Goal: Information Seeking & Learning: Compare options

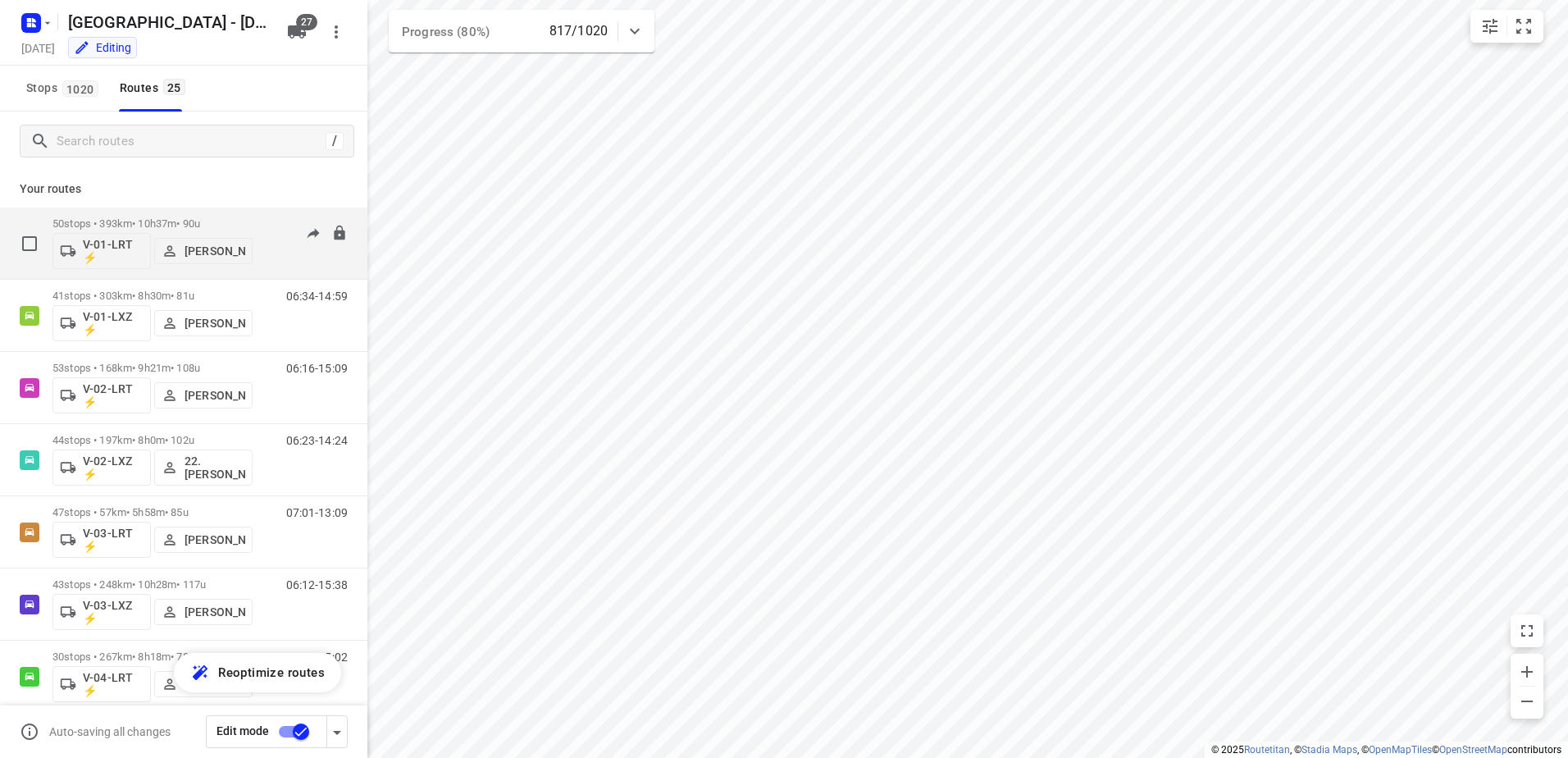
click at [163, 223] on p "50 stops • 393km • 10h37m • 90u" at bounding box center [152, 223] width 200 height 12
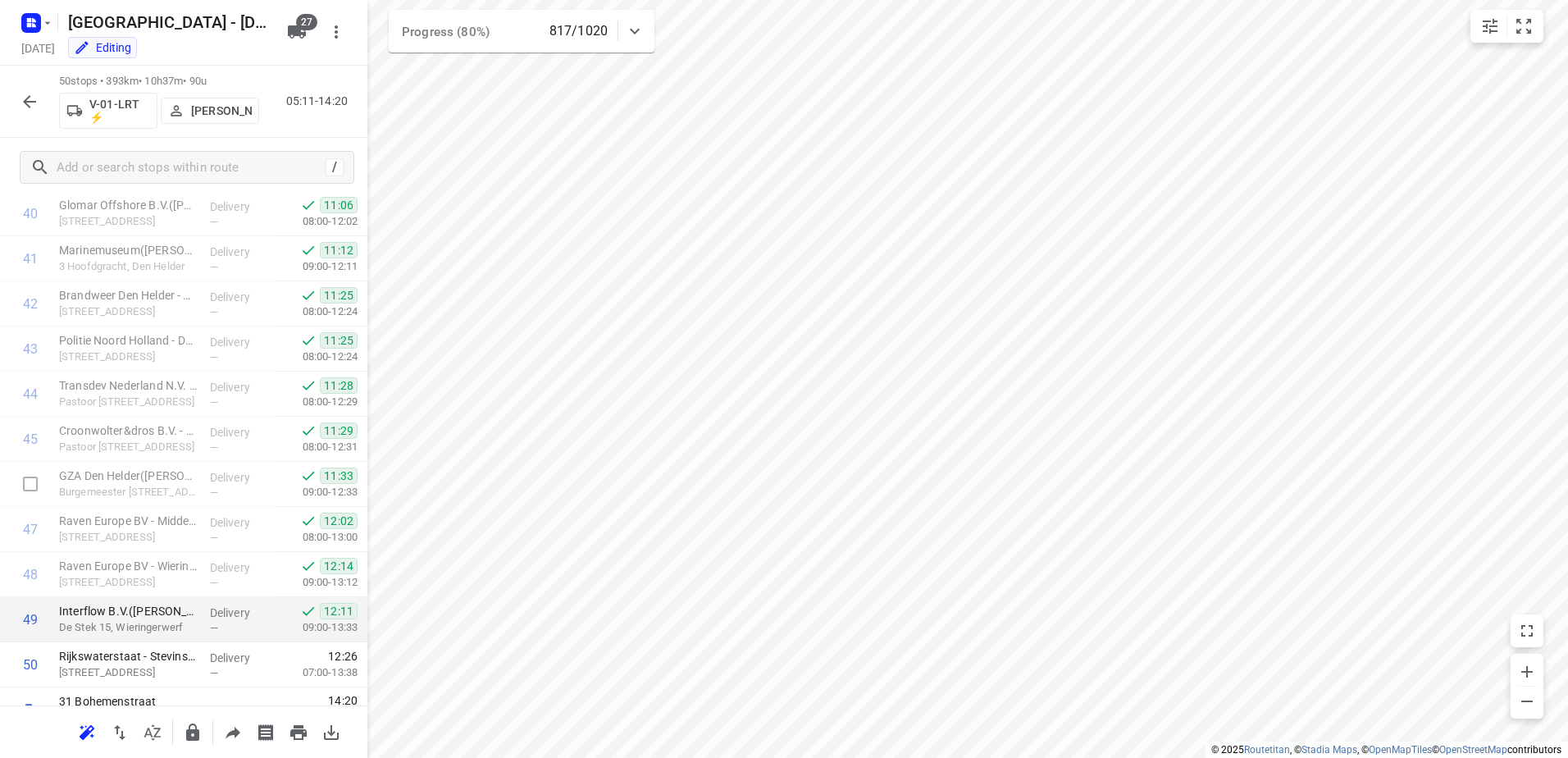
scroll to position [1874, 0]
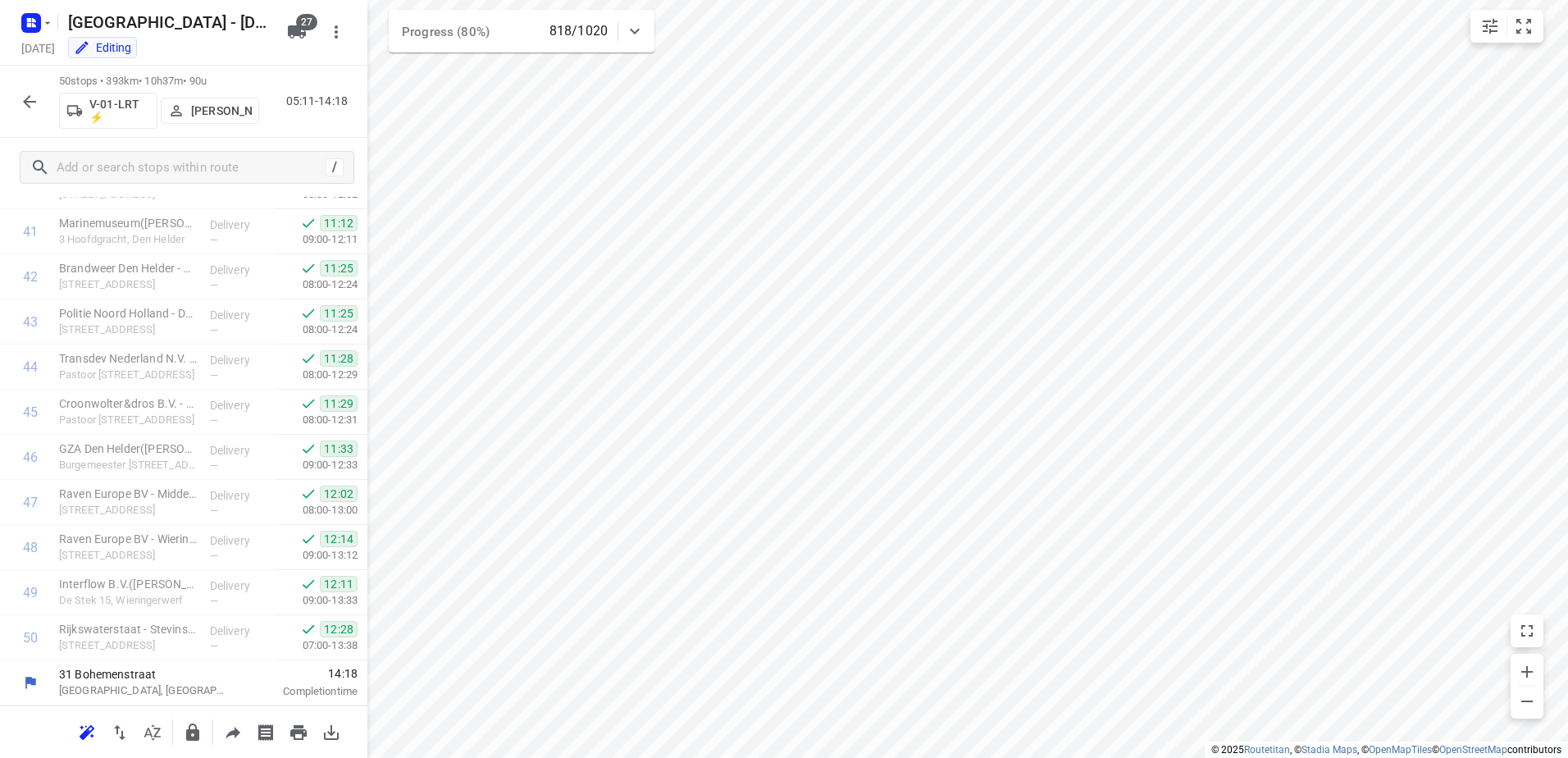
click at [29, 104] on icon "button" at bounding box center [29, 101] width 20 height 20
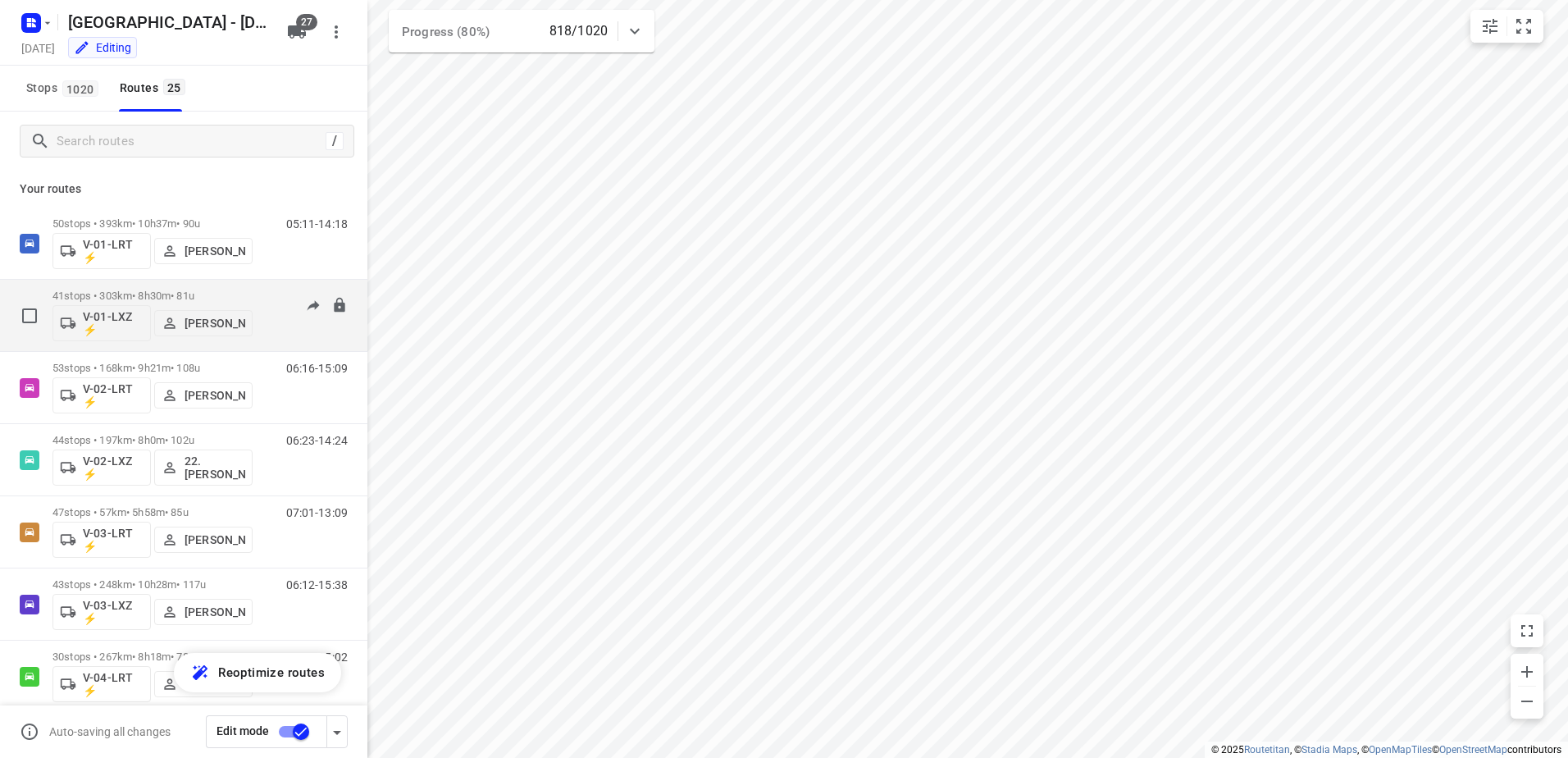
click at [147, 285] on div "41 stops • 303km • 8h30m • 81u V-01-LXZ ⚡ [PERSON_NAME]" at bounding box center [152, 316] width 200 height 68
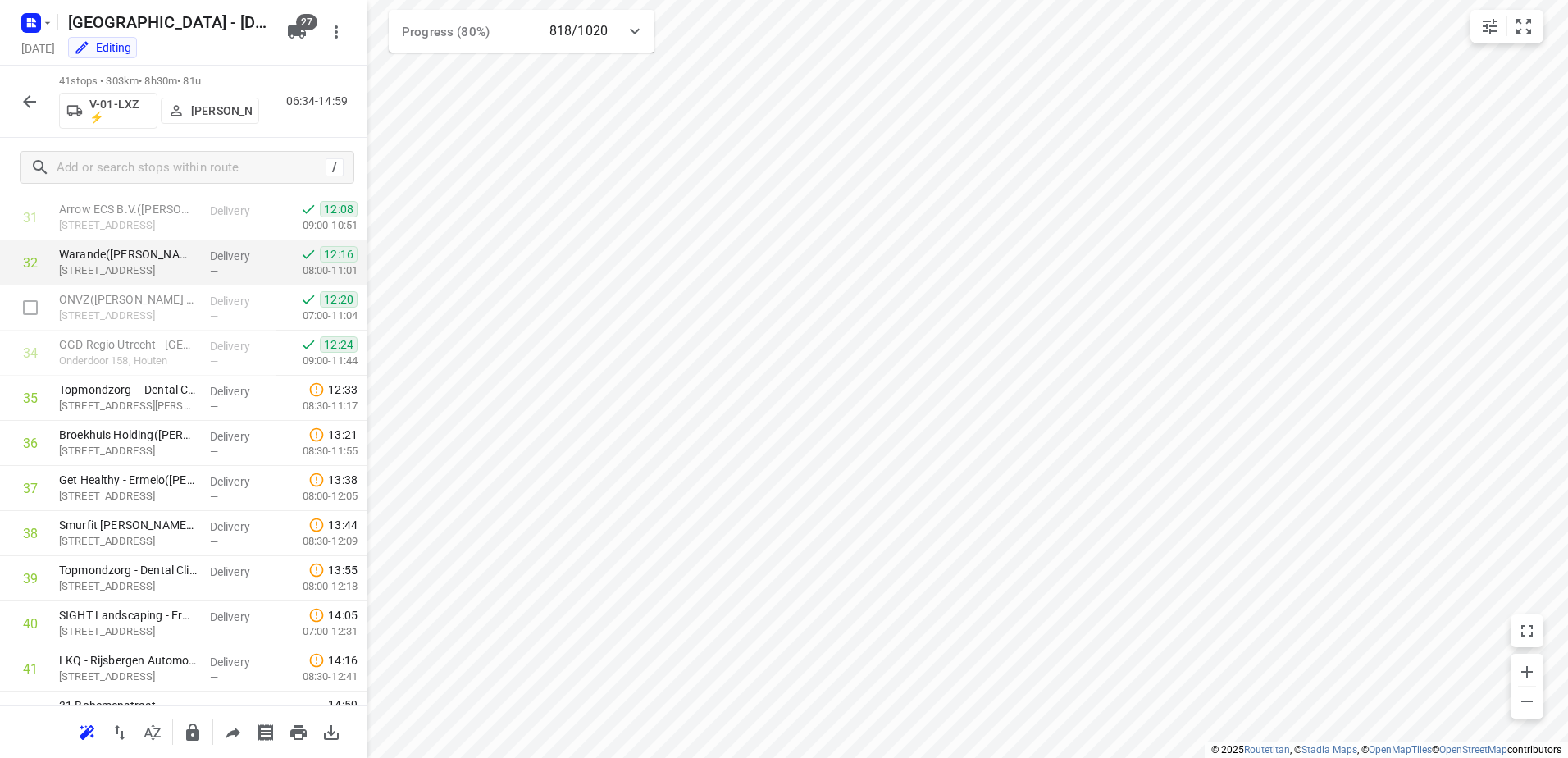
scroll to position [1468, 0]
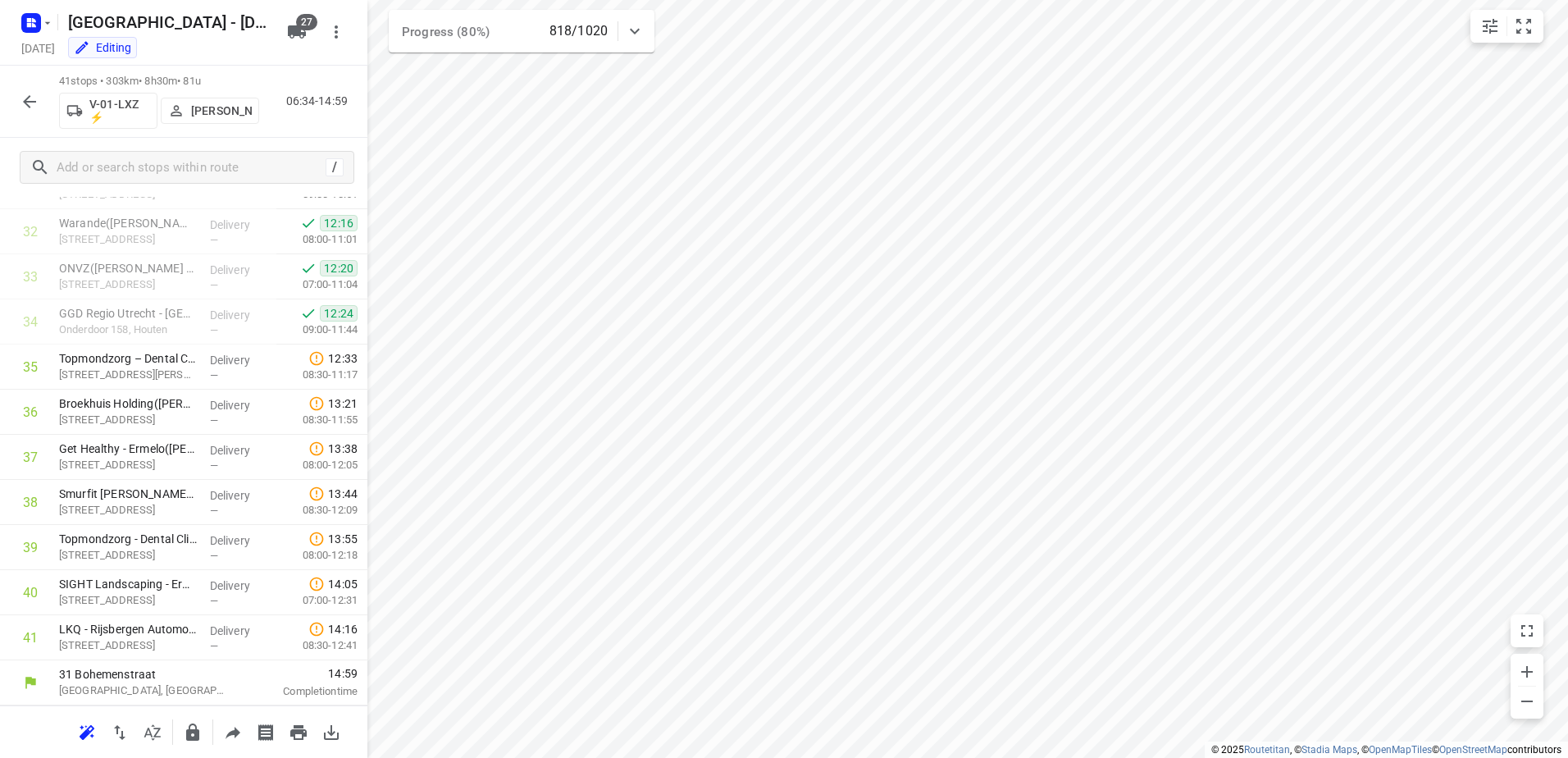
click at [37, 95] on icon "button" at bounding box center [29, 101] width 20 height 20
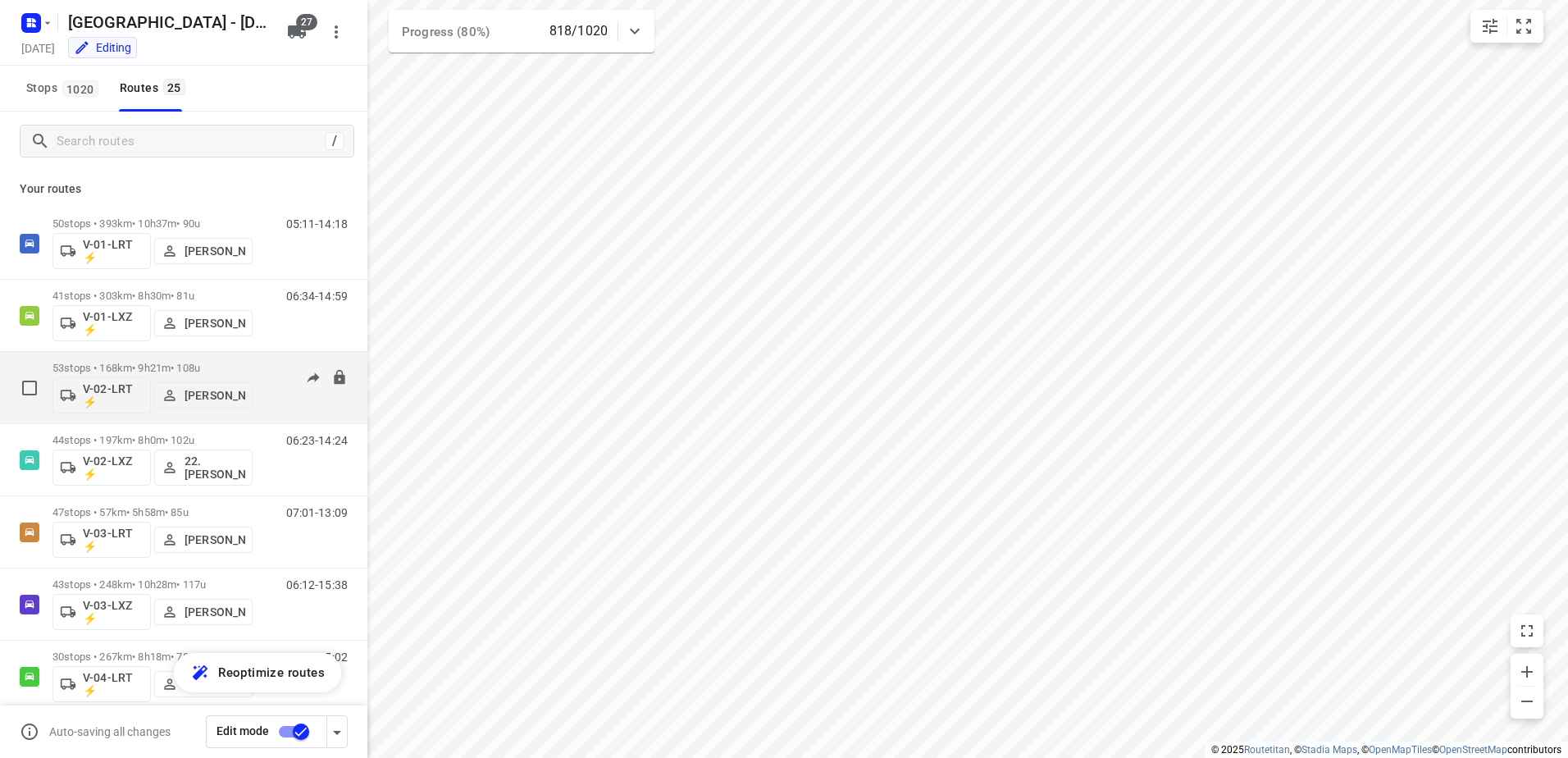
click at [152, 371] on p "53 stops • 168km • 9h21m • 108u" at bounding box center [152, 368] width 200 height 12
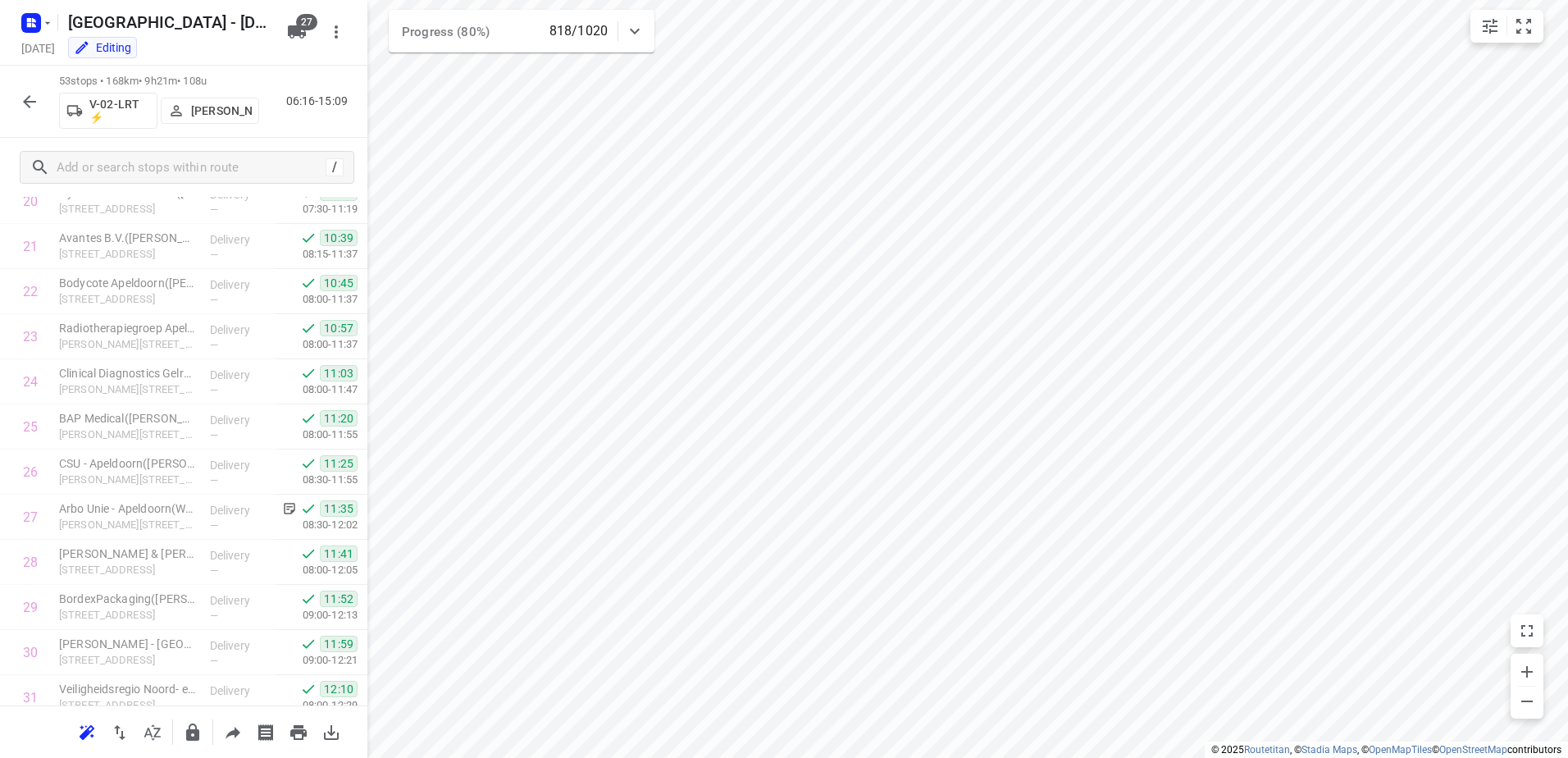
scroll to position [943, 0]
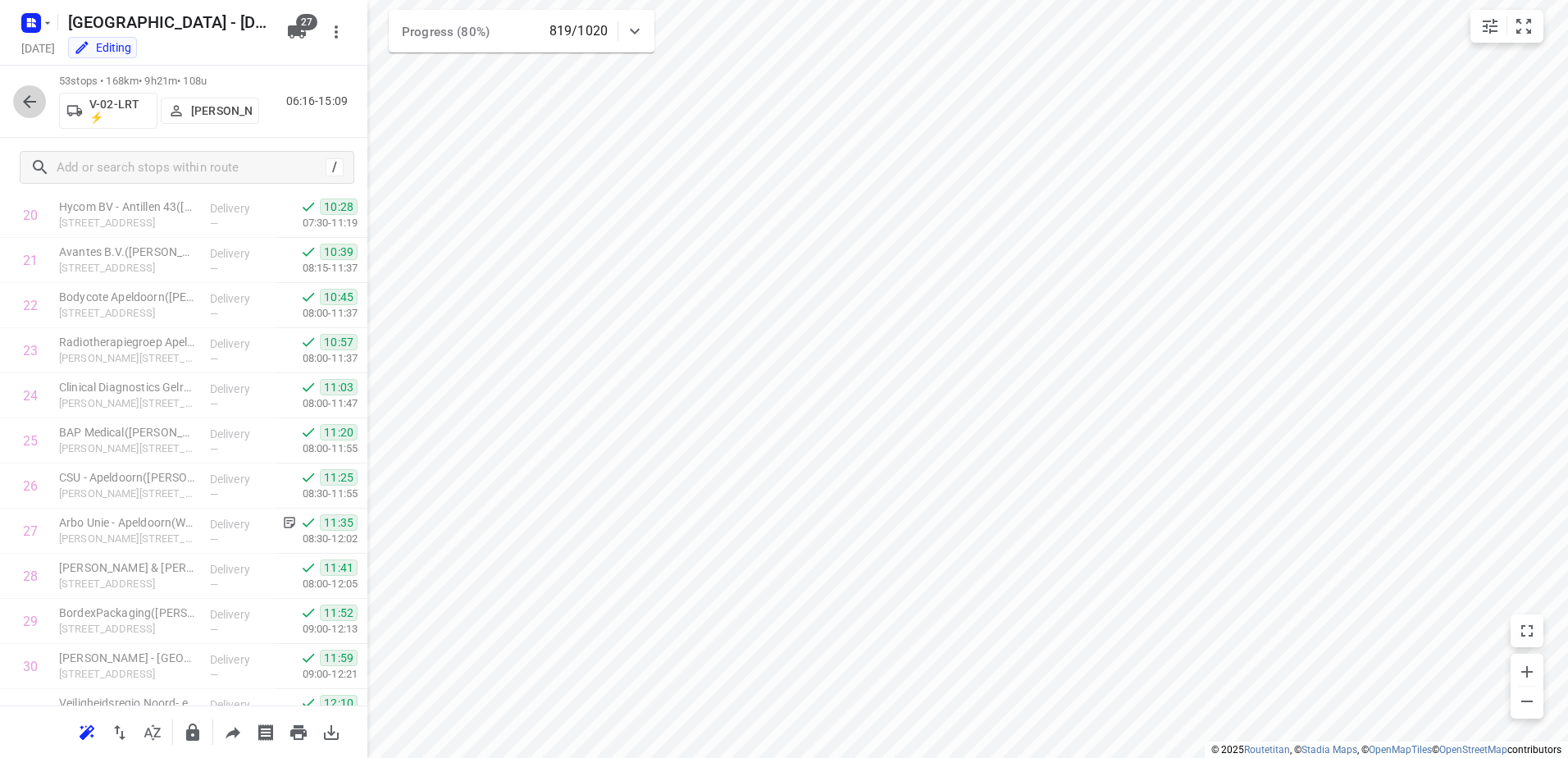
click at [33, 98] on icon "button" at bounding box center [29, 101] width 20 height 20
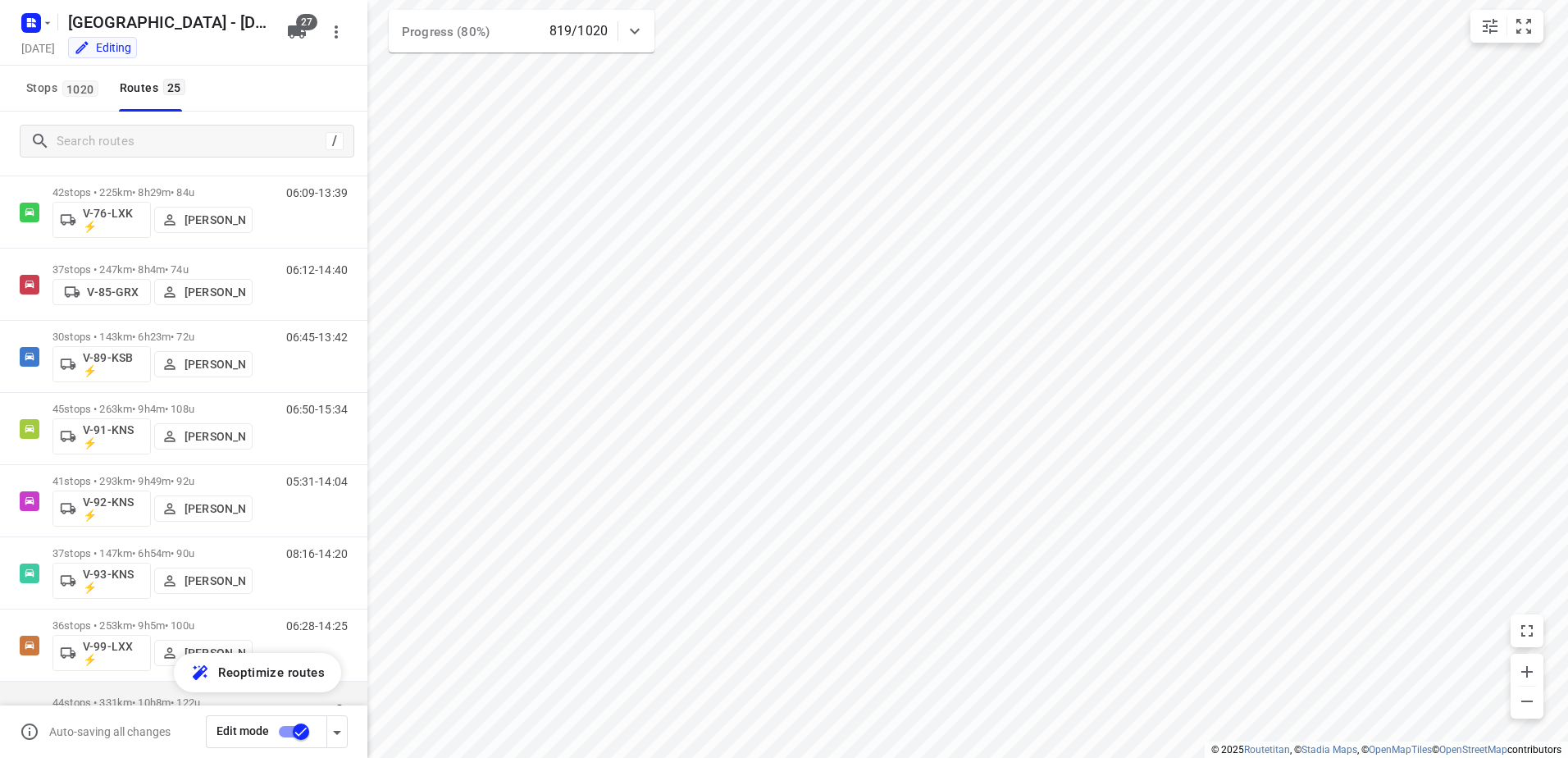
scroll to position [1323, 0]
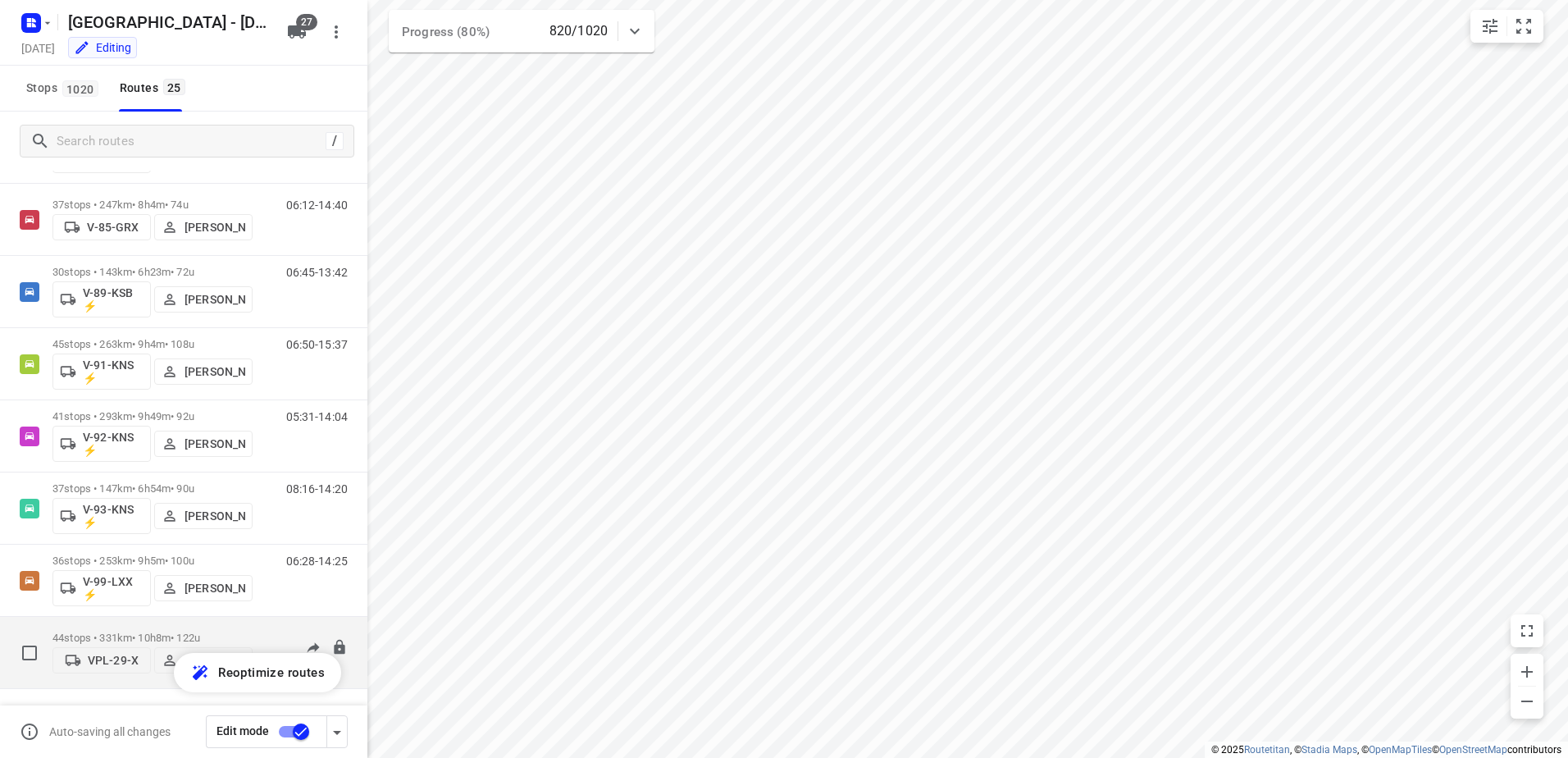
click at [148, 631] on p "44 stops • 331km • 10h8m • 122u" at bounding box center [152, 637] width 200 height 12
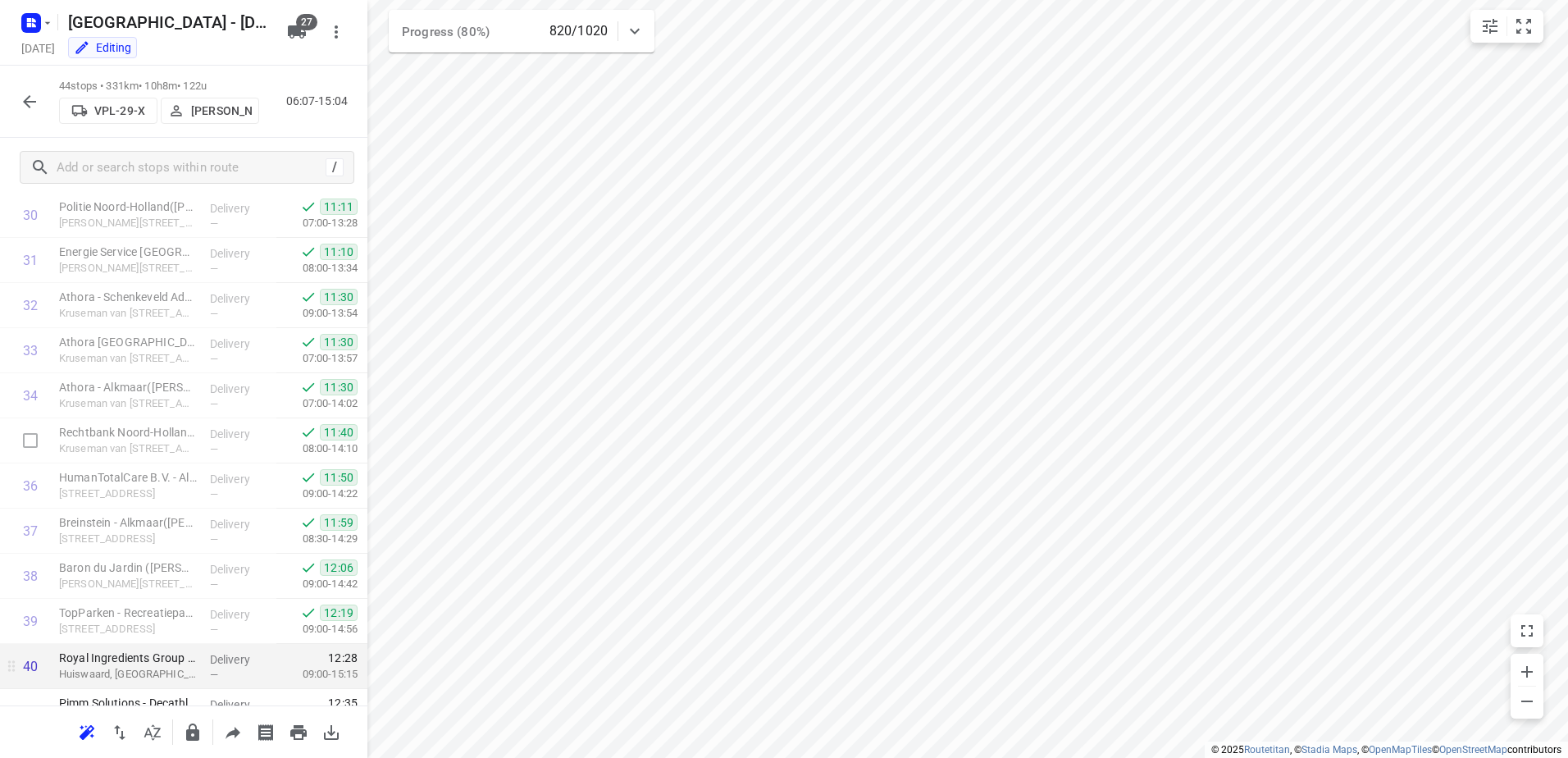
scroll to position [1604, 0]
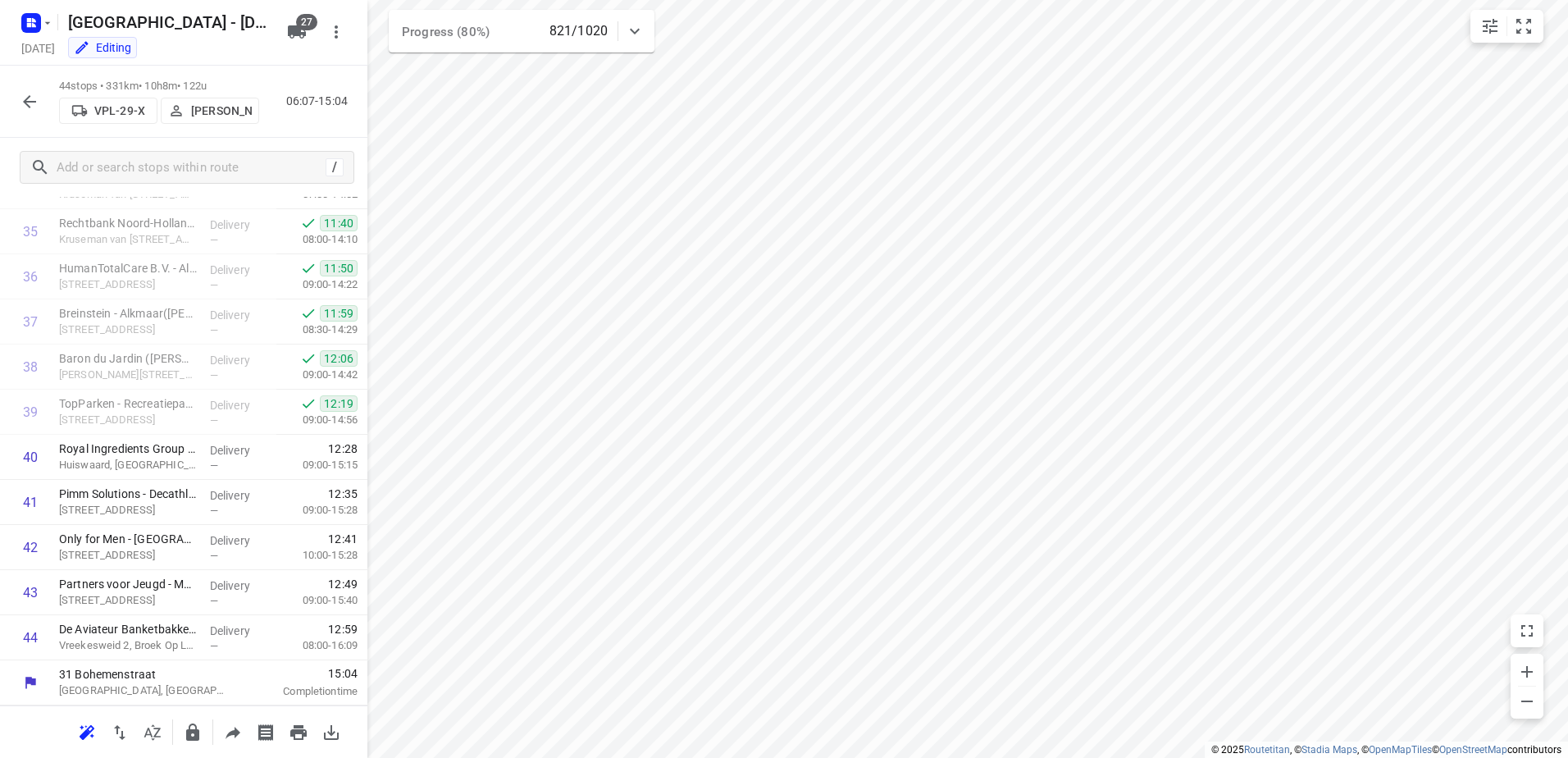
click at [30, 99] on icon "button" at bounding box center [29, 101] width 20 height 20
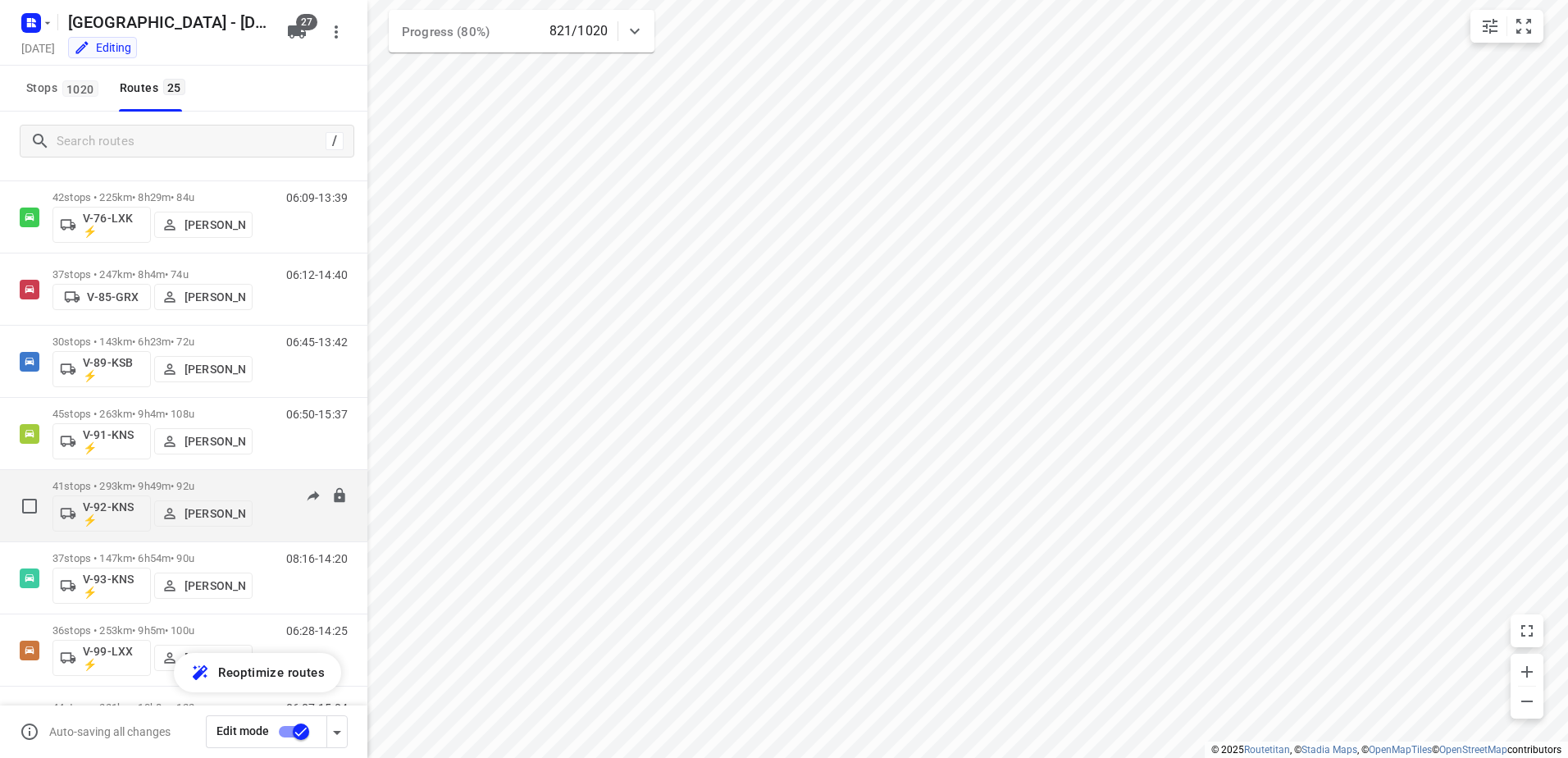
scroll to position [1323, 0]
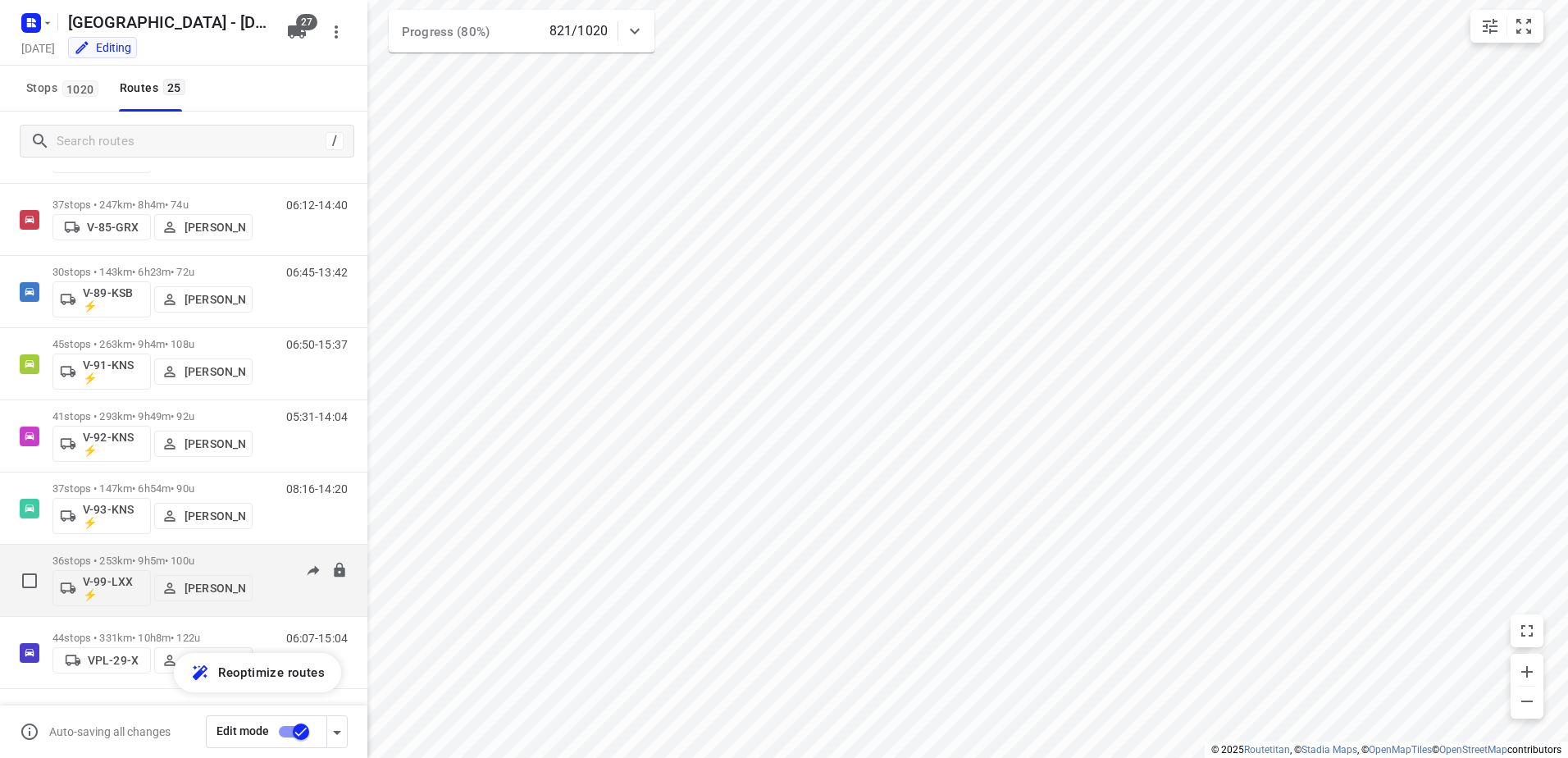
click at [150, 550] on div "36 stops • 253km • 9h5m • 100u V-99-LXX ⚡ [PERSON_NAME]" at bounding box center [152, 580] width 200 height 68
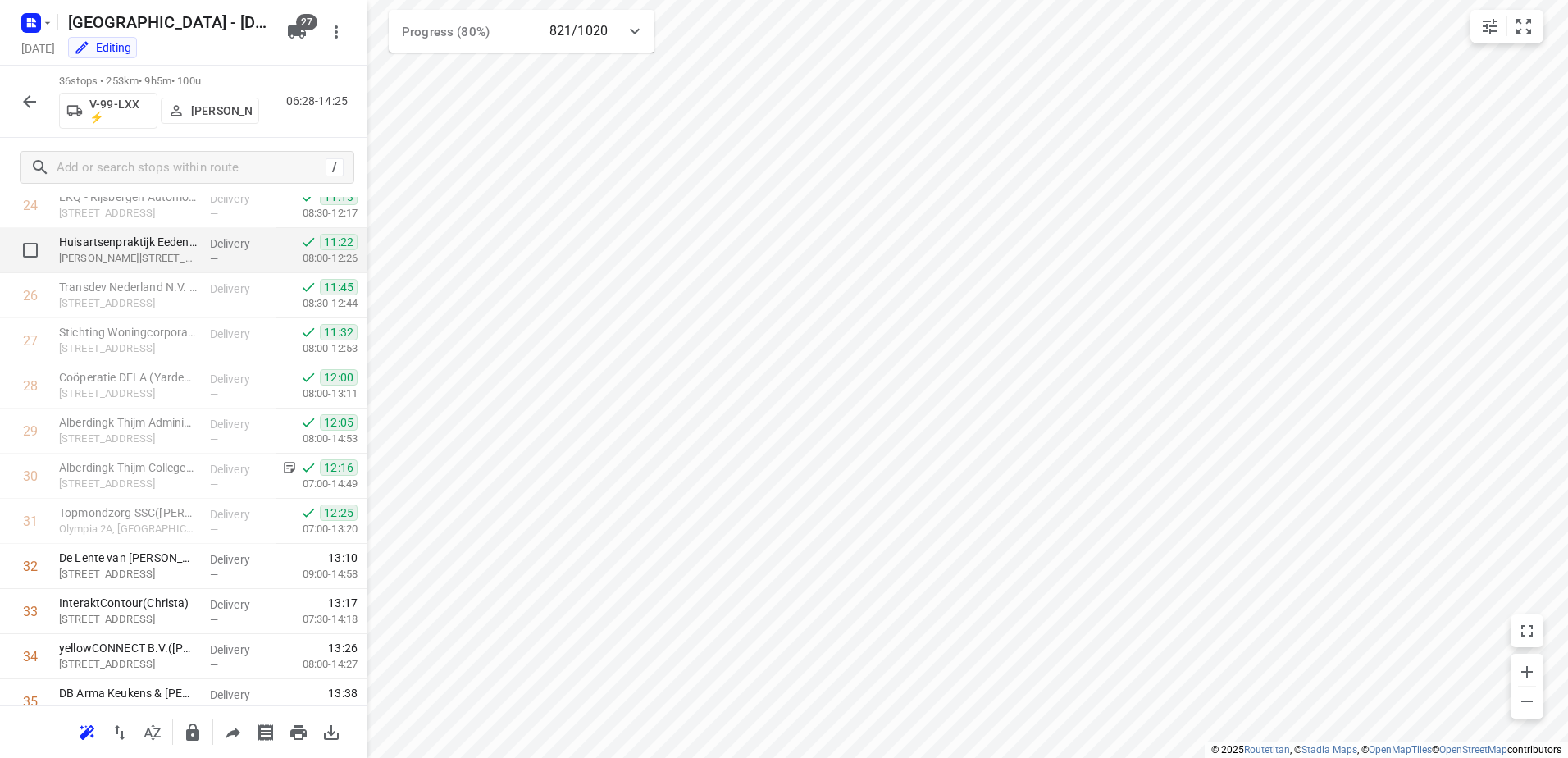
scroll to position [1243, 0]
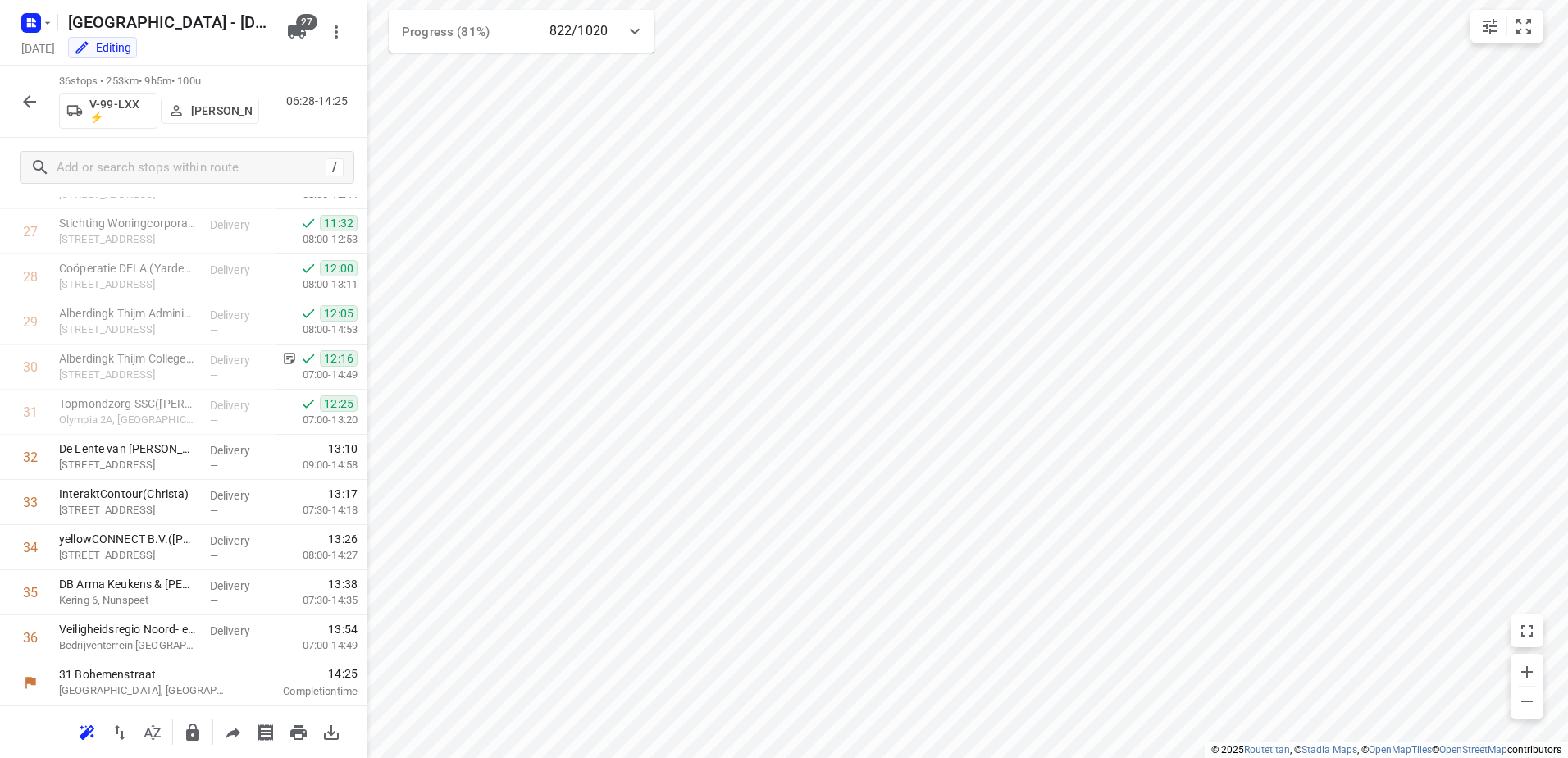
click at [37, 105] on icon "button" at bounding box center [29, 101] width 20 height 20
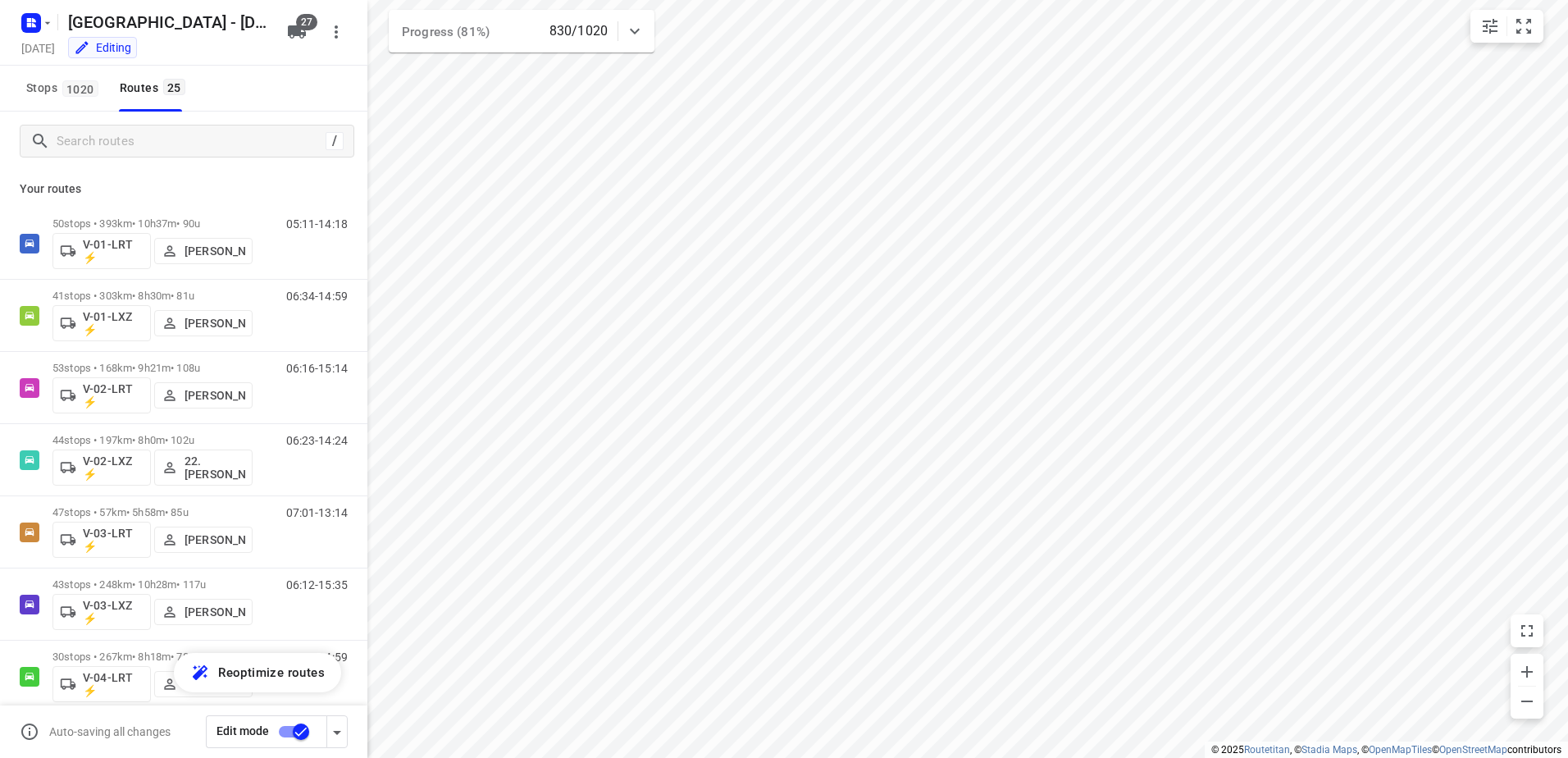
click at [191, 167] on div "/" at bounding box center [184, 140] width 368 height 59
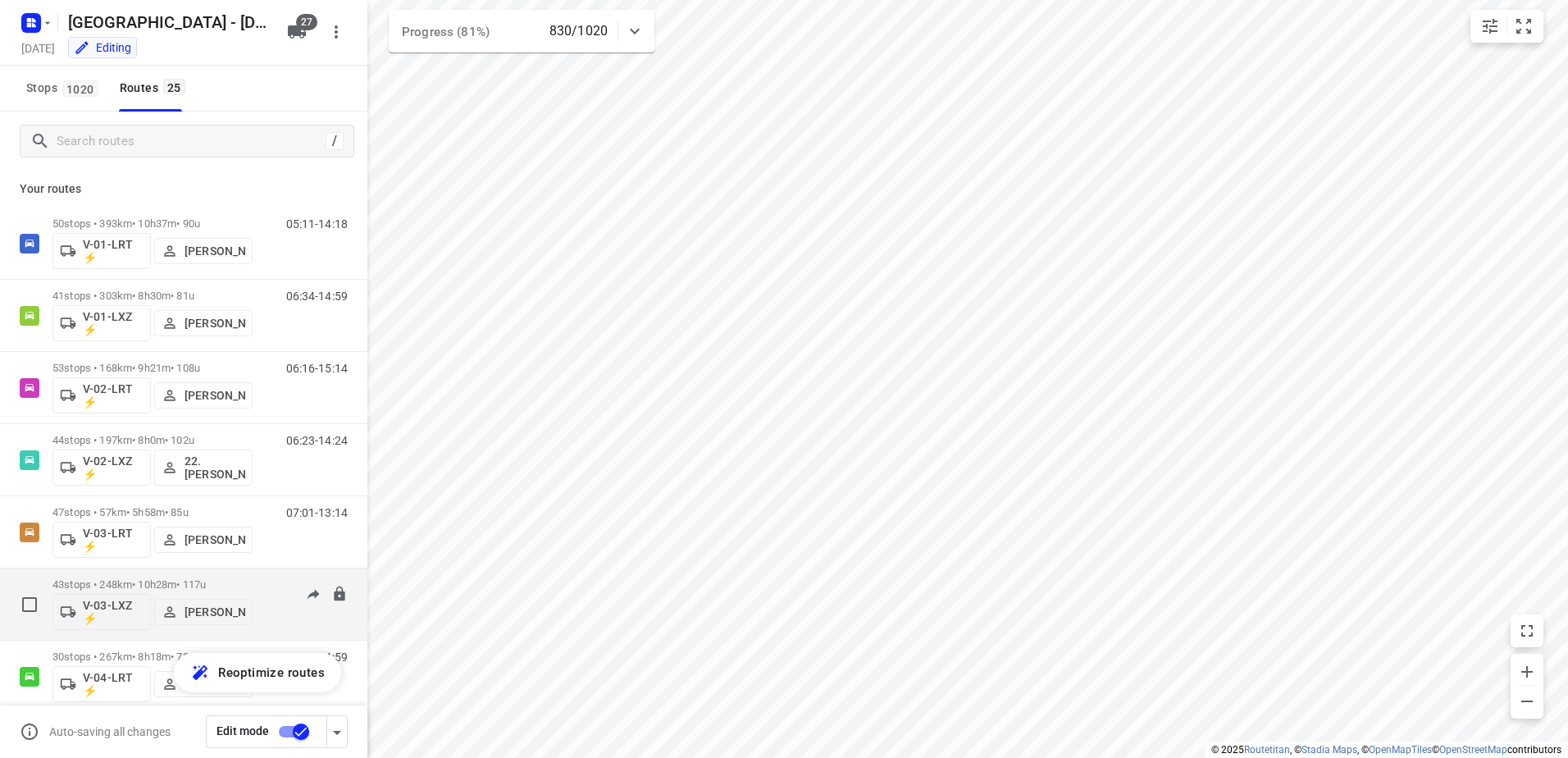
click at [136, 573] on div "43 stops • 248km • 10h28m • 117u V-03-LXZ ⚡ [PERSON_NAME]" at bounding box center [152, 604] width 200 height 68
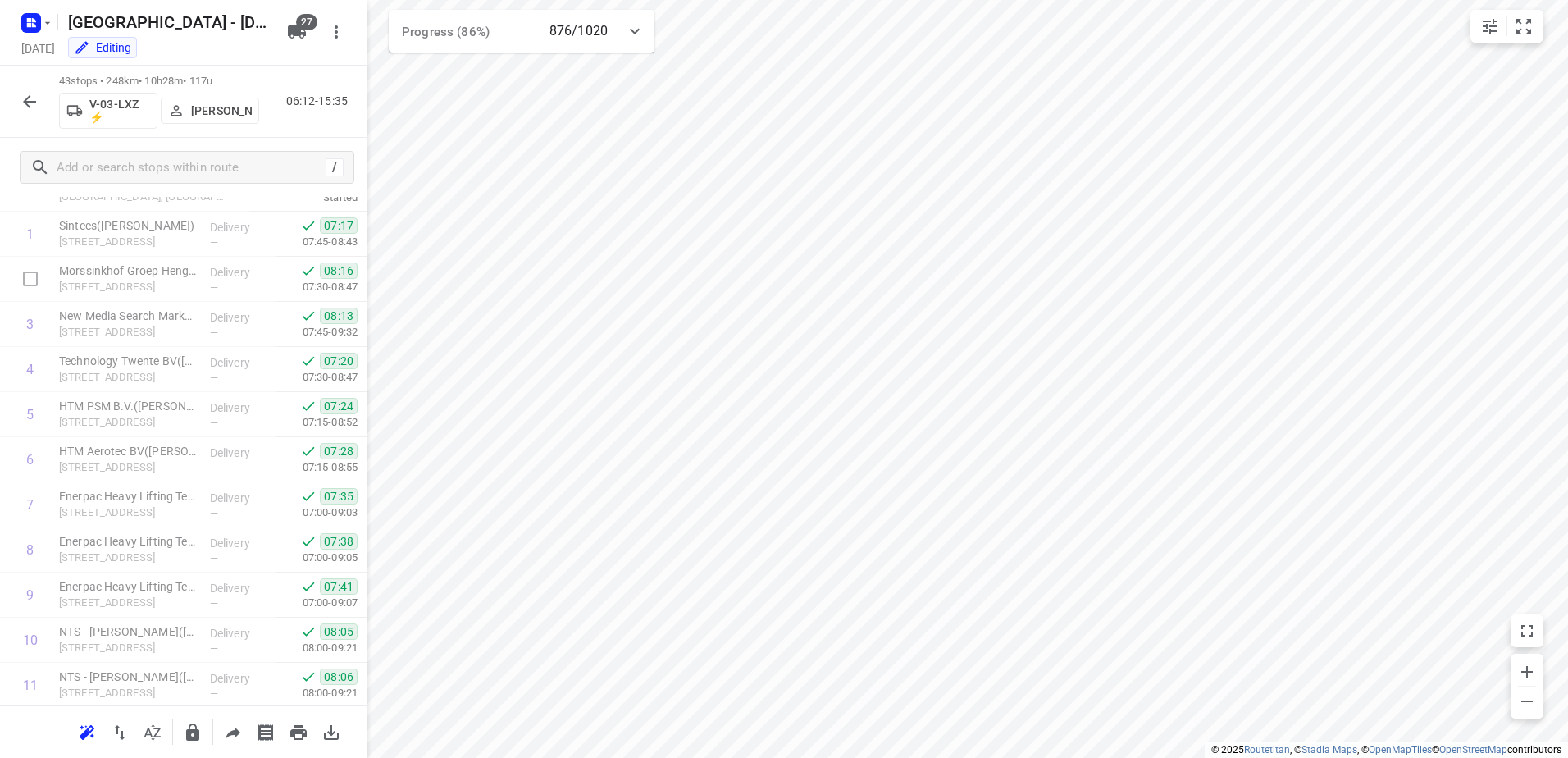
scroll to position [0, 0]
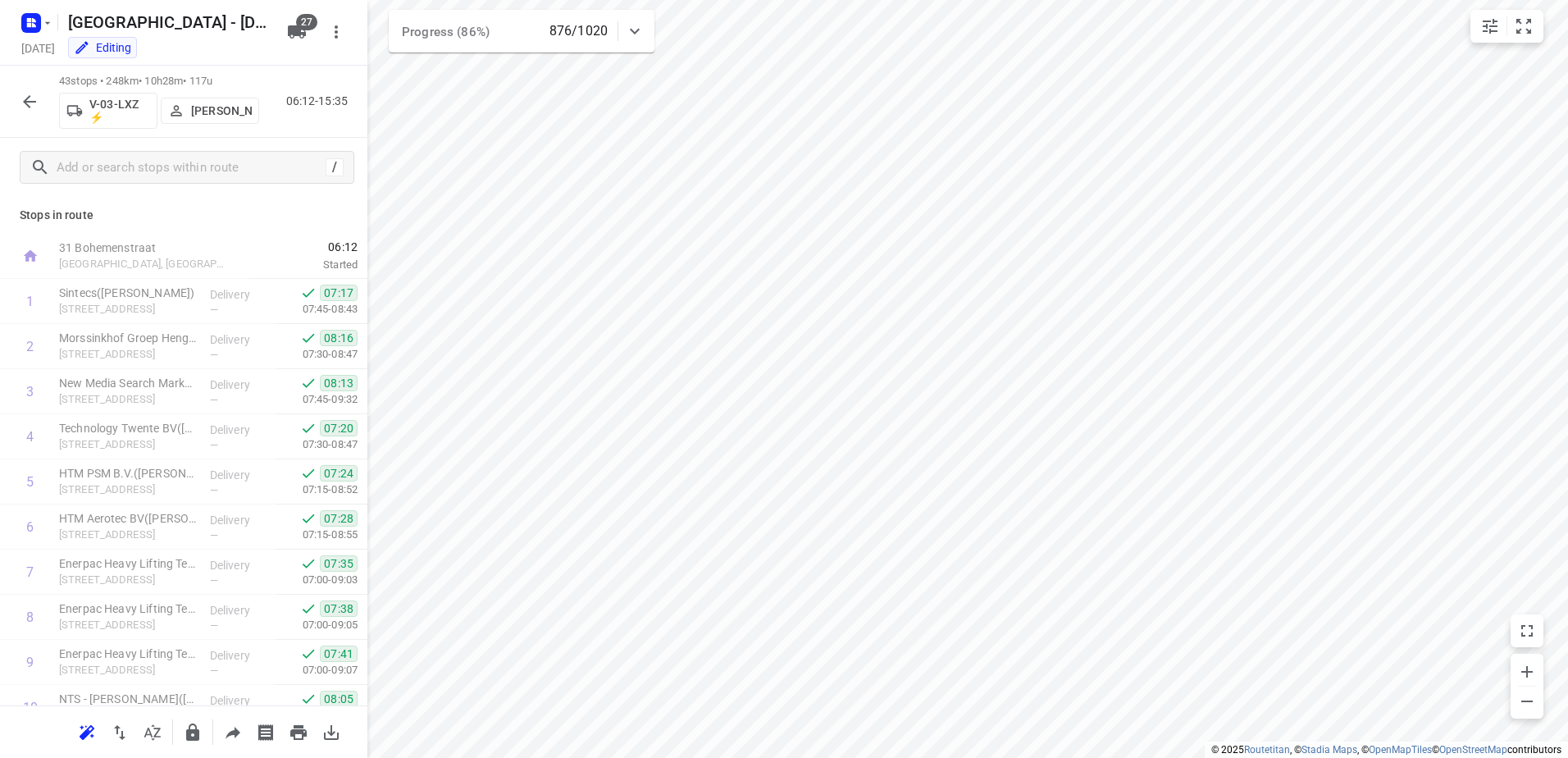
click at [31, 97] on icon "button" at bounding box center [29, 101] width 20 height 20
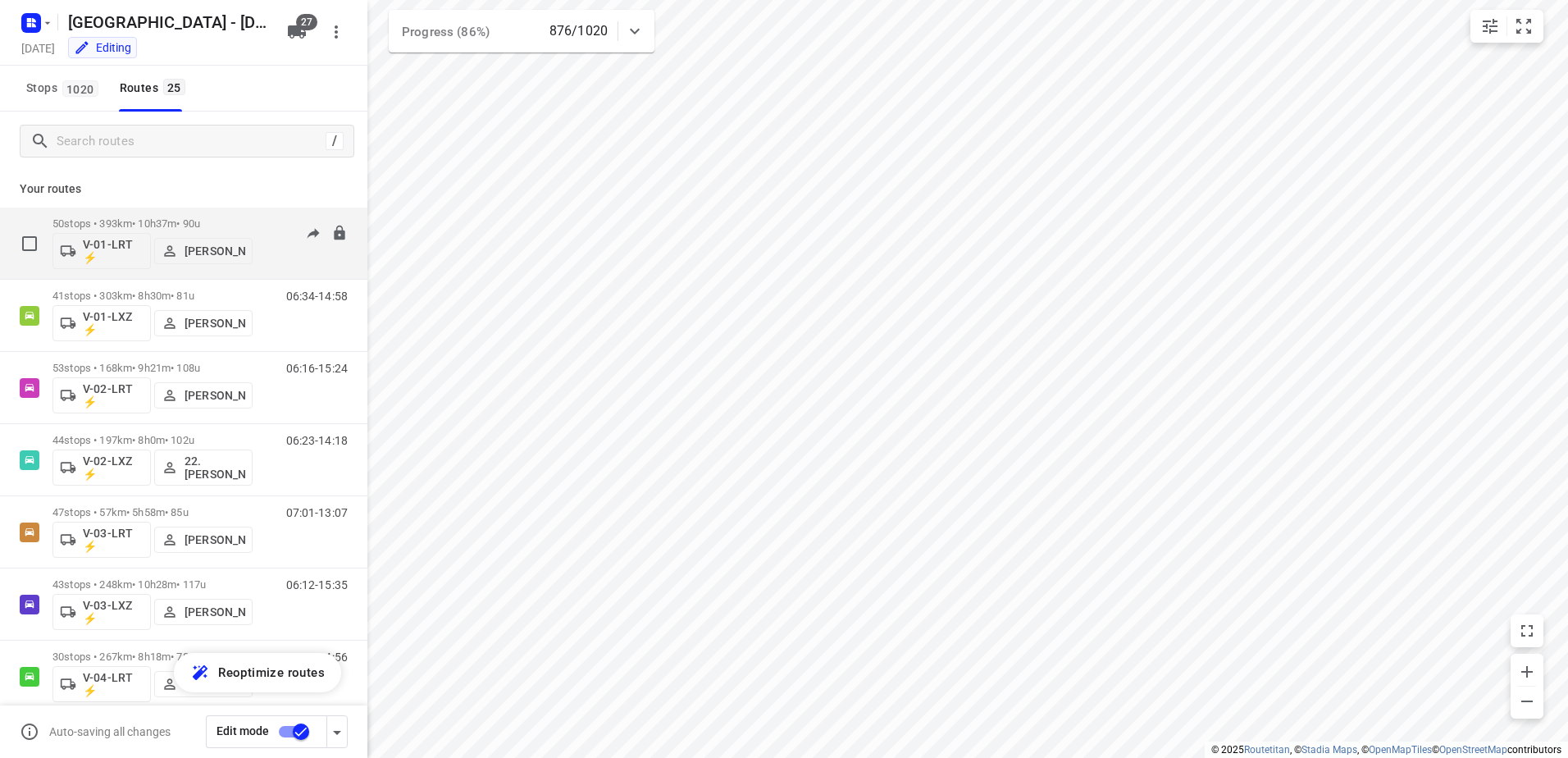
click at [155, 225] on p "50 stops • 393km • 10h37m • 90u" at bounding box center [152, 223] width 200 height 12
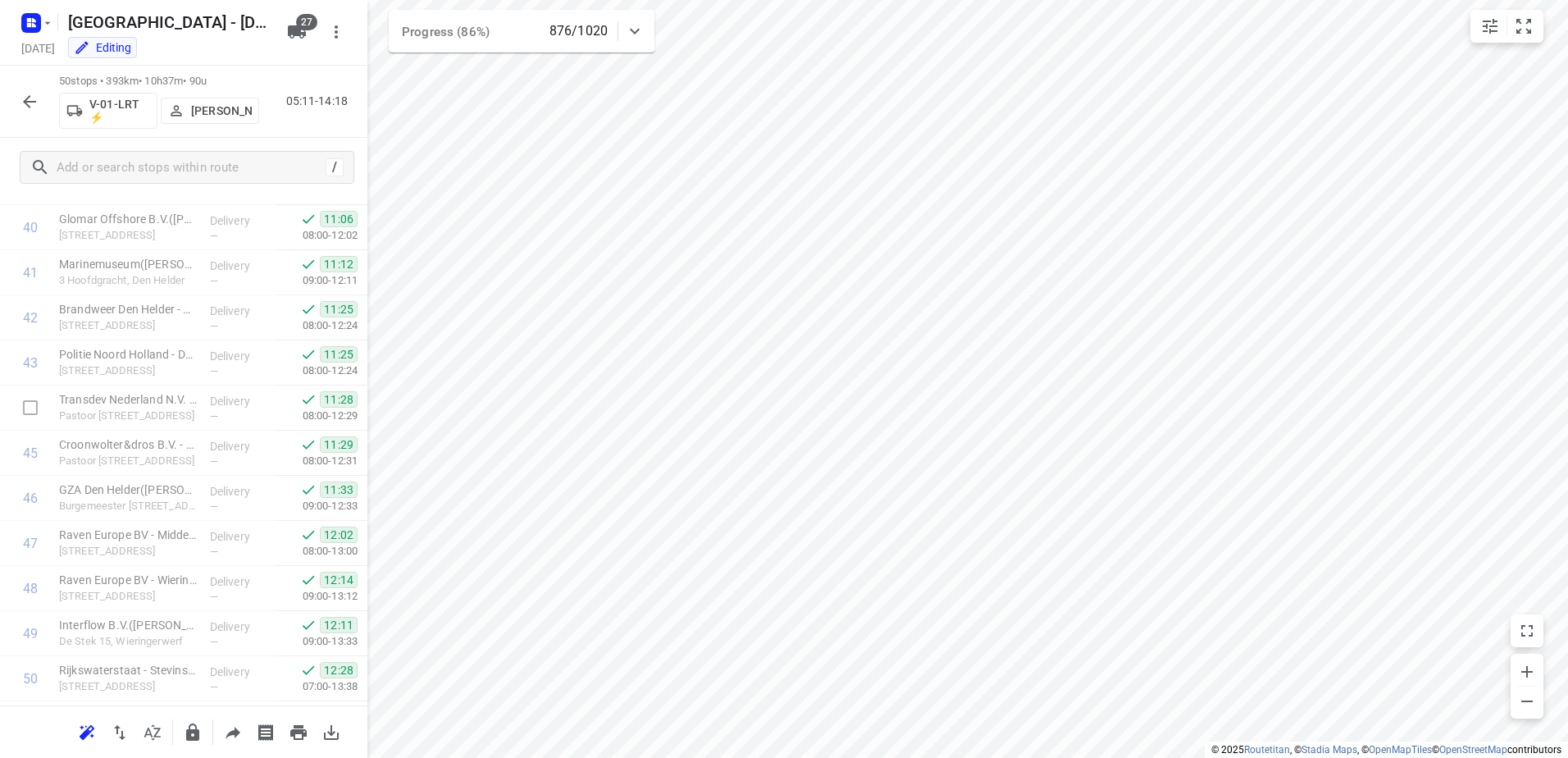
scroll to position [1874, 0]
click at [28, 97] on icon "button" at bounding box center [29, 101] width 13 height 13
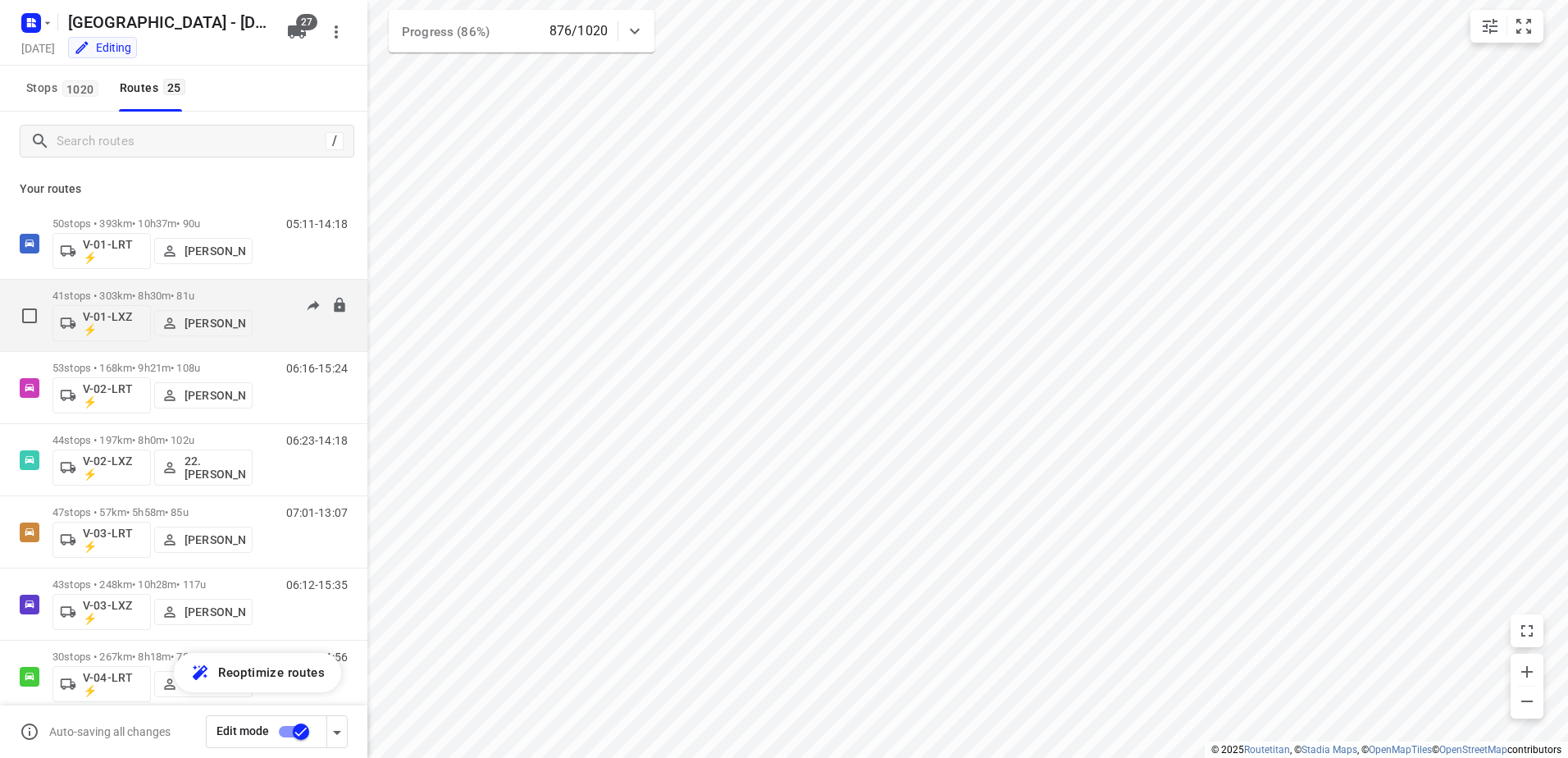
click at [151, 289] on p "41 stops • 303km • 8h30m • 81u" at bounding box center [152, 295] width 200 height 12
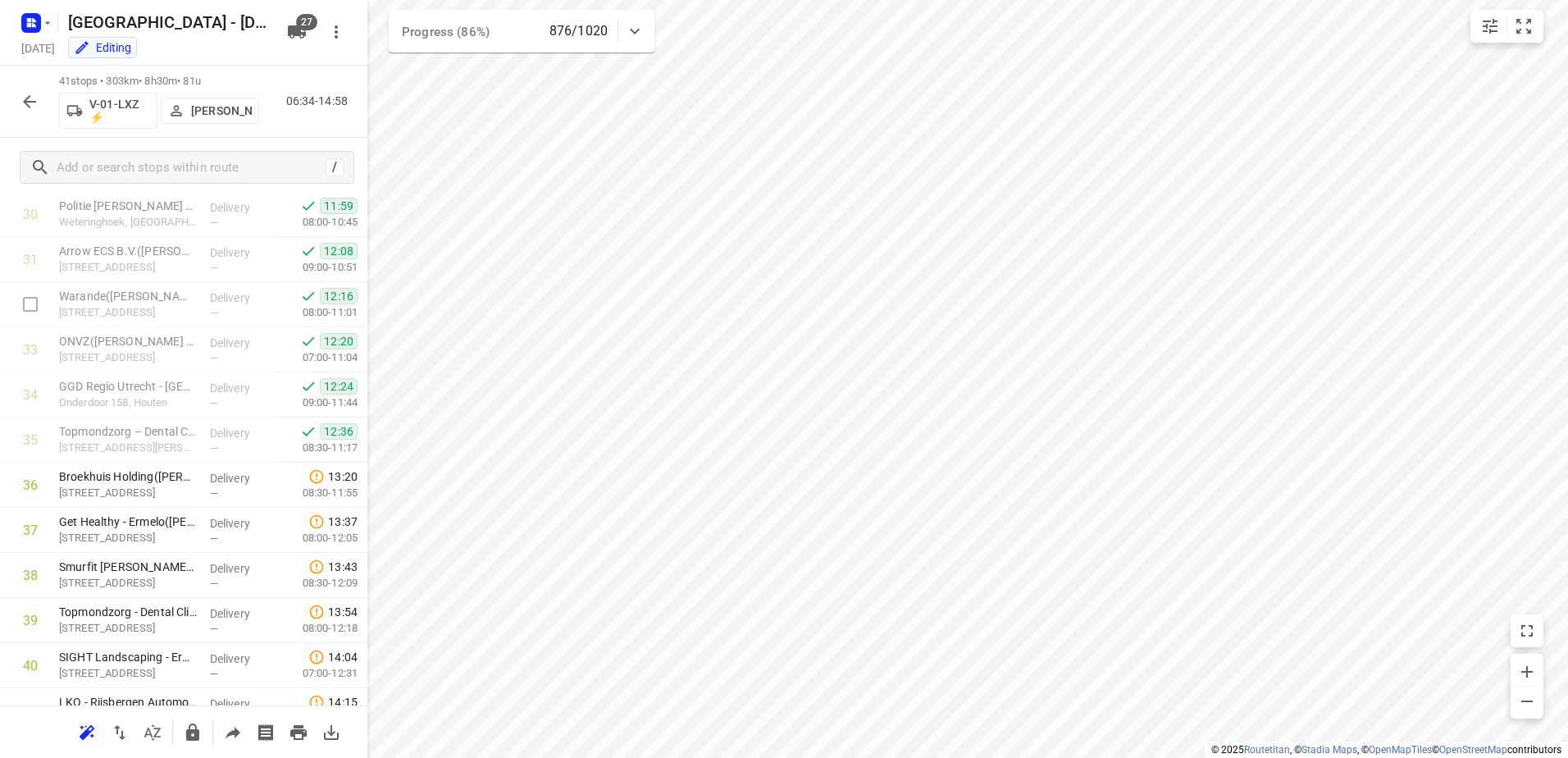
scroll to position [1468, 0]
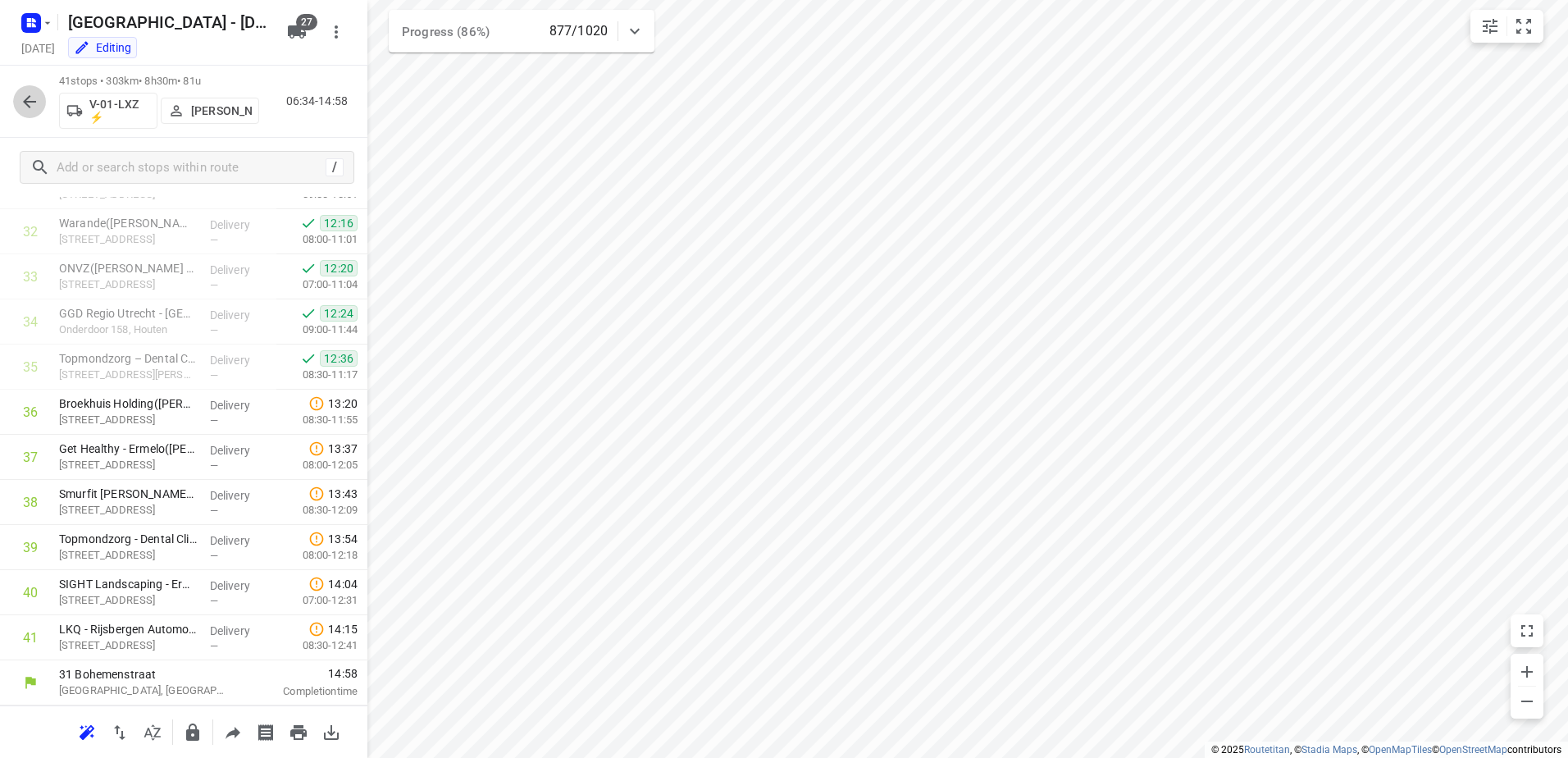
click at [27, 100] on icon "button" at bounding box center [29, 101] width 20 height 20
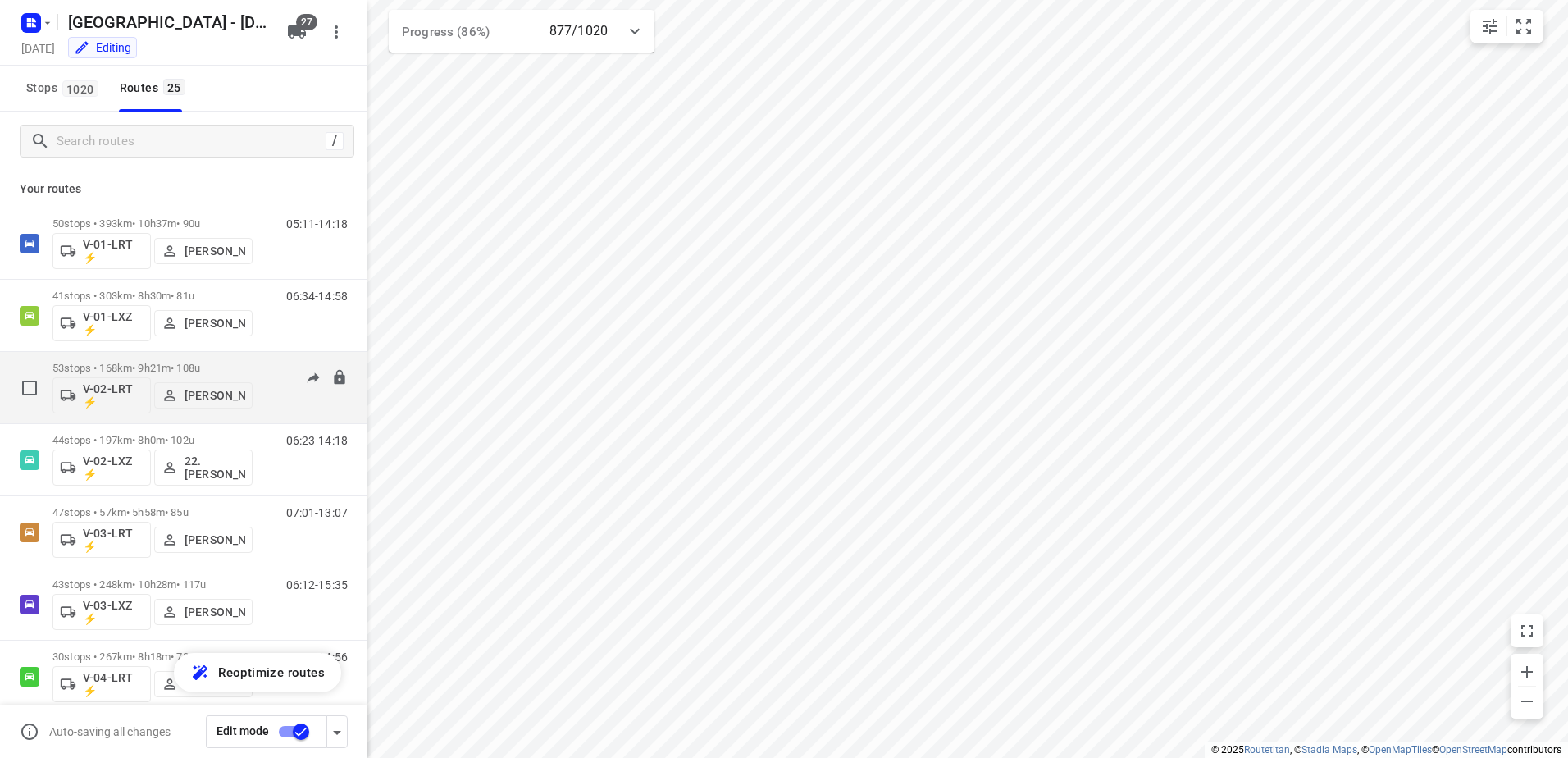
click at [140, 362] on p "53 stops • 168km • 9h21m • 108u" at bounding box center [152, 368] width 200 height 12
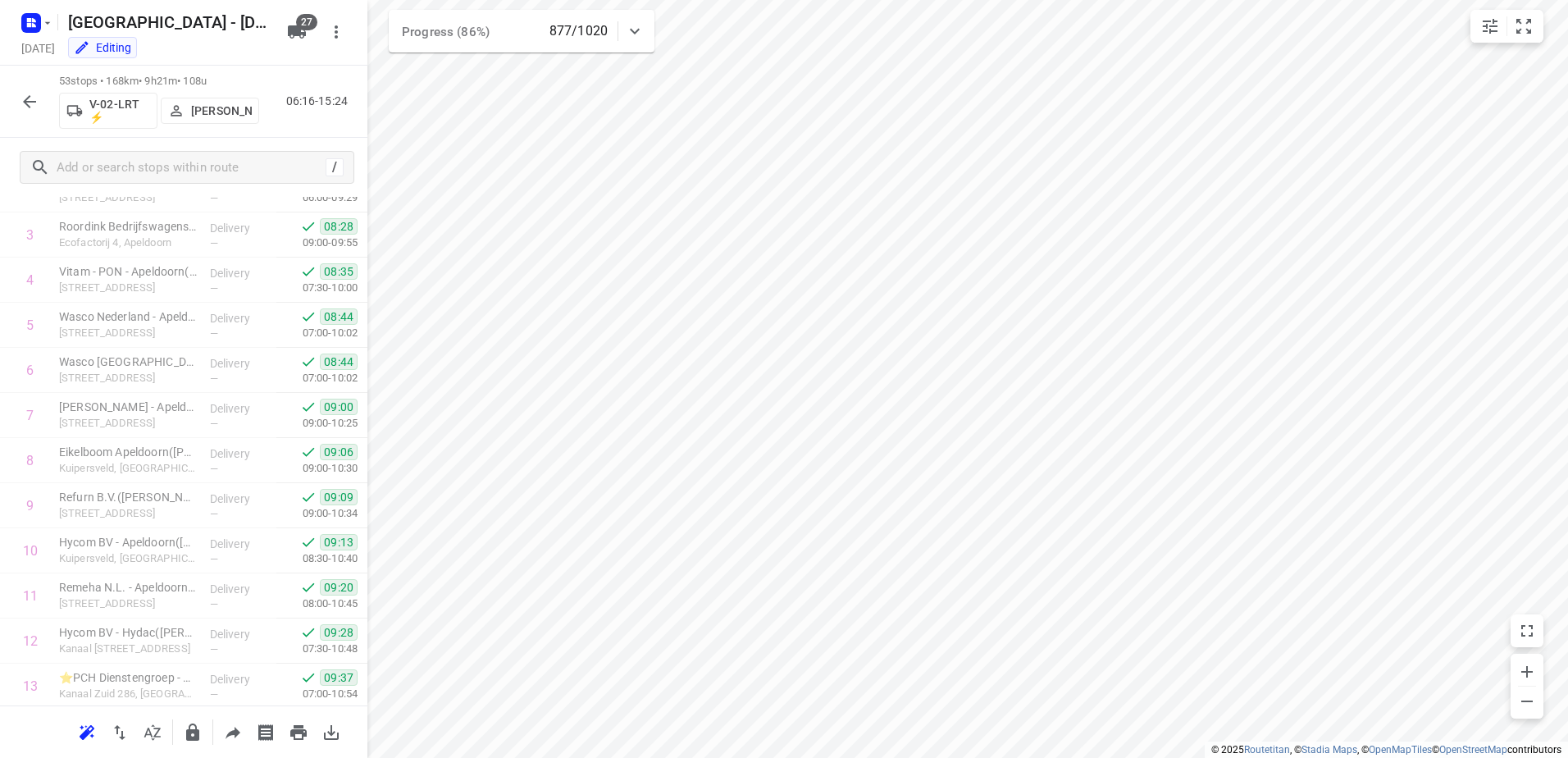
scroll to position [0, 0]
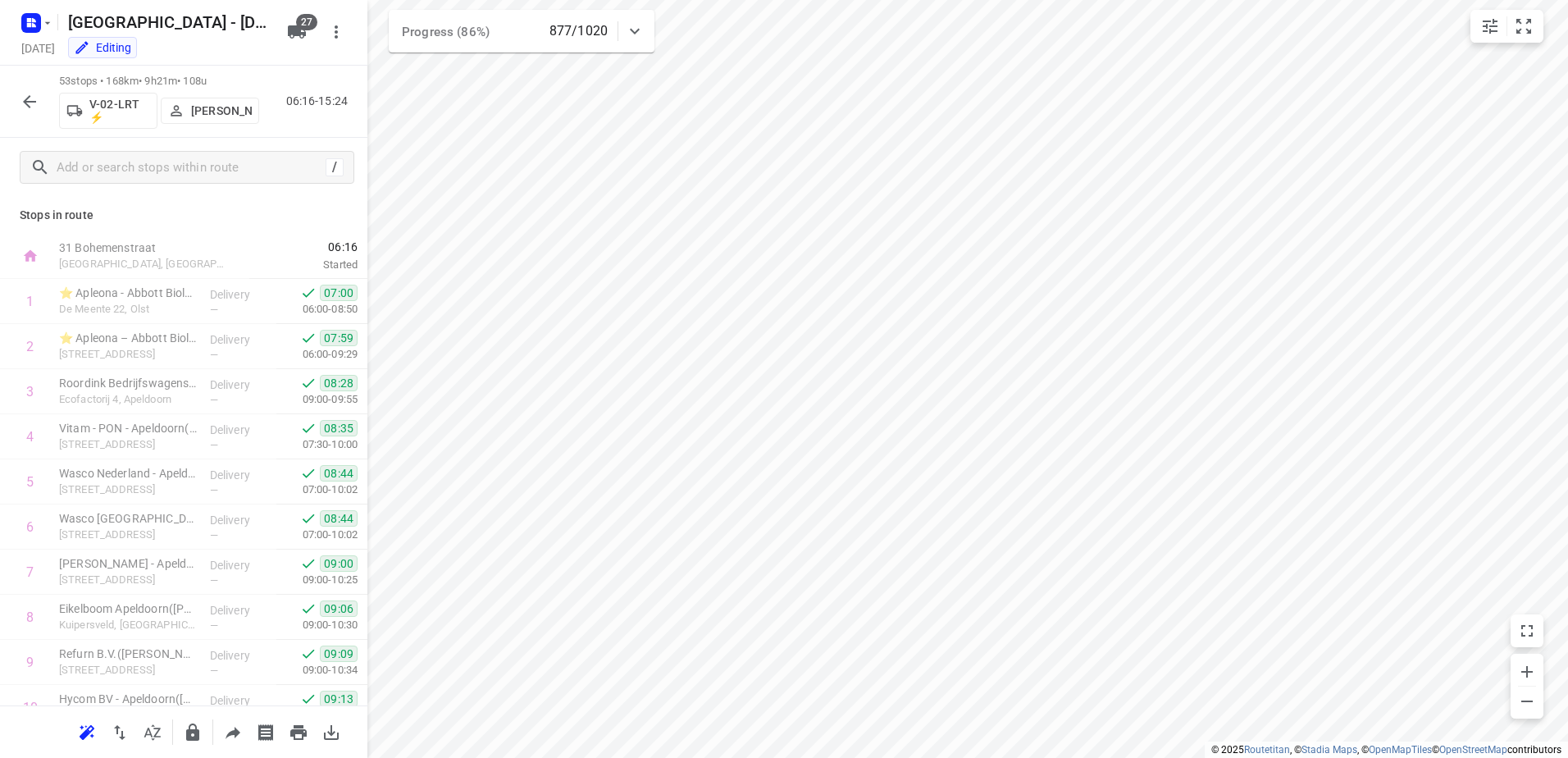
click at [32, 94] on icon "button" at bounding box center [29, 101] width 20 height 20
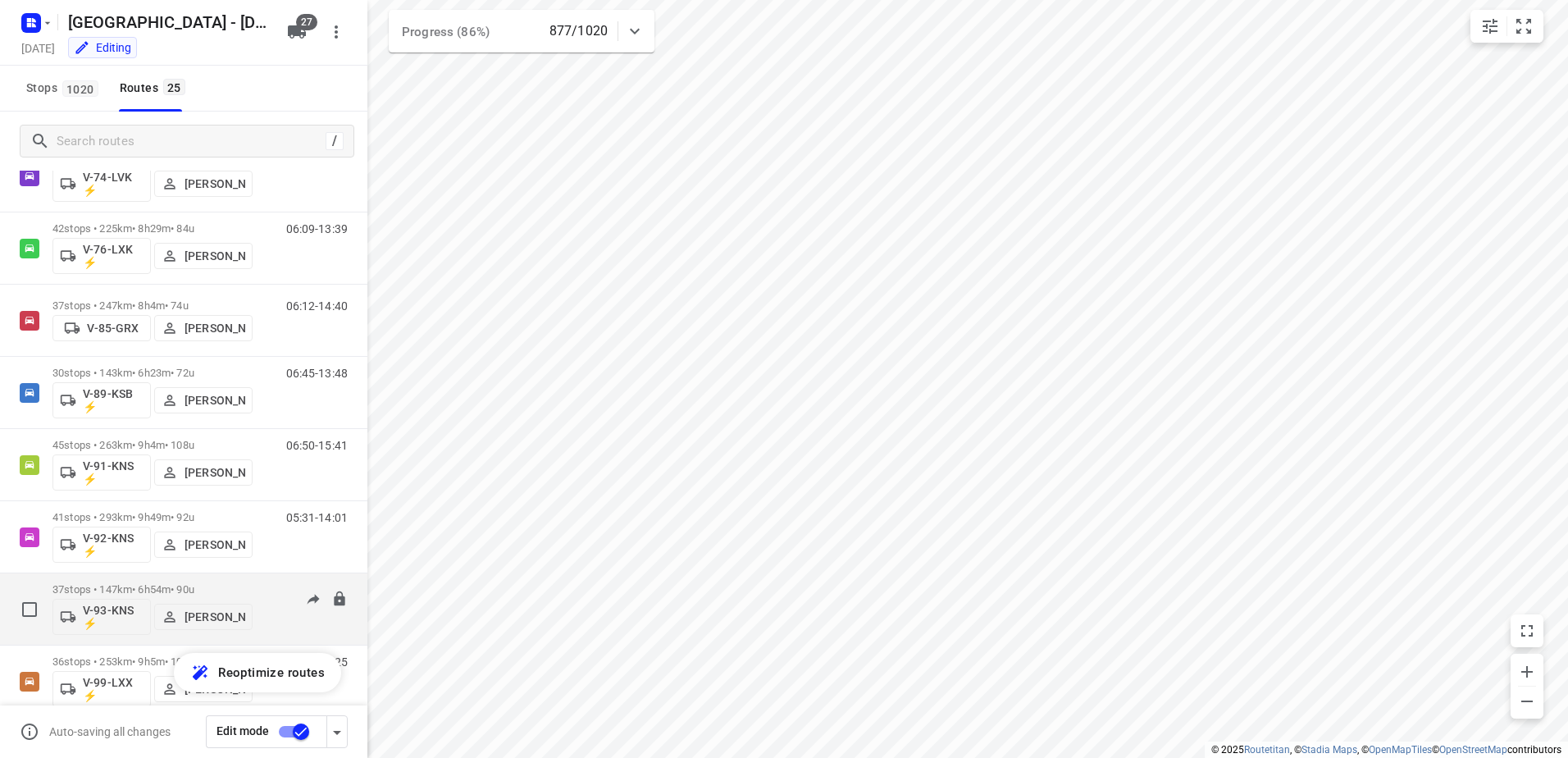
scroll to position [1323, 0]
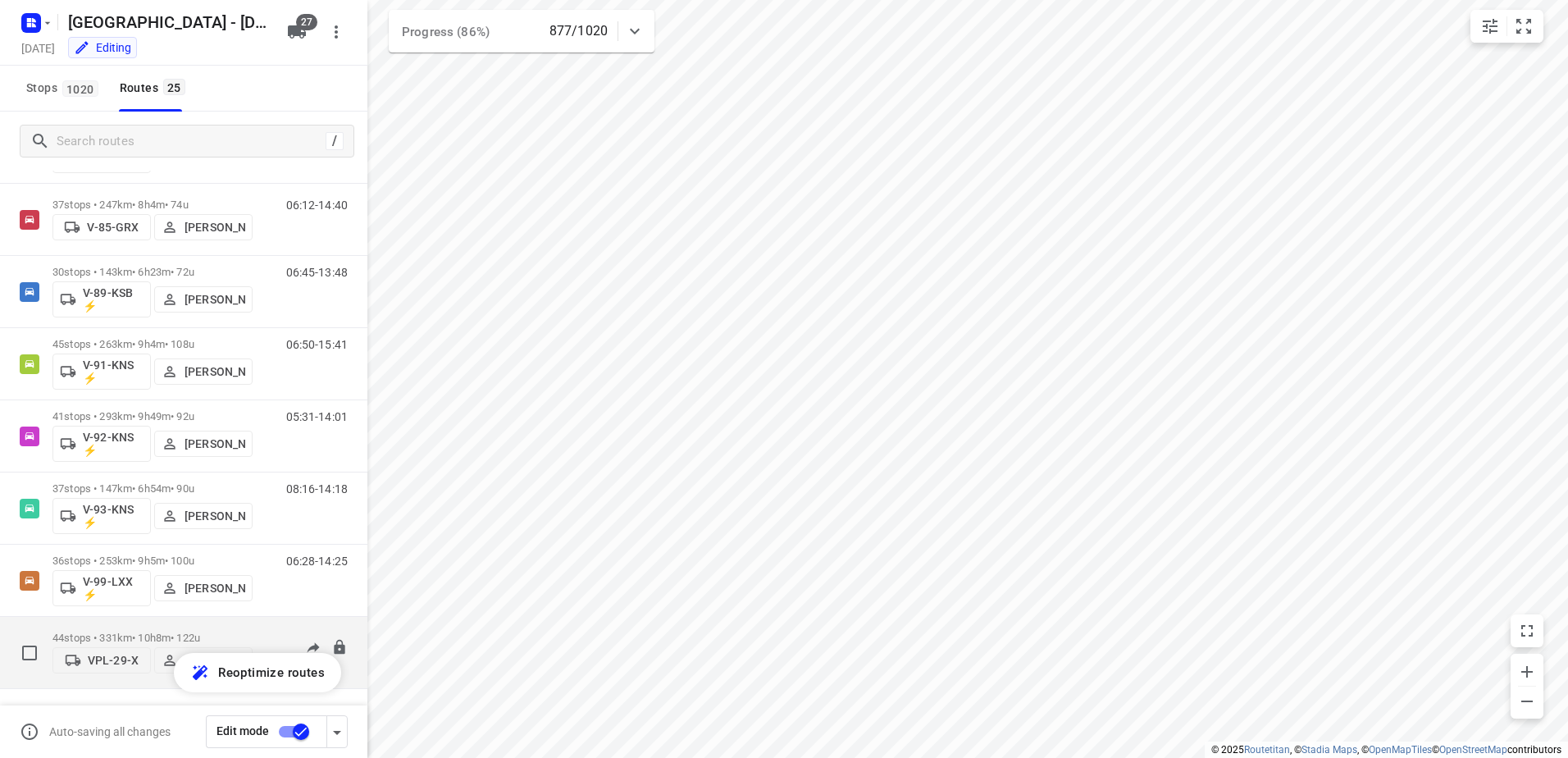
click at [147, 626] on div "44 stops • 331km • 10h8m • 122u VPL-29-X [PERSON_NAME]" at bounding box center [152, 653] width 200 height 58
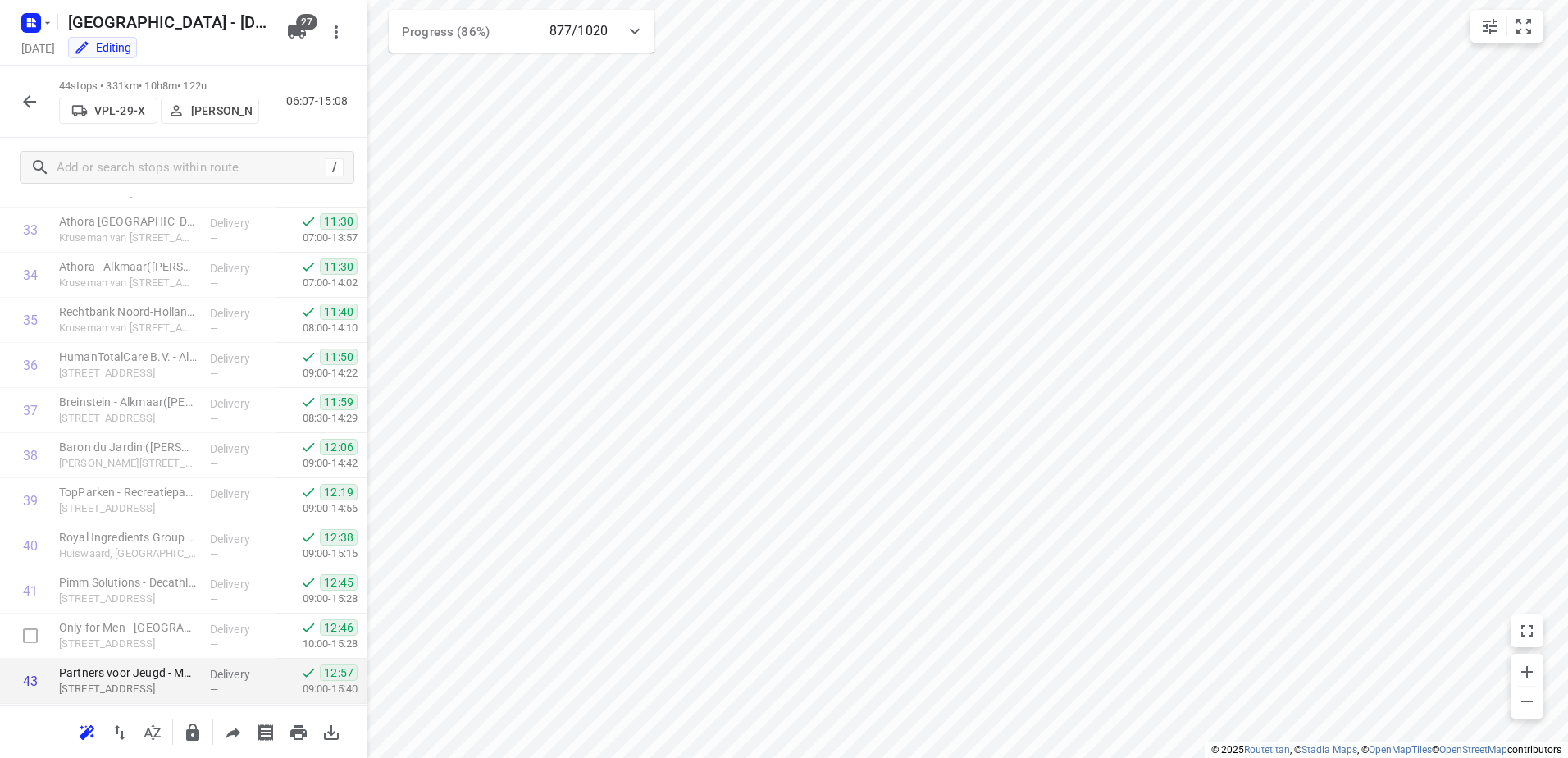
scroll to position [1604, 0]
click at [34, 97] on icon "button" at bounding box center [29, 101] width 20 height 20
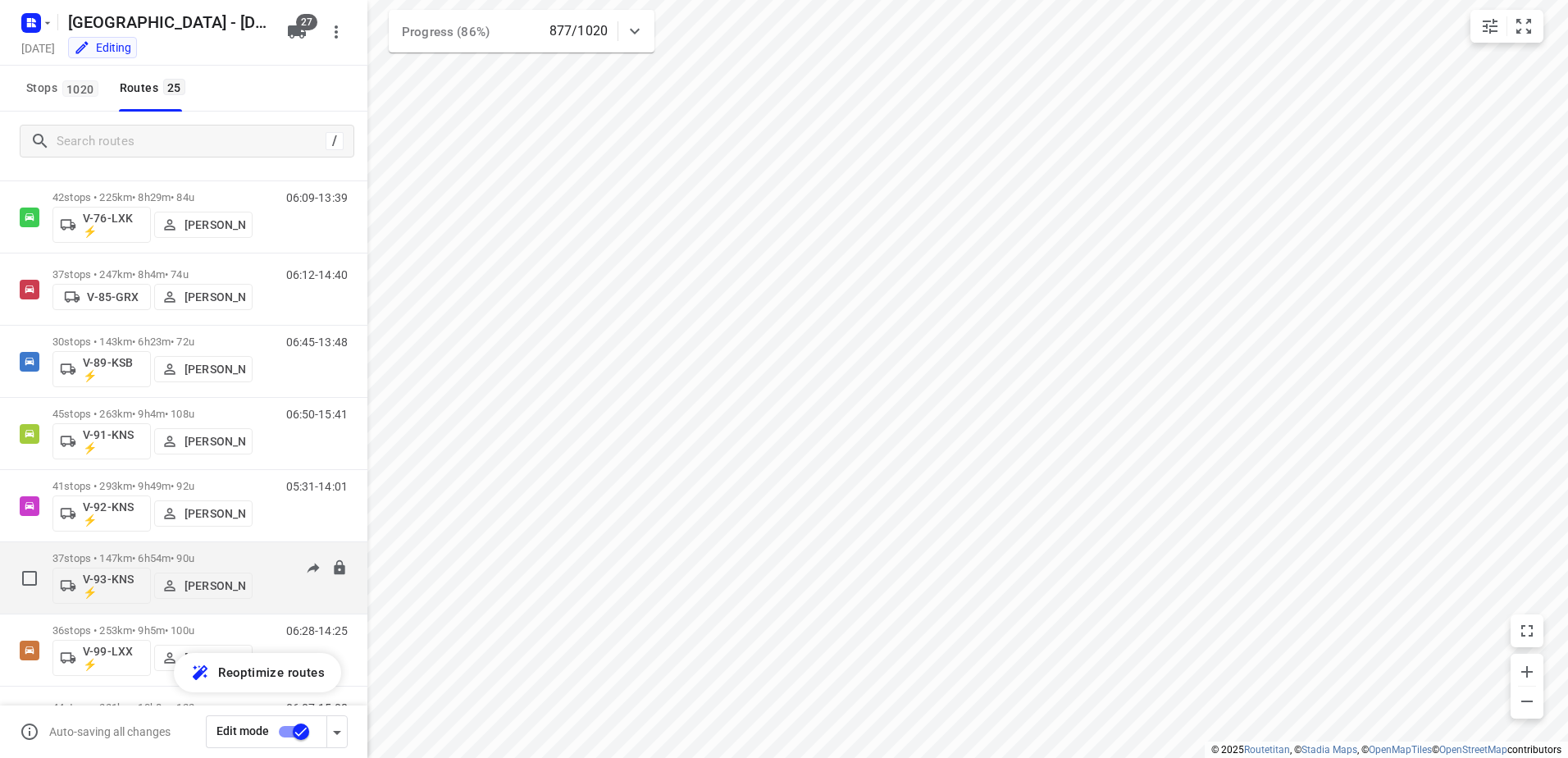
scroll to position [1323, 0]
click at [160, 560] on p "36 stops • 253km • 9h5m • 100u" at bounding box center [152, 561] width 200 height 12
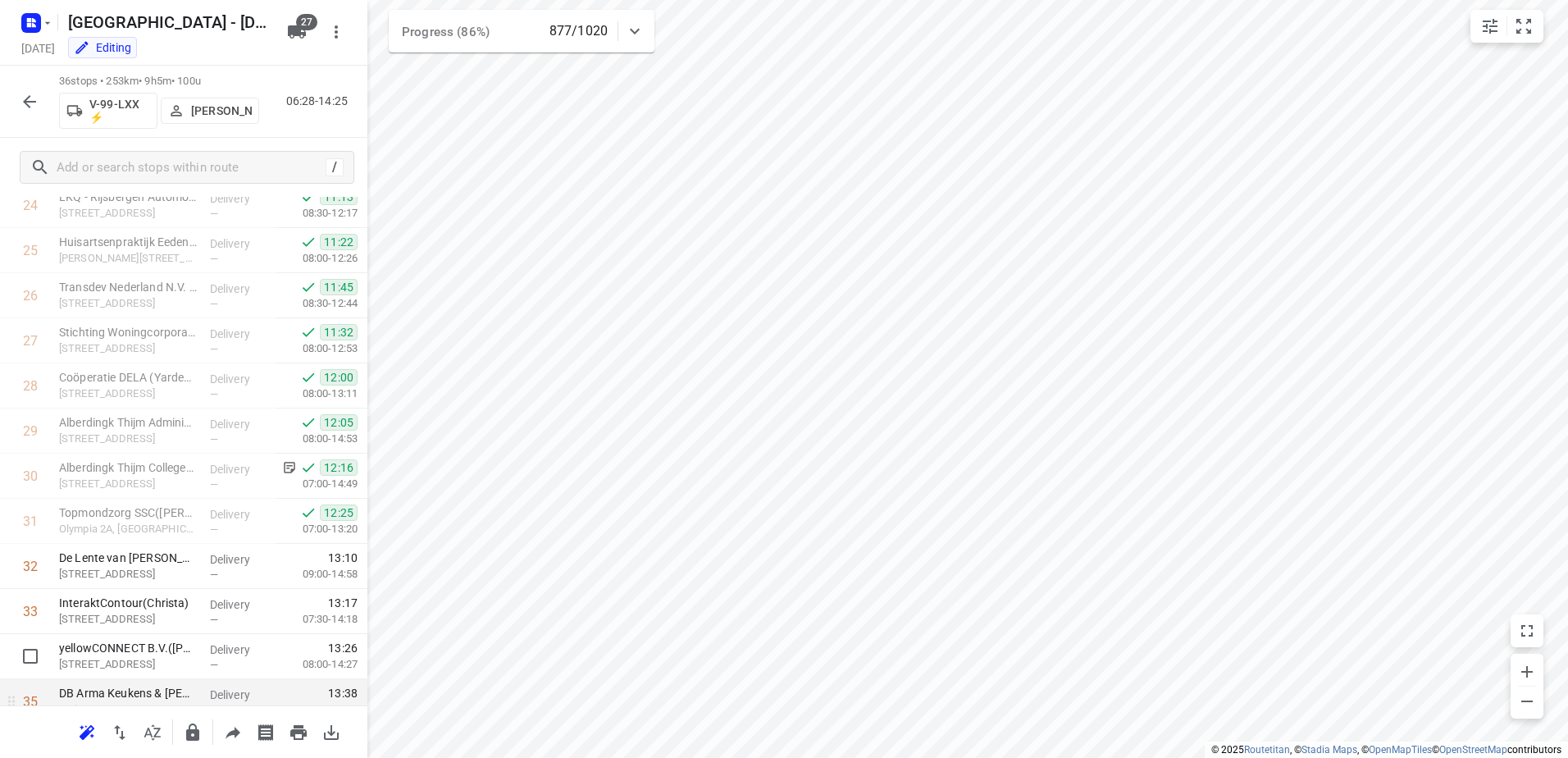
scroll to position [1243, 0]
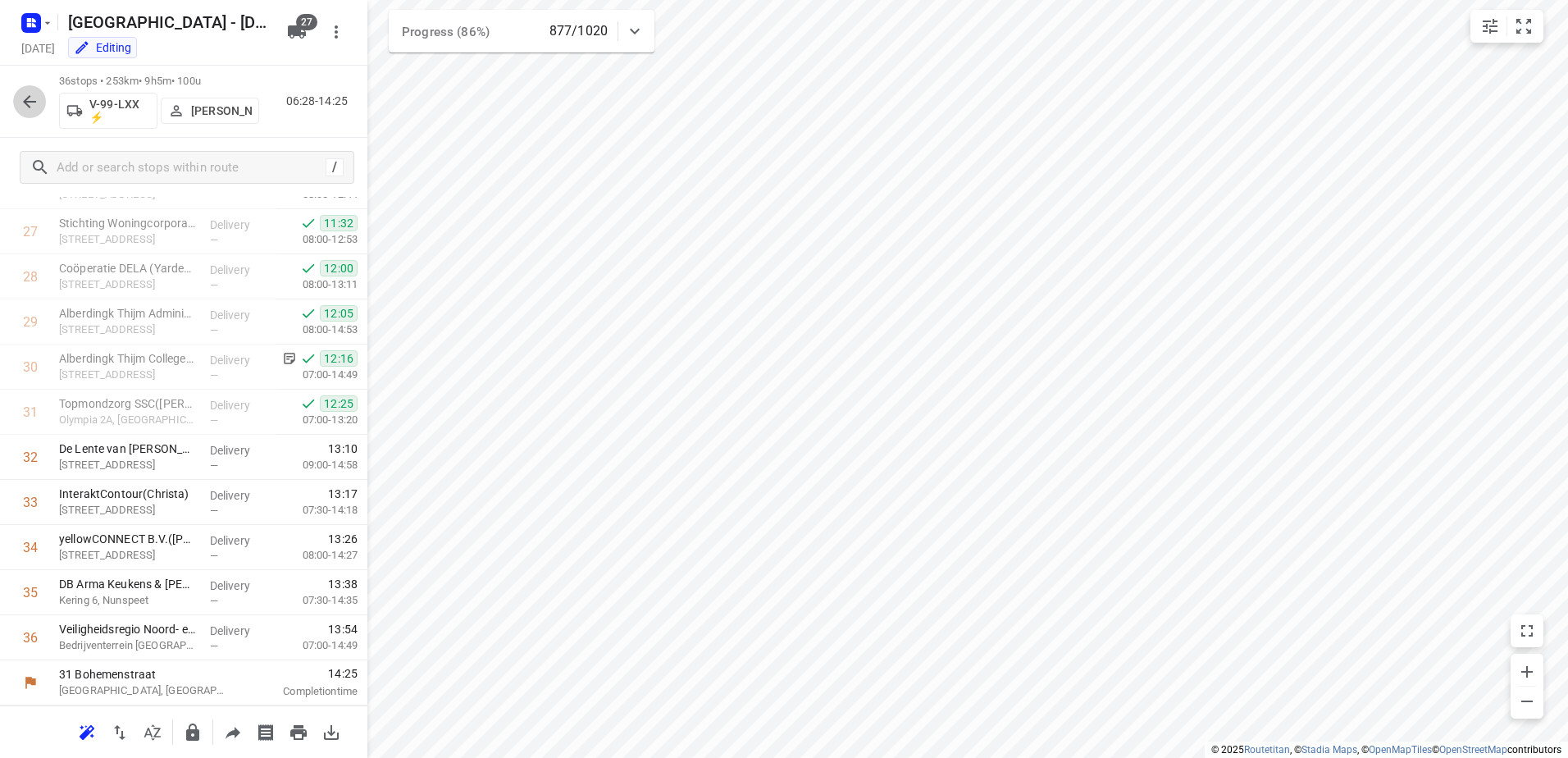
click at [18, 92] on button "button" at bounding box center [29, 101] width 33 height 33
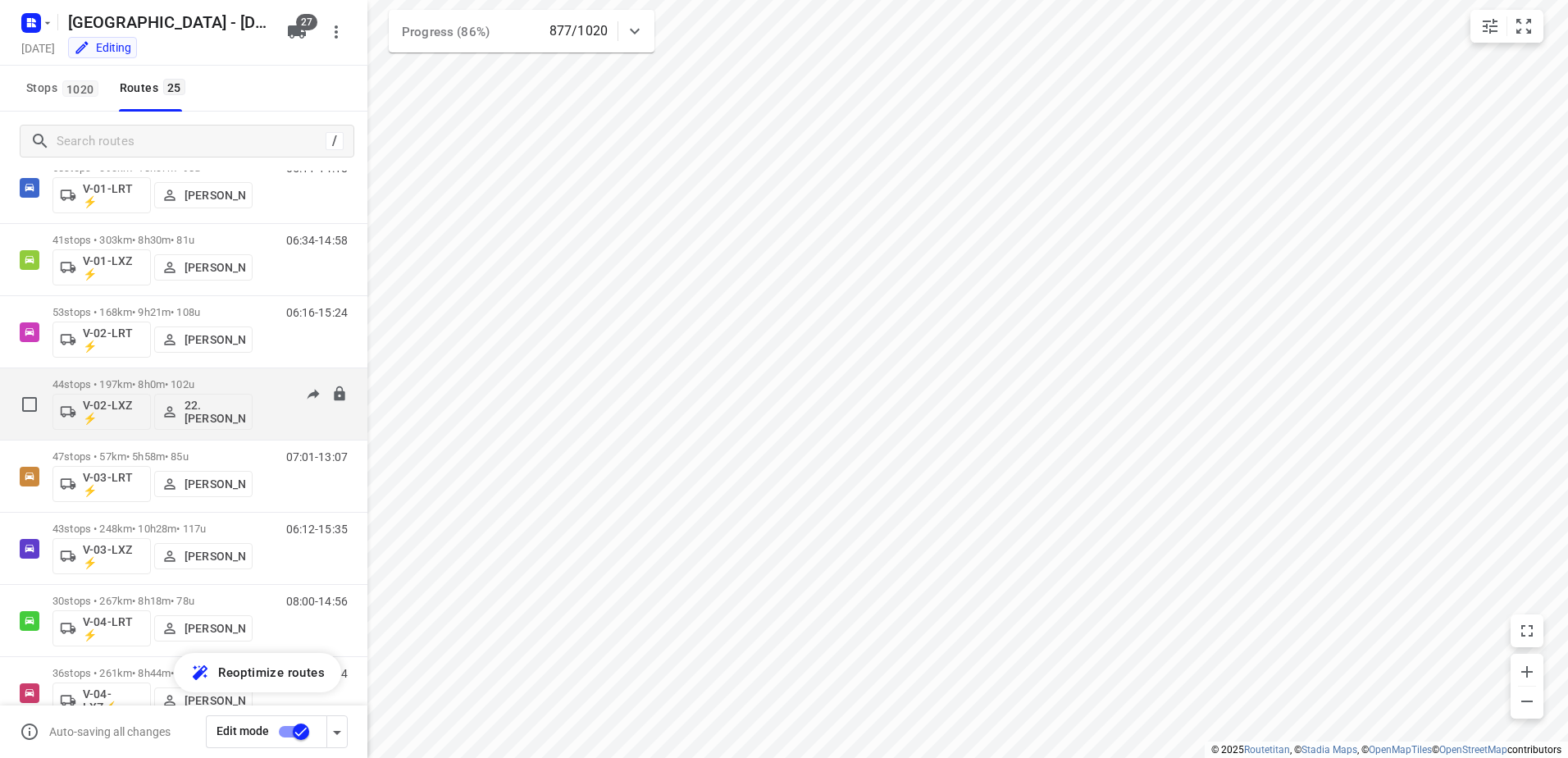
scroll to position [82, 0]
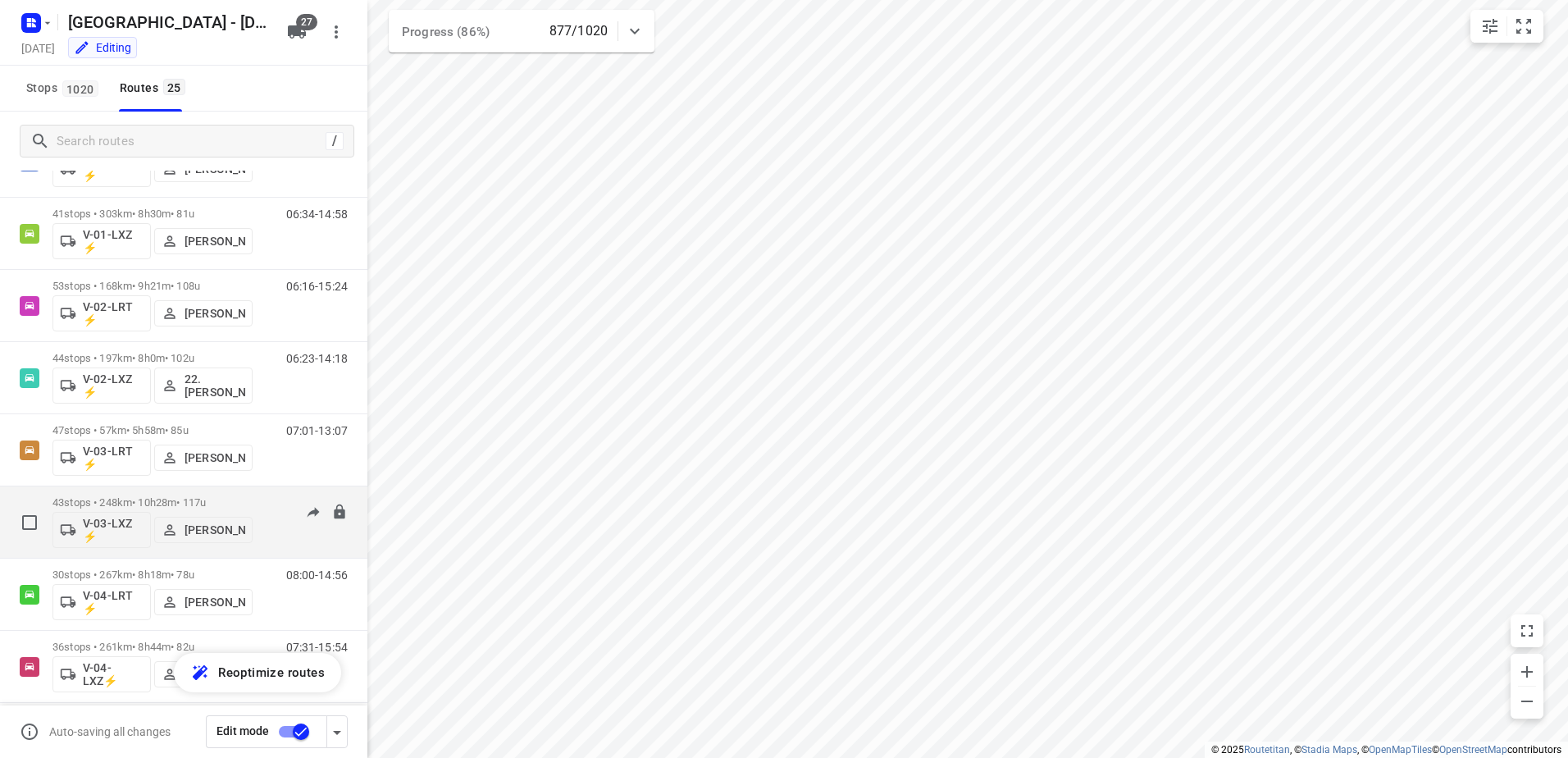
click at [157, 506] on p "43 stops • 248km • 10h28m • 117u" at bounding box center [152, 502] width 200 height 12
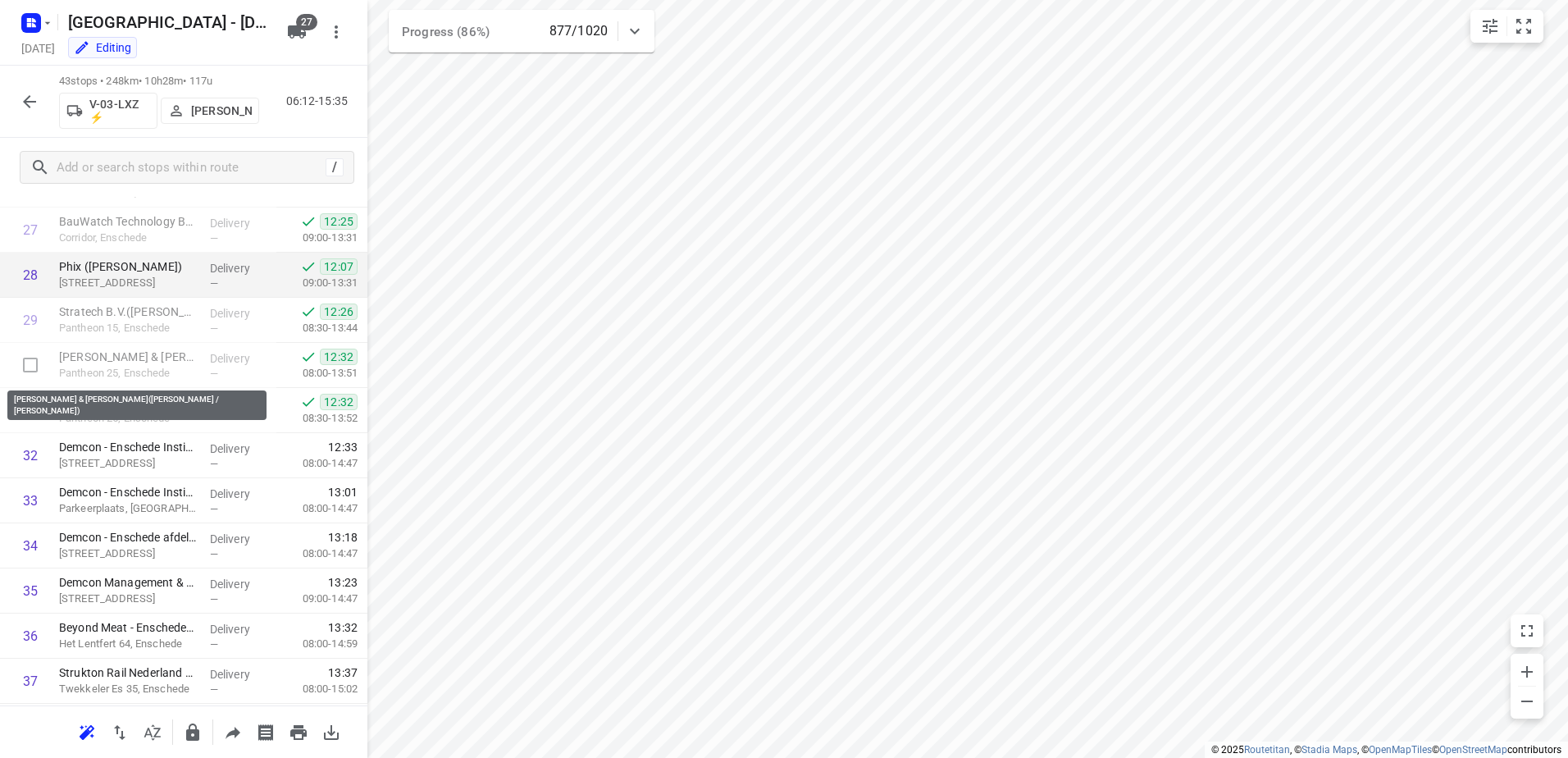
scroll to position [1230, 0]
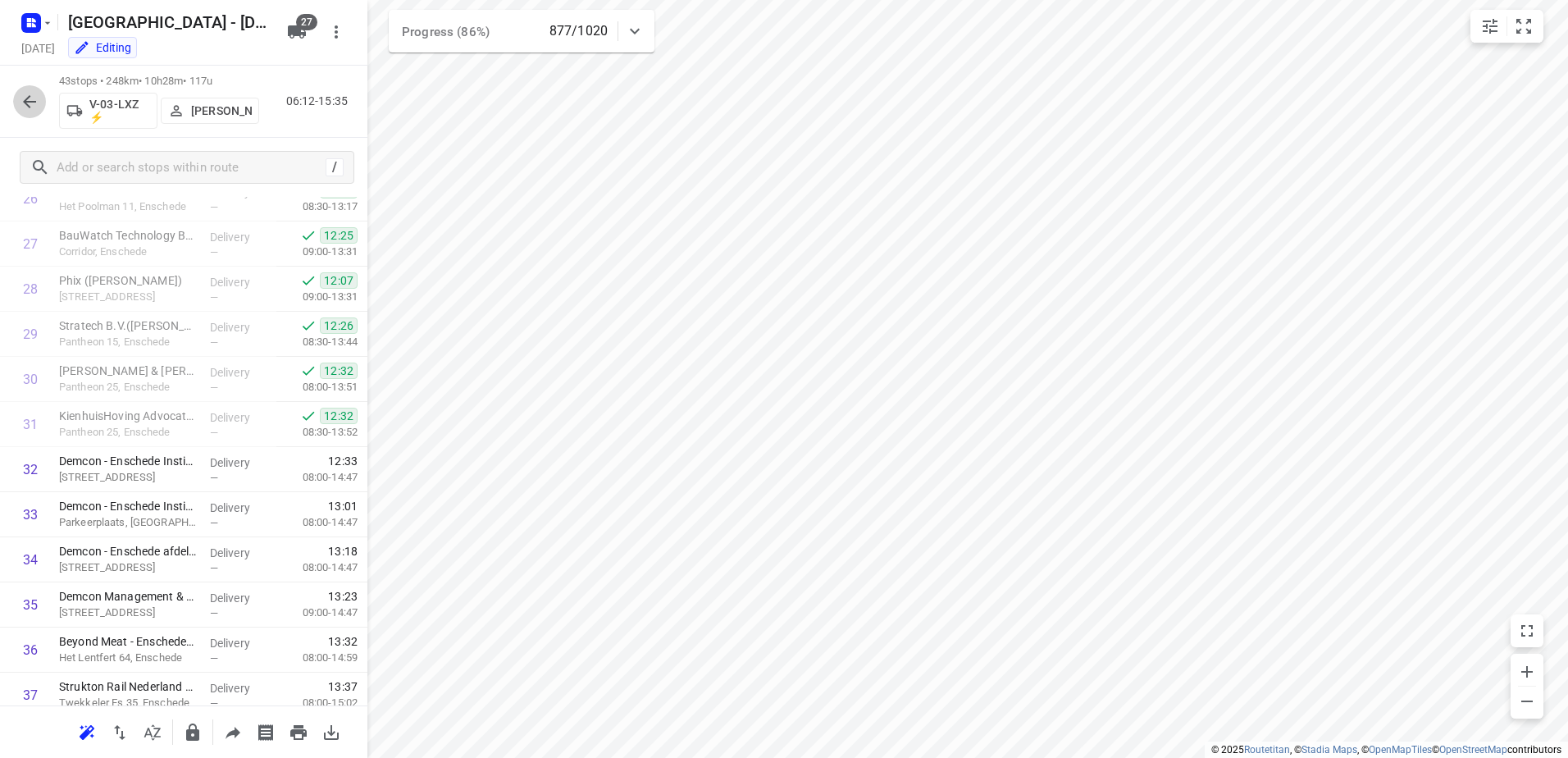
click at [20, 100] on icon "button" at bounding box center [29, 101] width 20 height 20
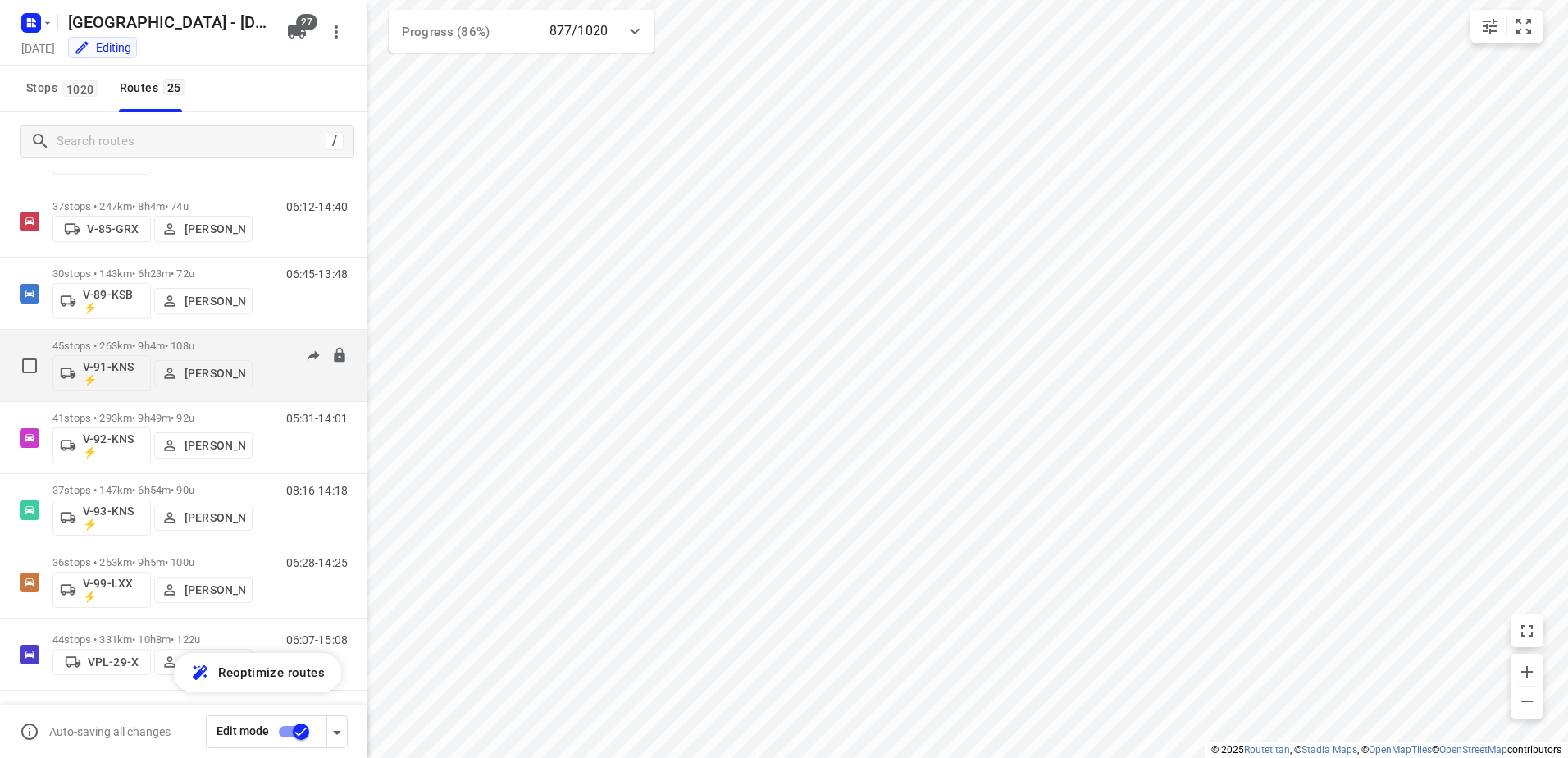
scroll to position [1323, 0]
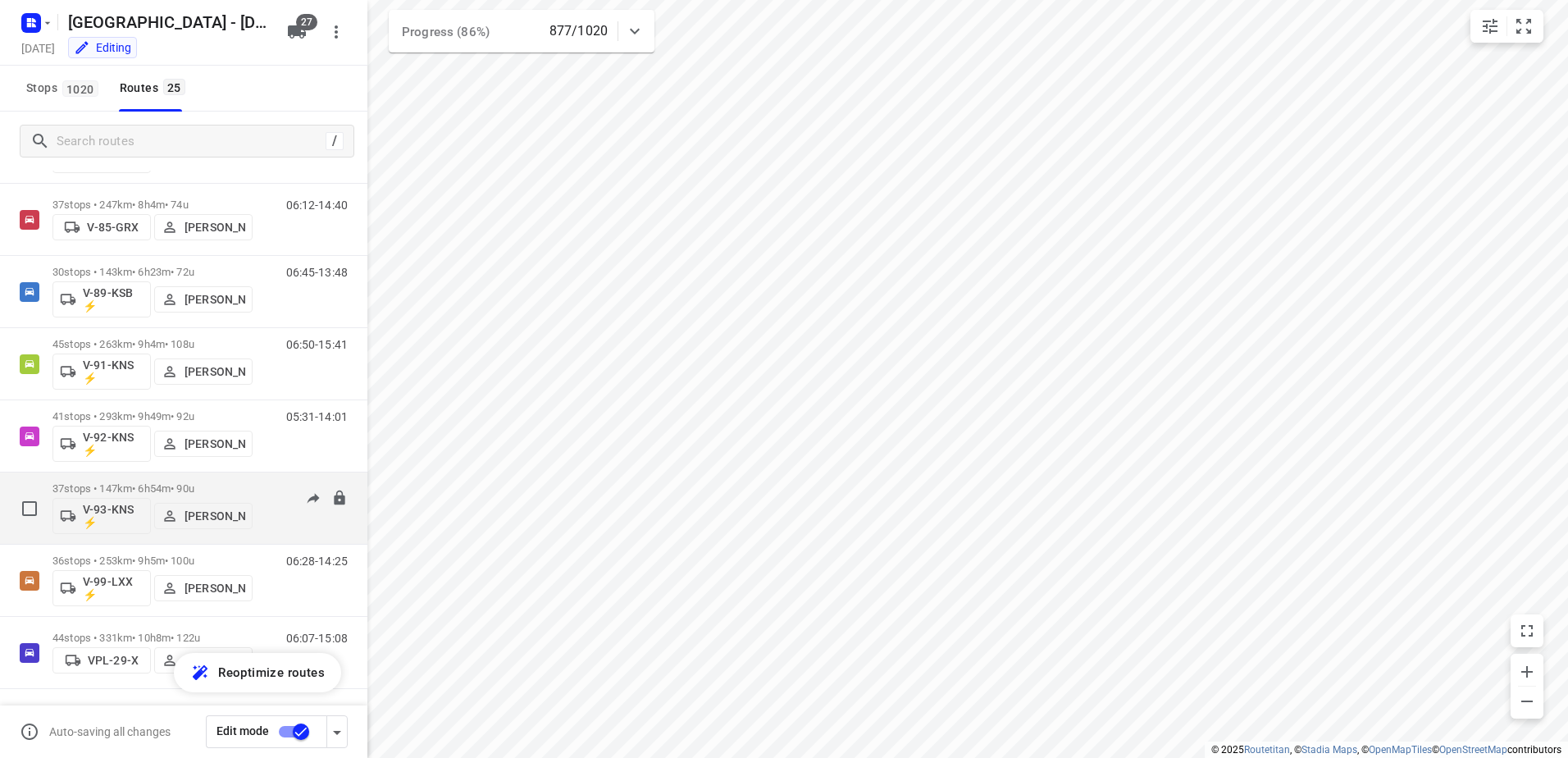
click at [151, 493] on p "37 stops • 147km • 6h54m • 90u" at bounding box center [152, 488] width 200 height 12
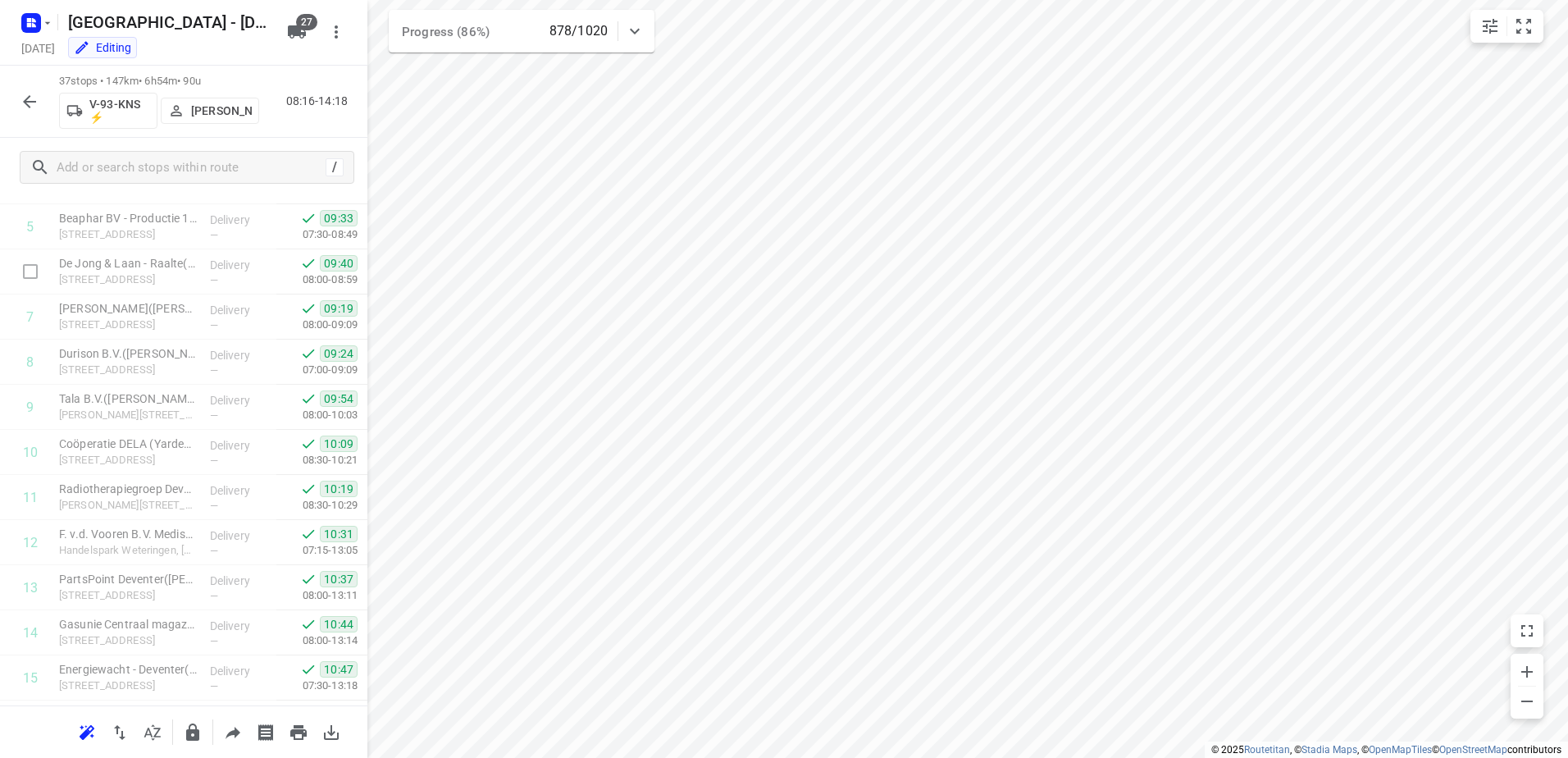
scroll to position [0, 0]
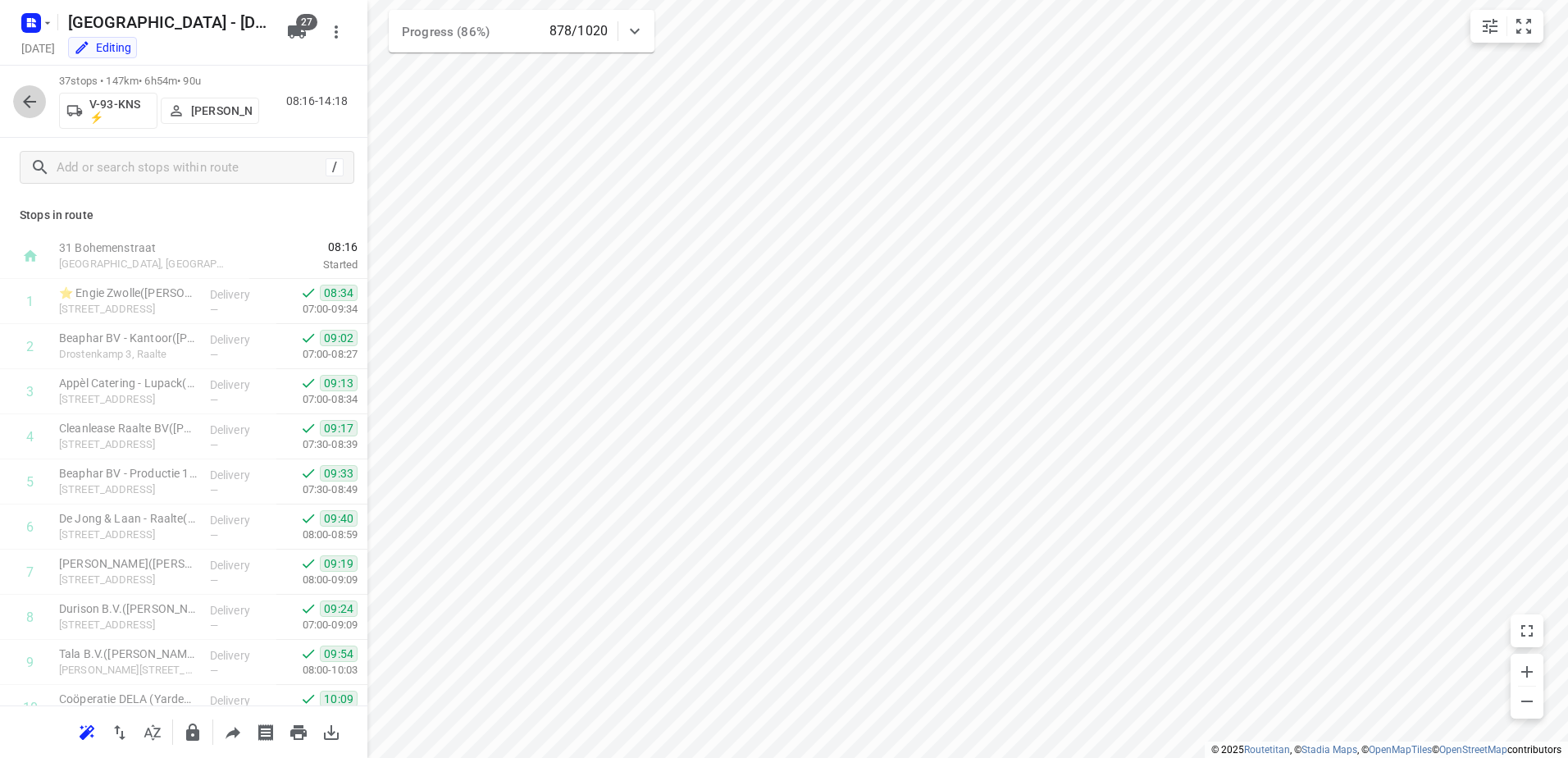
click at [34, 107] on icon "button" at bounding box center [29, 101] width 20 height 20
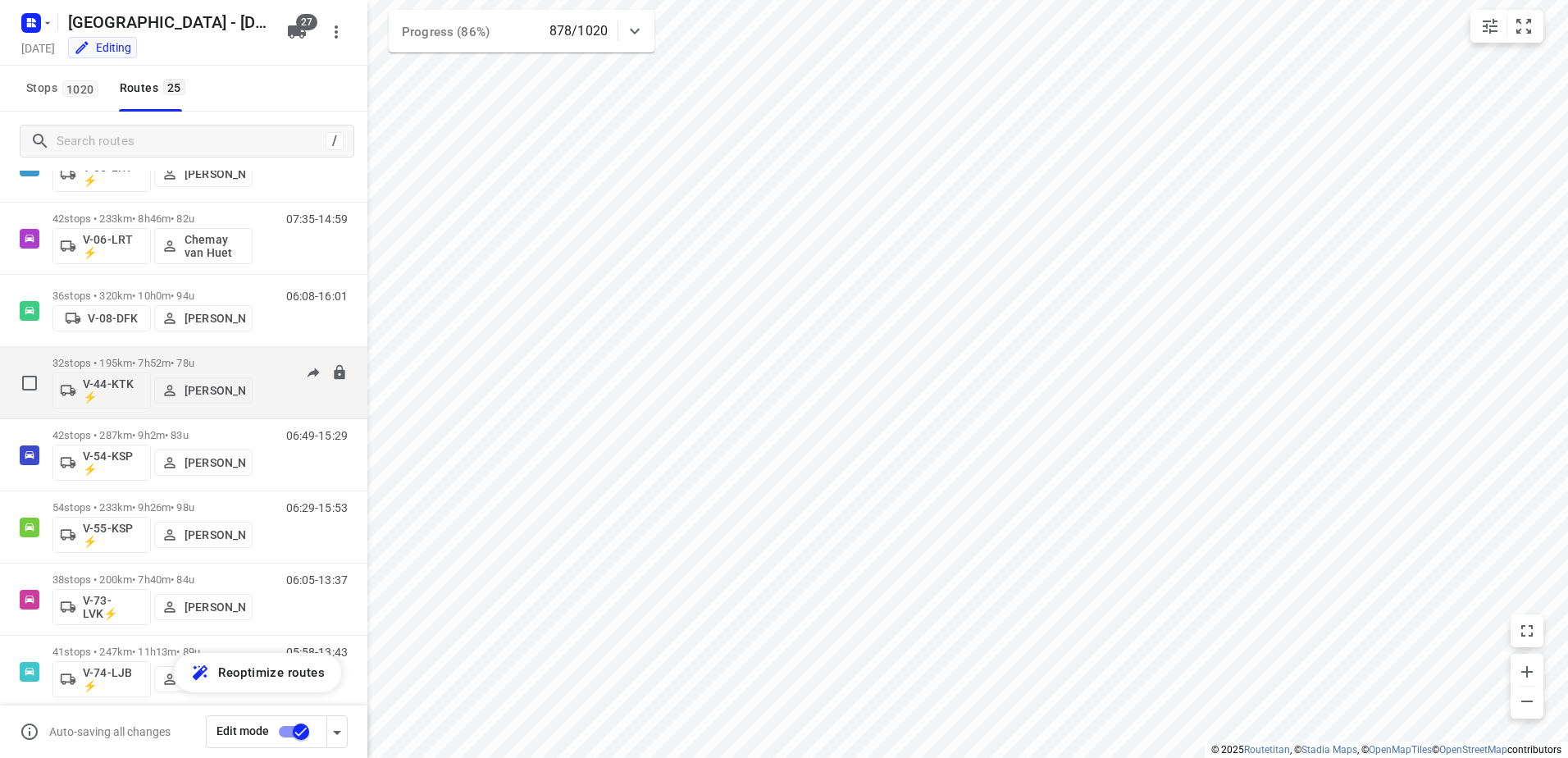
scroll to position [656, 0]
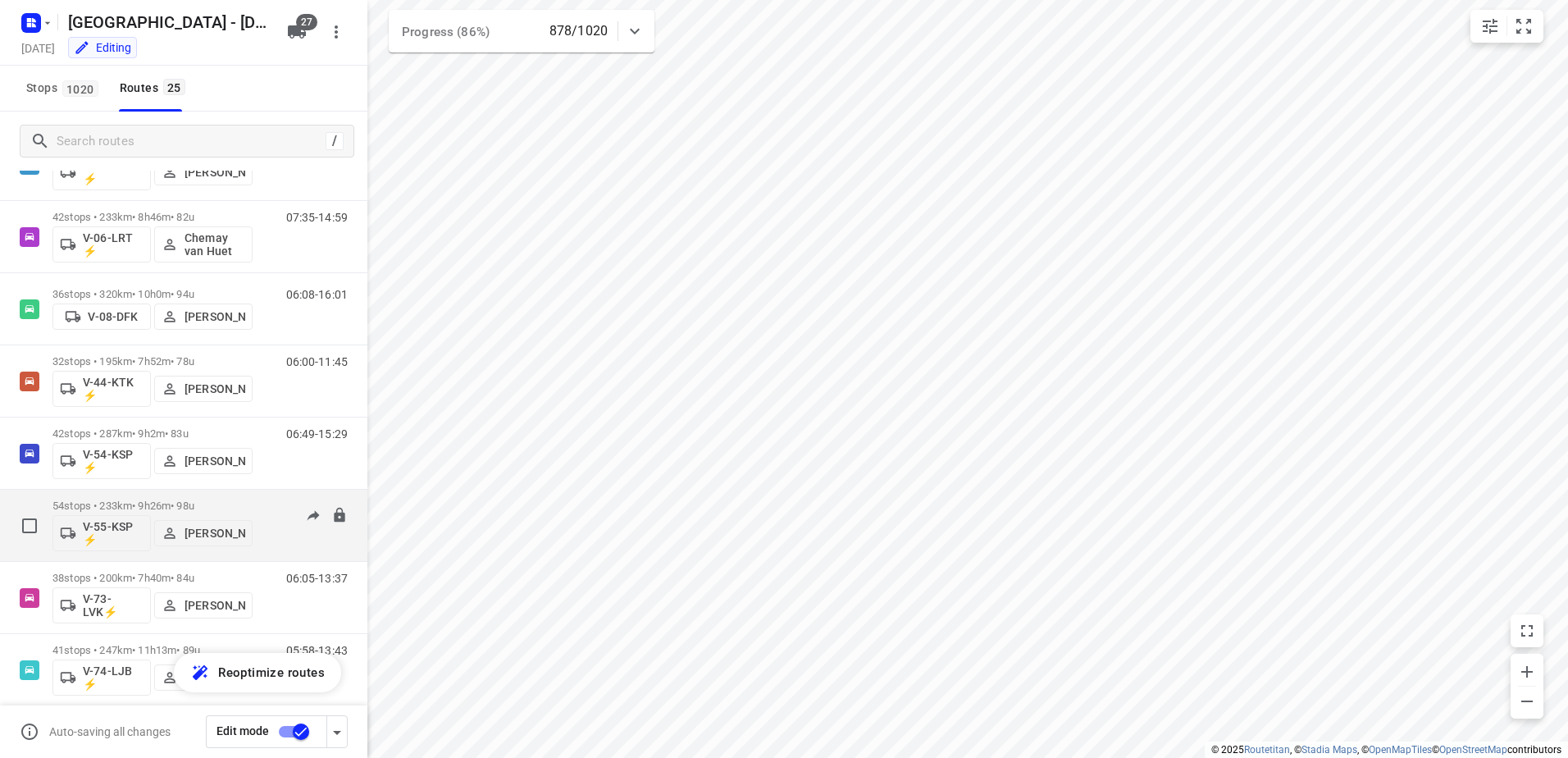
click at [152, 510] on p "54 stops • 233km • 9h26m • 98u" at bounding box center [152, 505] width 200 height 12
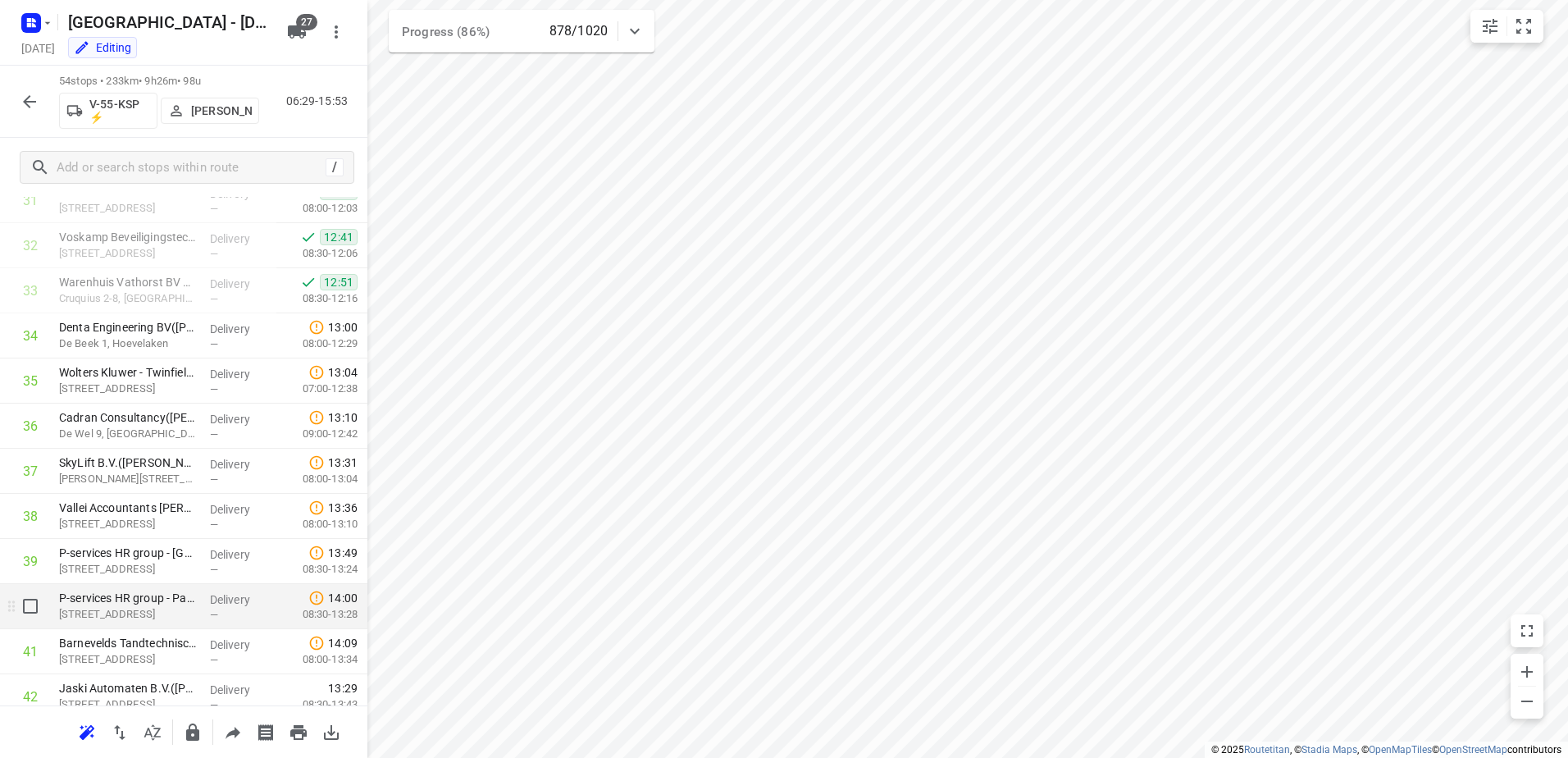
scroll to position [1234, 0]
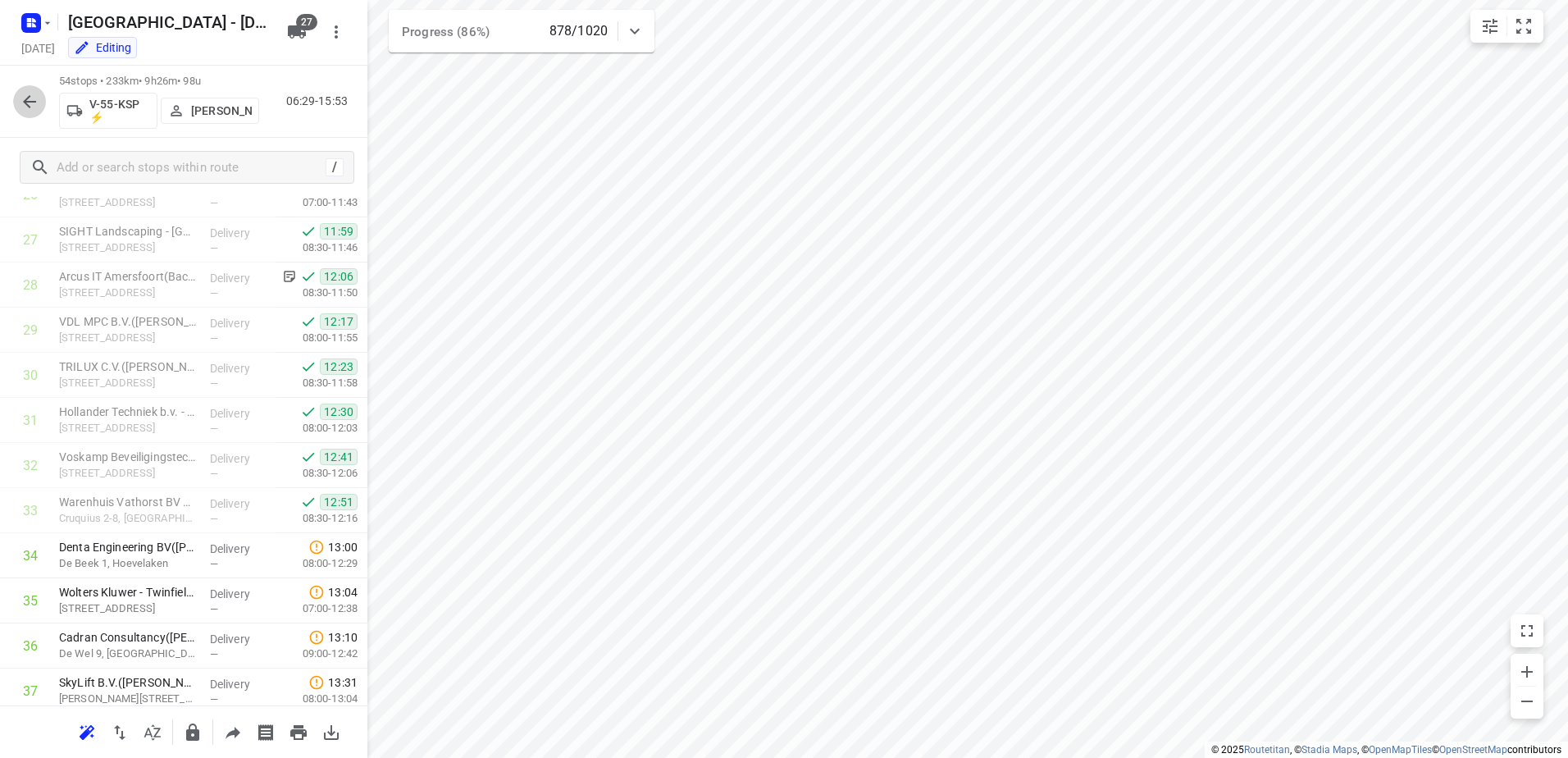
click at [33, 92] on icon "button" at bounding box center [29, 101] width 20 height 20
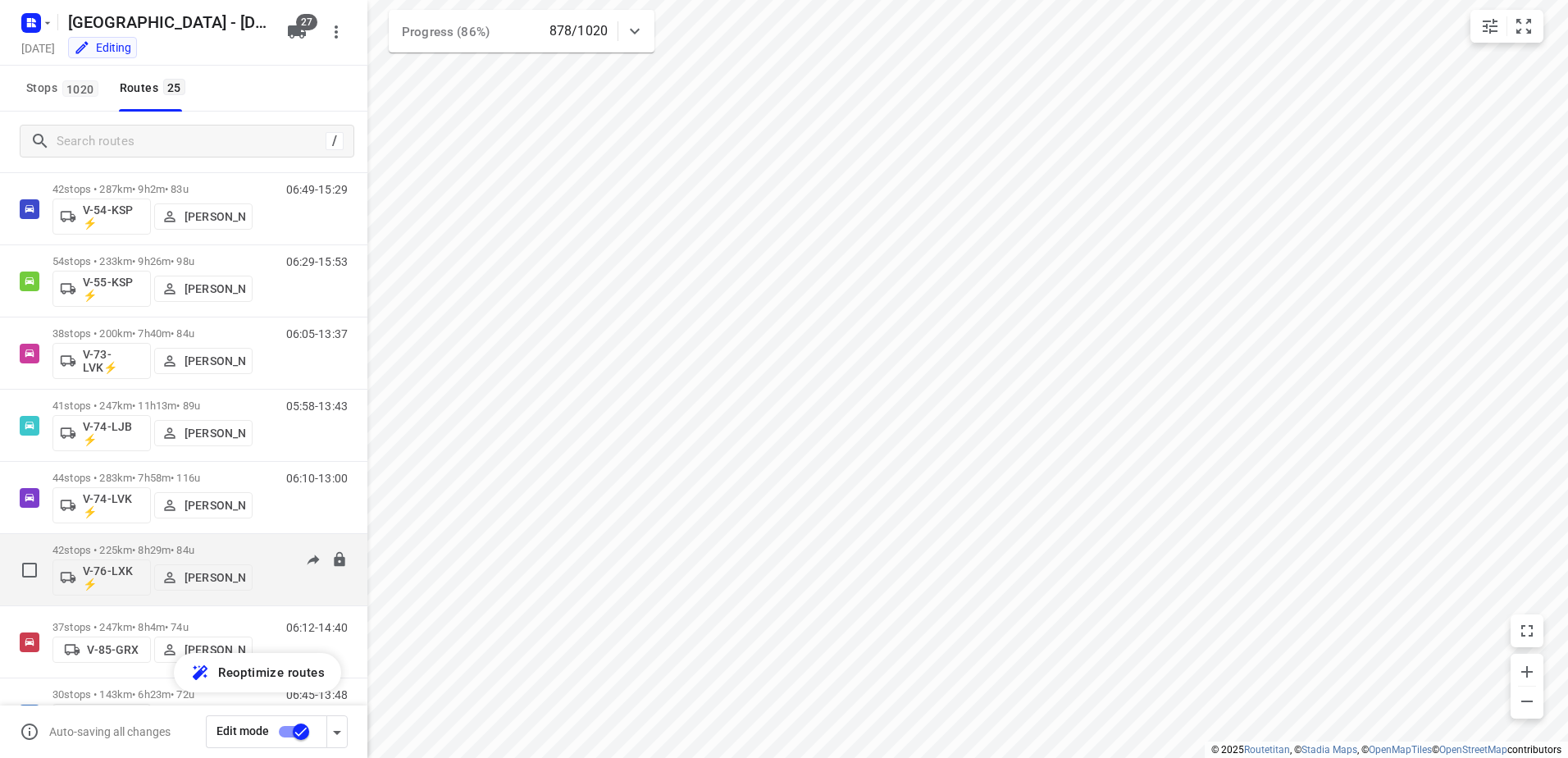
scroll to position [902, 0]
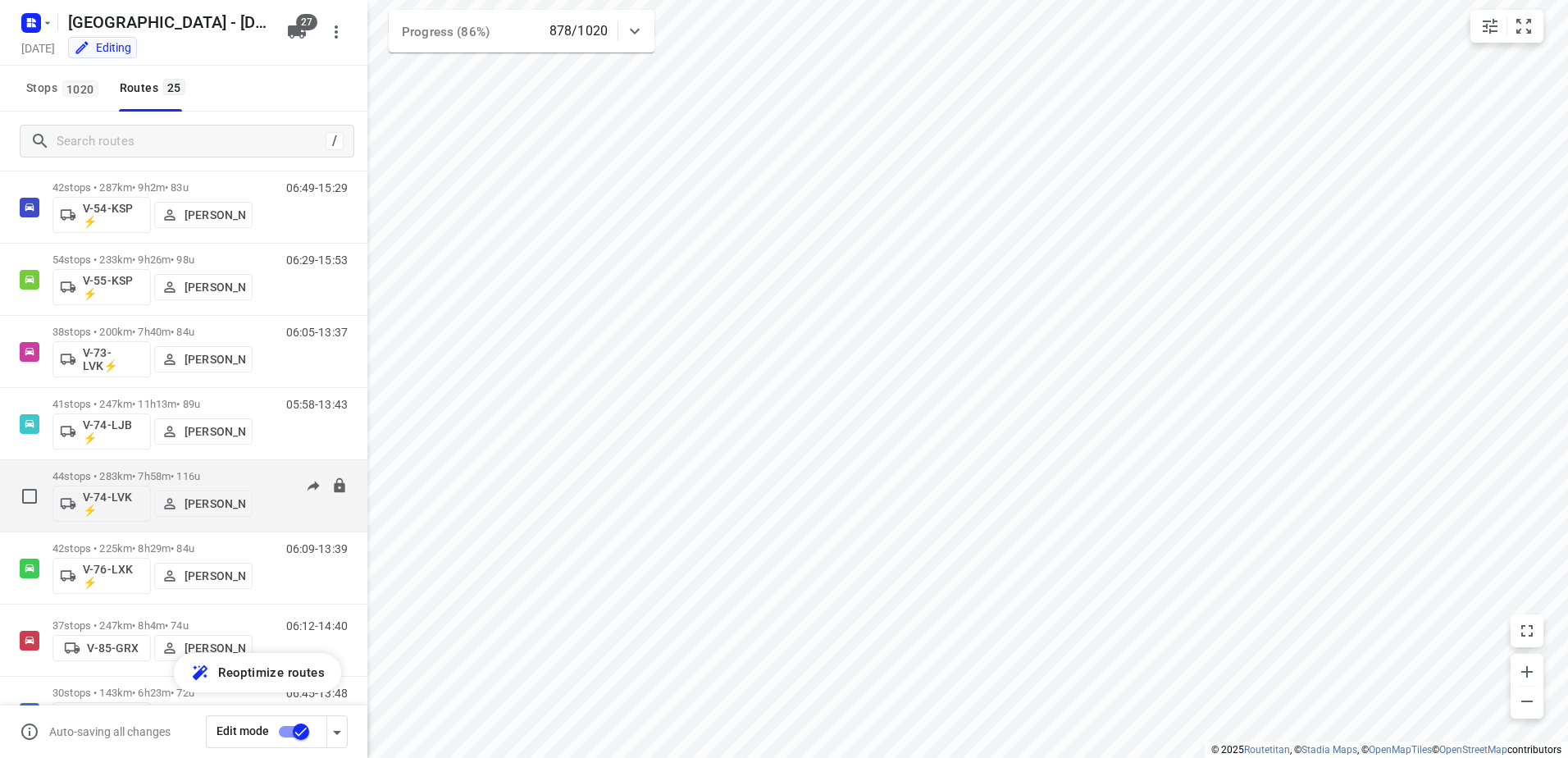
click at [145, 481] on p "44 stops • 283km • 7h58m • 116u" at bounding box center [152, 476] width 200 height 12
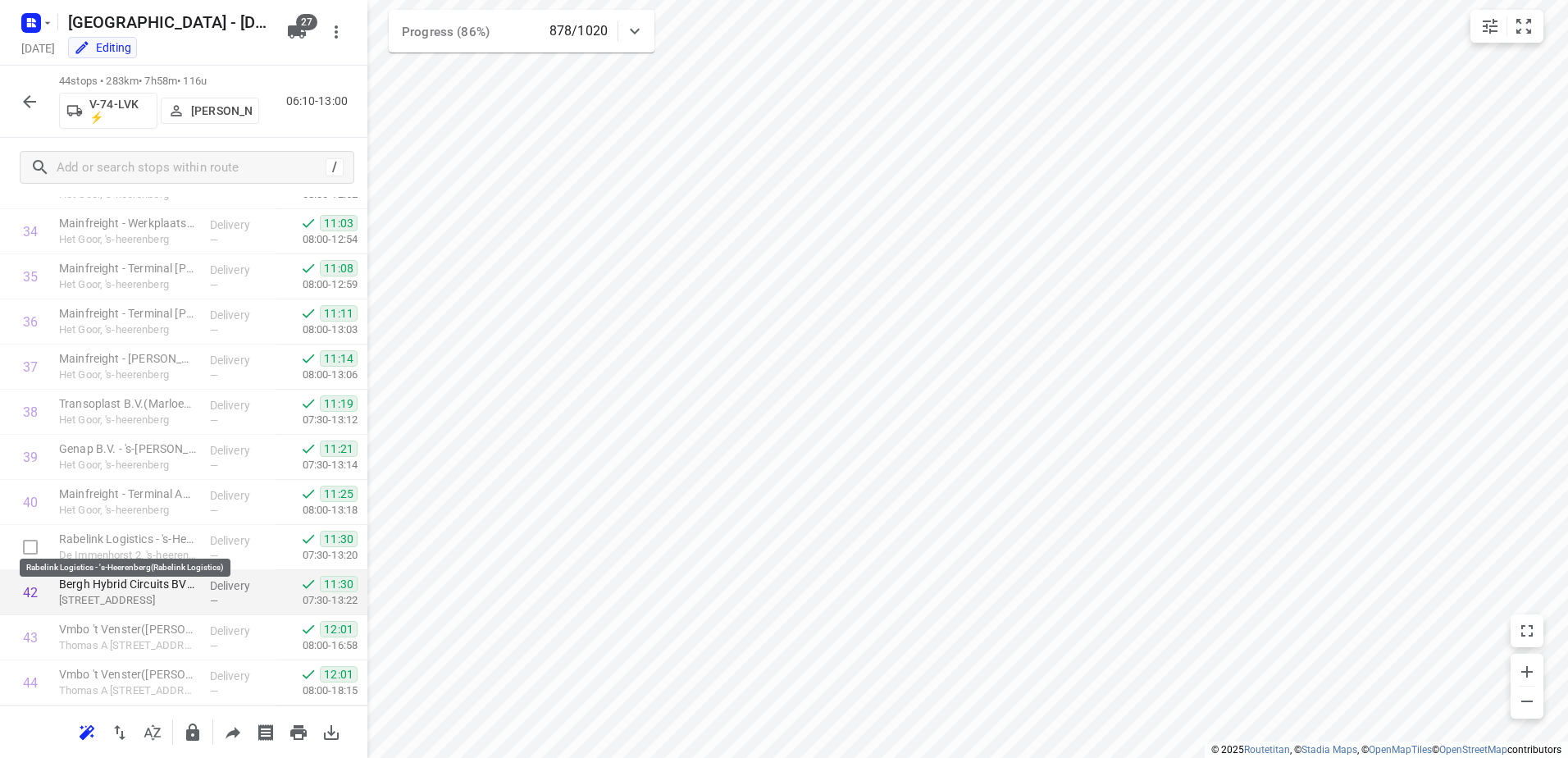
scroll to position [1604, 0]
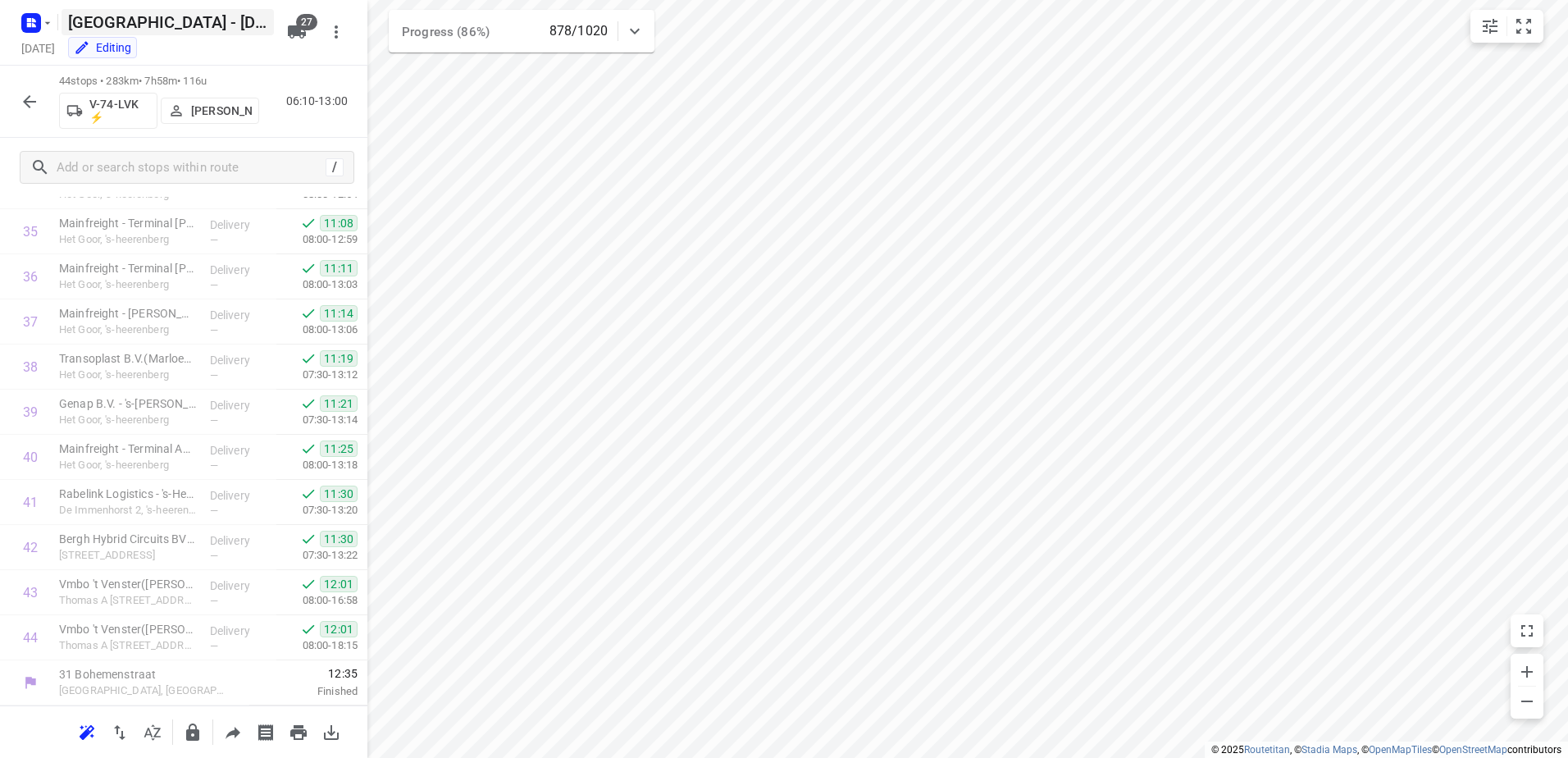
click at [27, 92] on icon "button" at bounding box center [29, 101] width 20 height 20
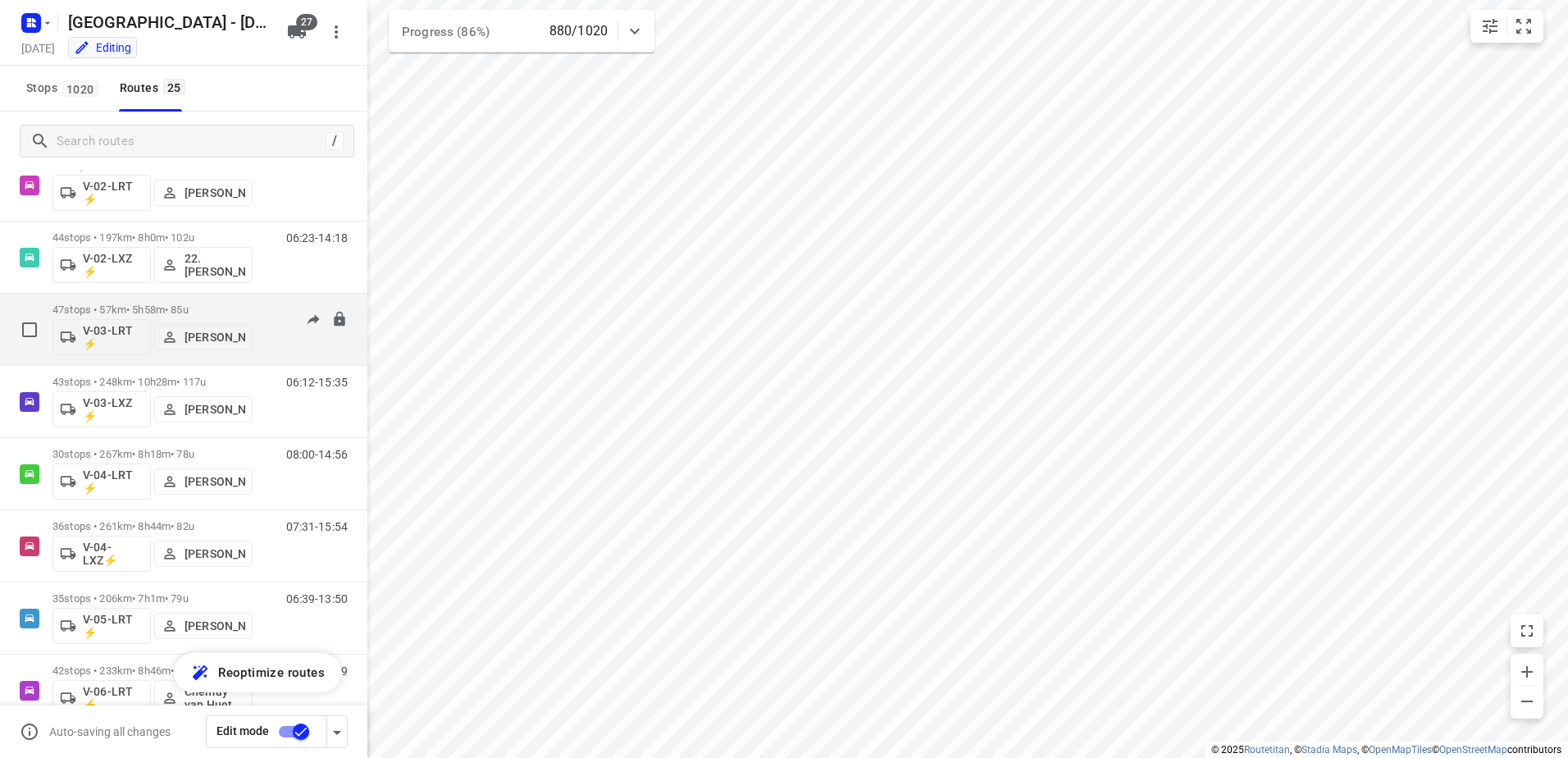
scroll to position [246, 0]
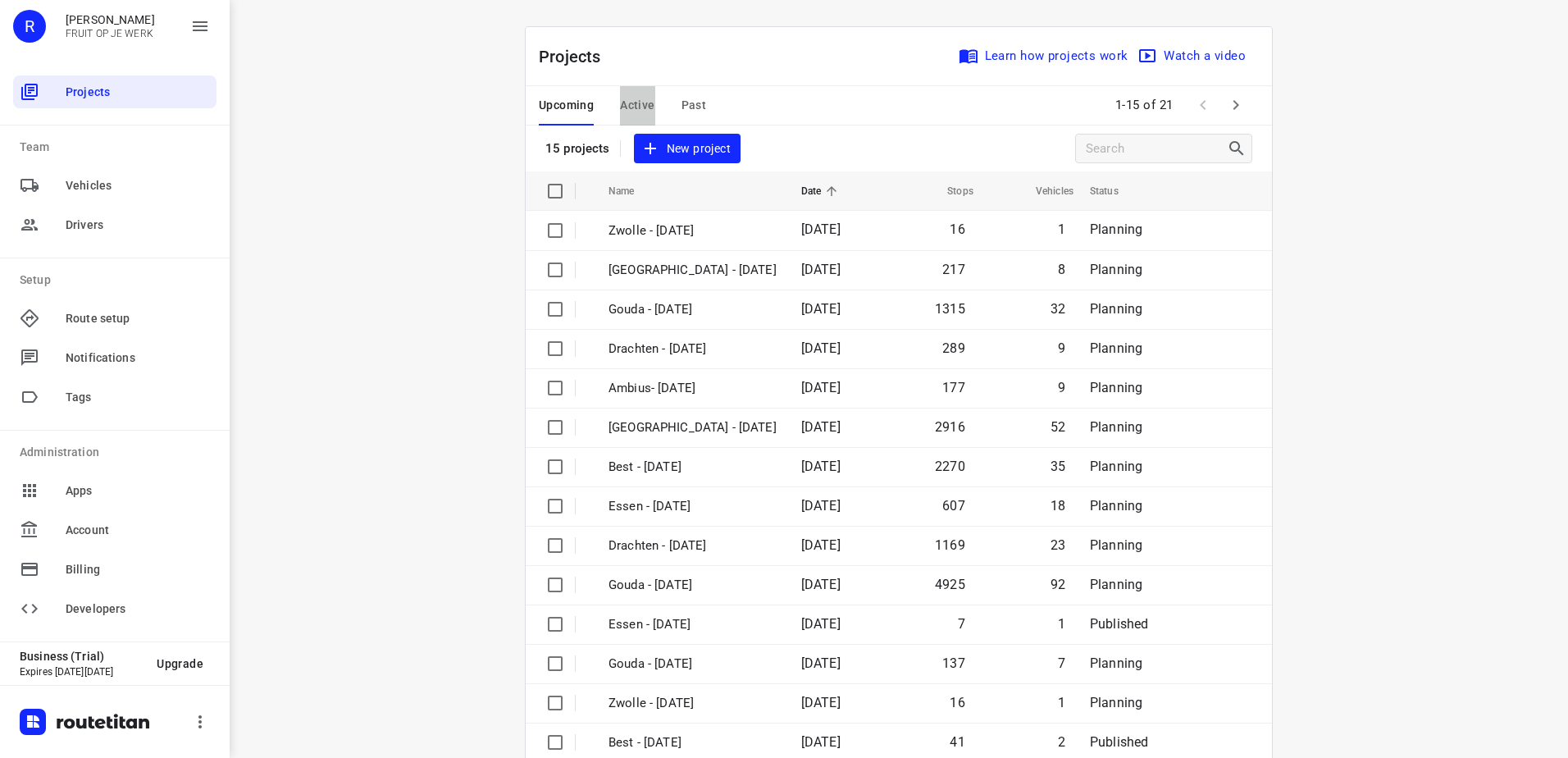
click at [628, 110] on span "Active" at bounding box center [637, 105] width 34 height 20
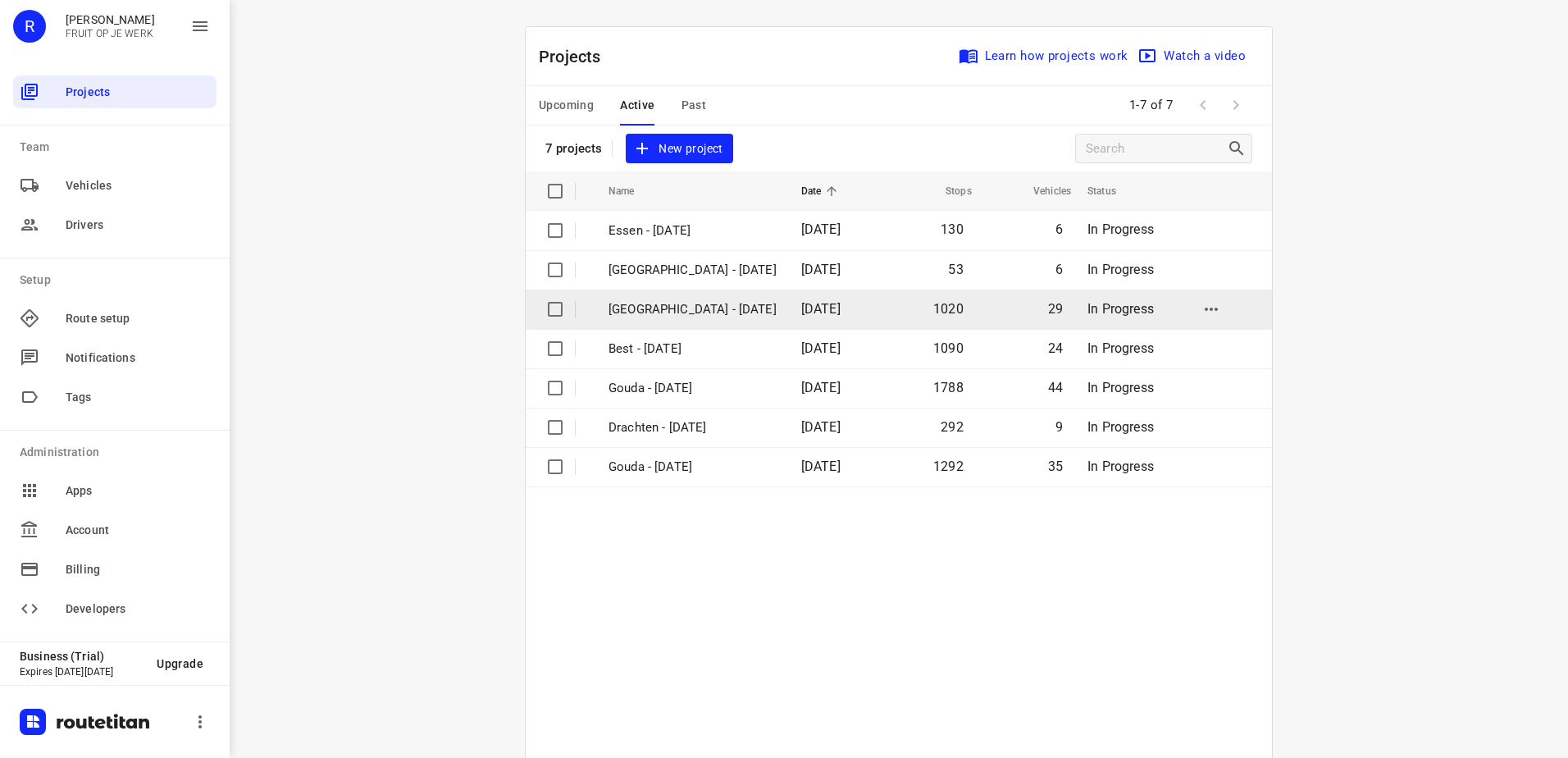
click at [713, 309] on p "[GEOGRAPHIC_DATA] - [DATE]" at bounding box center [693, 310] width 168 height 19
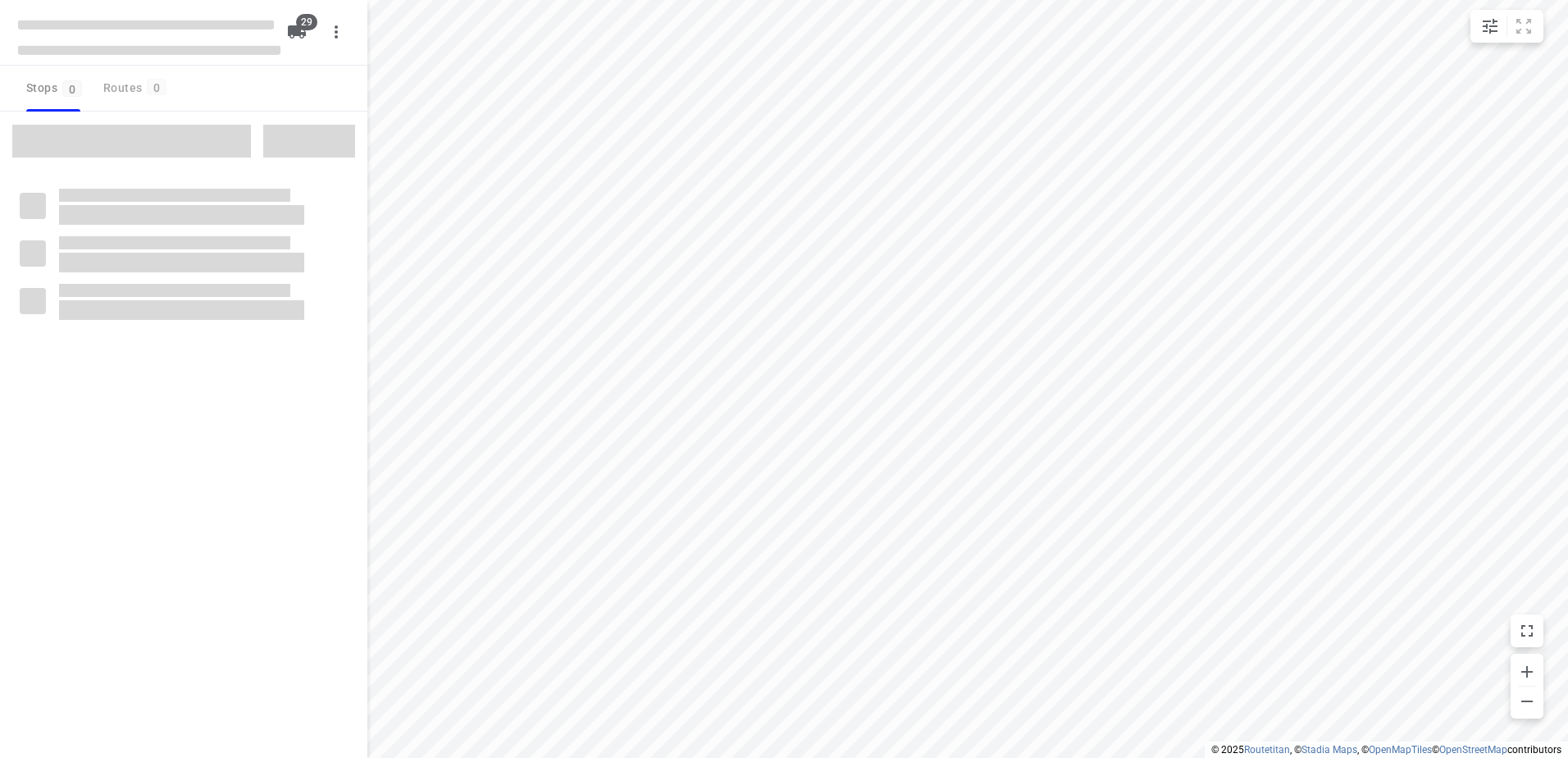
type input "distance"
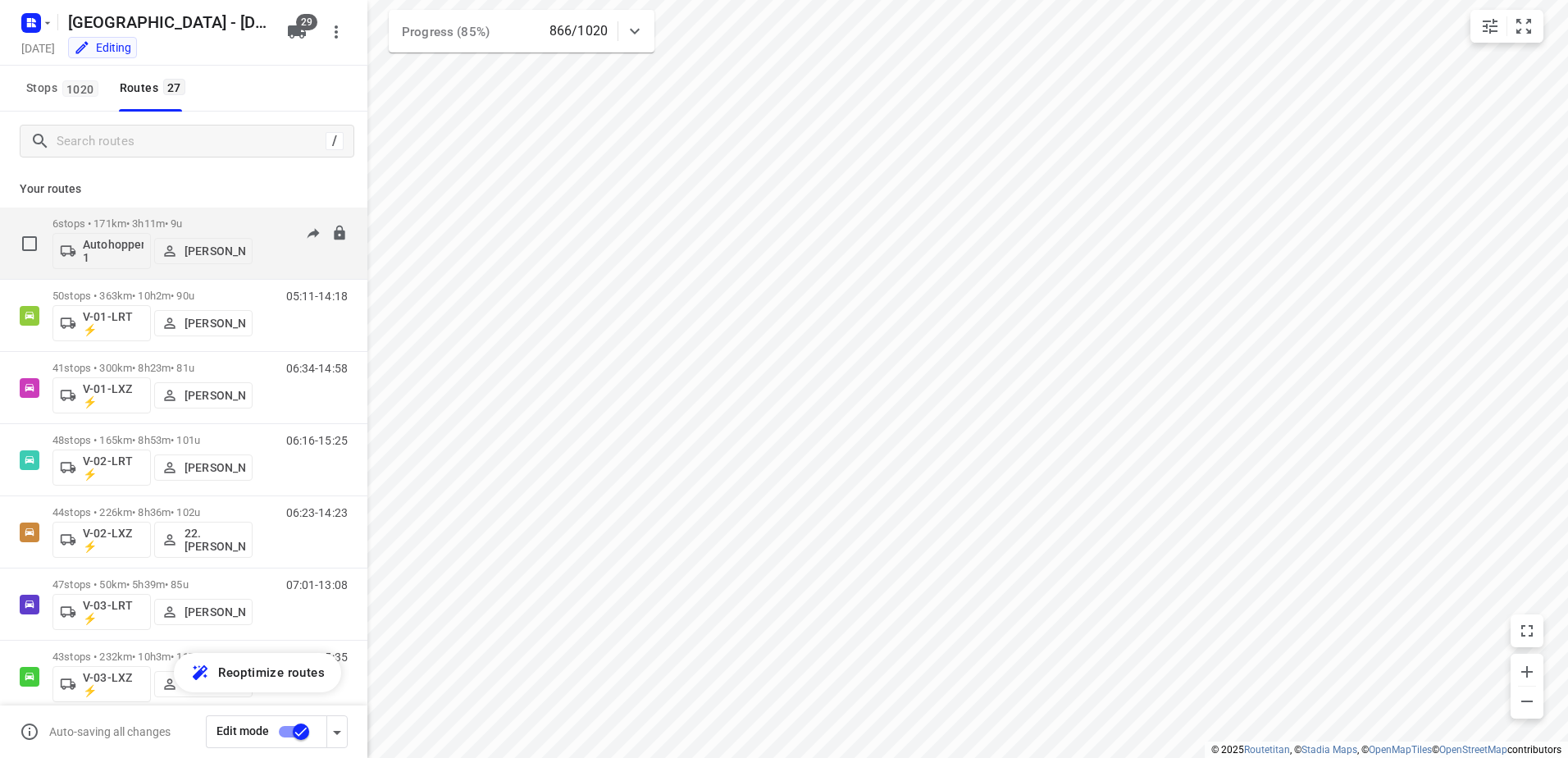
click at [161, 210] on div "6 stops • 171km • 3h11m • 9u Autohopper 1 Sten Sturgess" at bounding box center [152, 243] width 200 height 68
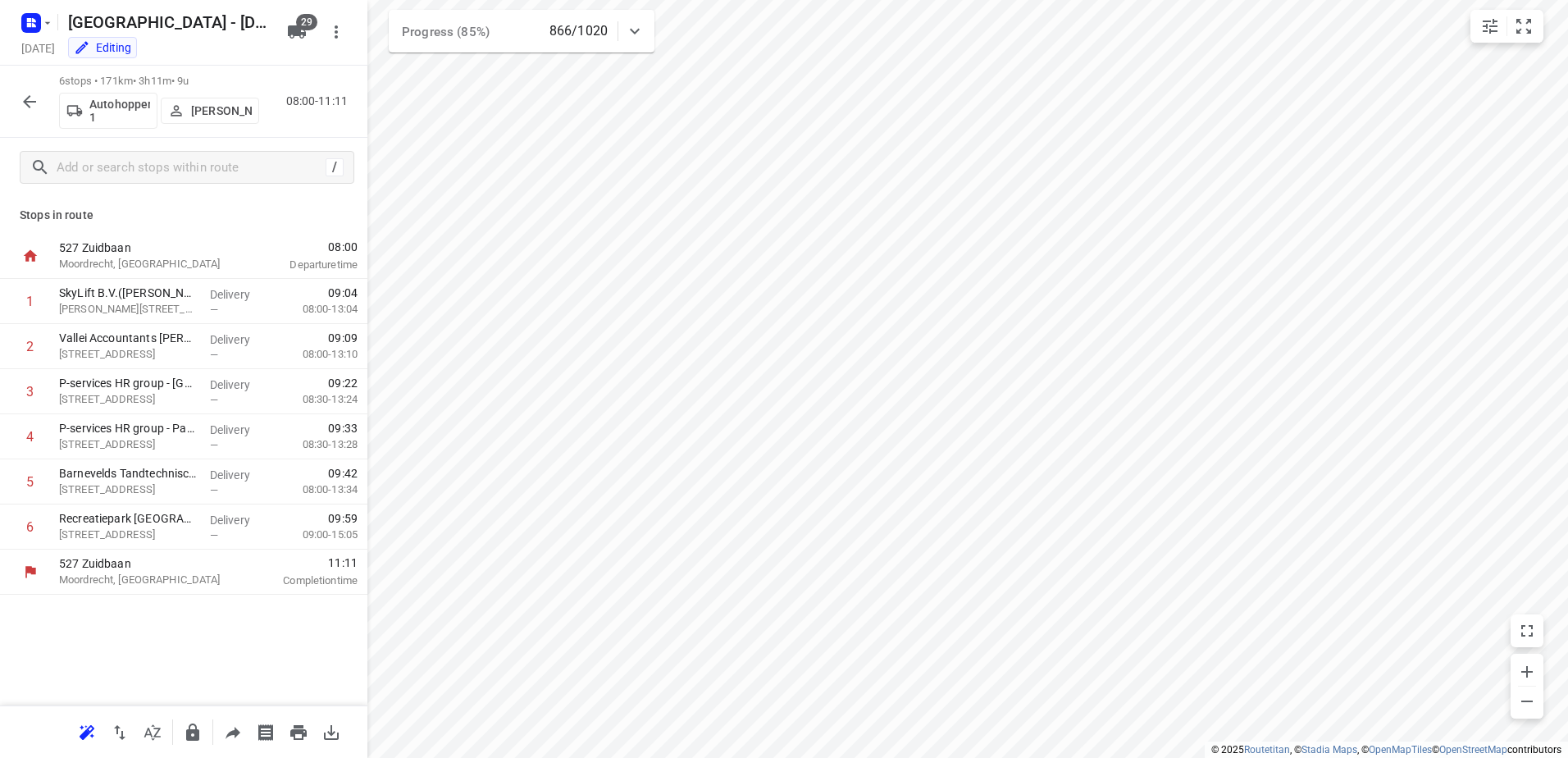
click at [26, 100] on icon "button" at bounding box center [29, 101] width 13 height 13
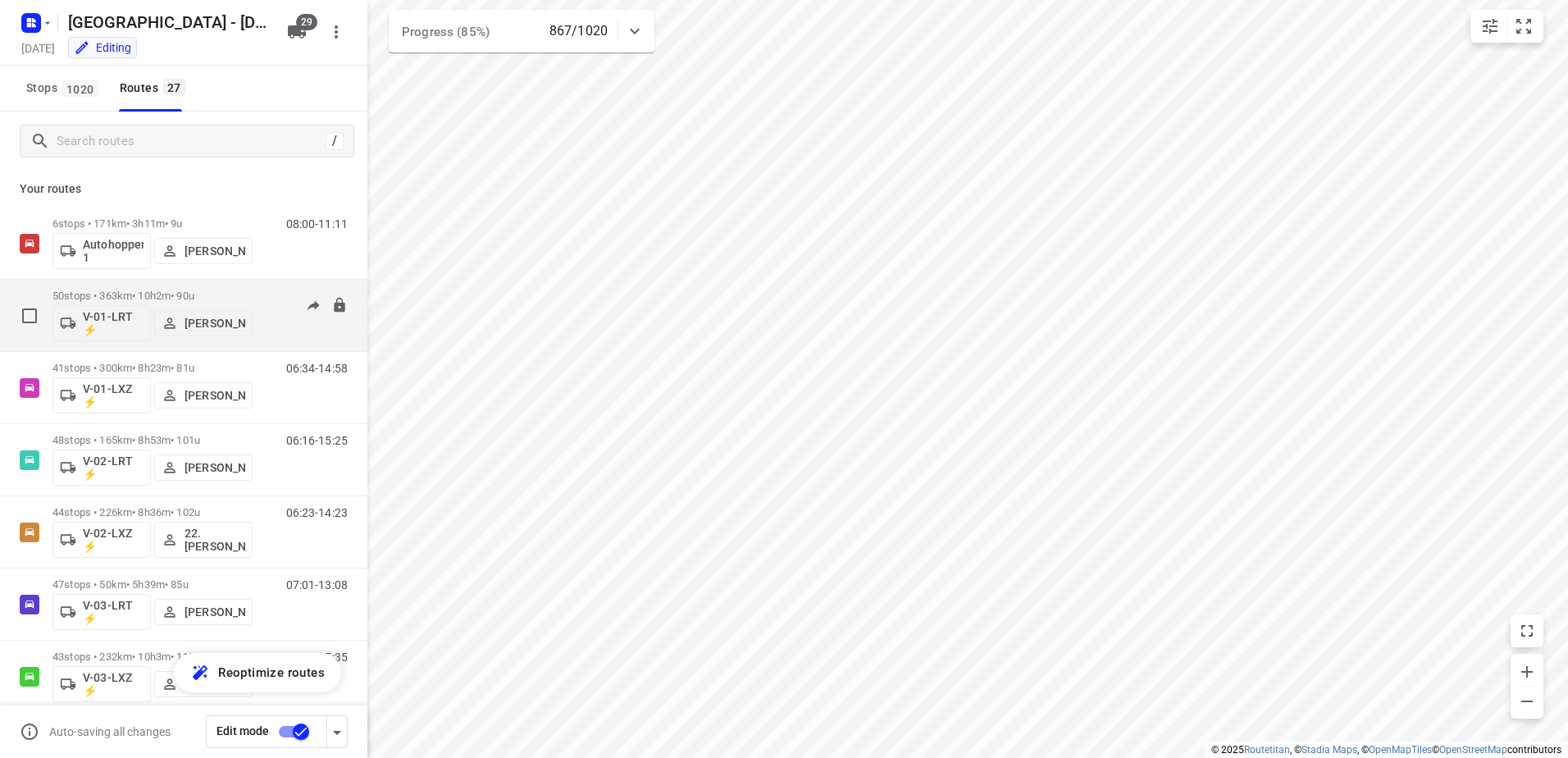
click at [162, 289] on p "50 stops • 363km • 10h2m • 90u" at bounding box center [152, 295] width 200 height 12
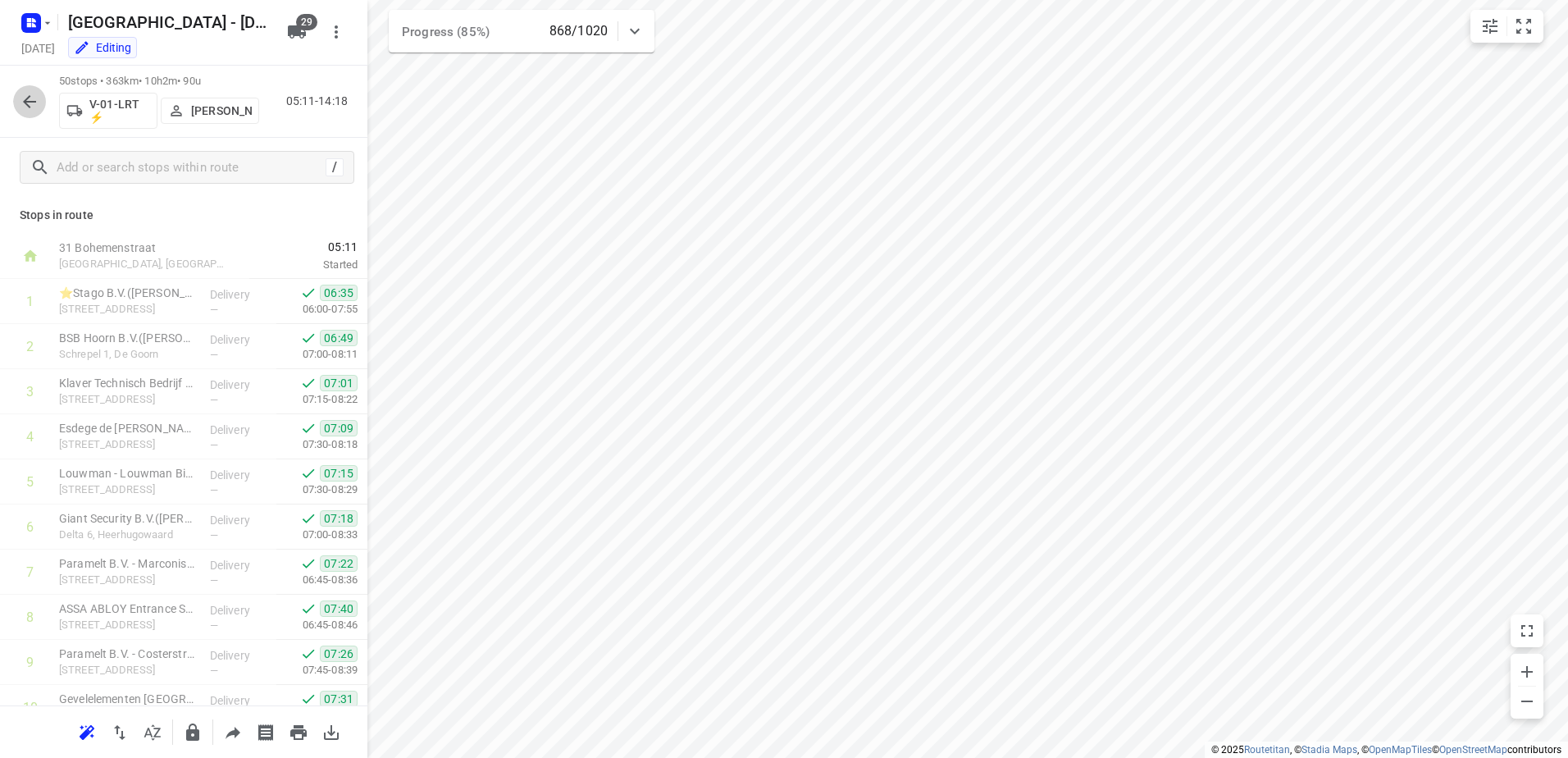
click at [43, 103] on button "button" at bounding box center [29, 101] width 33 height 33
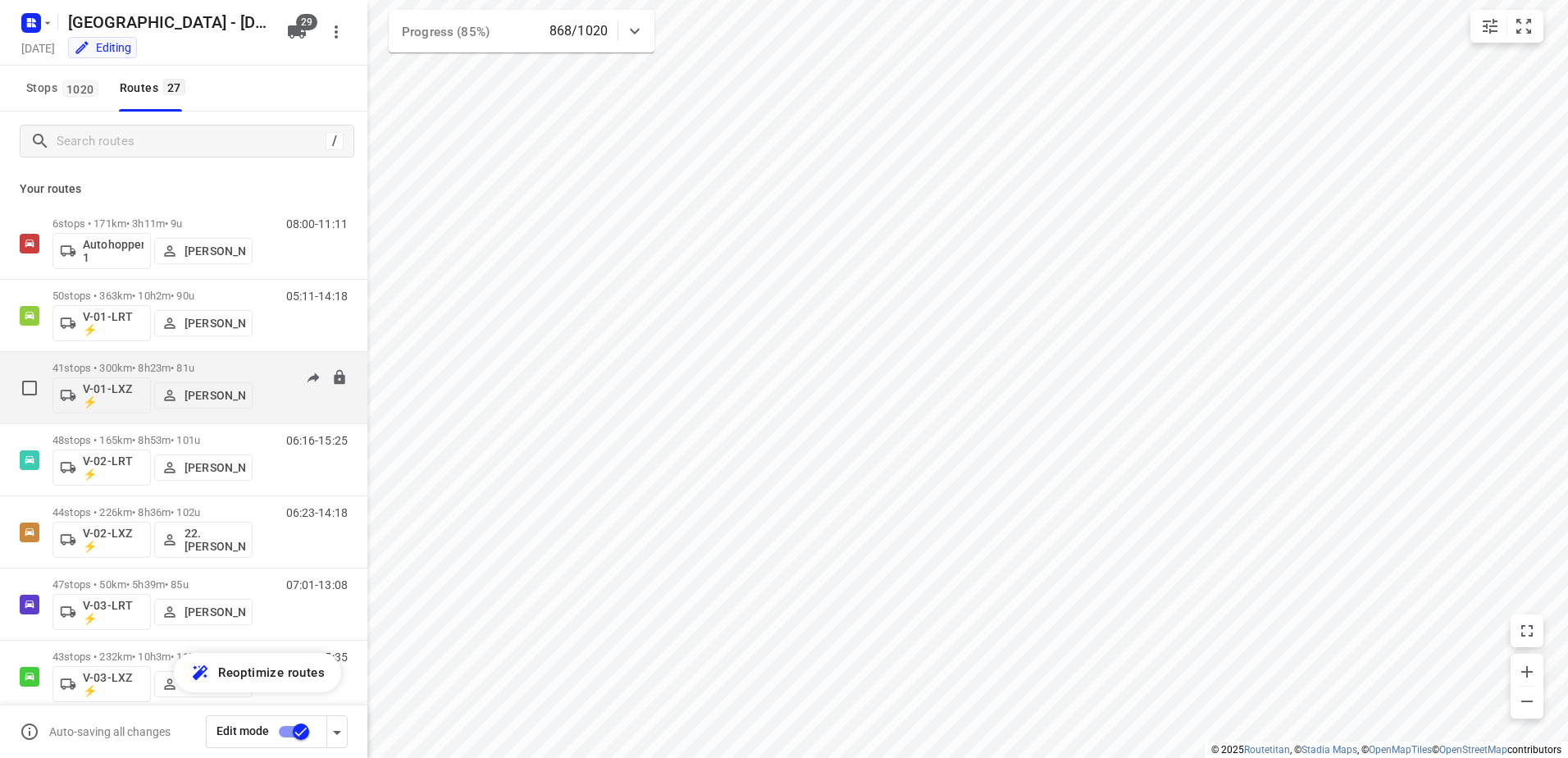
click at [136, 362] on p "41 stops • 300km • 8h23m • 81u" at bounding box center [152, 368] width 200 height 12
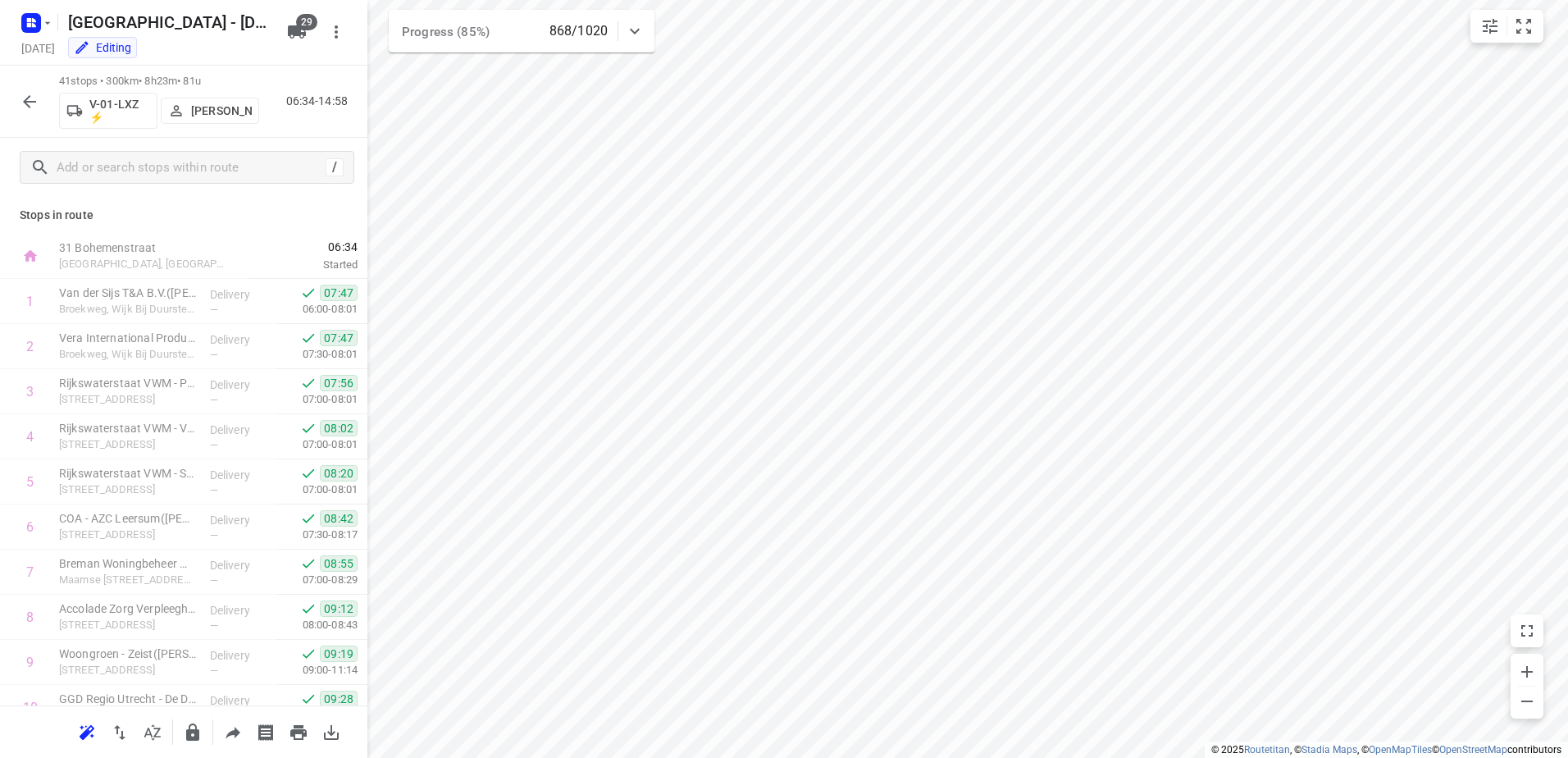
click at [22, 108] on icon "button" at bounding box center [29, 101] width 20 height 20
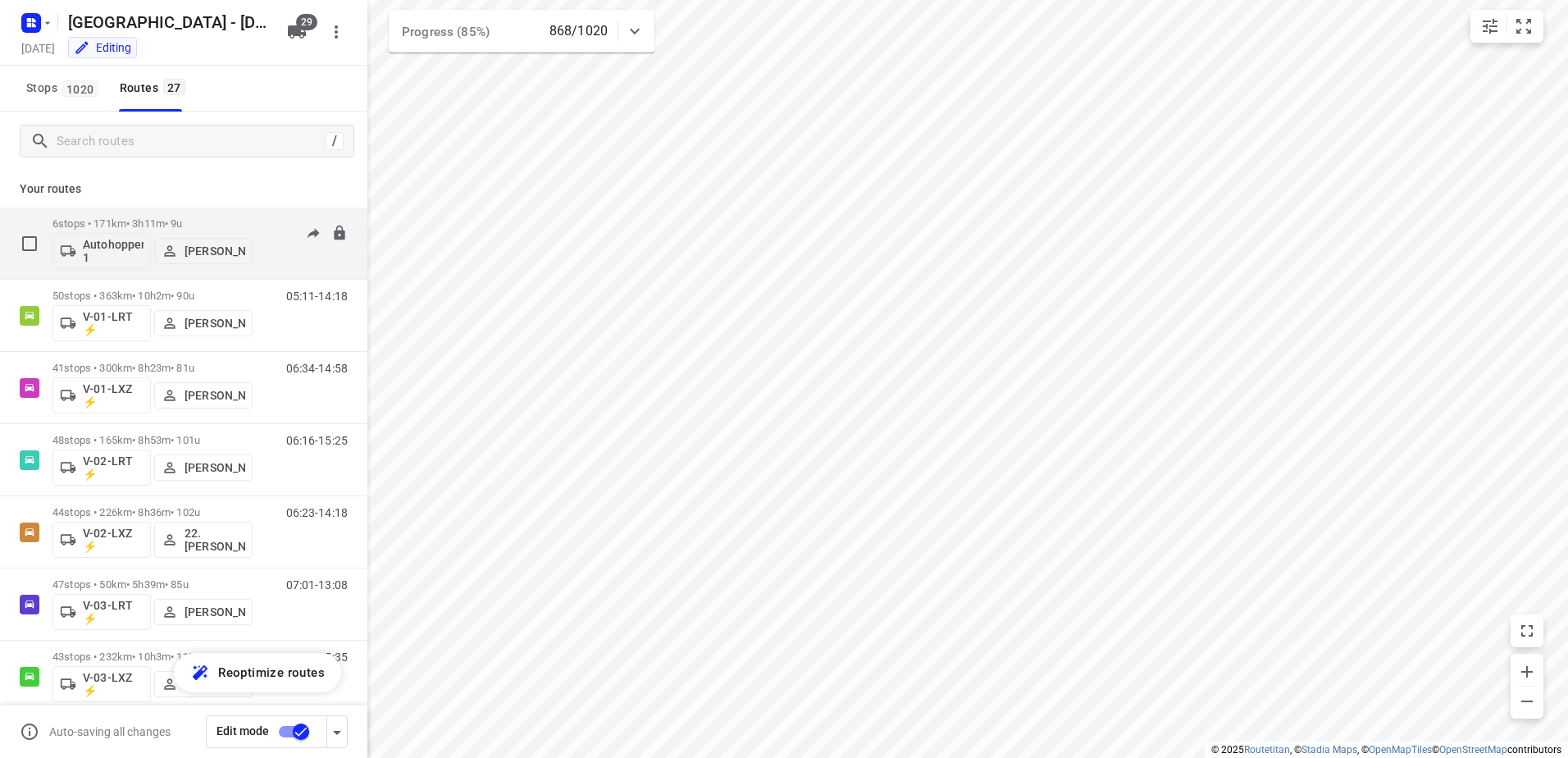
click at [130, 217] on p "6 stops • 171km • 3h11m • 9u" at bounding box center [152, 223] width 200 height 12
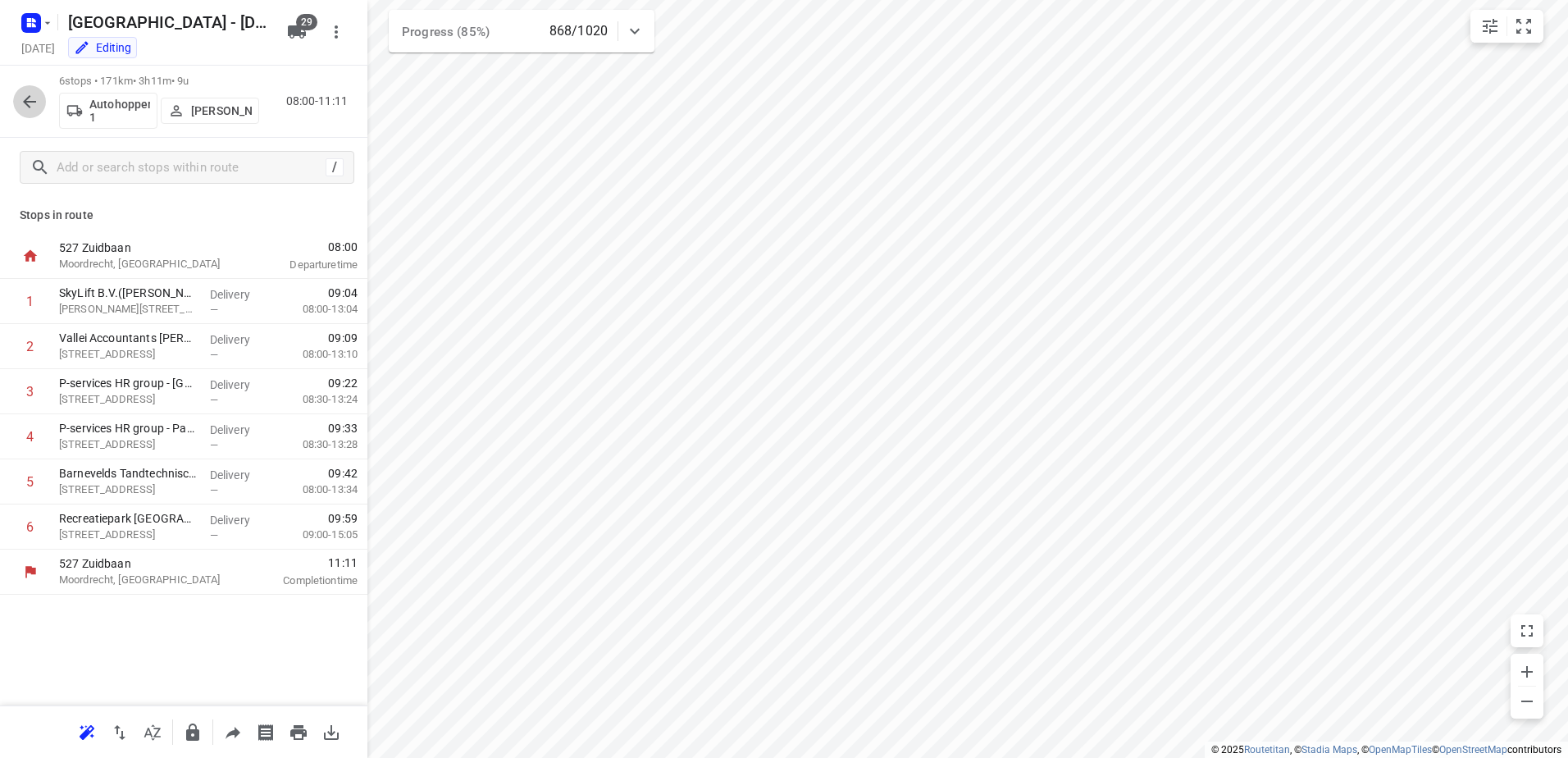
click at [29, 97] on icon "button" at bounding box center [29, 101] width 13 height 13
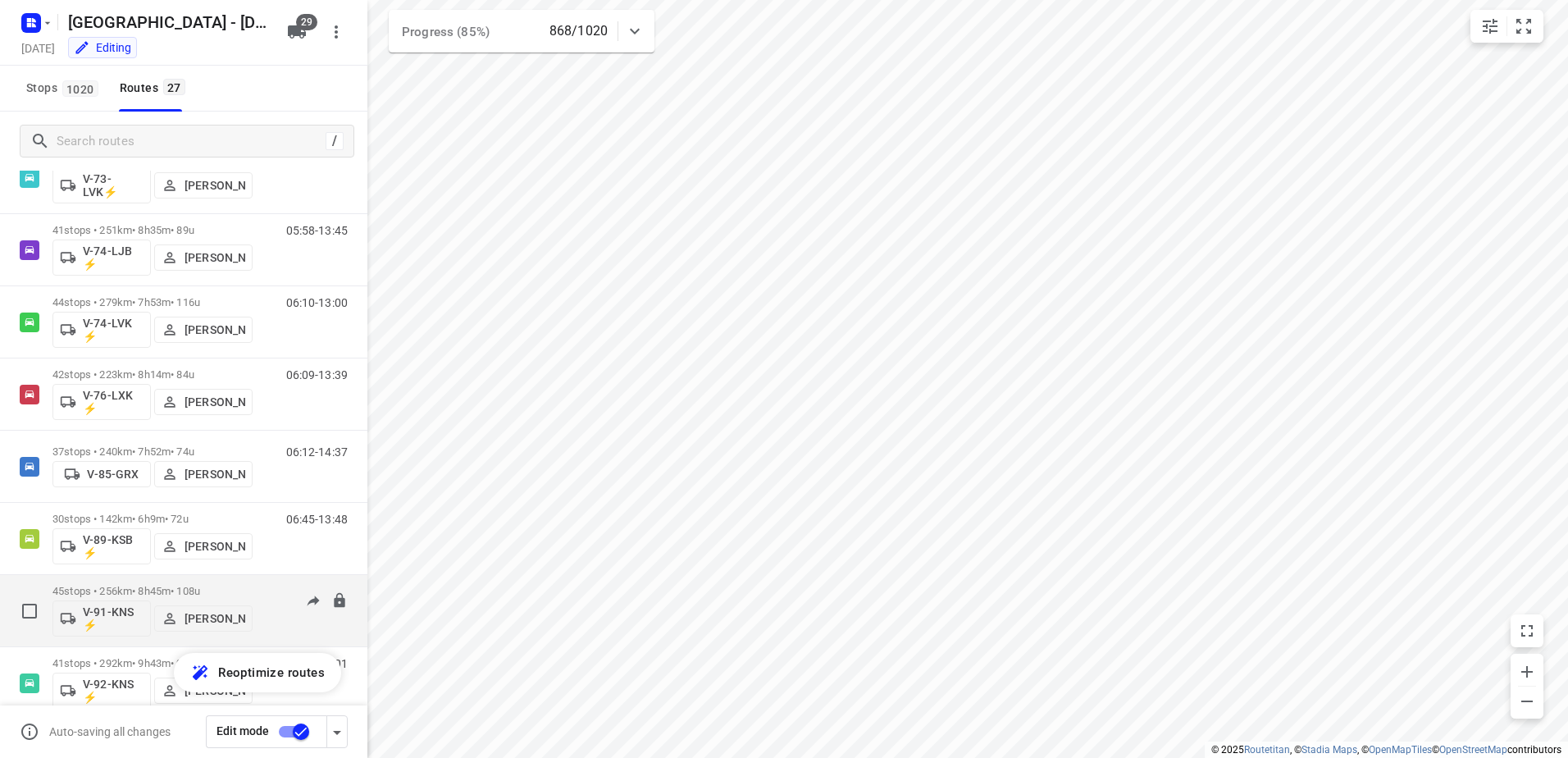
scroll to position [1468, 0]
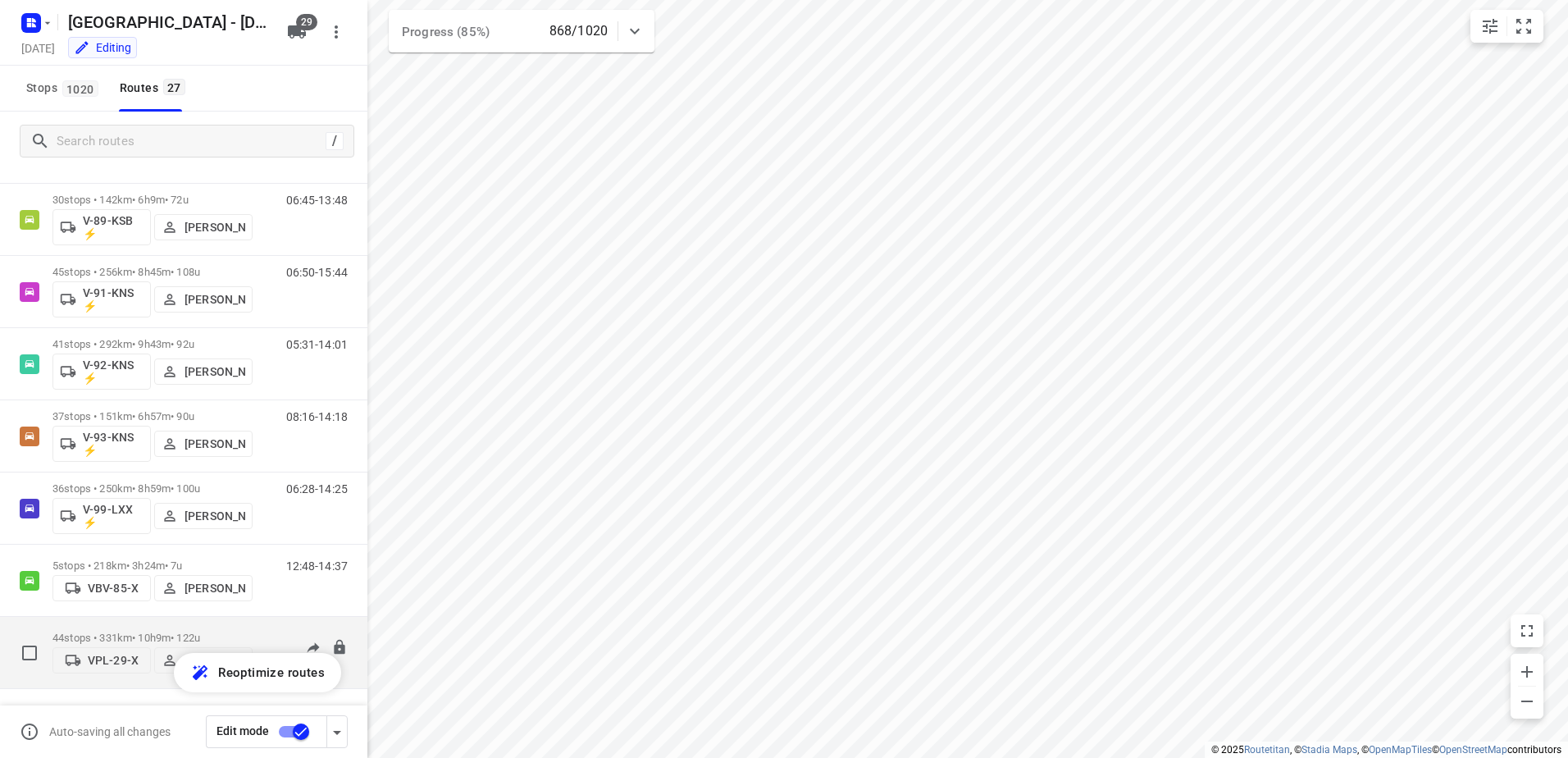
click at [157, 631] on p "44 stops • 331km • 10h9m • 122u" at bounding box center [152, 637] width 200 height 12
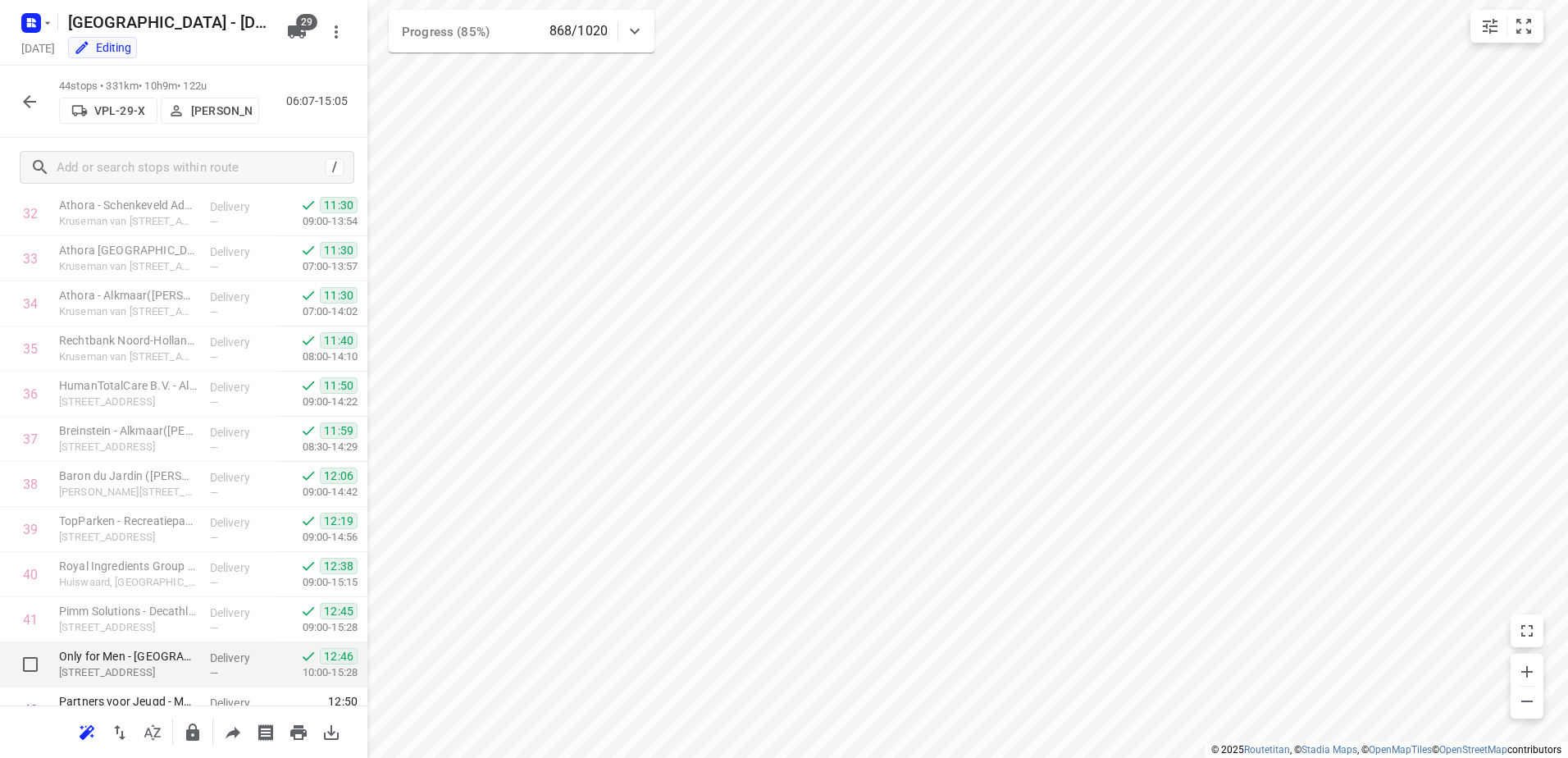
scroll to position [1604, 0]
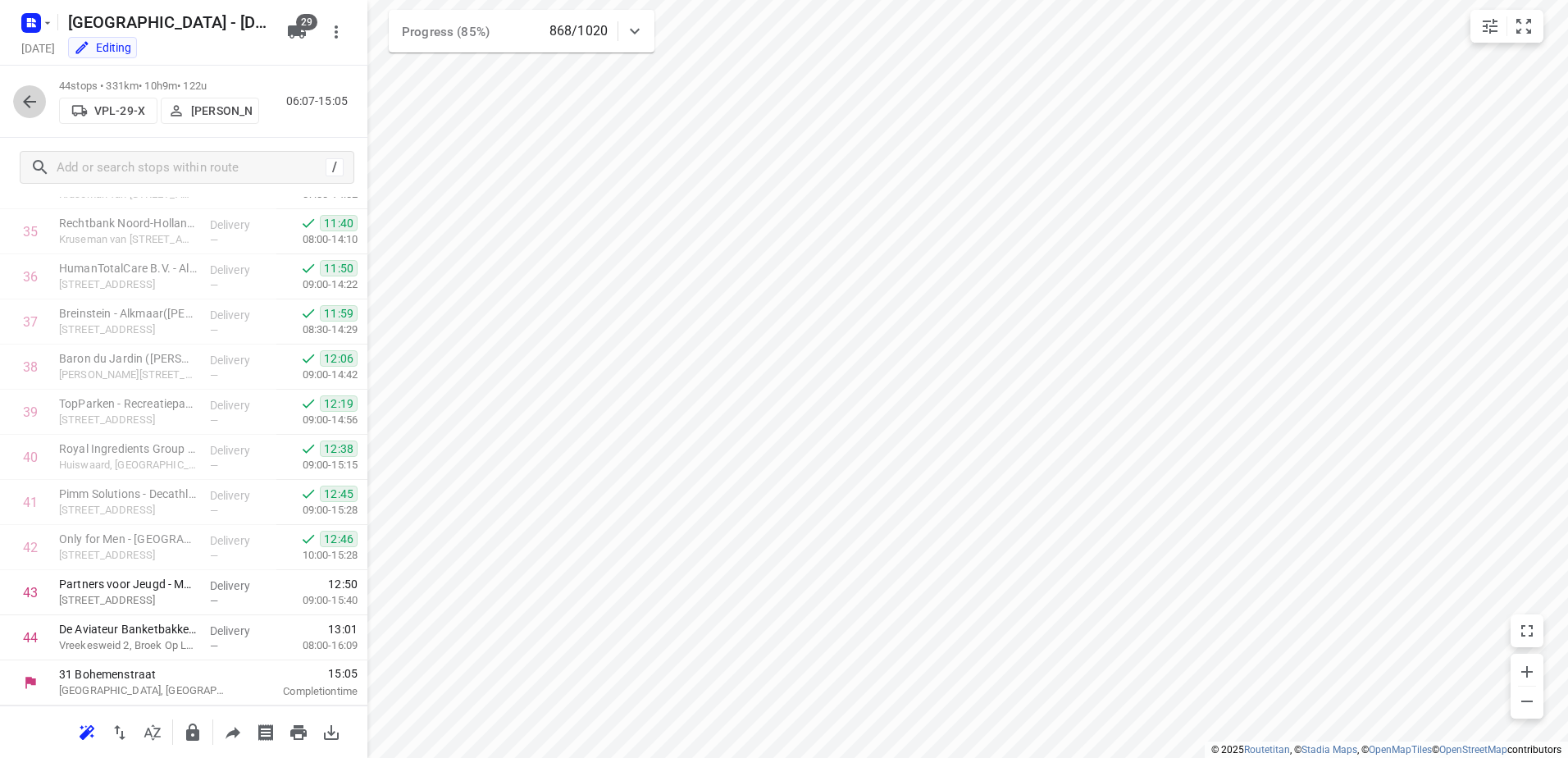
click at [33, 96] on icon "button" at bounding box center [29, 101] width 20 height 20
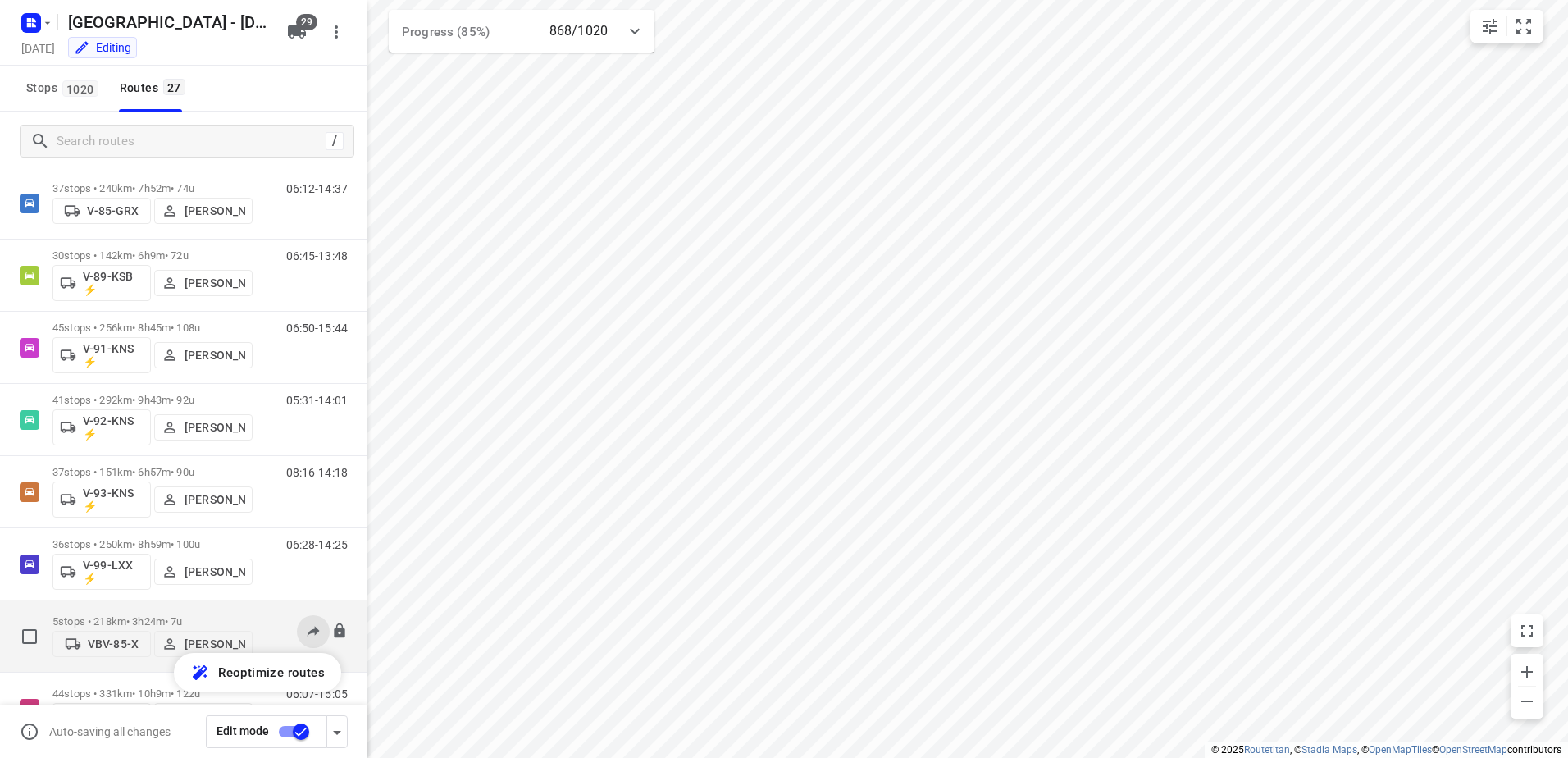
scroll to position [1468, 0]
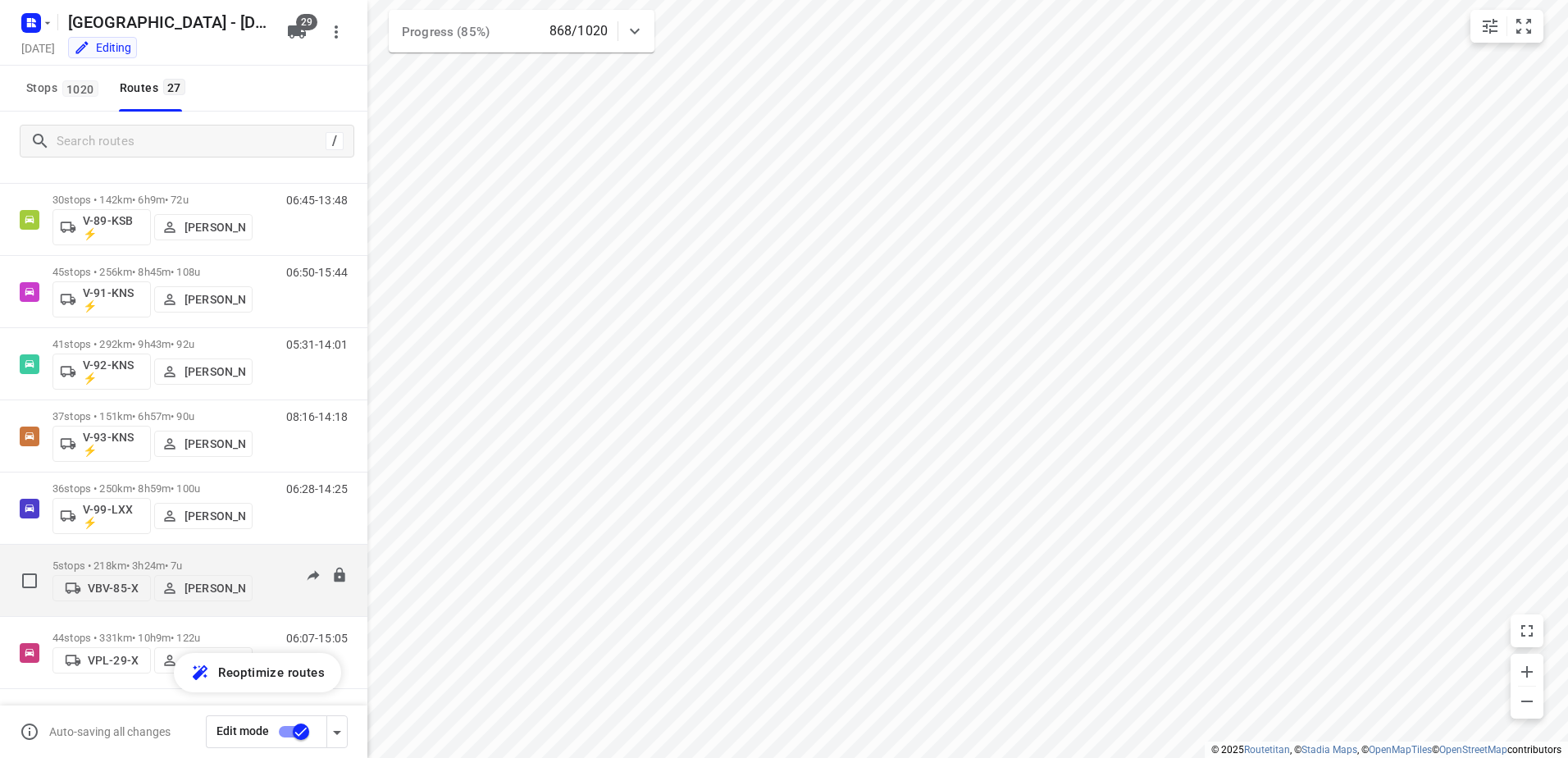
click at [147, 552] on div "5 stops • 218km • 3h24m • 7u VBV-85-X Wesley Platje" at bounding box center [152, 580] width 200 height 58
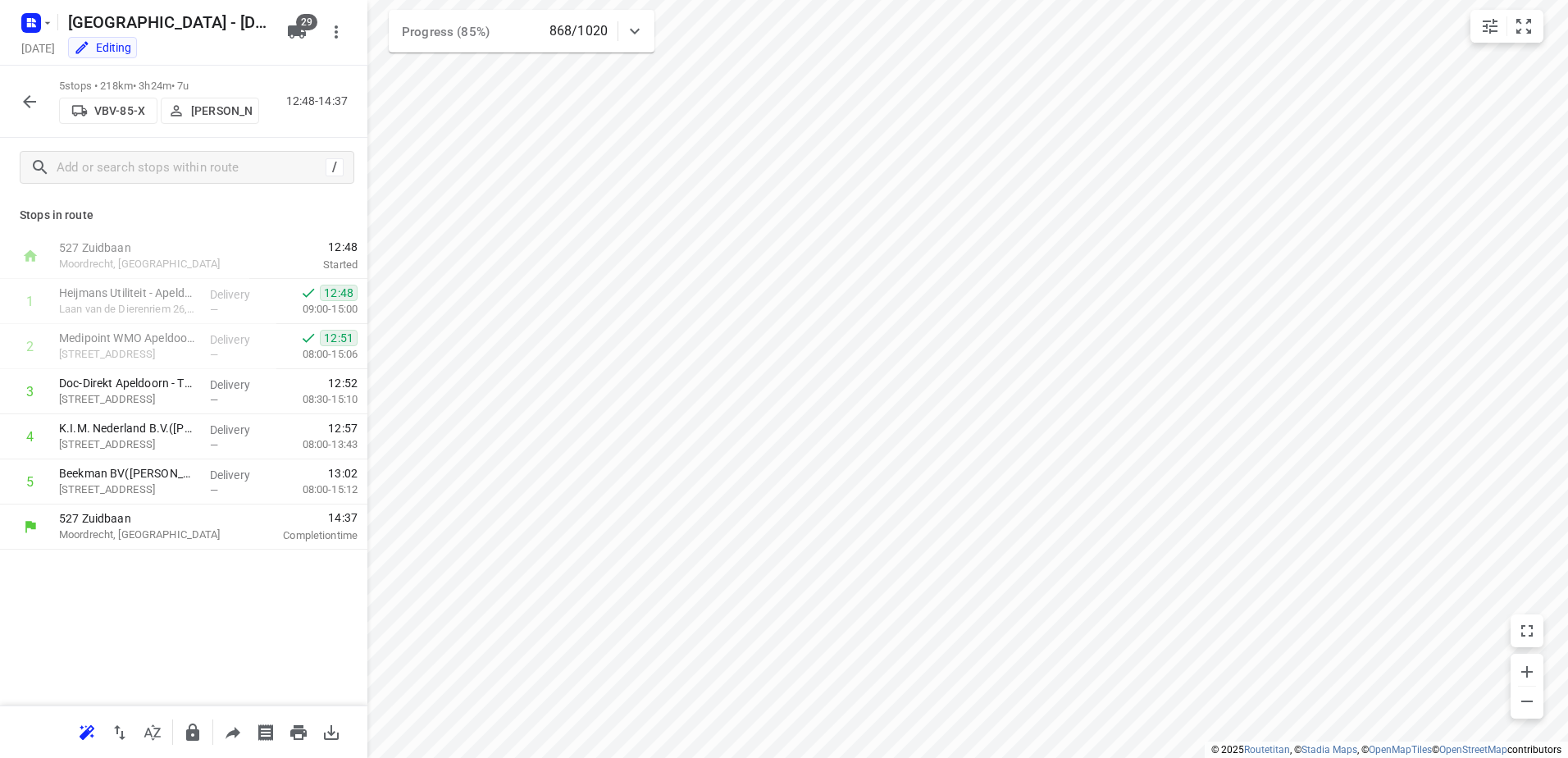
click at [25, 88] on button "button" at bounding box center [29, 101] width 33 height 33
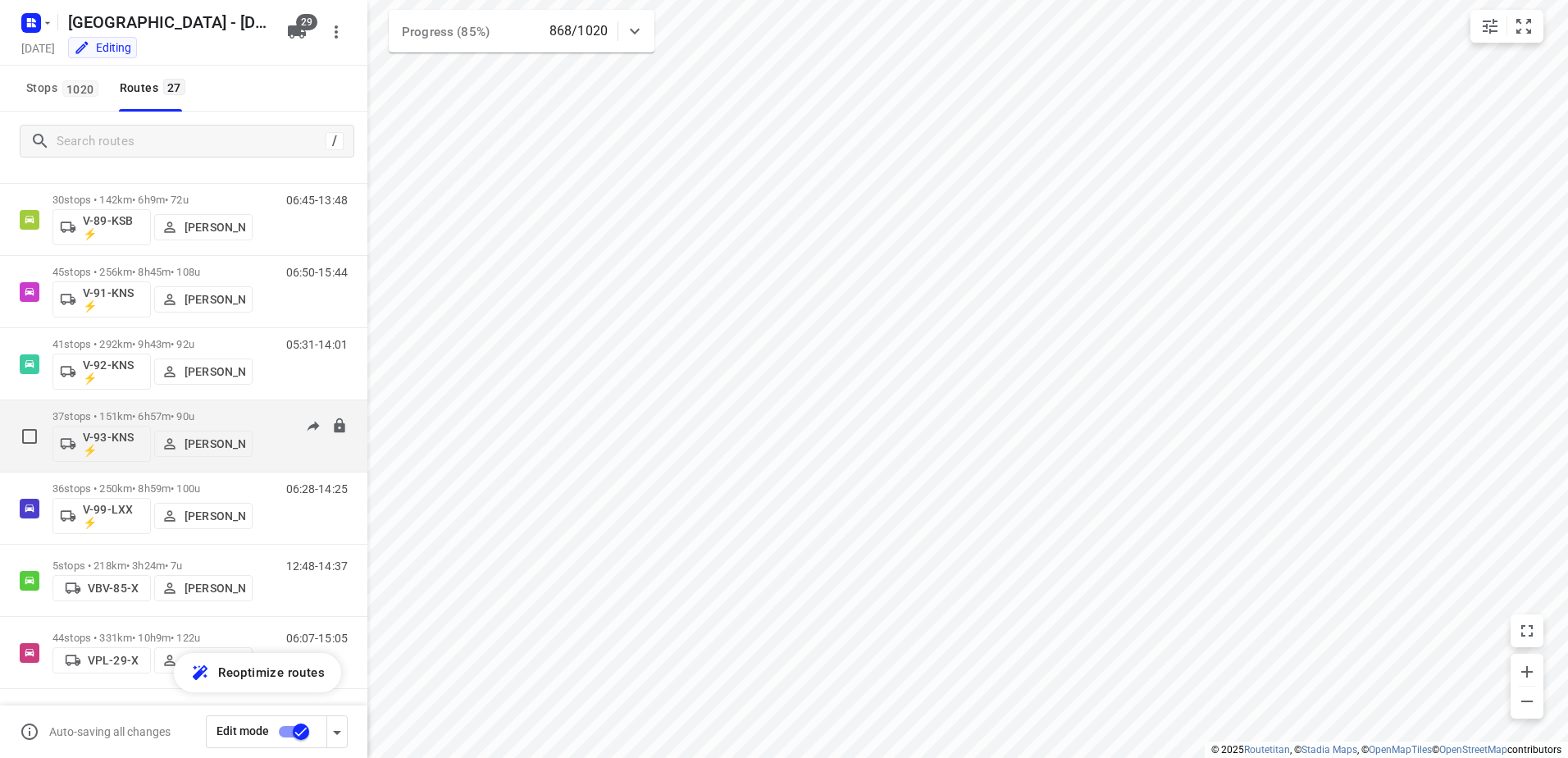
click at [158, 408] on div "37 stops • 151km • 6h57m • 90u V-93-KNS ⚡ Kim van der Steen" at bounding box center [152, 436] width 200 height 68
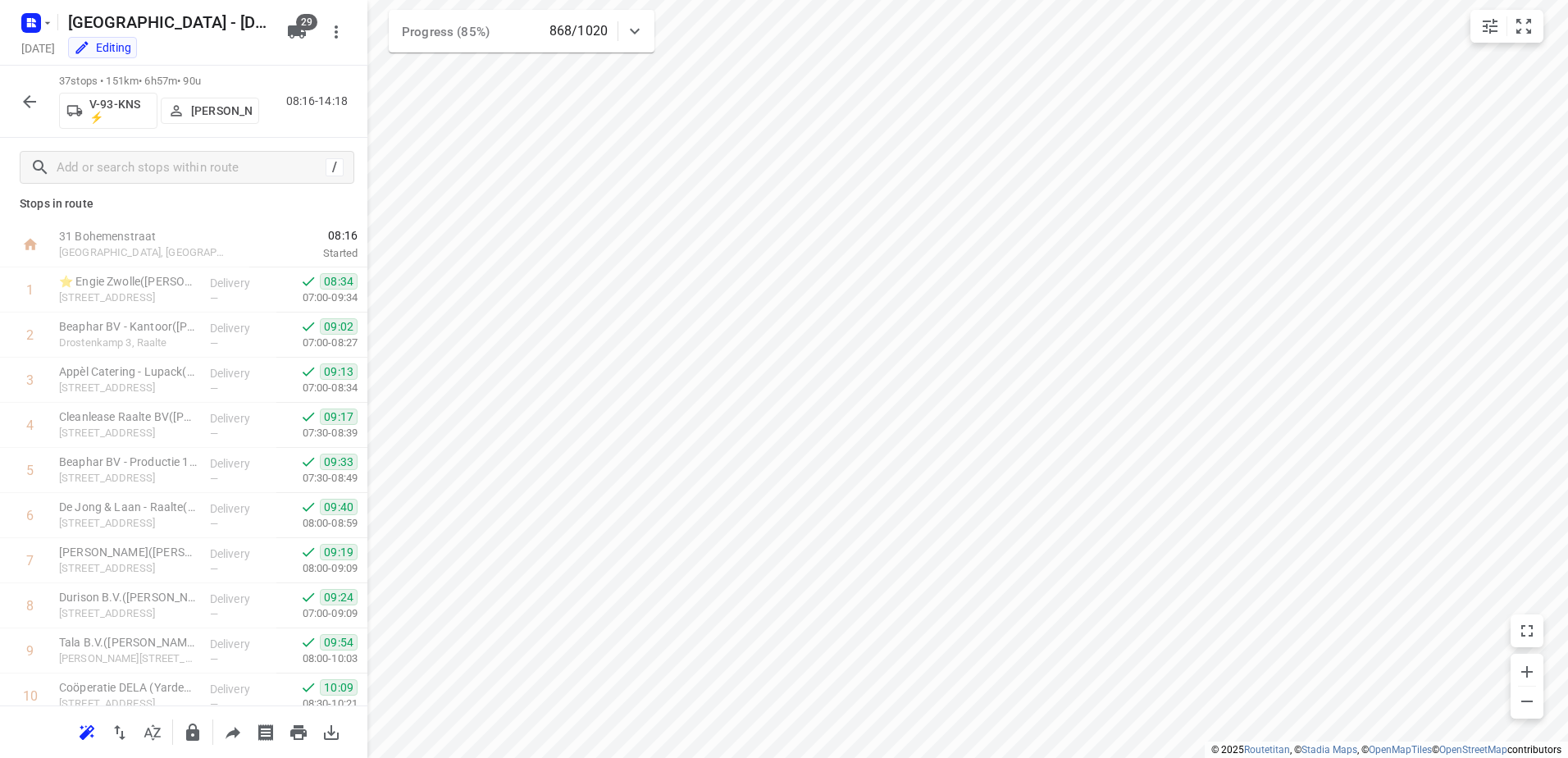
scroll to position [0, 0]
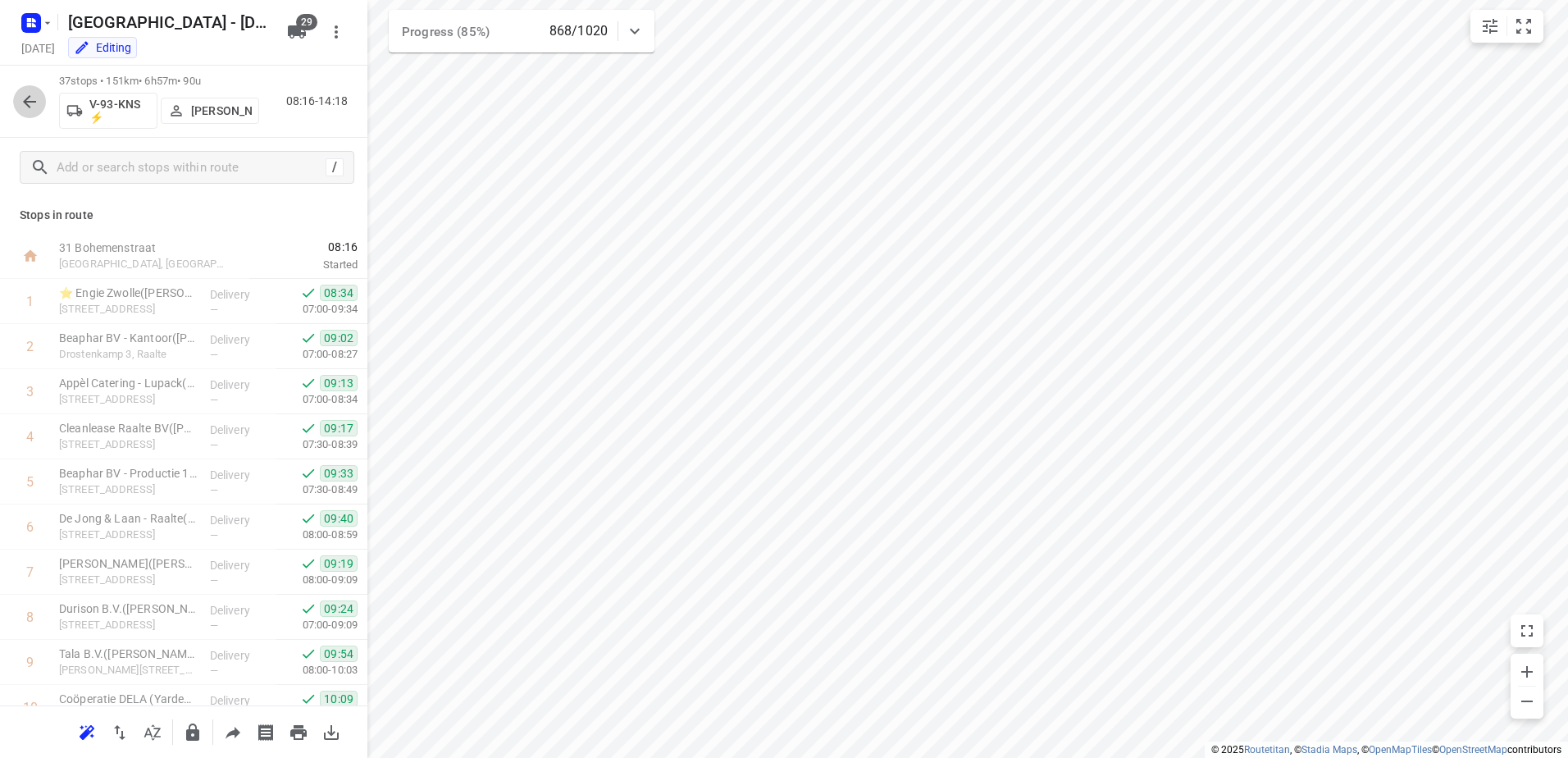
click at [43, 102] on button "button" at bounding box center [29, 101] width 33 height 33
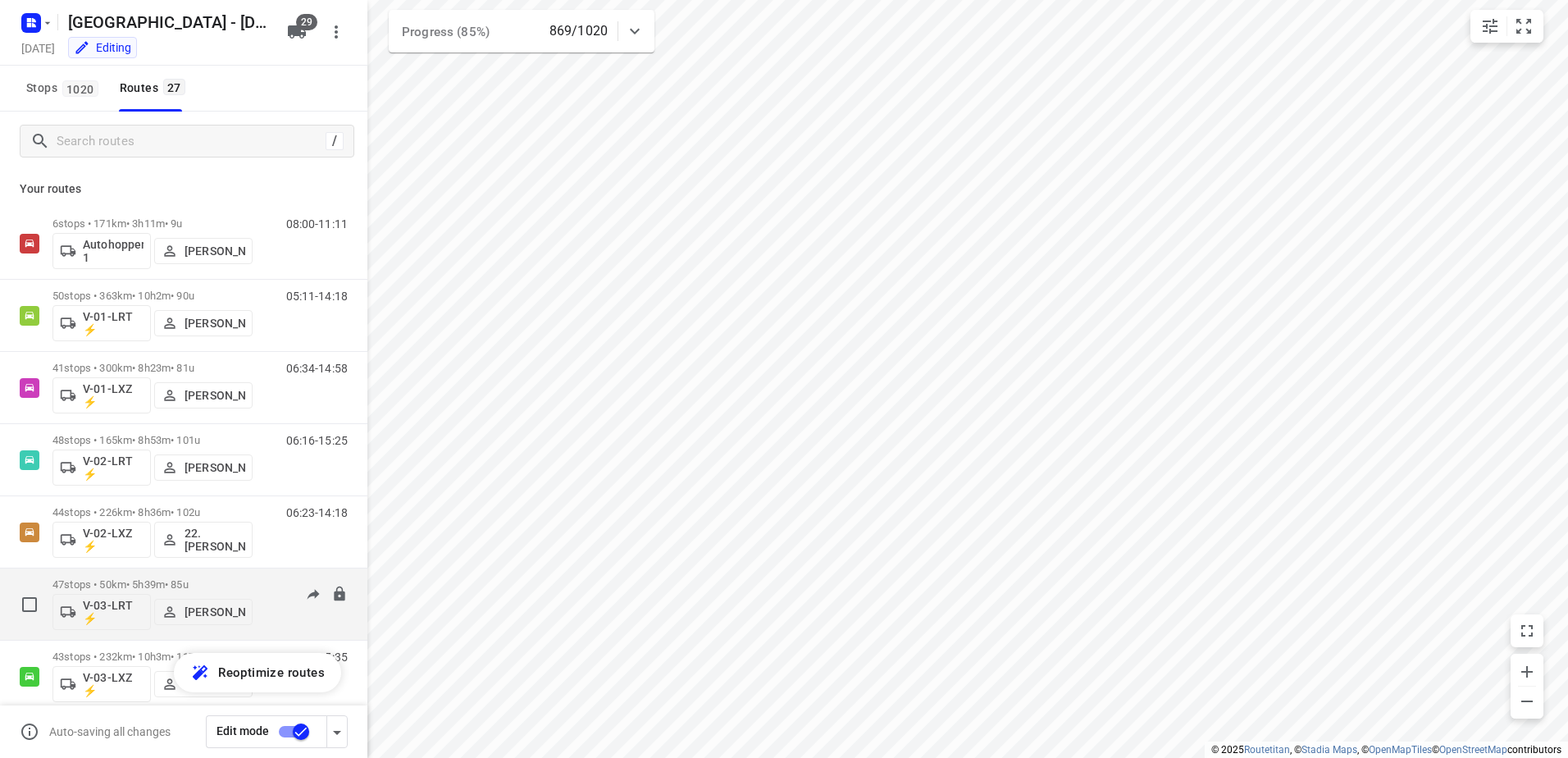
scroll to position [164, 0]
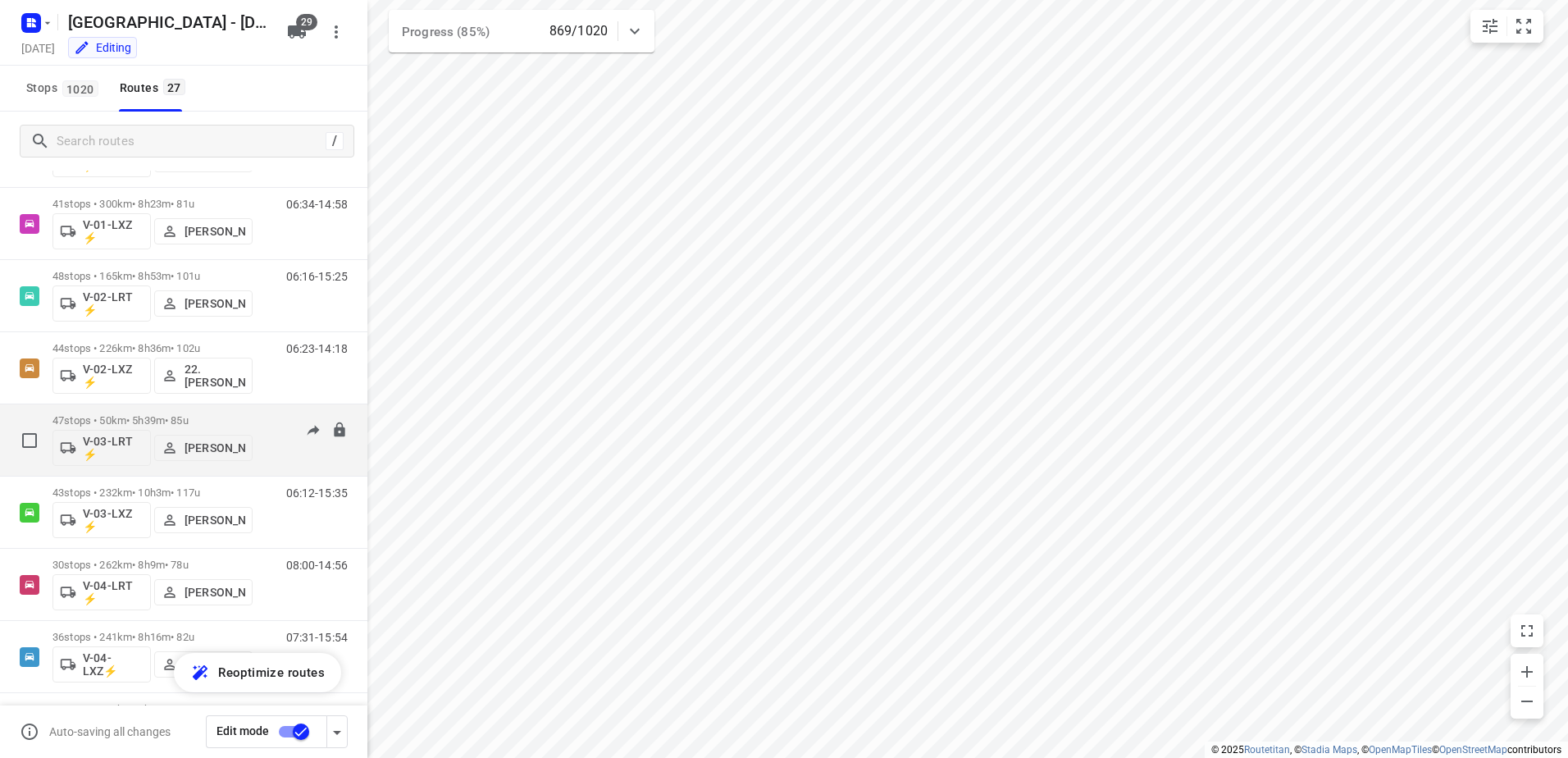
click at [154, 408] on div "47 stops • 50km • 5h39m • 85u V-03-LRT ⚡ Monique Sienema" at bounding box center [152, 440] width 200 height 68
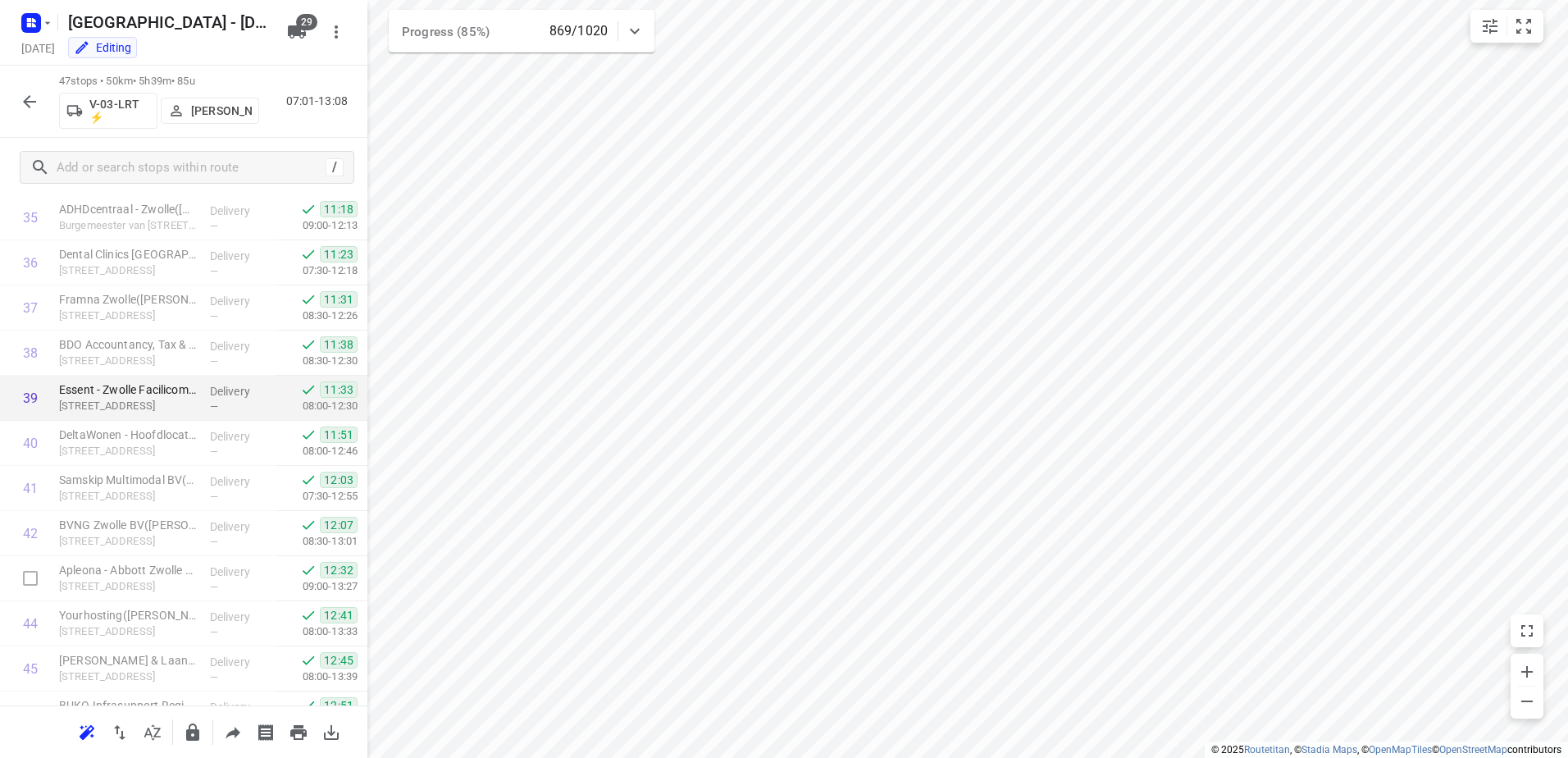
scroll to position [1739, 0]
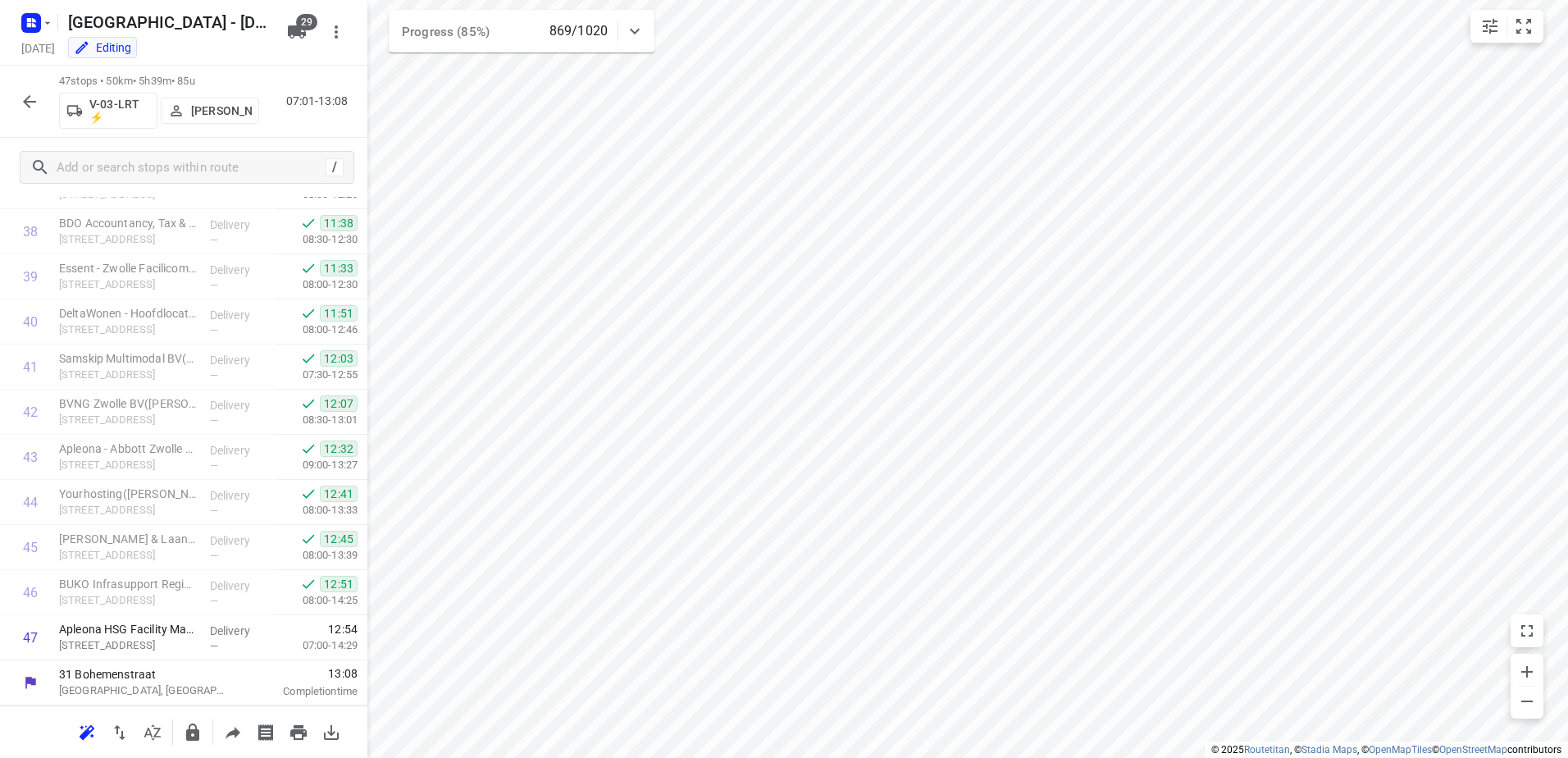
click at [31, 110] on icon "button" at bounding box center [29, 101] width 20 height 20
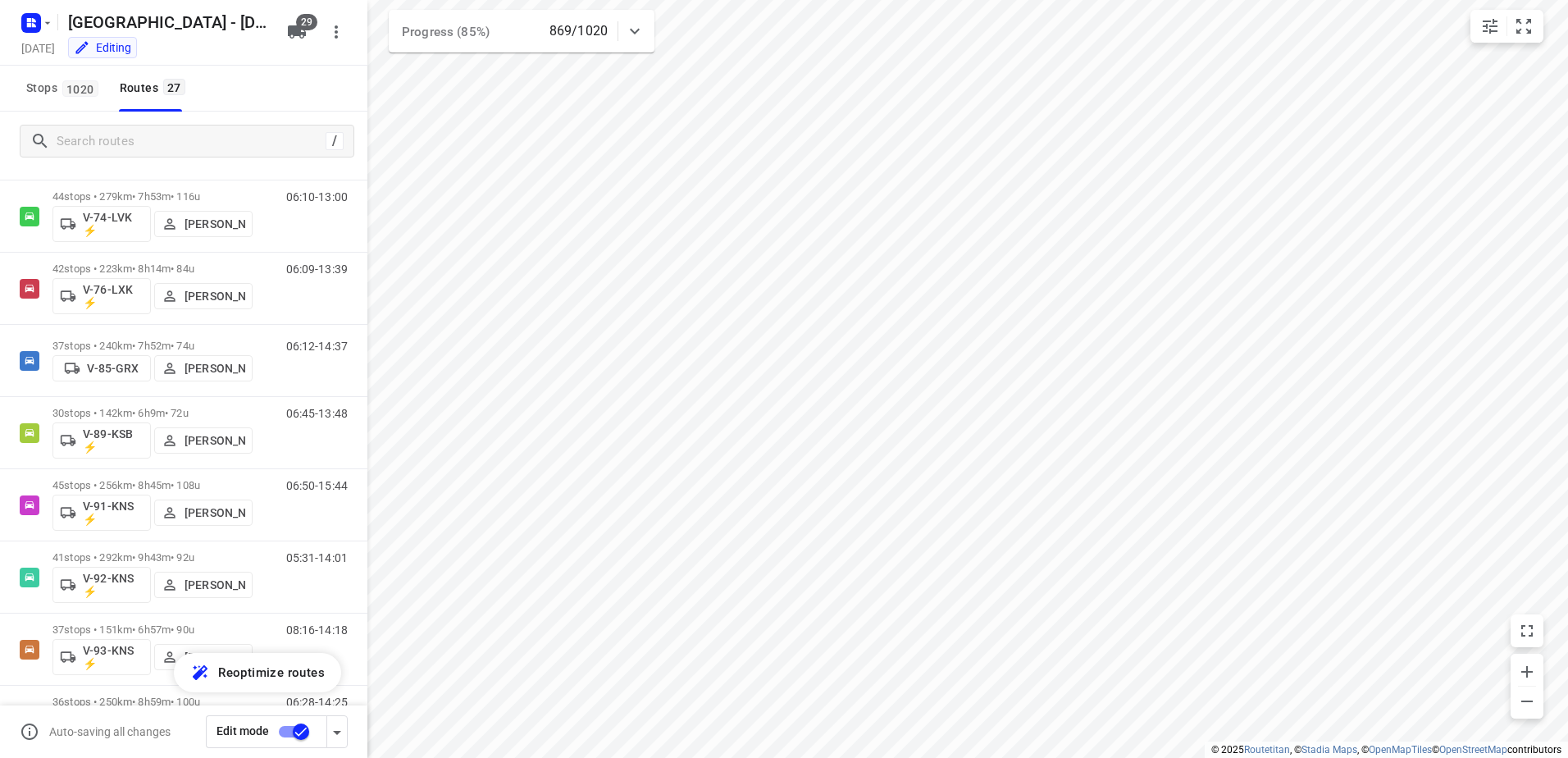
scroll to position [1468, 0]
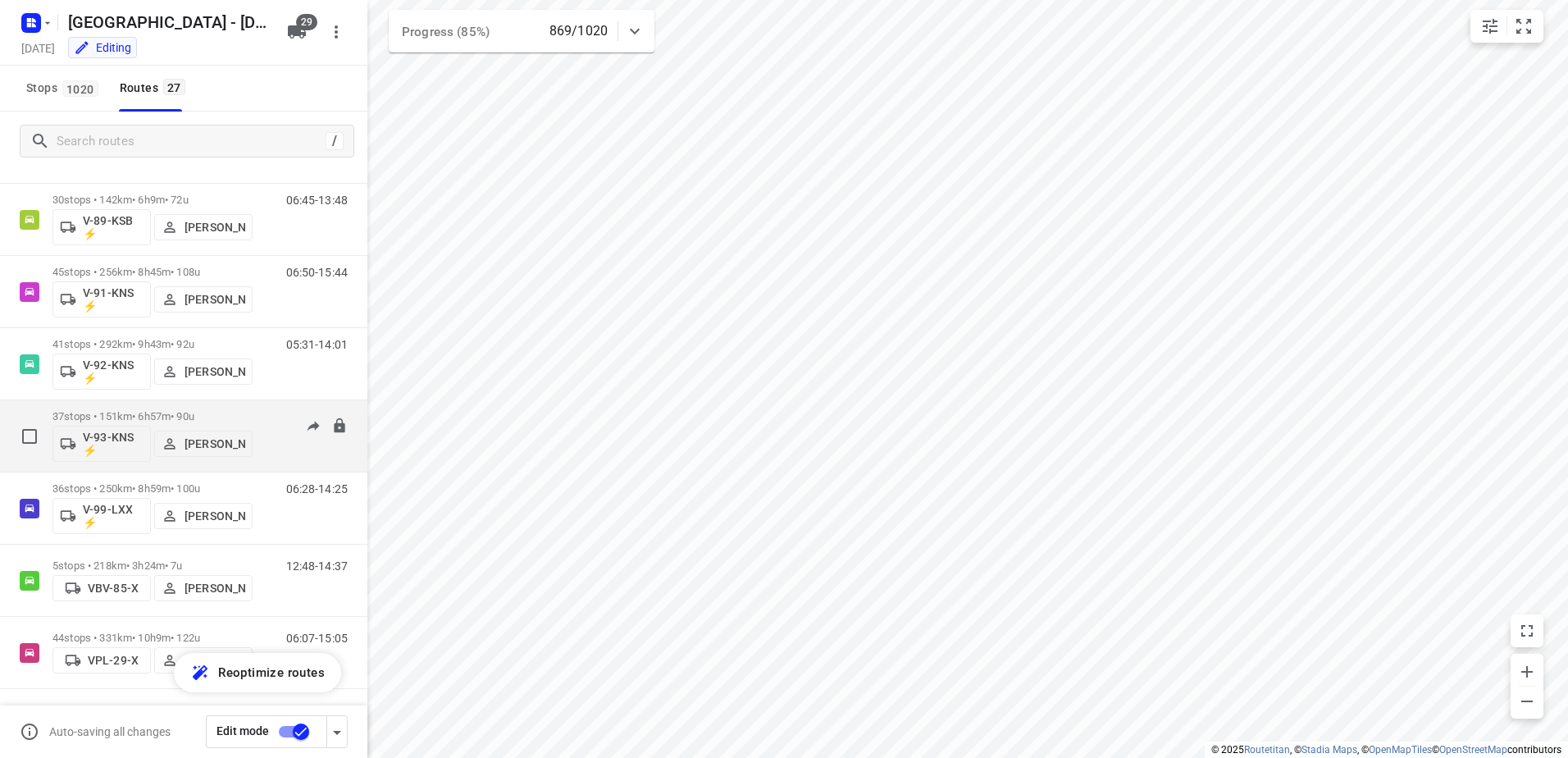
click at [150, 416] on p "37 stops • 151km • 6h57m • 90u" at bounding box center [152, 416] width 200 height 12
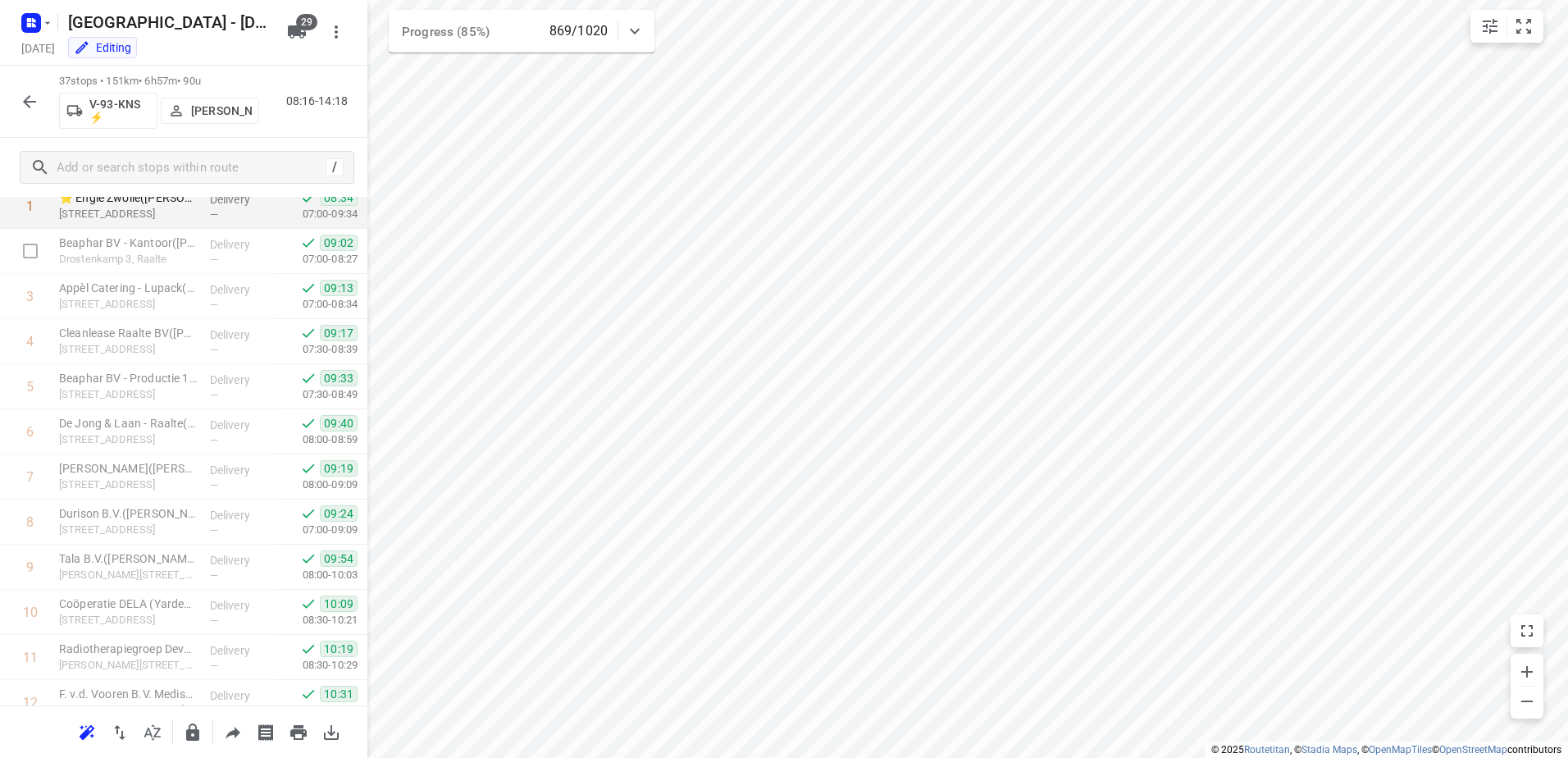
scroll to position [0, 0]
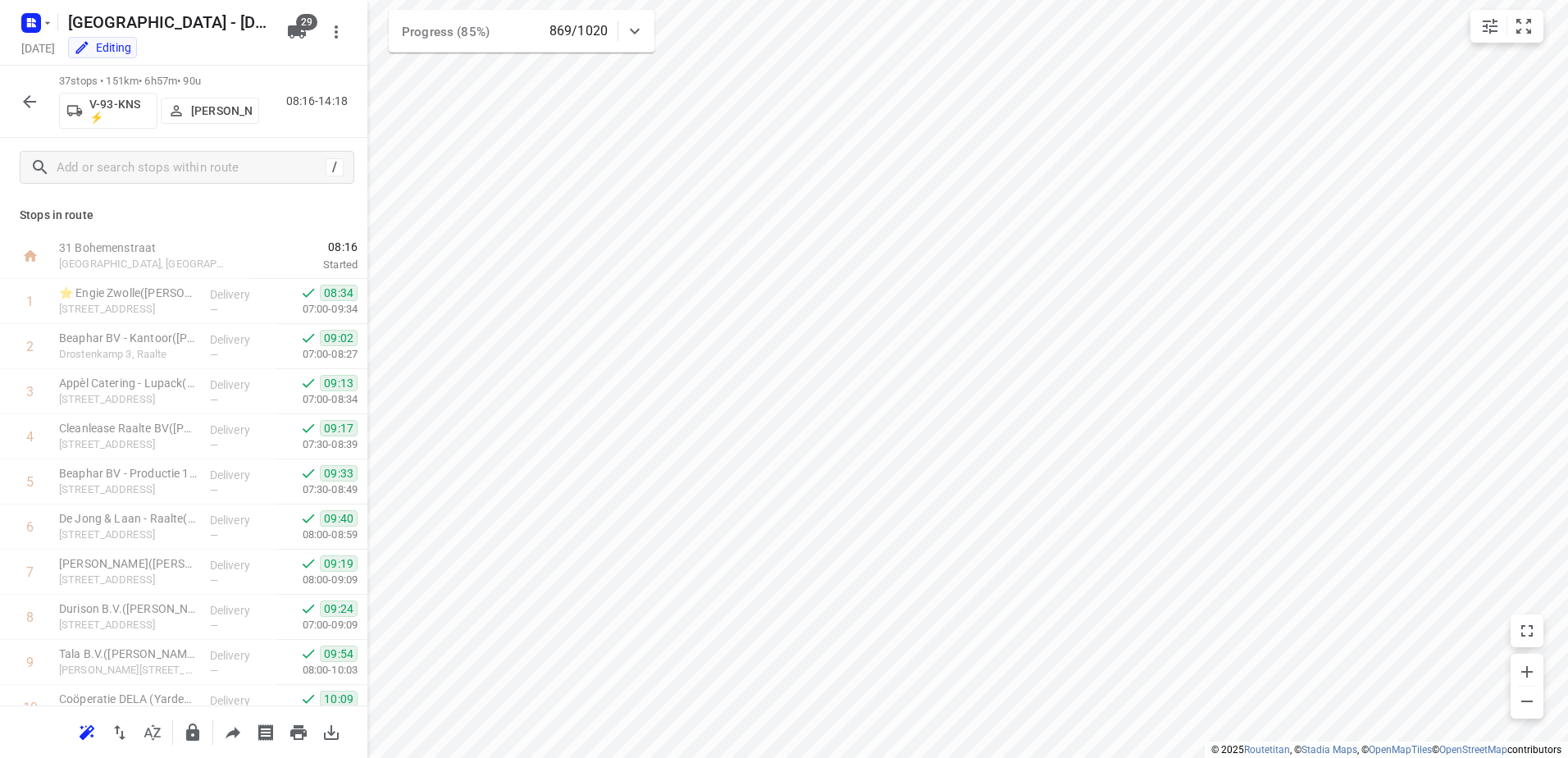
click at [28, 98] on icon "button" at bounding box center [29, 101] width 13 height 13
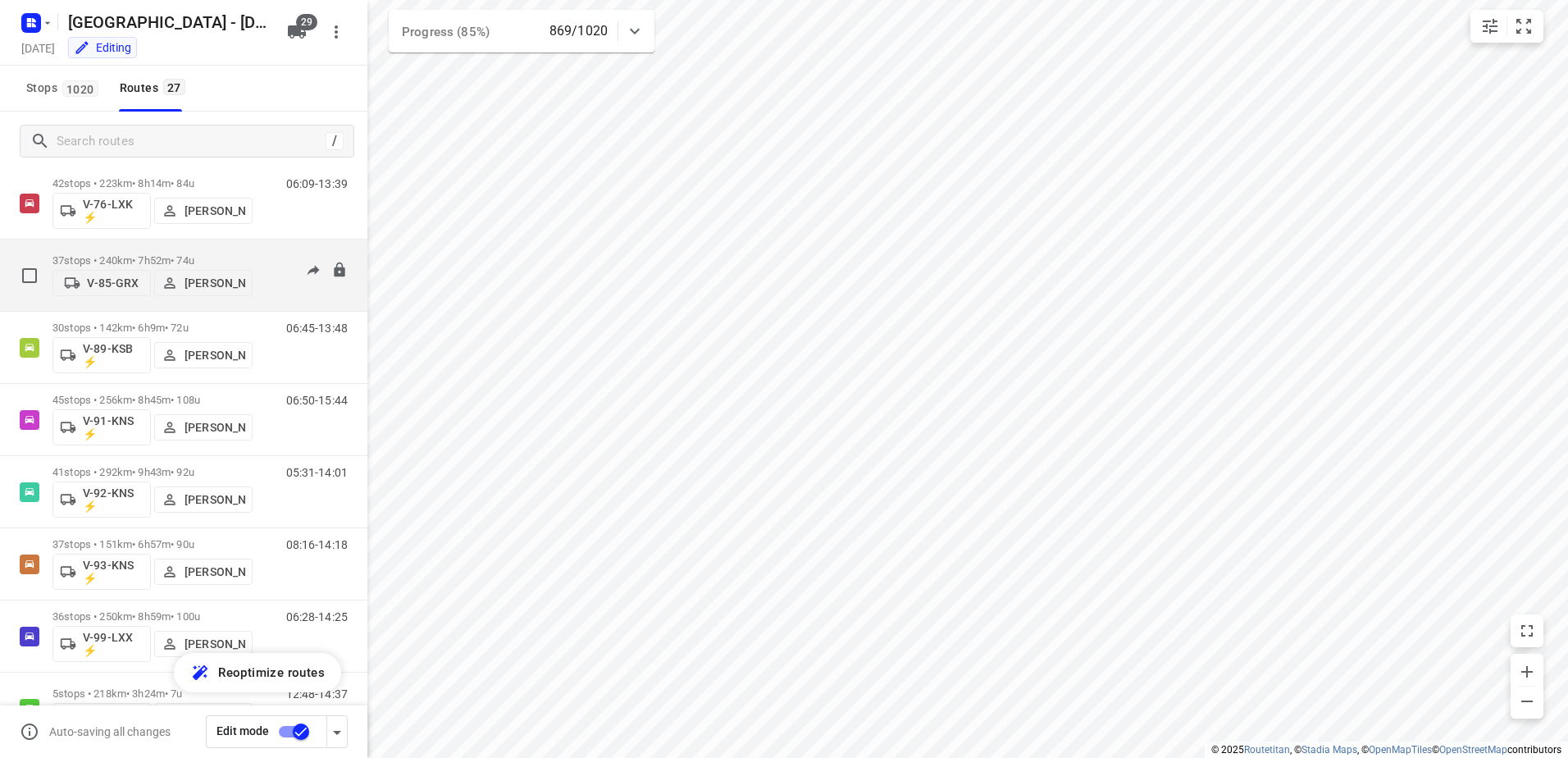
scroll to position [1468, 0]
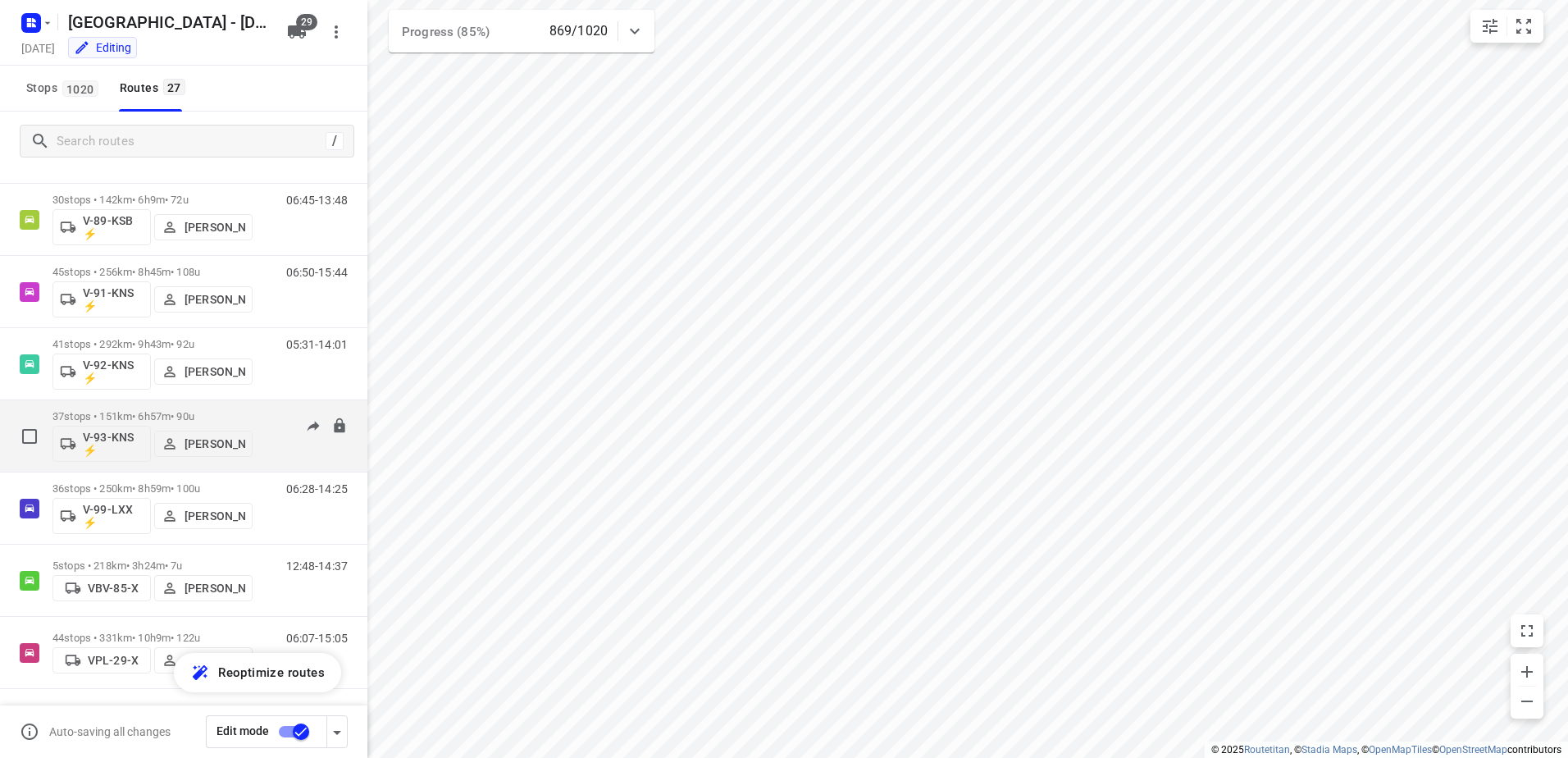
click at [147, 408] on div "37 stops • 151km • 6h57m • 90u V-93-KNS ⚡ Kim van der Steen" at bounding box center [152, 436] width 200 height 68
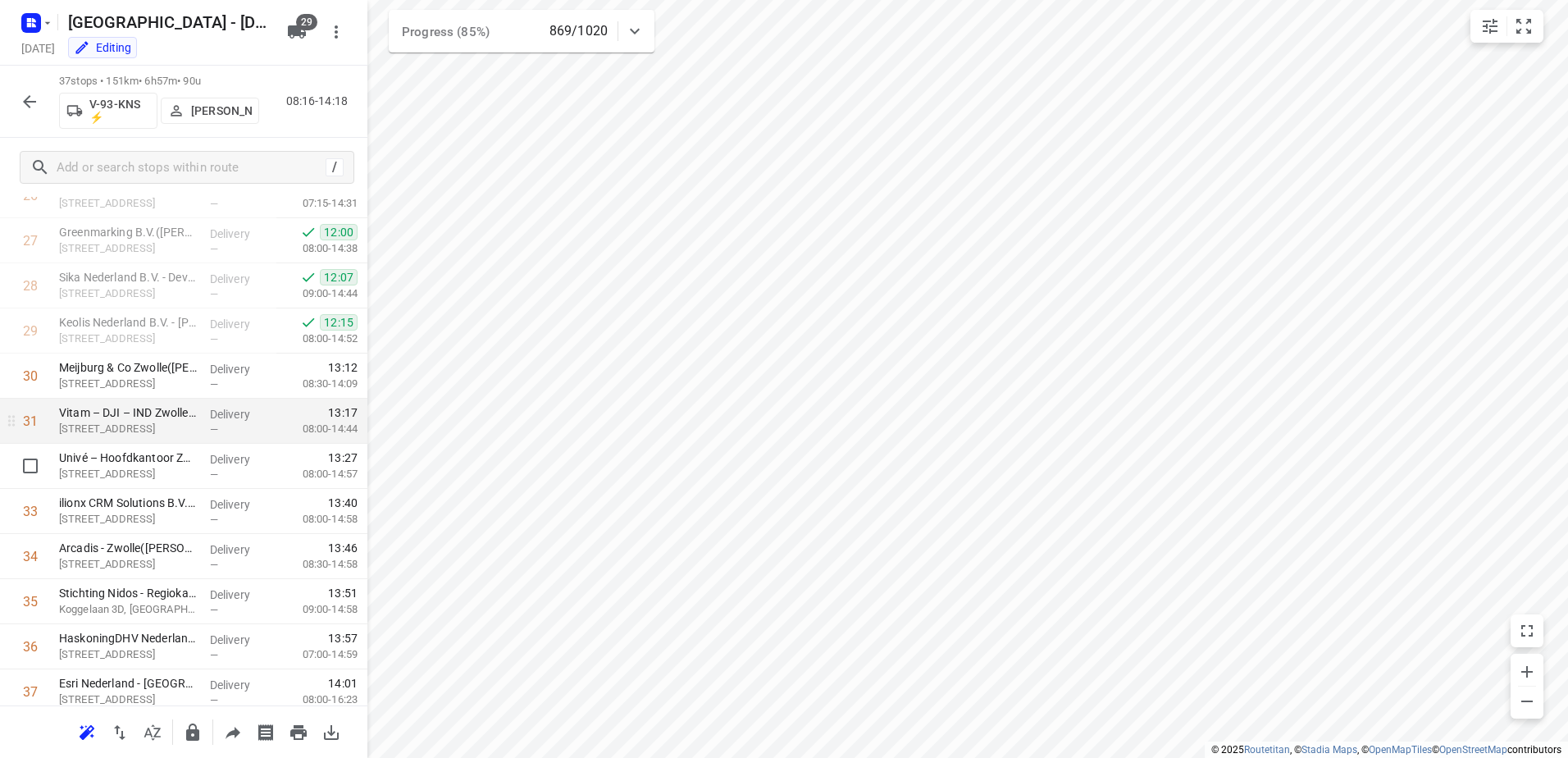
scroll to position [1288, 0]
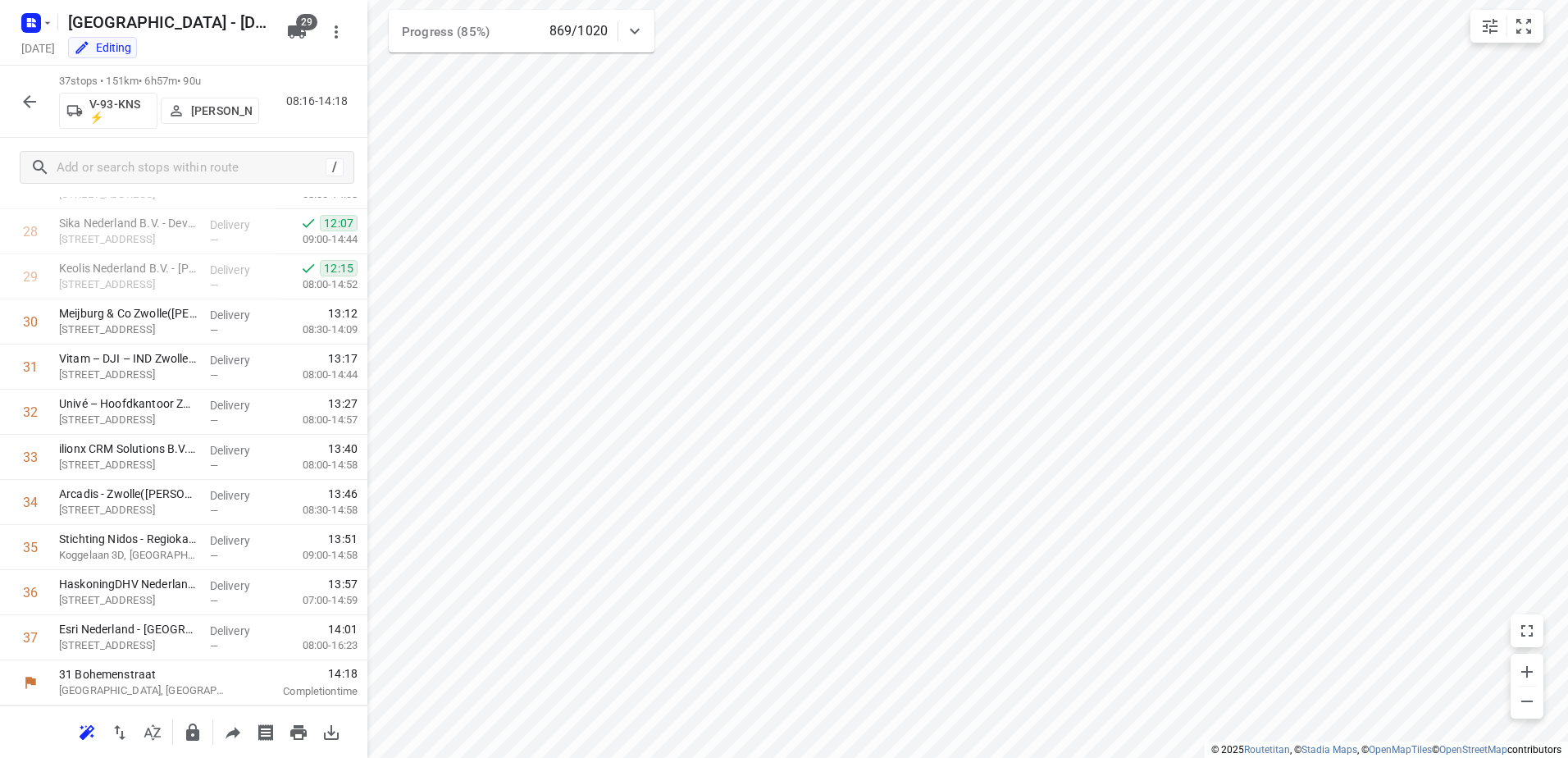
click at [32, 88] on button "button" at bounding box center [29, 101] width 33 height 33
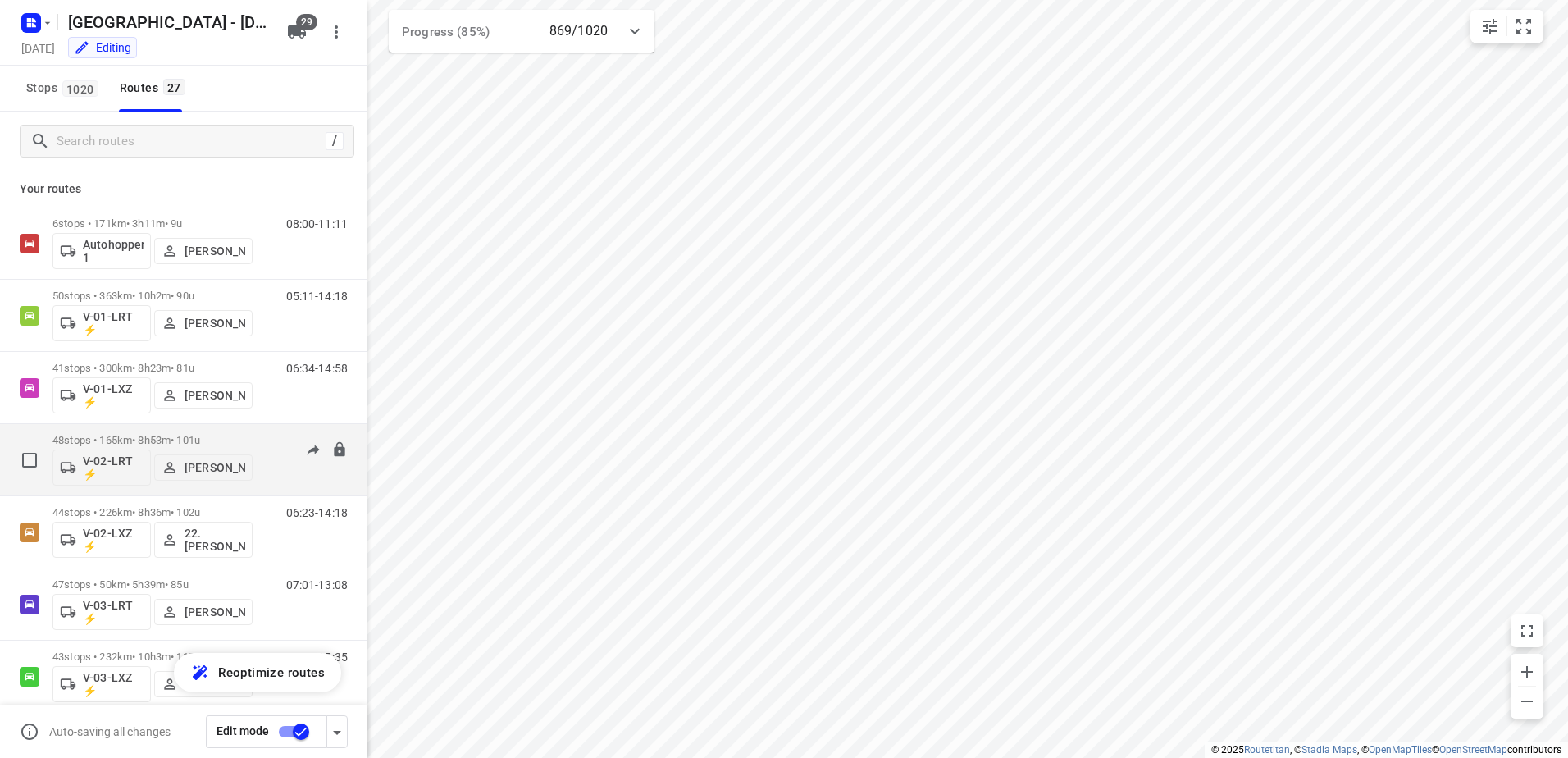
click at [148, 430] on div "48 stops • 165km • 8h53m • 101u V-02-LRT ⚡ Mats Waalkens" at bounding box center [152, 459] width 200 height 68
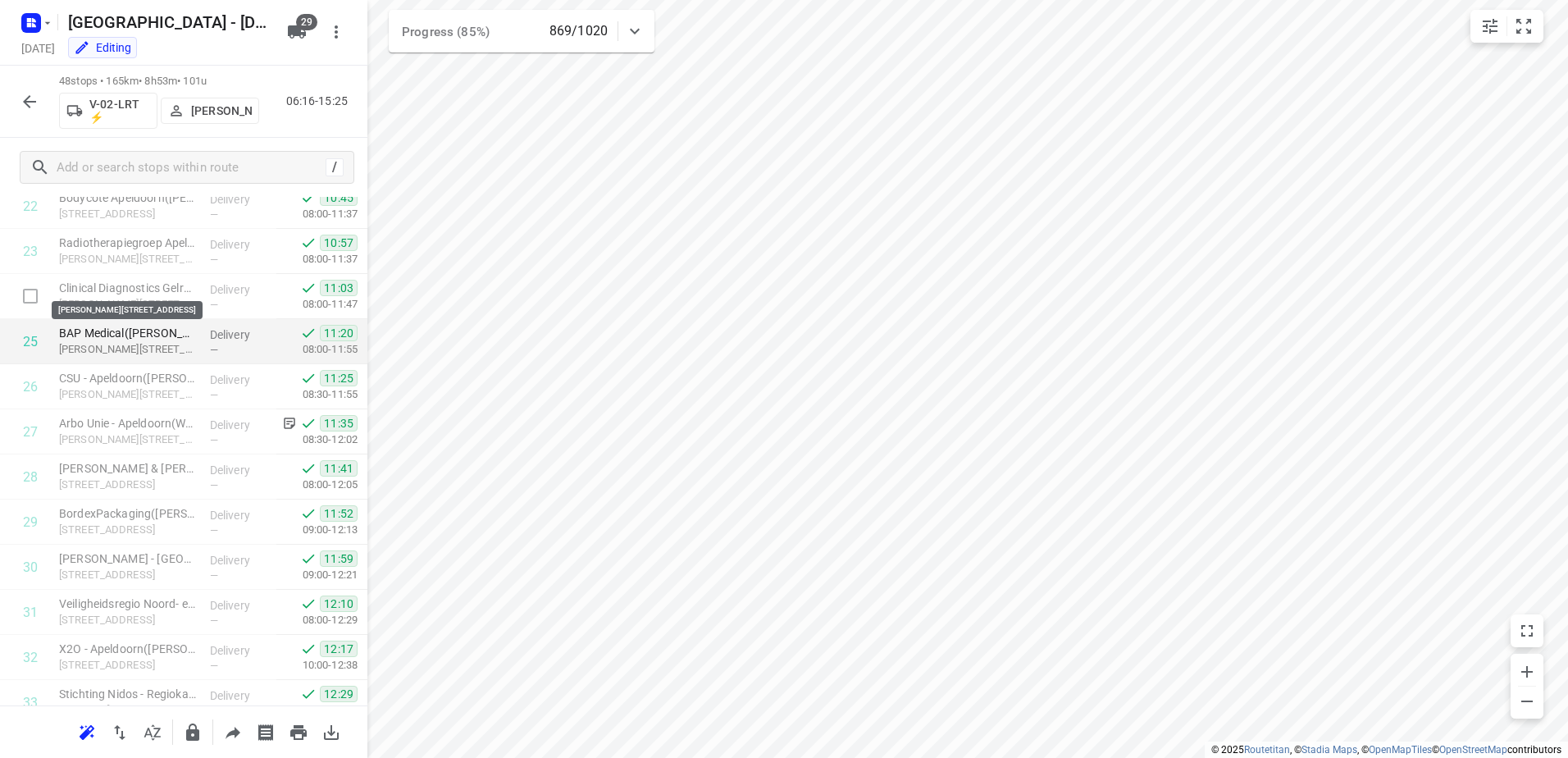
scroll to position [881, 0]
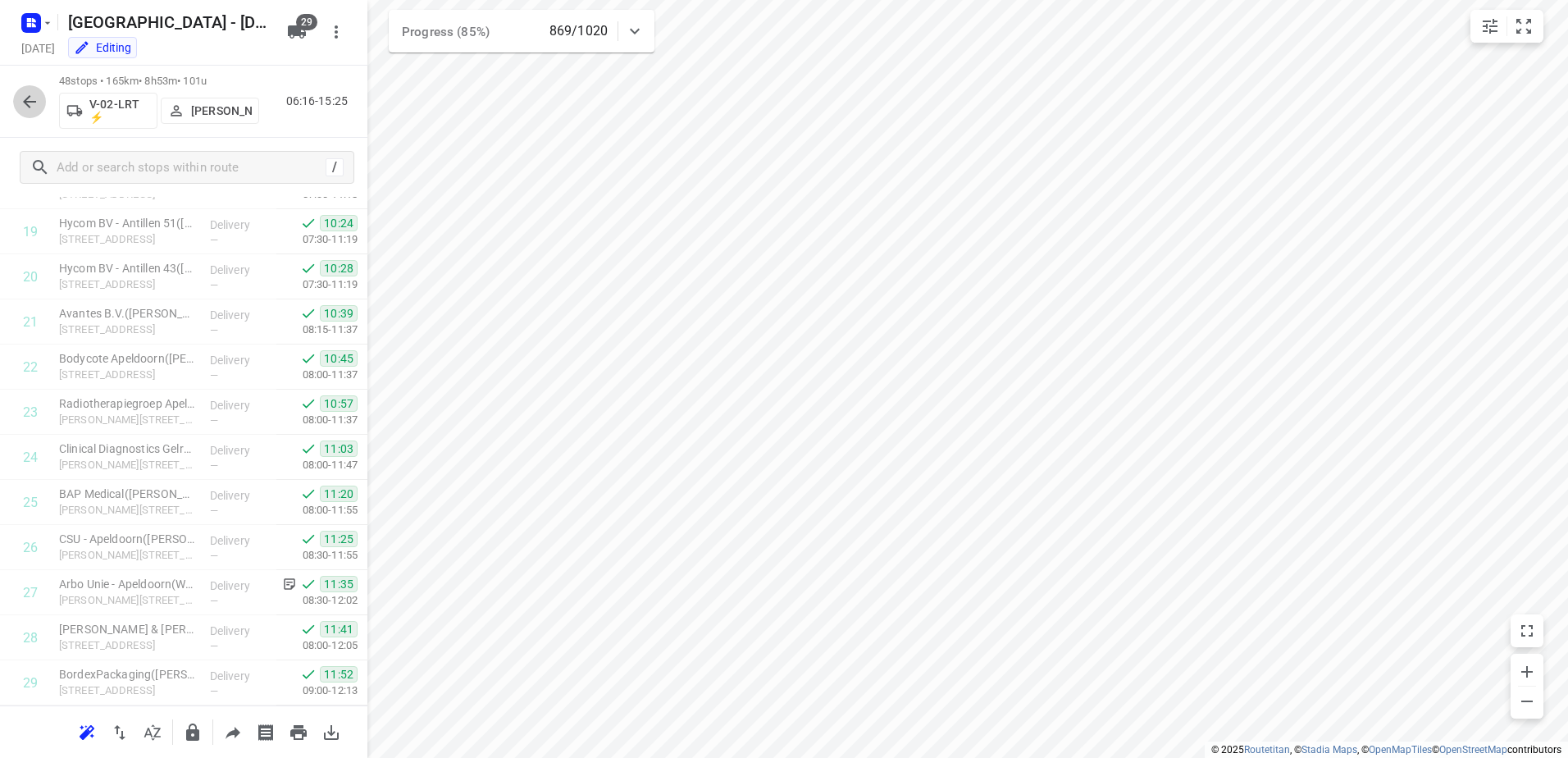
click at [35, 99] on icon "button" at bounding box center [29, 101] width 20 height 20
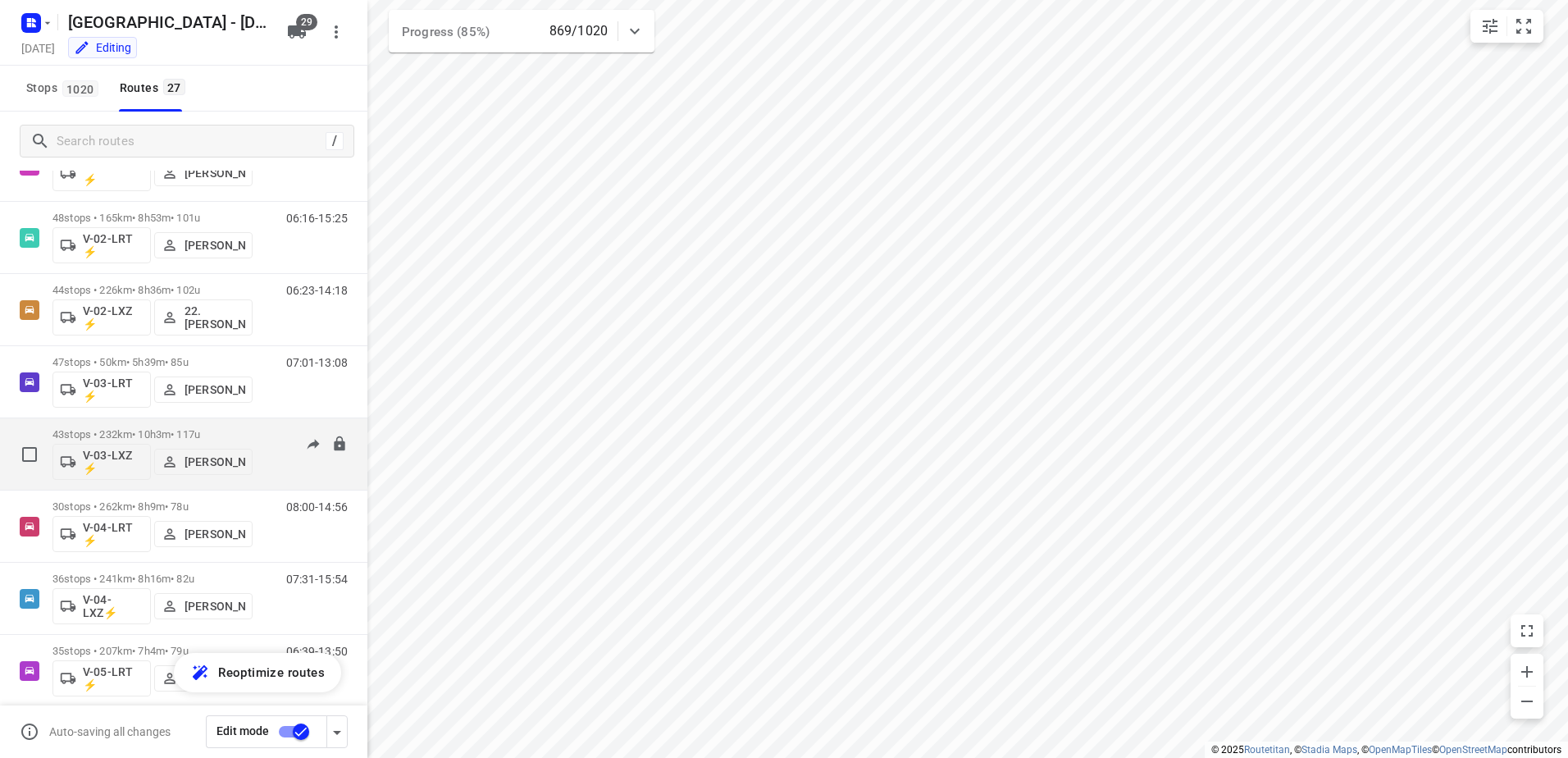
scroll to position [246, 0]
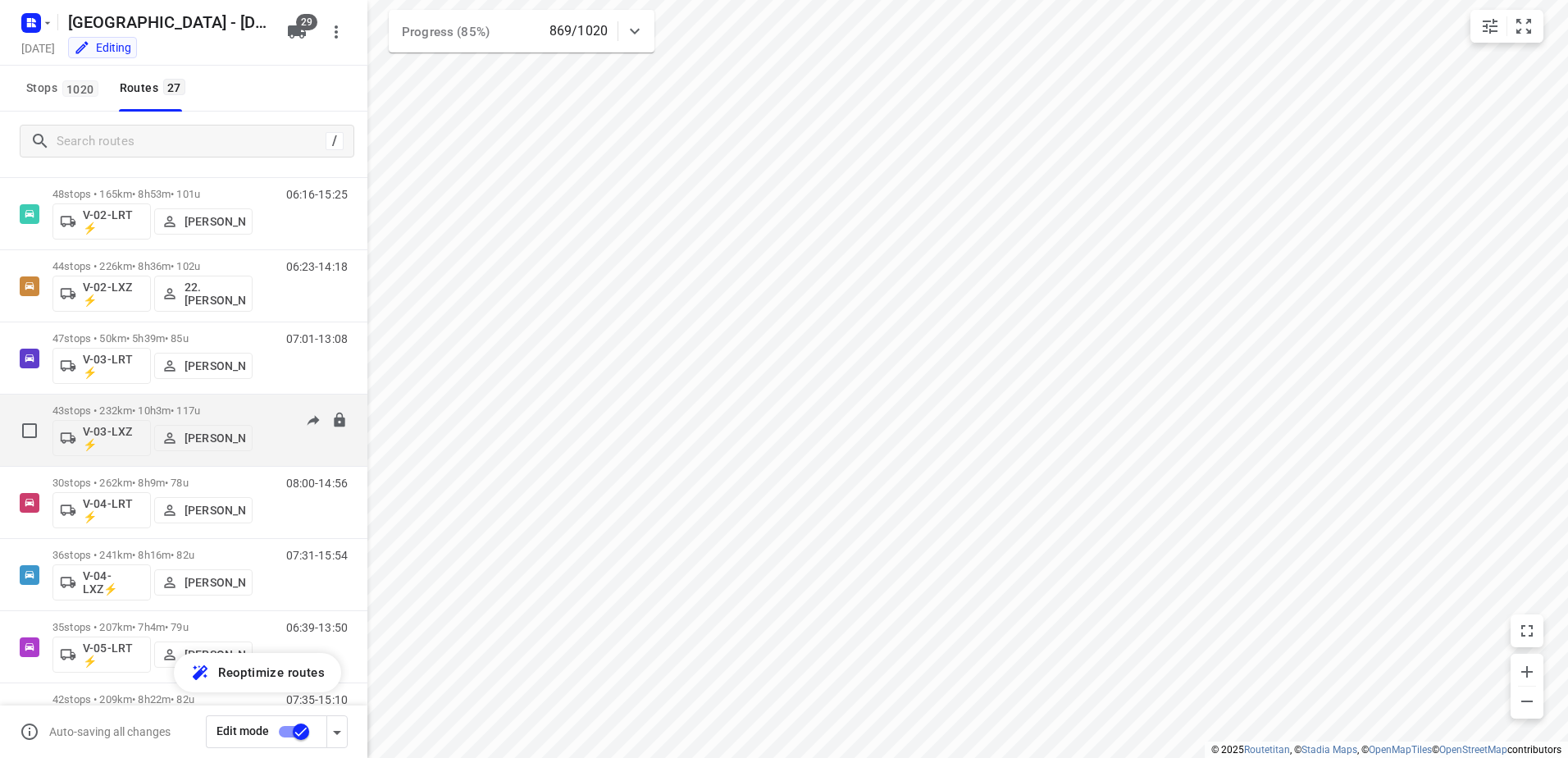
click at [167, 411] on p "43 stops • 232km • 10h3m • 117u" at bounding box center [152, 410] width 200 height 12
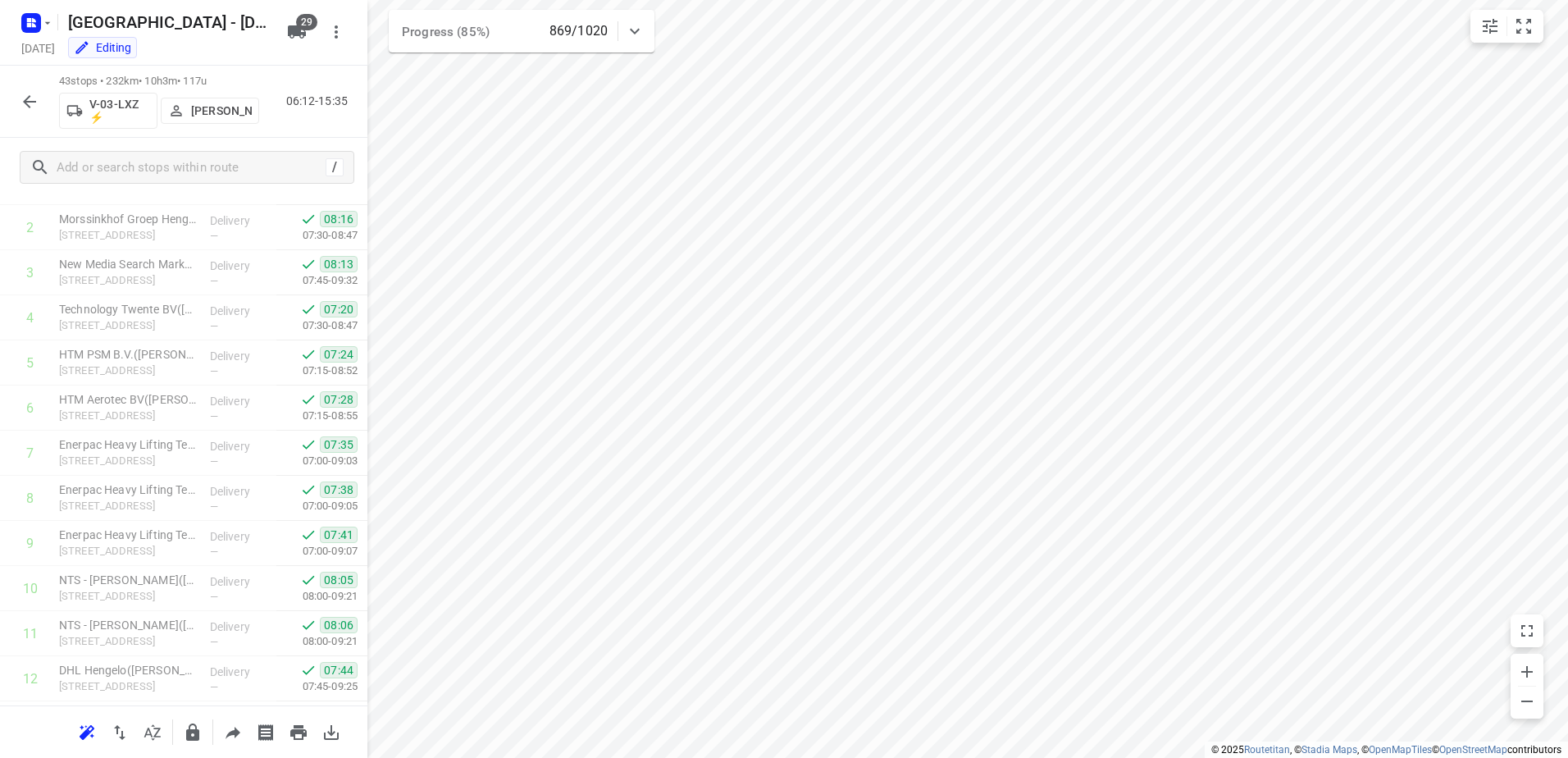
scroll to position [0, 0]
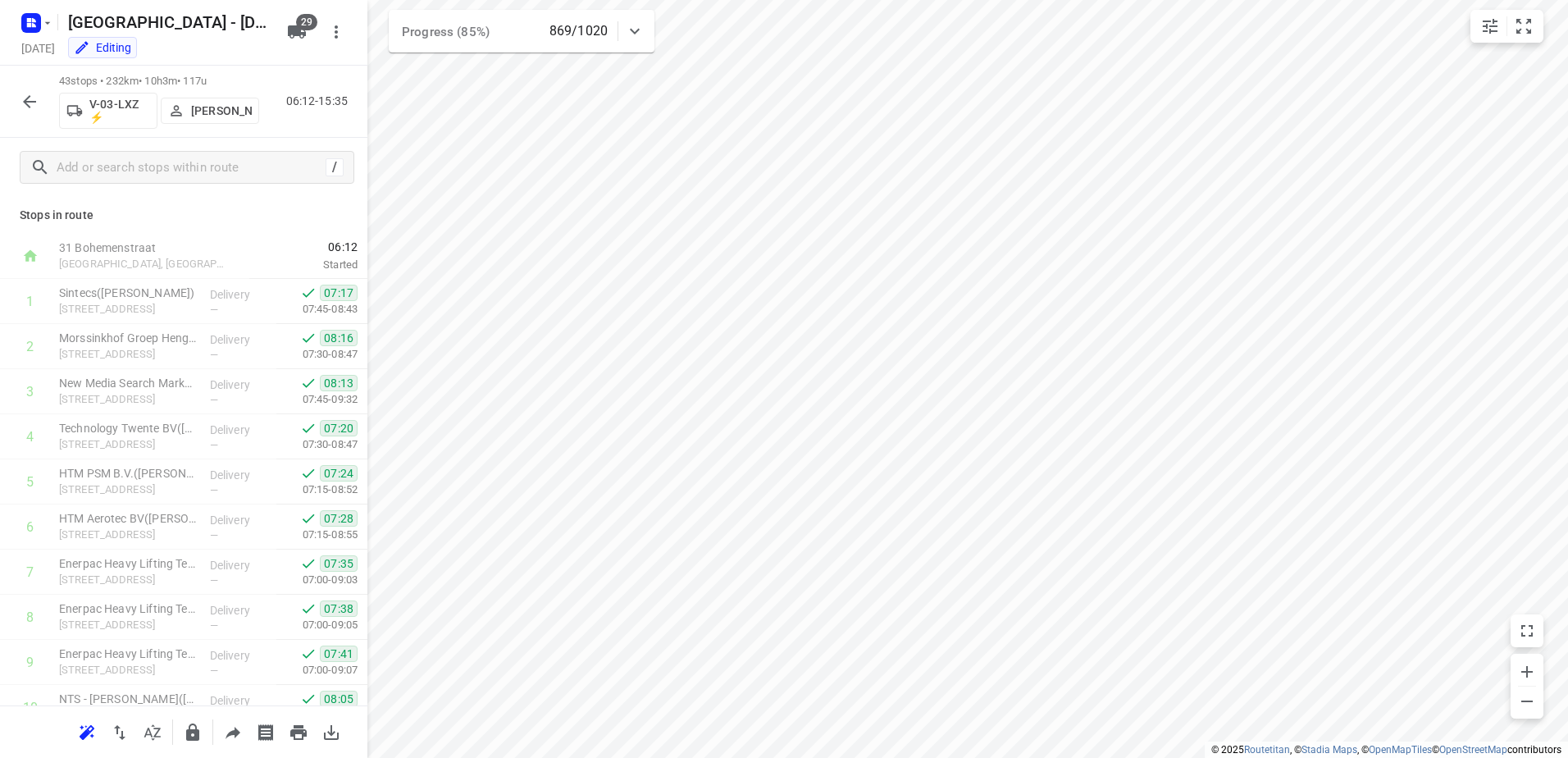
click at [22, 105] on icon "button" at bounding box center [29, 101] width 20 height 20
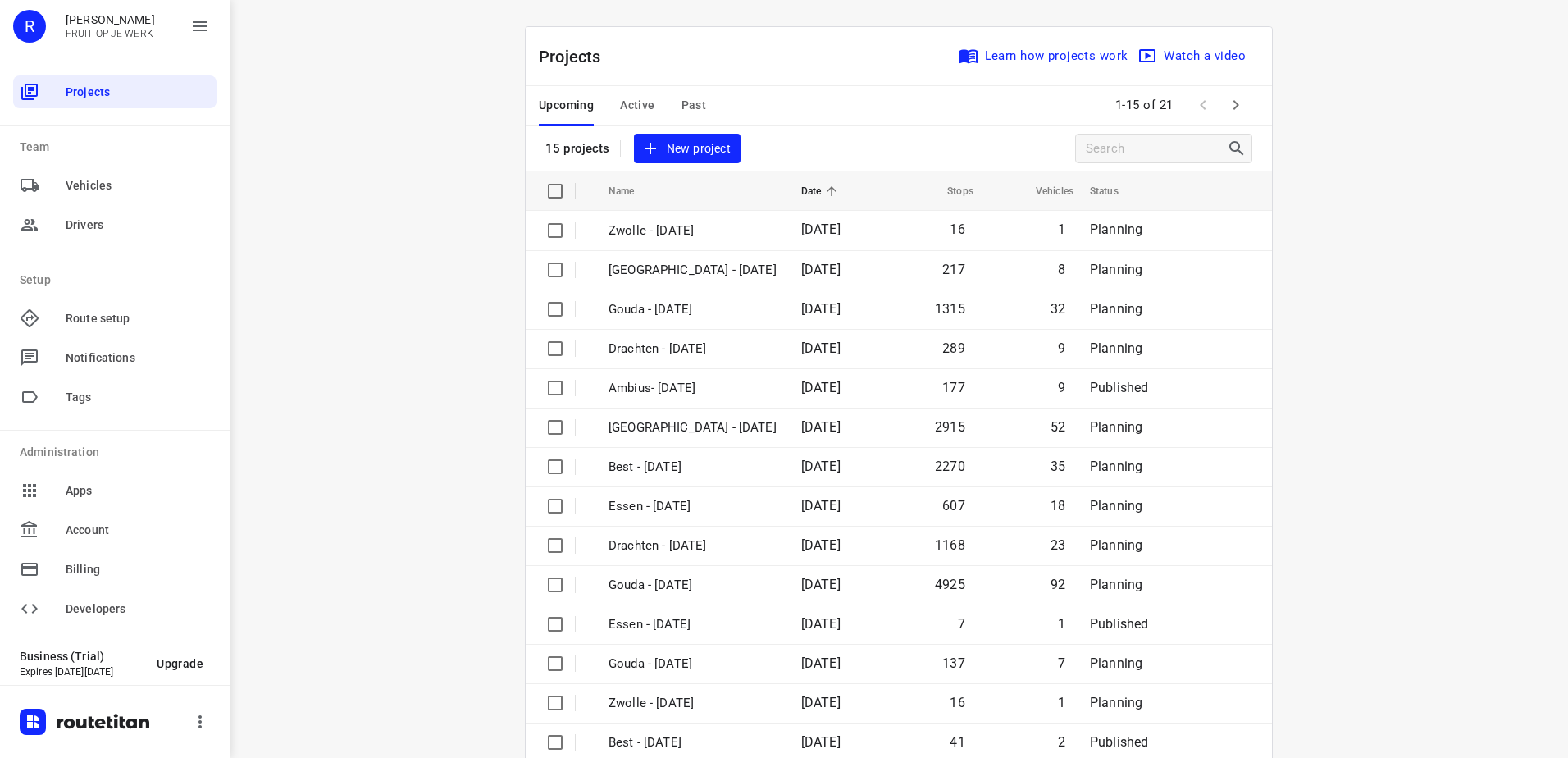
click at [644, 113] on span "Active" at bounding box center [637, 105] width 34 height 20
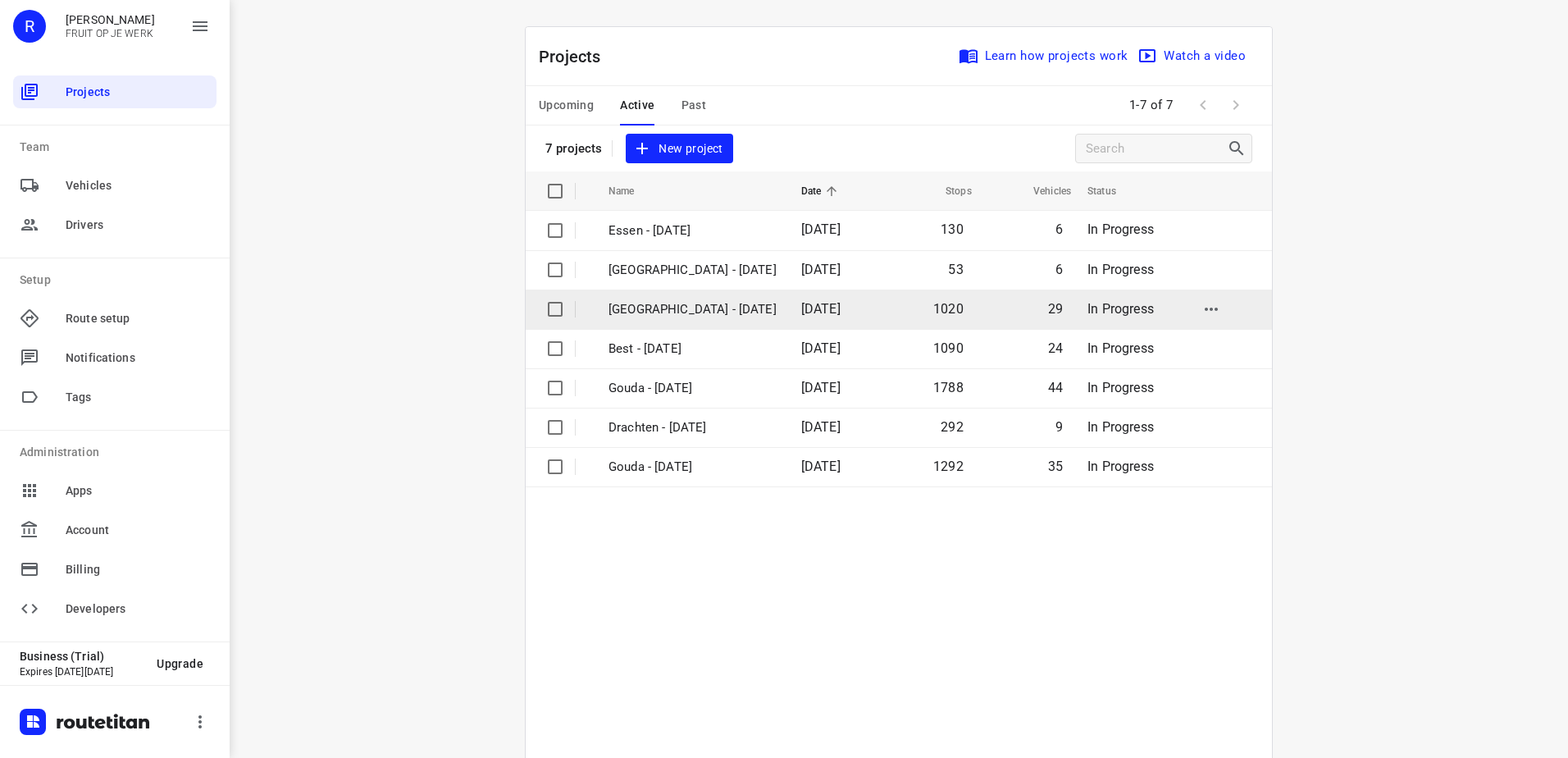
click at [664, 297] on td "[GEOGRAPHIC_DATA] - [DATE]" at bounding box center [690, 309] width 196 height 39
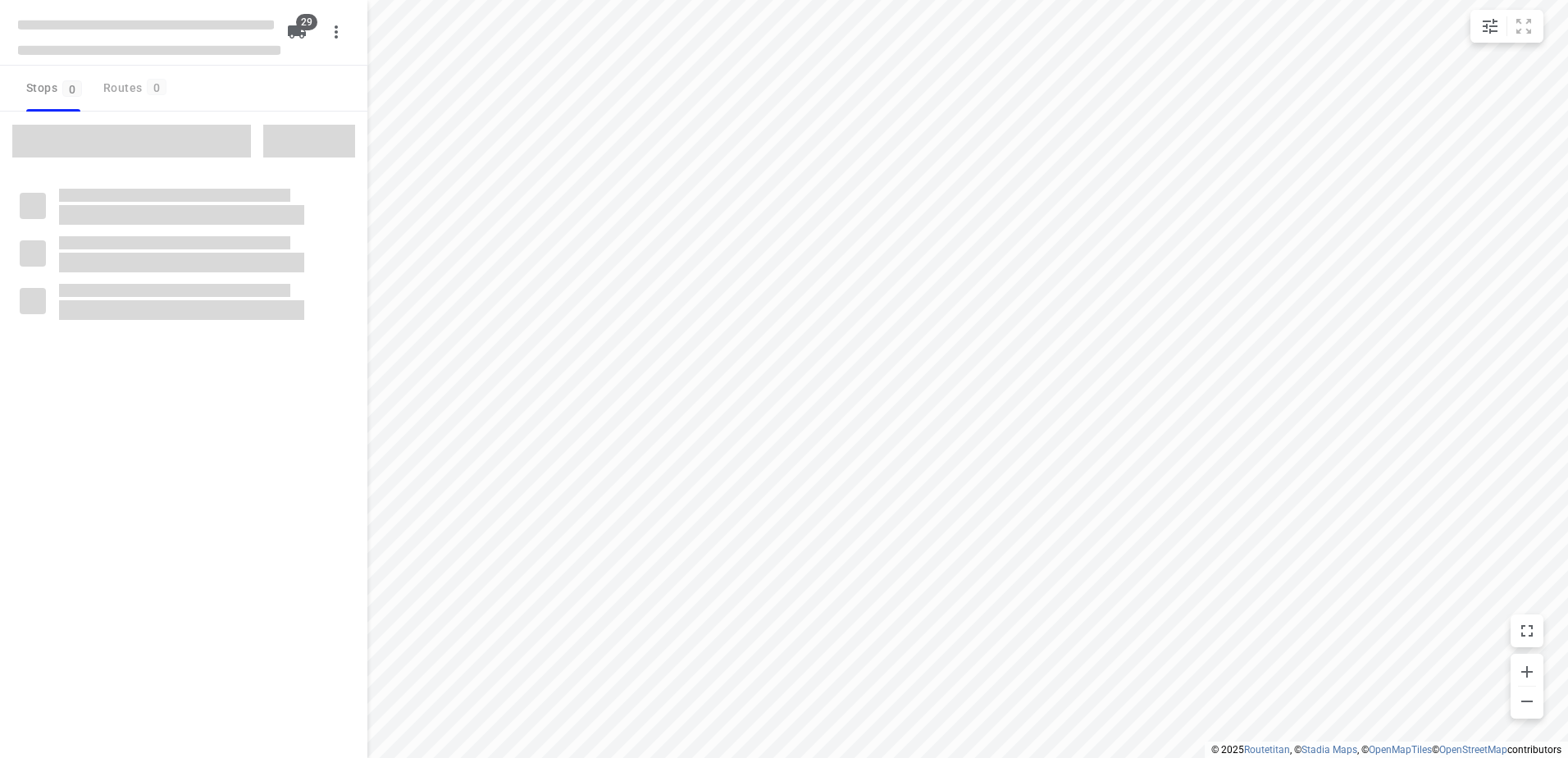
type input "distance"
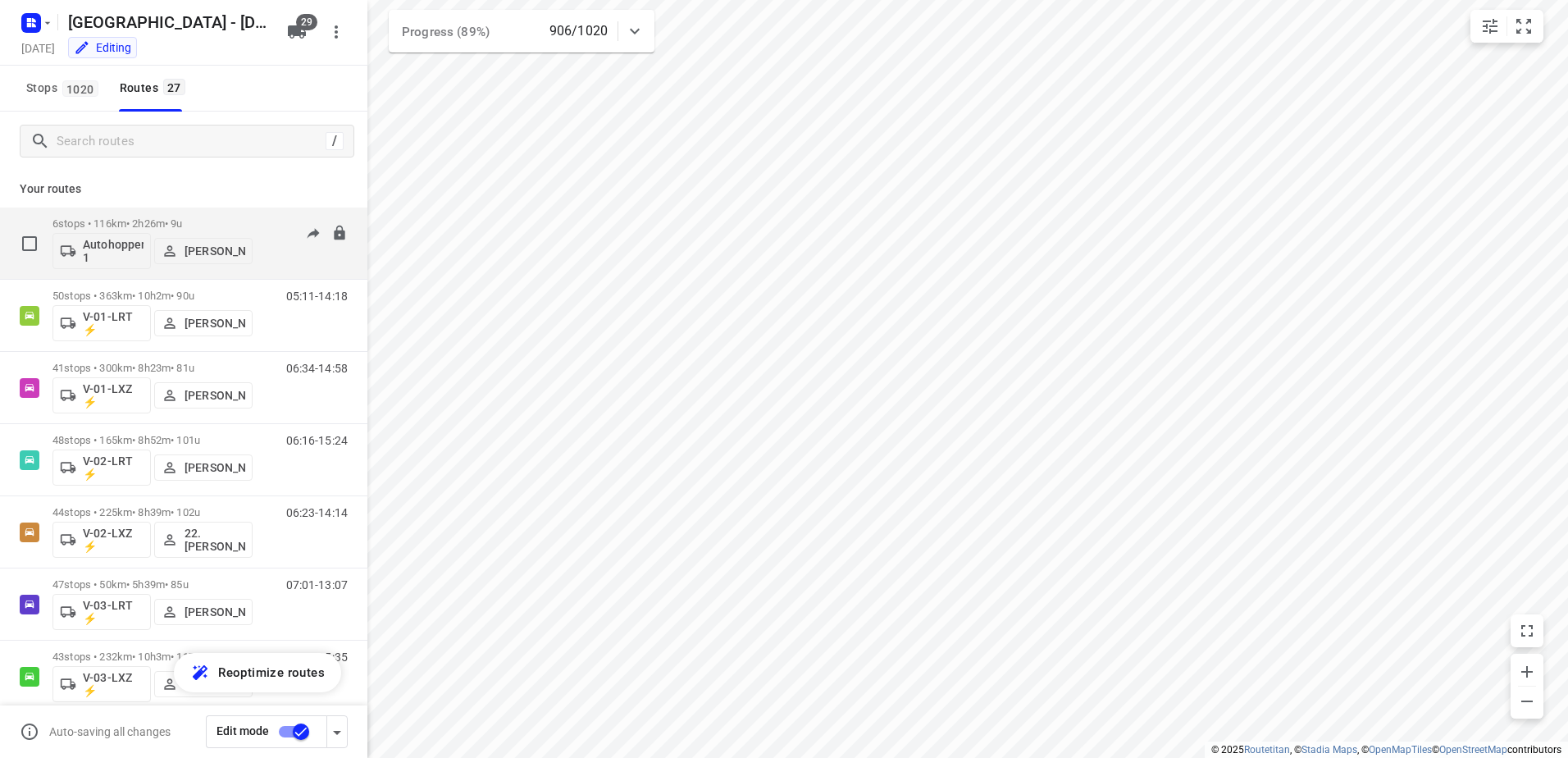
click at [170, 222] on p "6 stops • 116km • 2h26m • 9u" at bounding box center [152, 223] width 200 height 12
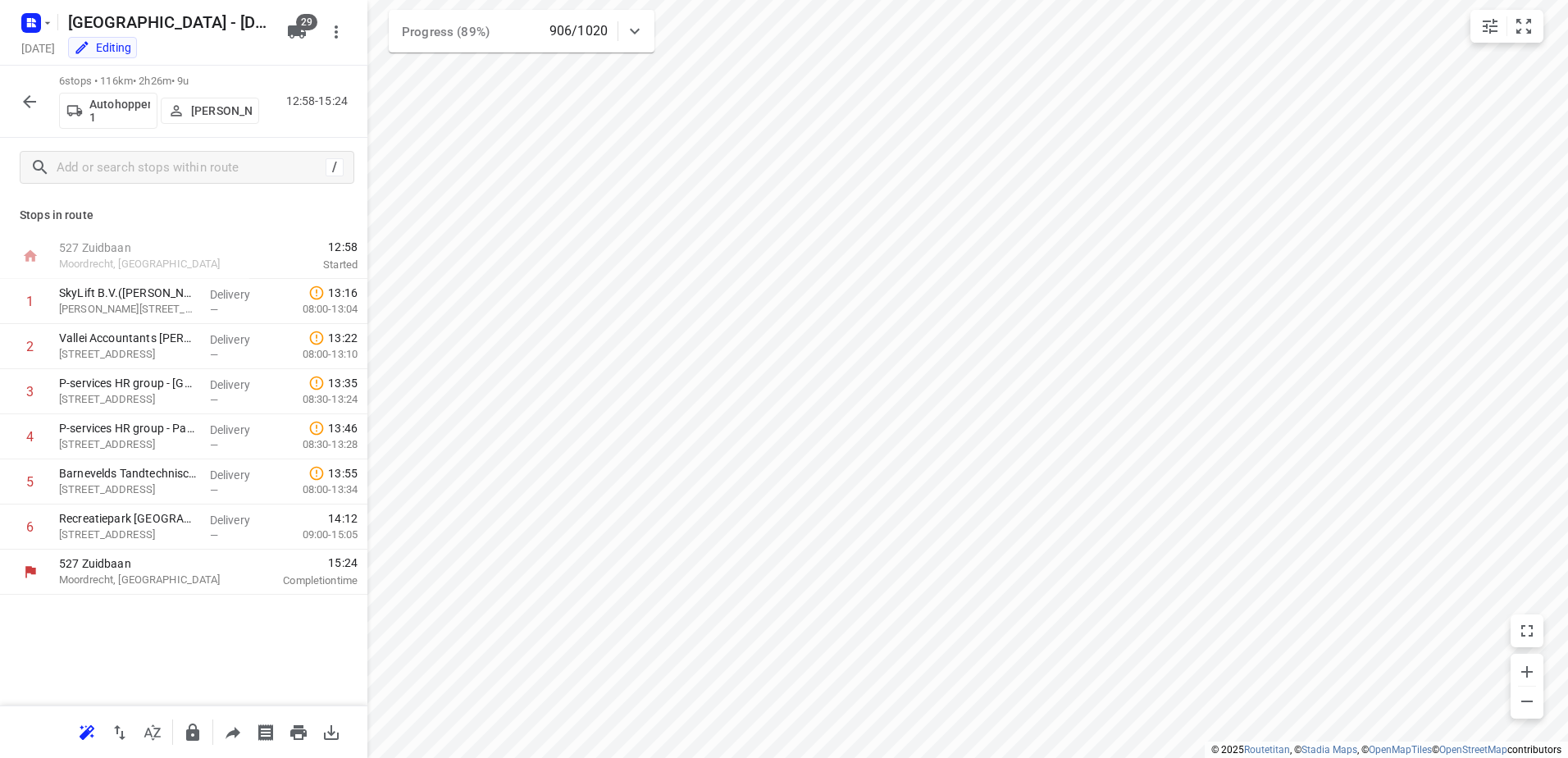
click at [22, 99] on icon "button" at bounding box center [29, 101] width 20 height 20
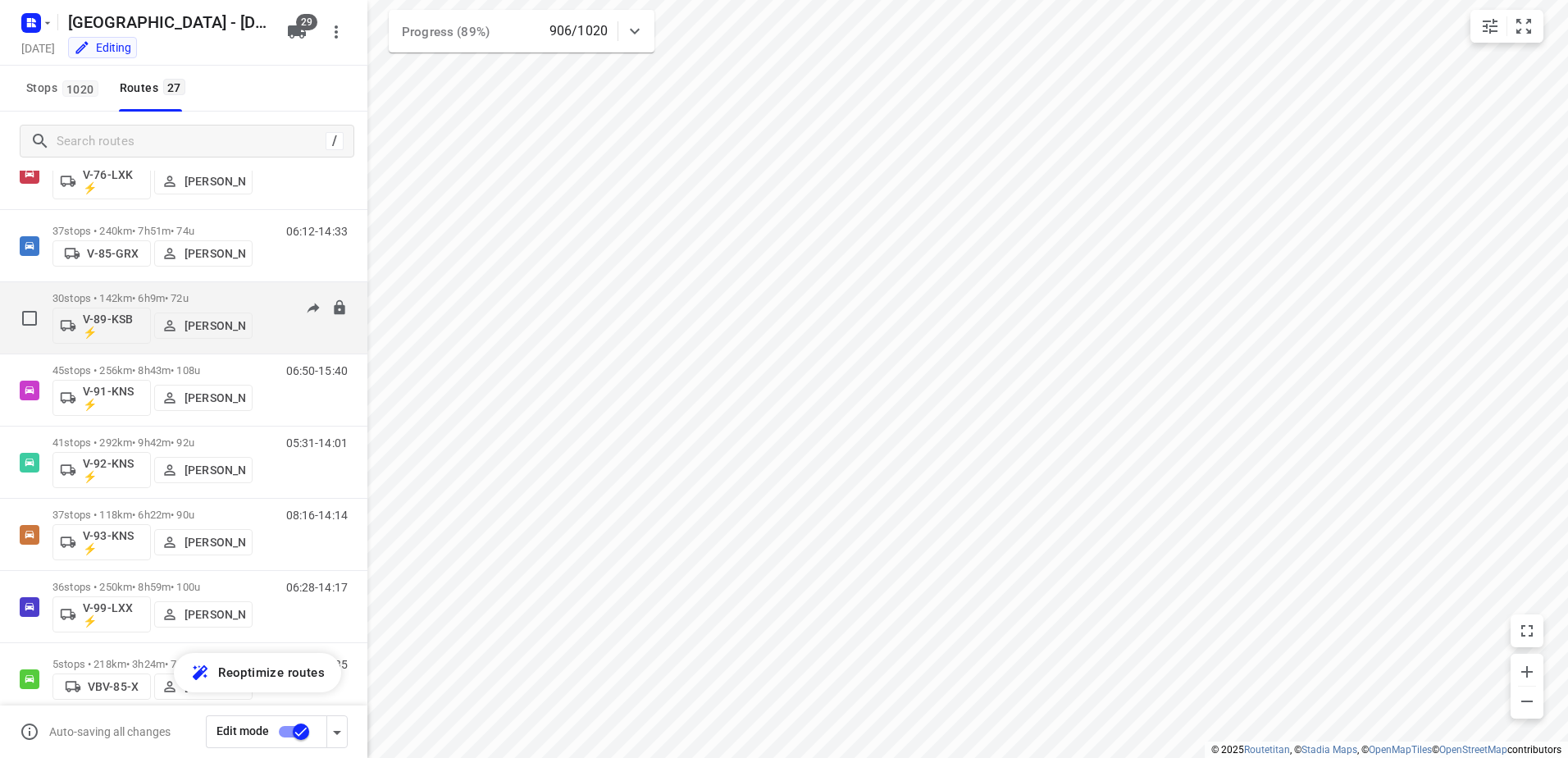
scroll to position [1468, 0]
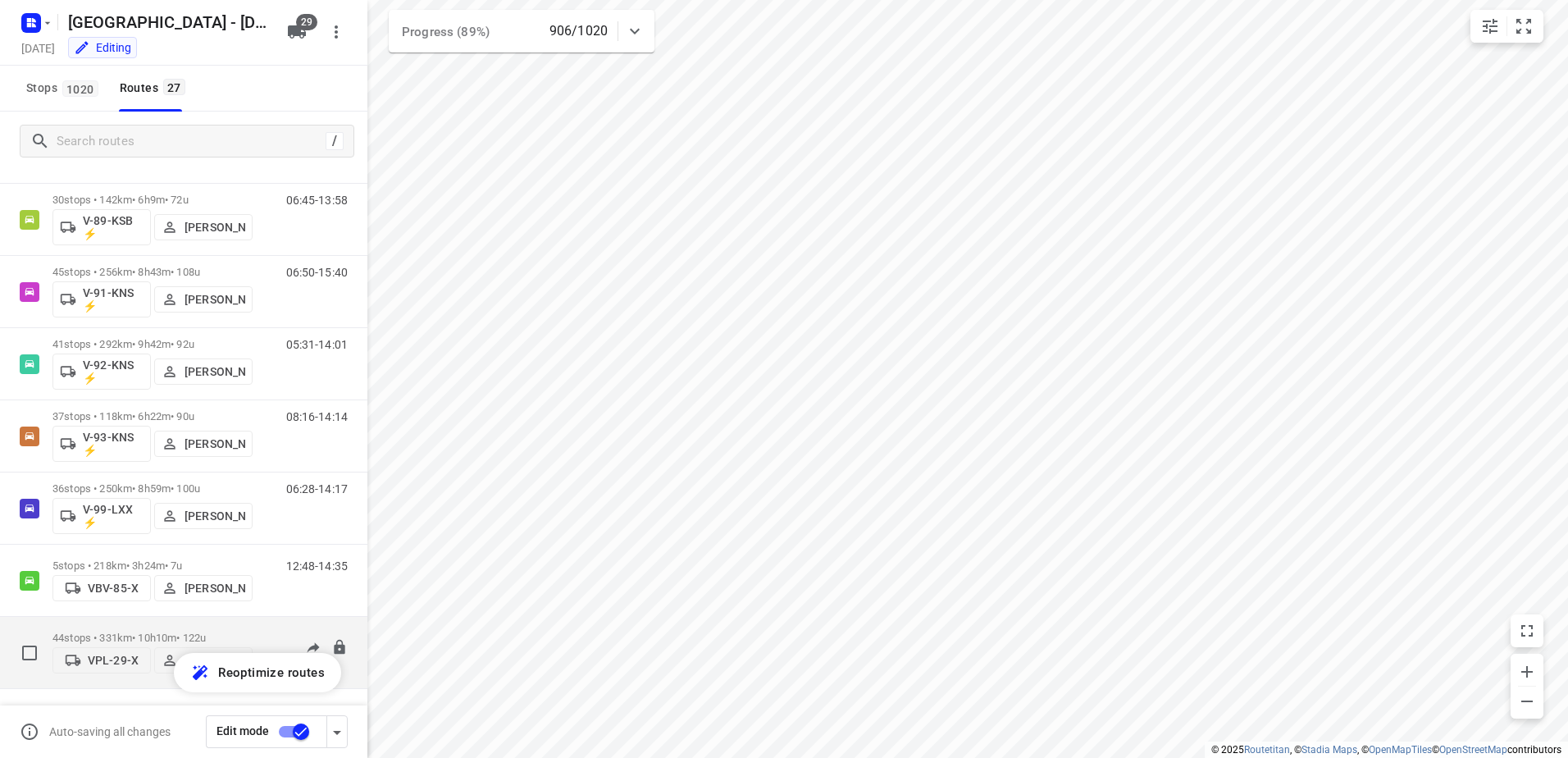
click at [155, 631] on p "44 stops • 331km • 10h10m • 122u" at bounding box center [152, 637] width 200 height 12
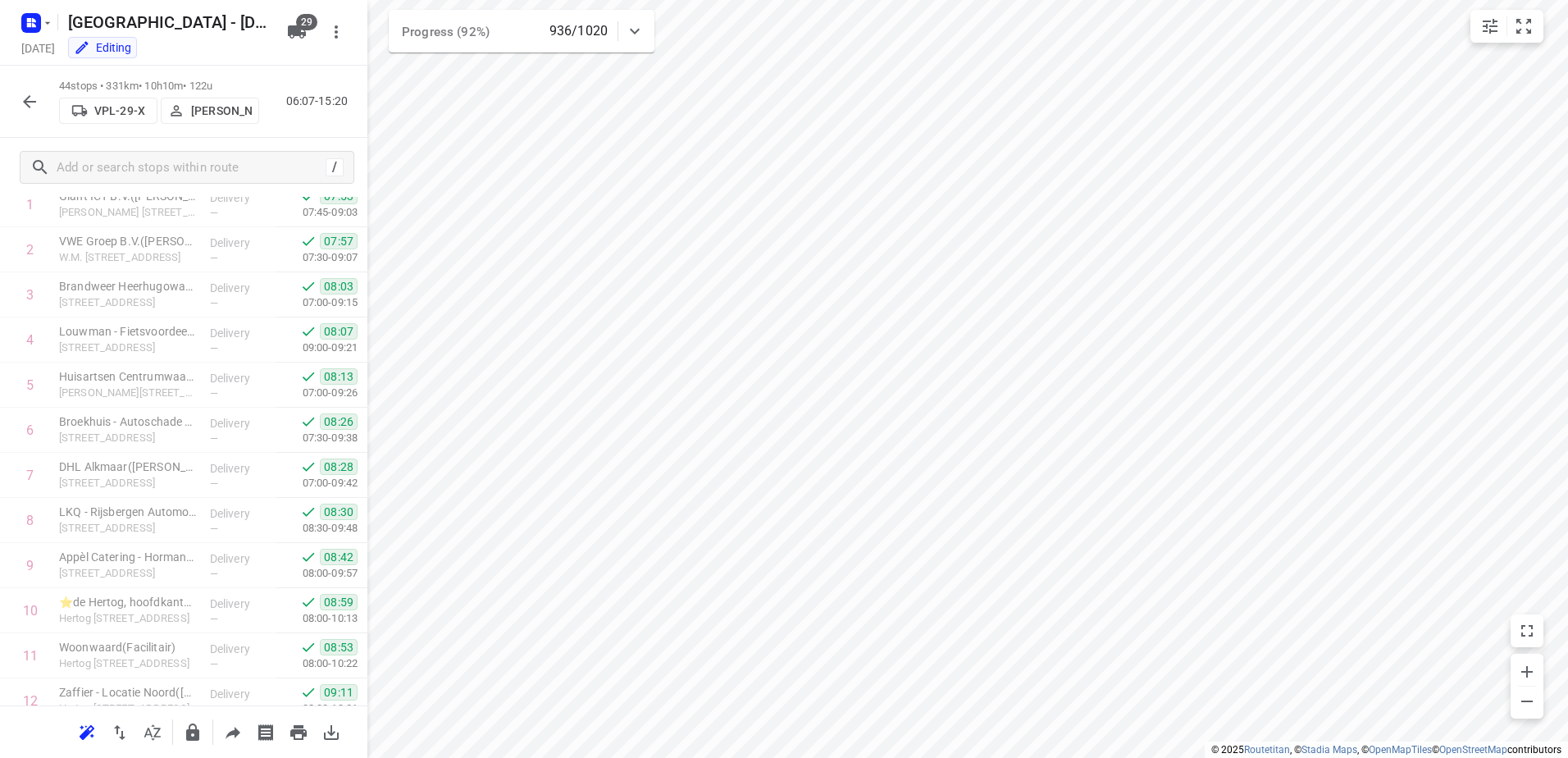
scroll to position [0, 0]
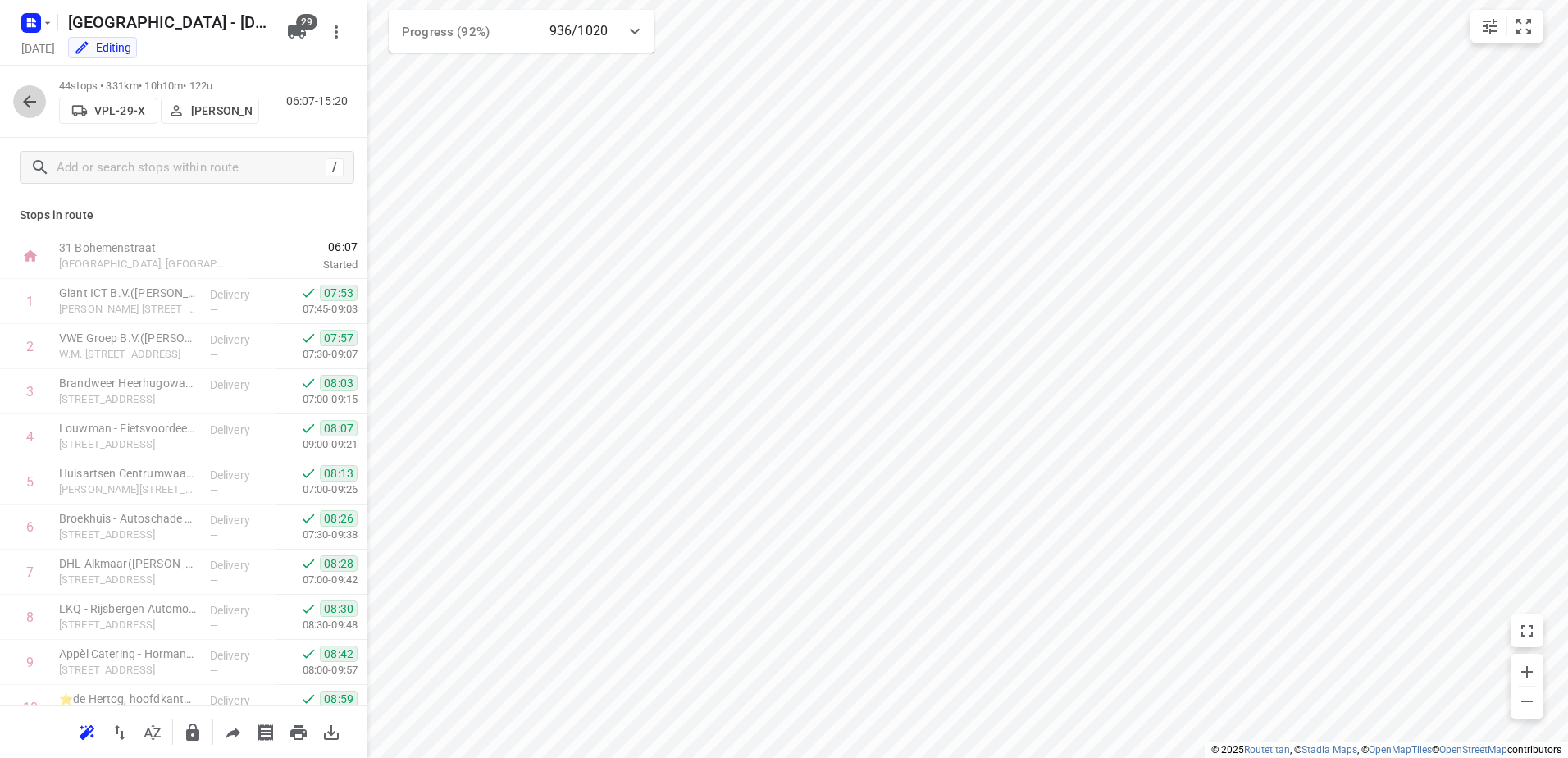
click at [36, 111] on icon "button" at bounding box center [29, 101] width 20 height 20
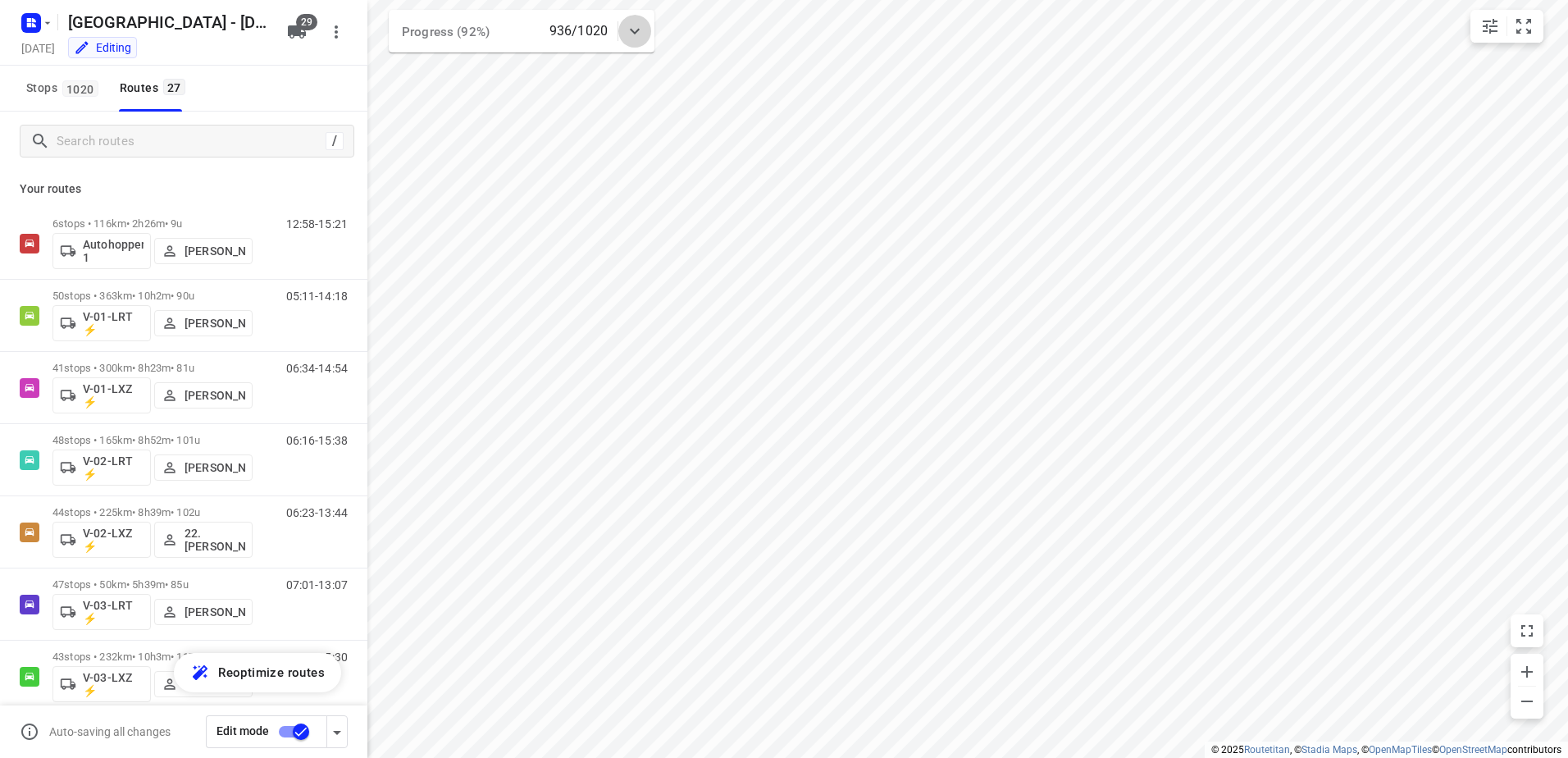
click at [636, 40] on icon at bounding box center [635, 31] width 20 height 20
click at [635, 21] on div at bounding box center [635, 37] width 33 height 33
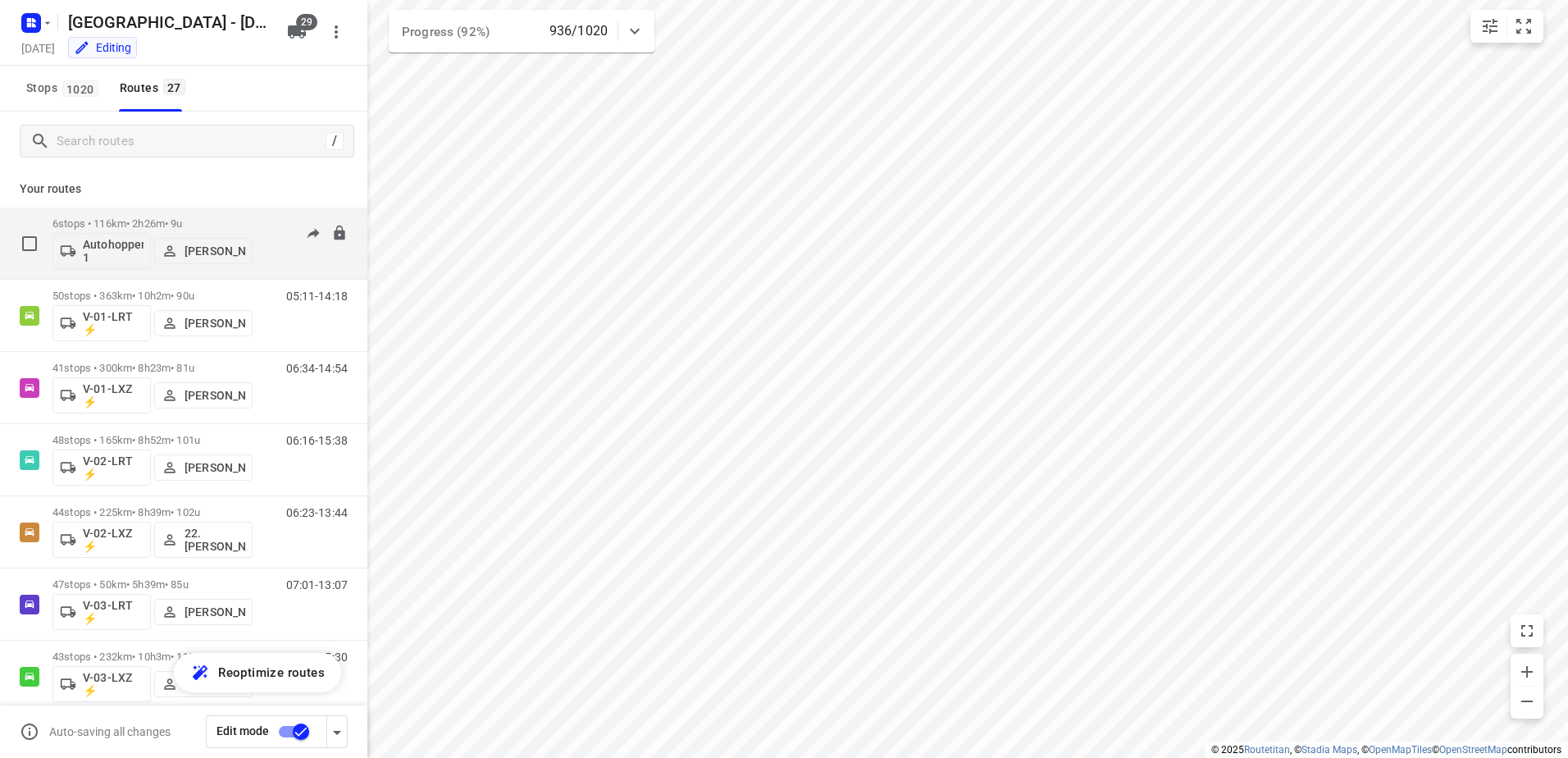
click at [160, 219] on p "6 stops • 116km • 2h26m • 9u" at bounding box center [152, 223] width 200 height 12
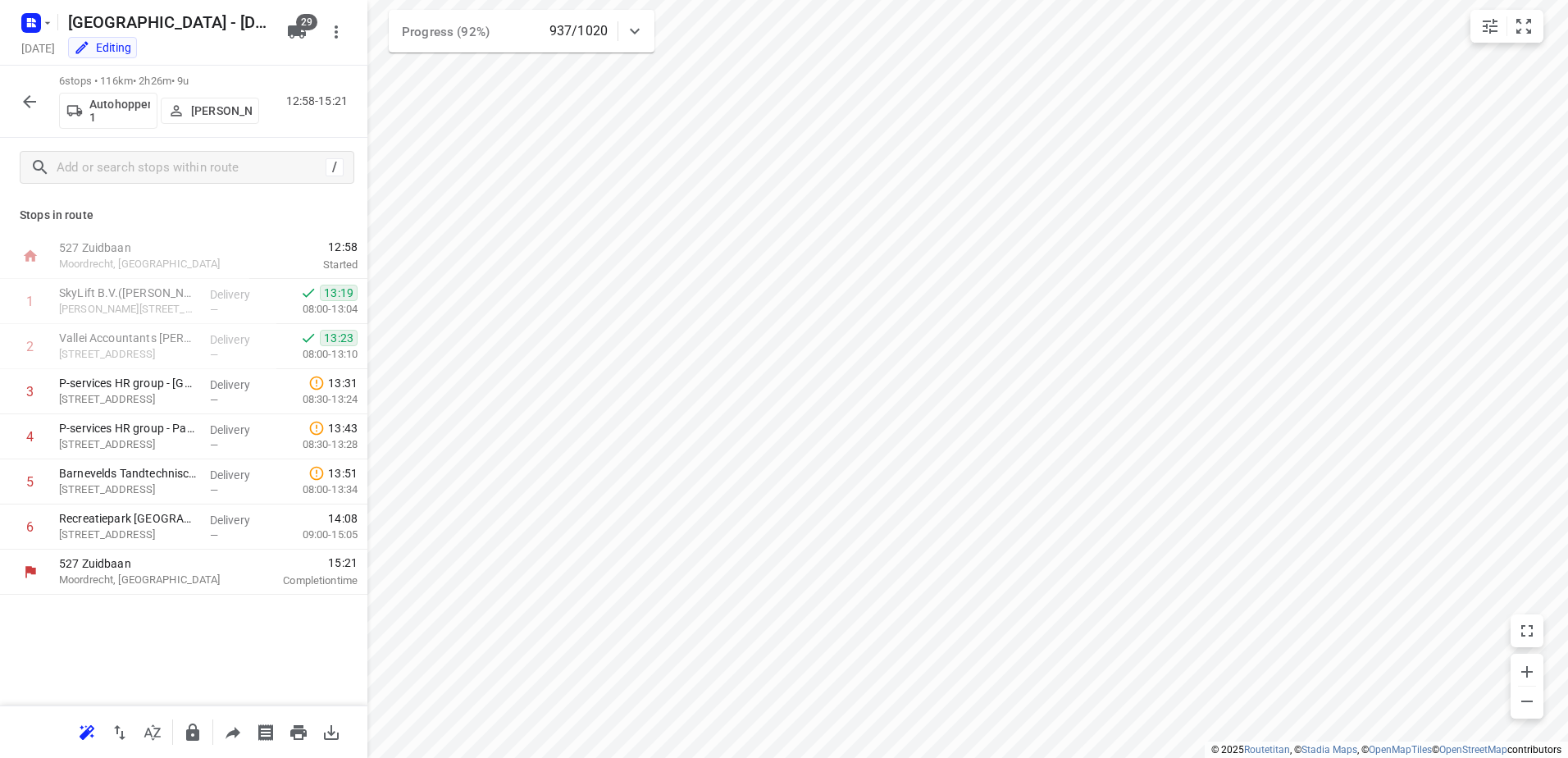
click at [30, 101] on icon "button" at bounding box center [29, 101] width 13 height 13
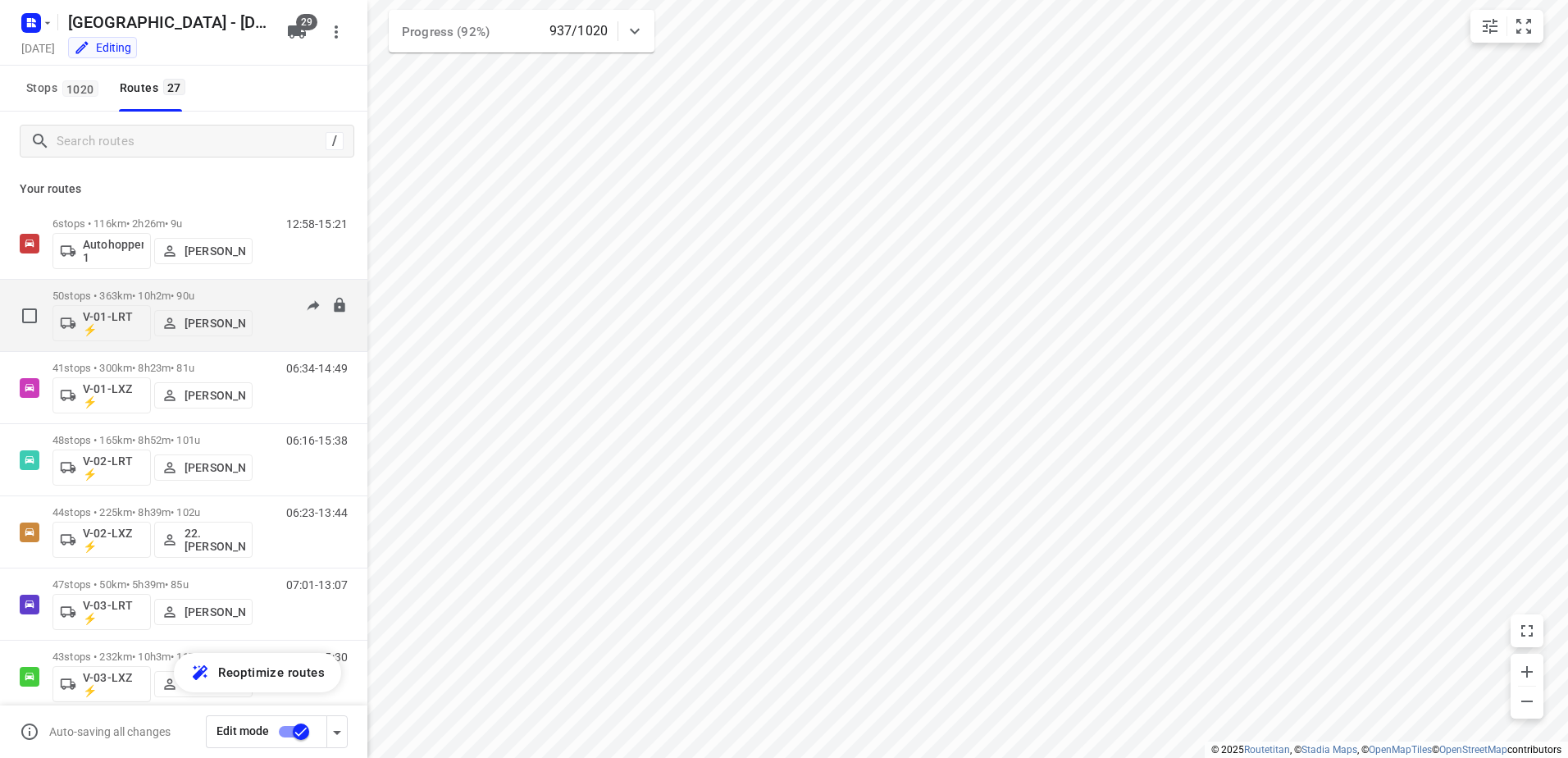
click at [156, 299] on p "50 stops • 363km • 10h2m • 90u" at bounding box center [152, 295] width 200 height 12
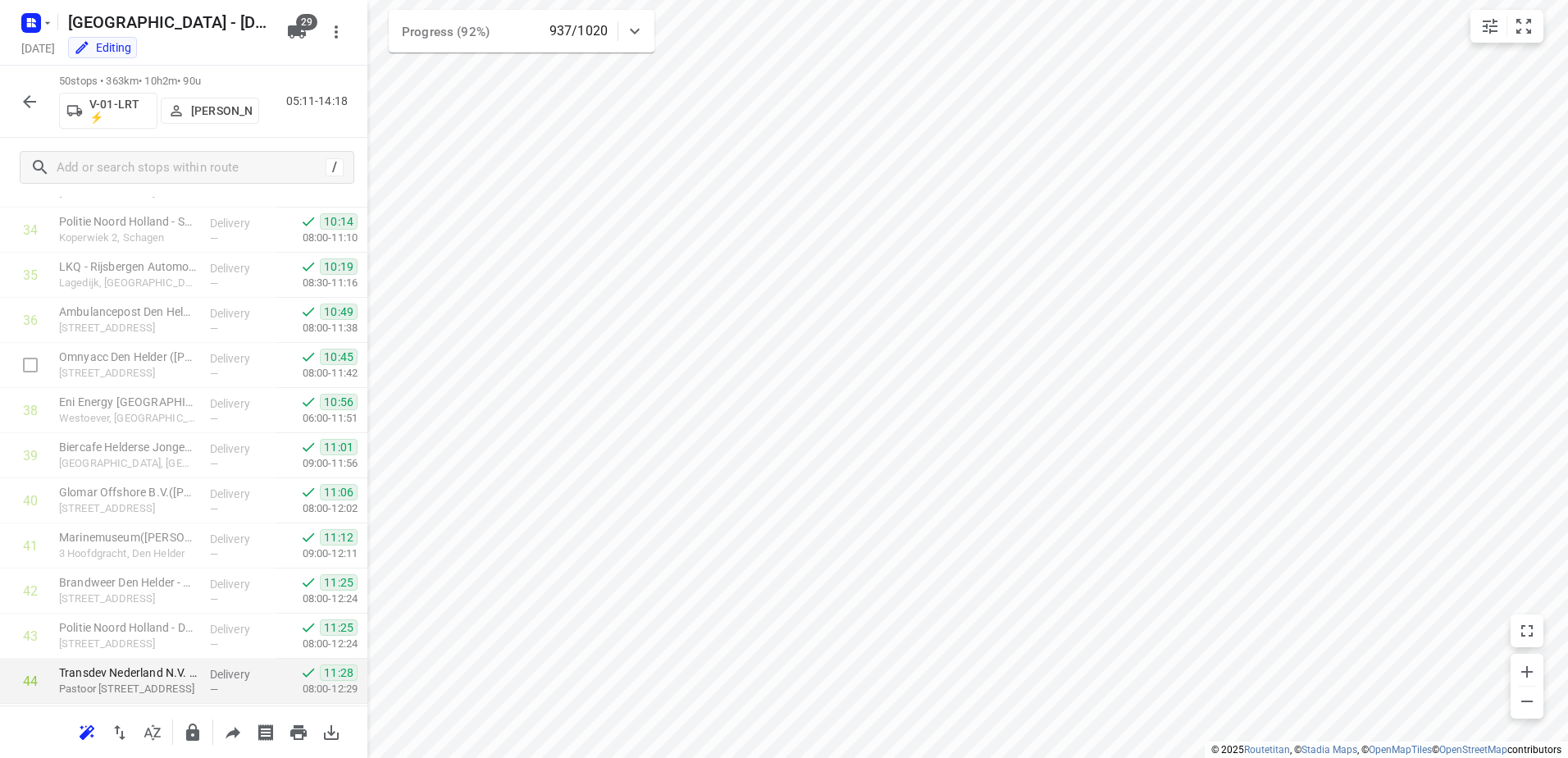
scroll to position [1874, 0]
click at [43, 104] on button "button" at bounding box center [29, 101] width 33 height 33
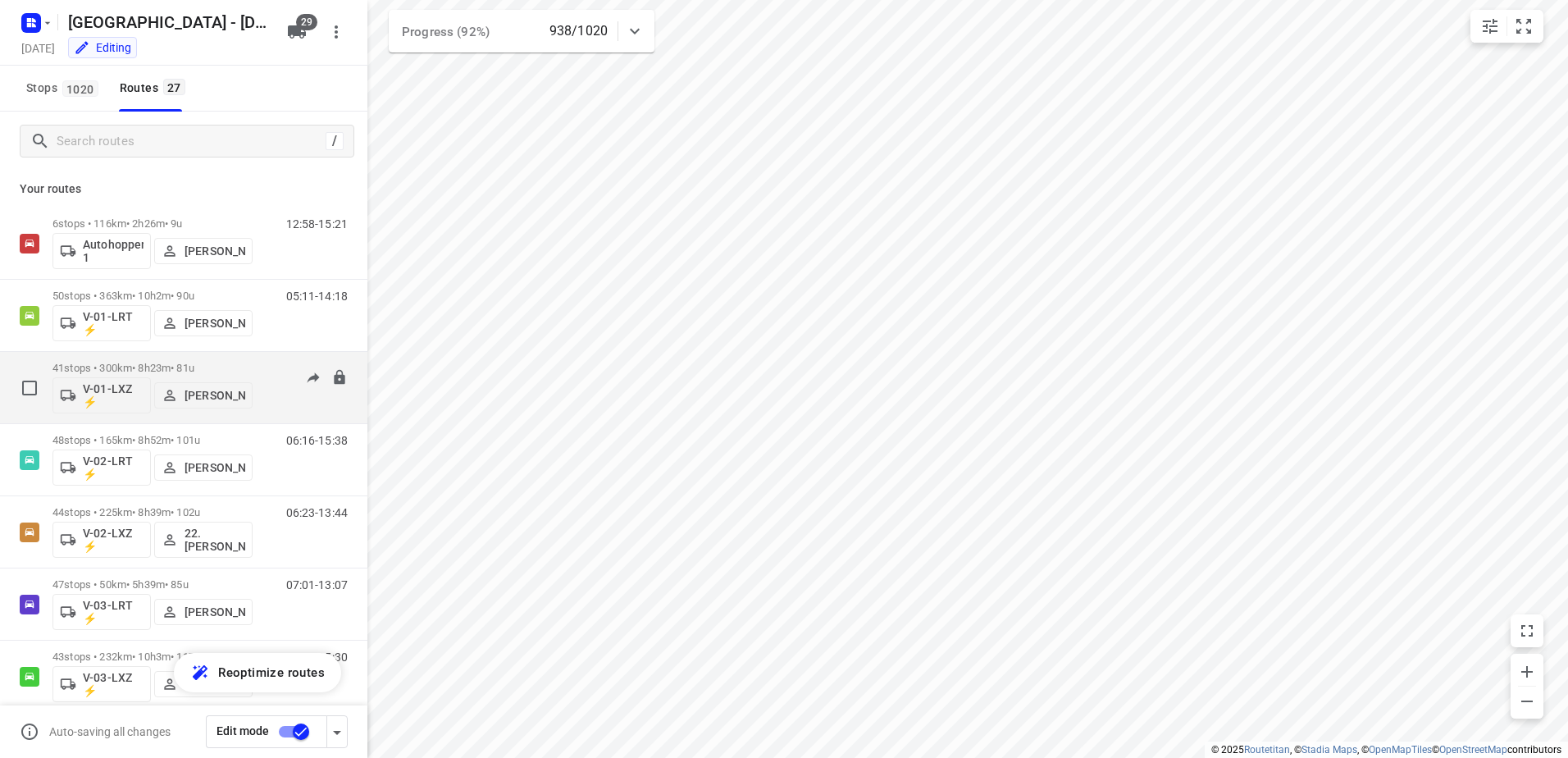
click at [163, 366] on p "41 stops • 300km • 8h23m • 81u" at bounding box center [152, 368] width 200 height 12
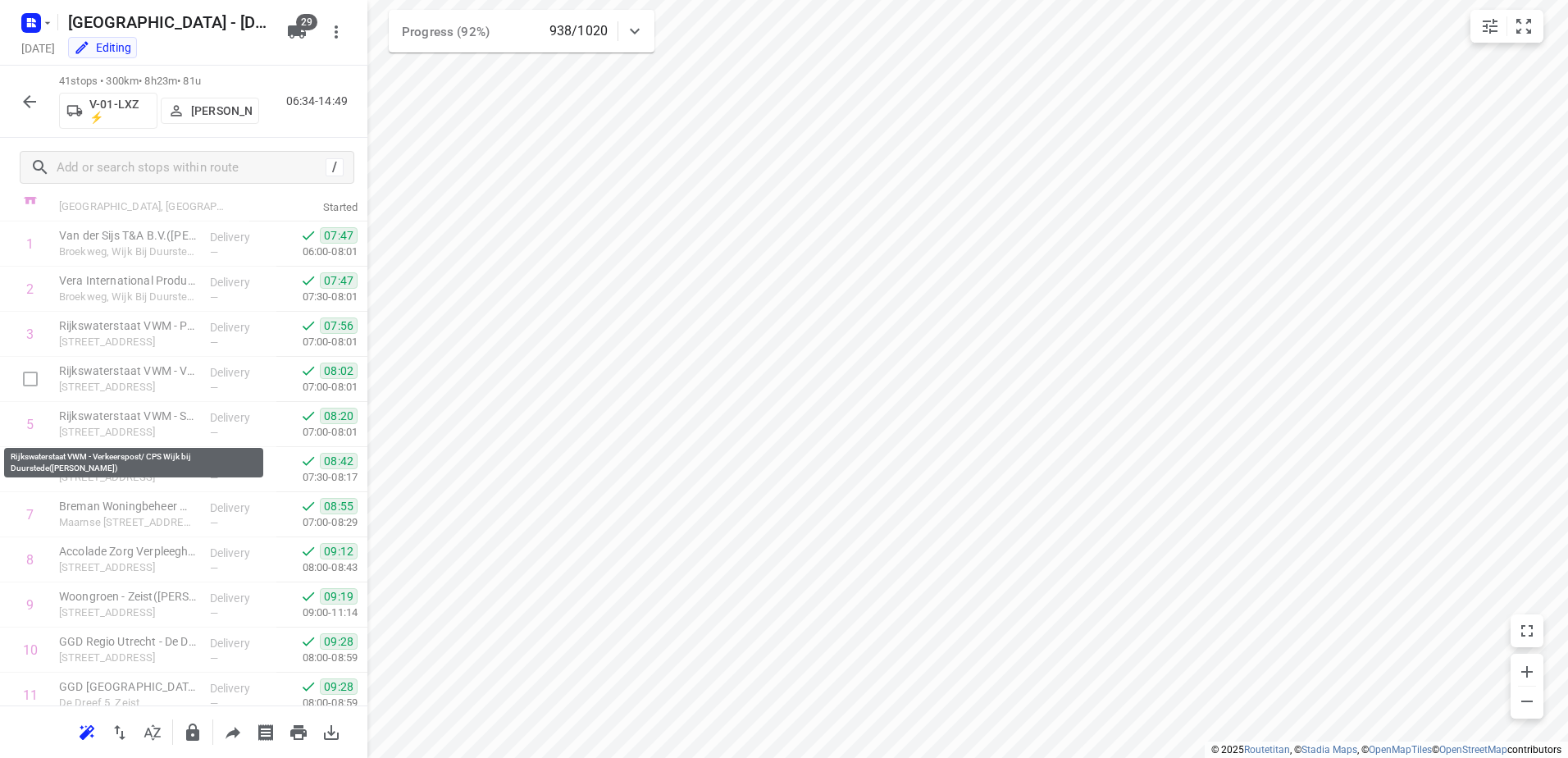
scroll to position [0, 0]
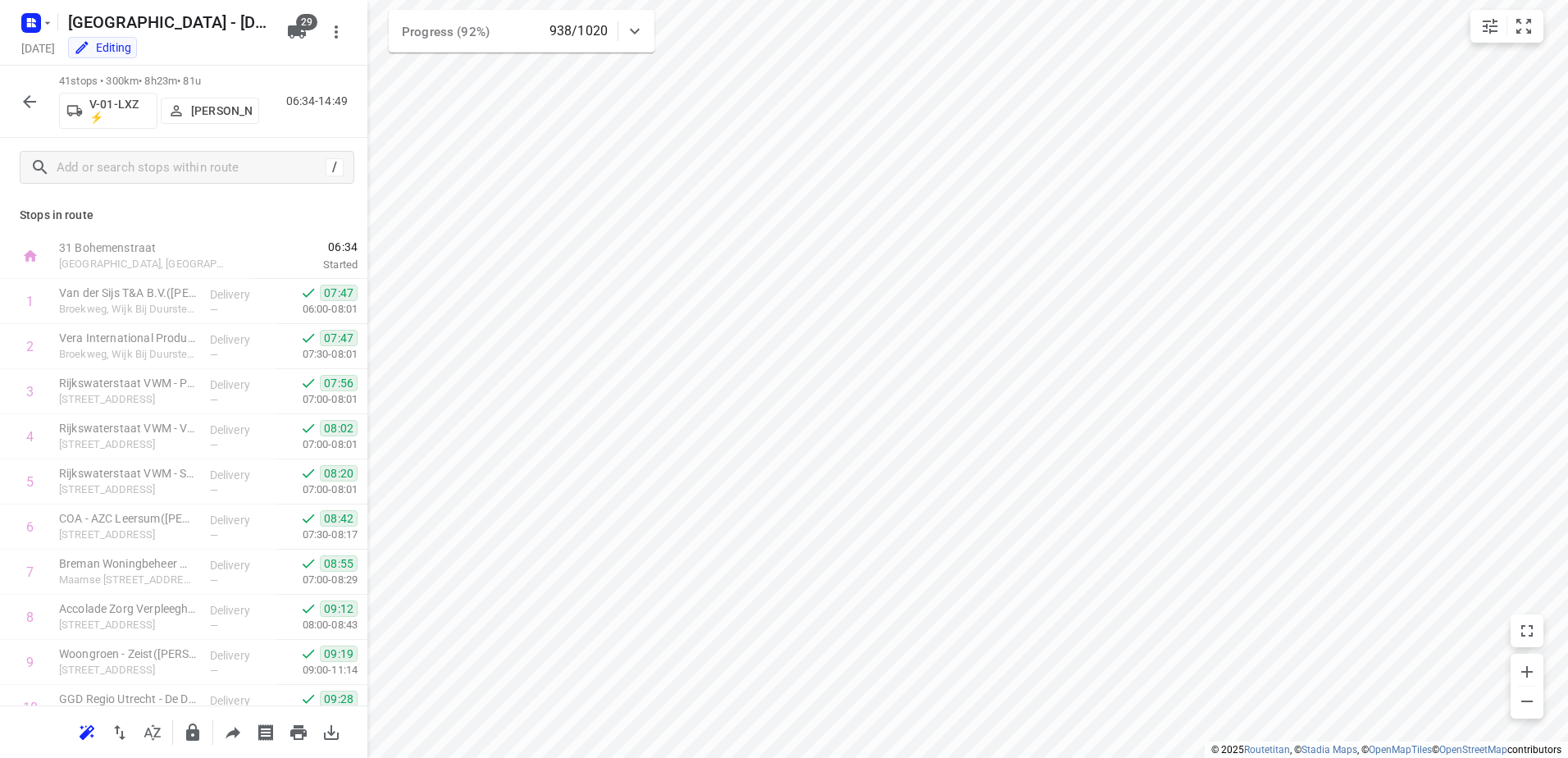
click at [31, 103] on icon "button" at bounding box center [29, 101] width 20 height 20
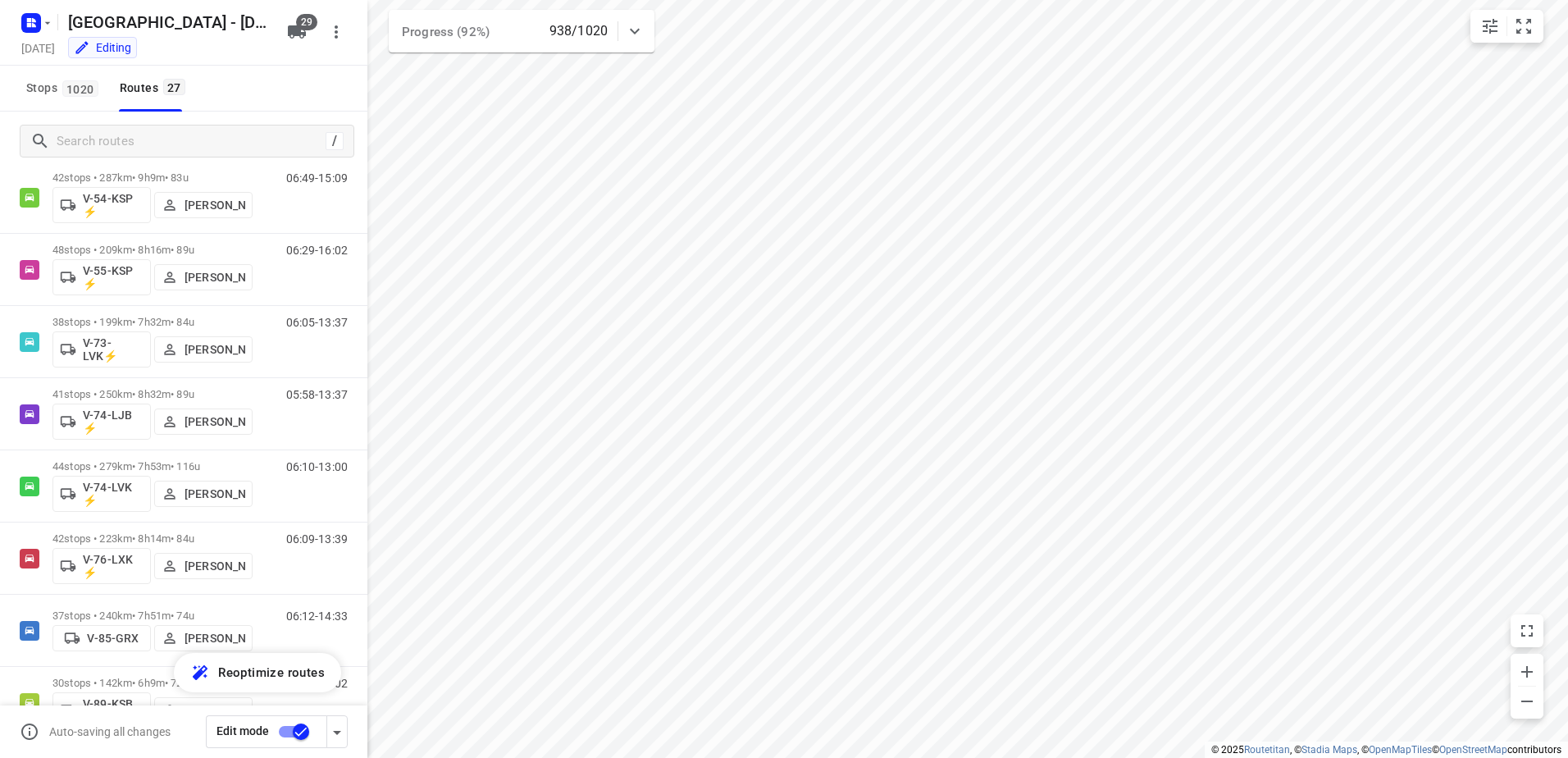
scroll to position [1468, 0]
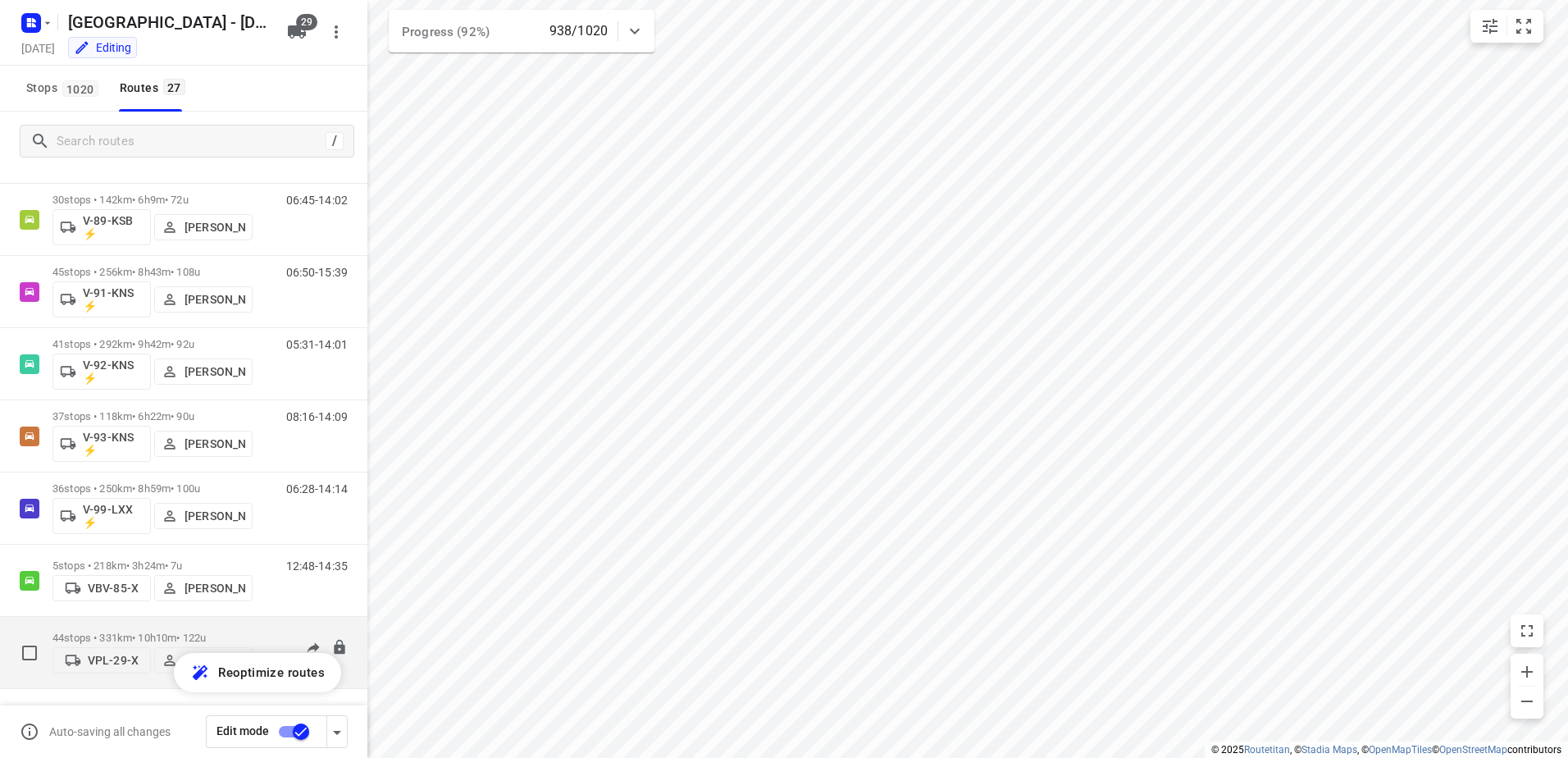
click at [133, 638] on p "44 stops • 331km • 10h10m • 122u" at bounding box center [152, 637] width 200 height 12
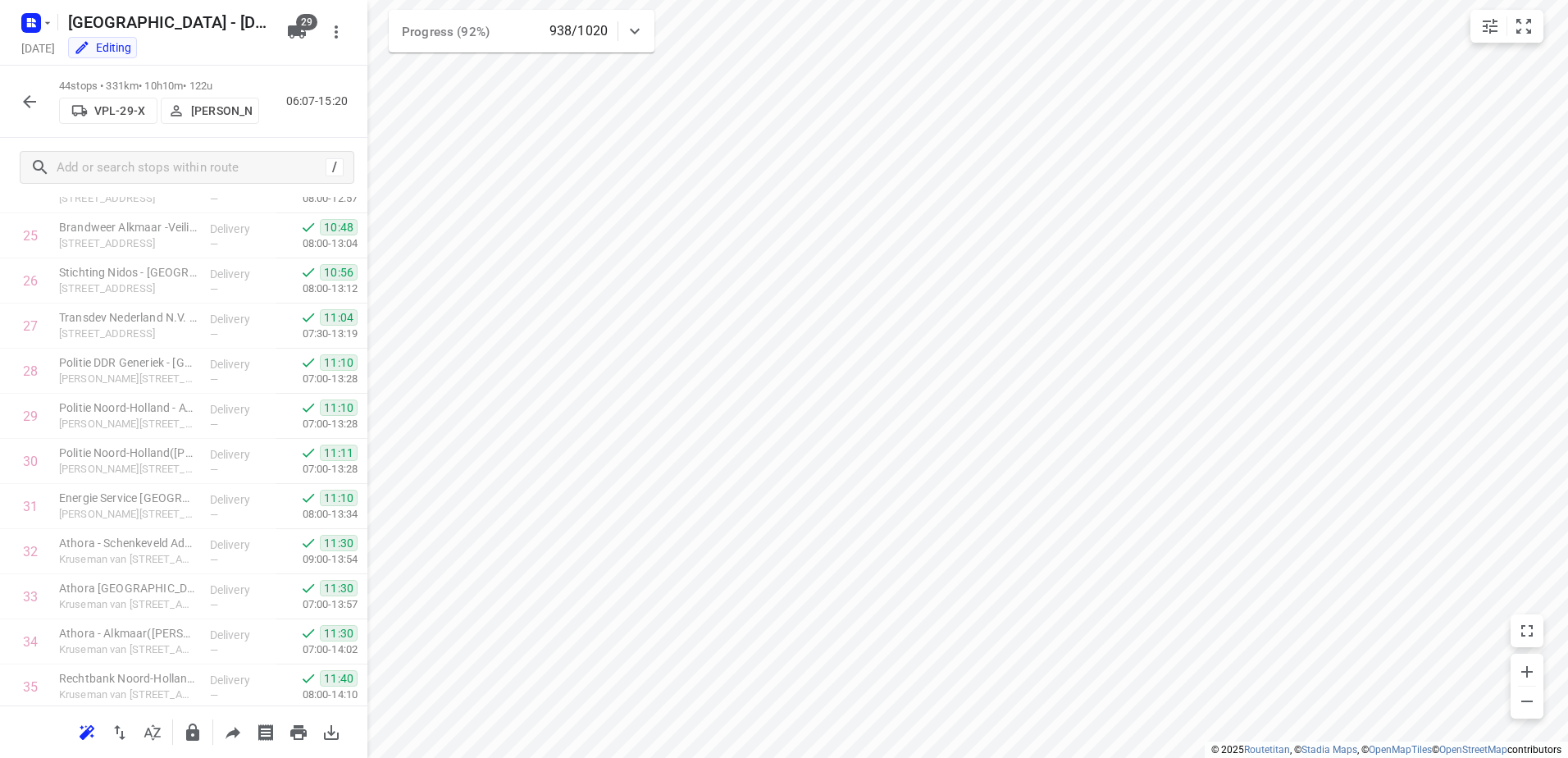
scroll to position [1604, 0]
click at [27, 103] on icon "button" at bounding box center [29, 101] width 20 height 20
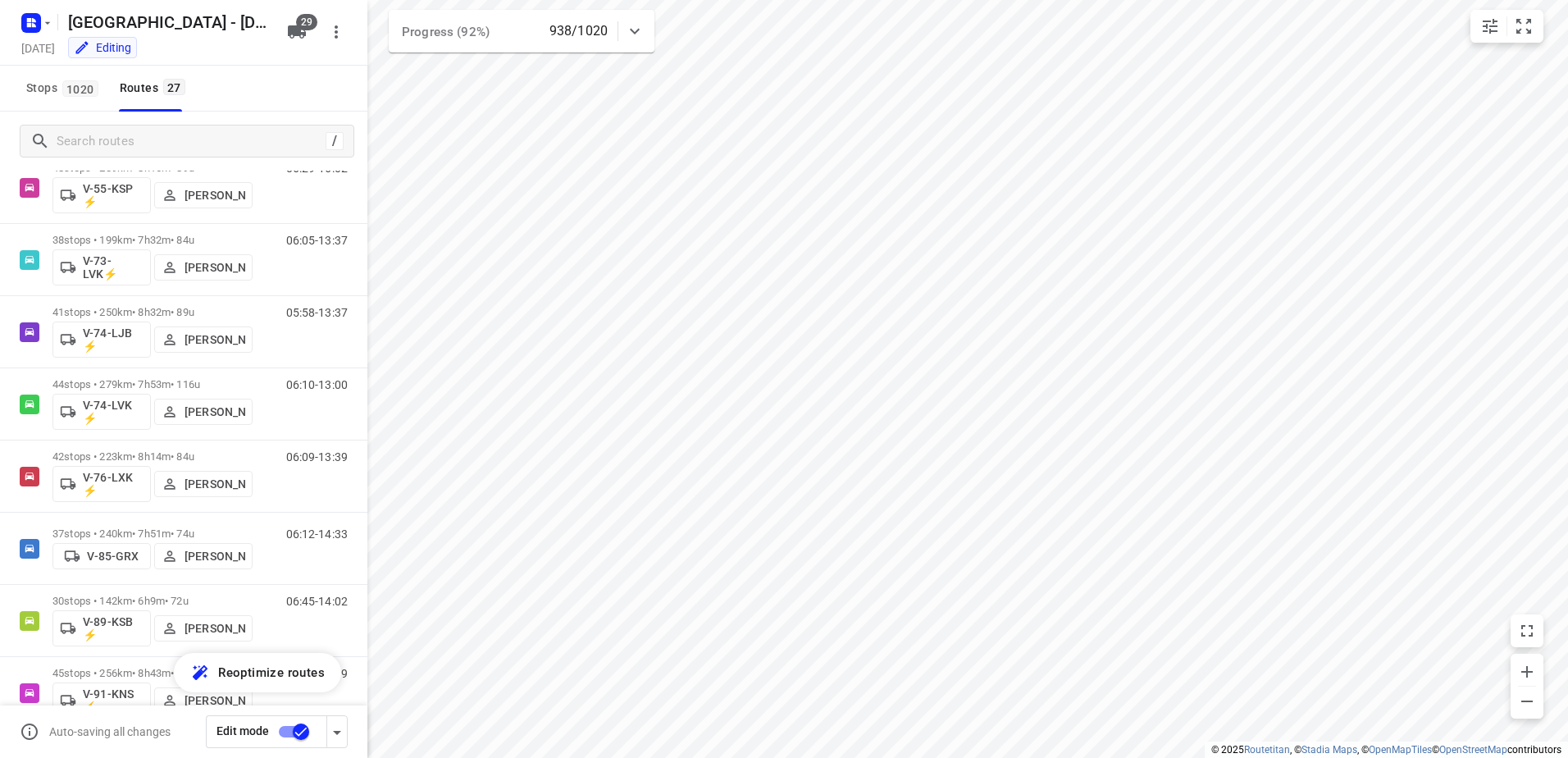
scroll to position [1468, 0]
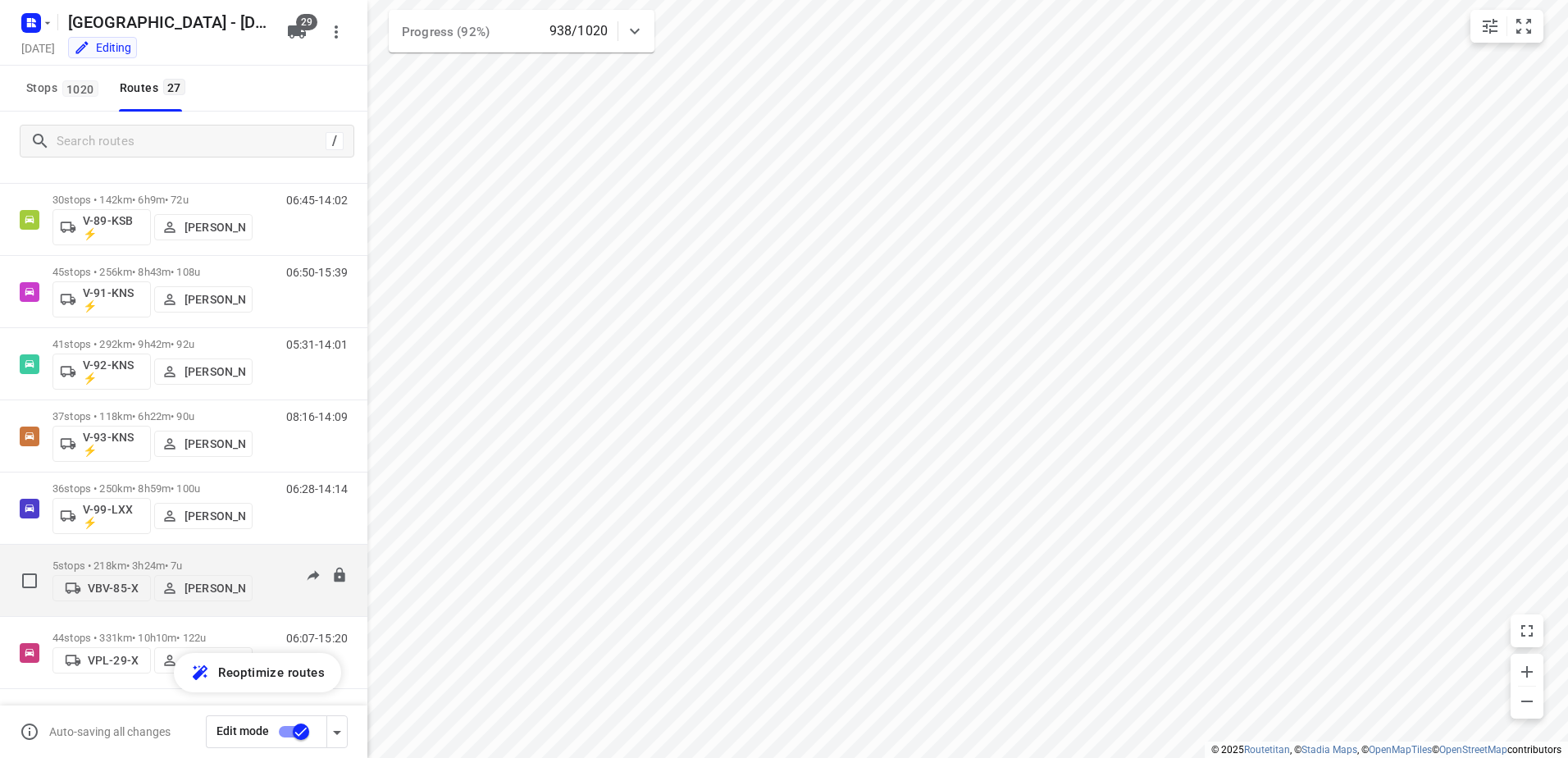
click at [151, 551] on div "5 stops • 218km • 3h24m • 7u VBV-85-X Wesley Platje" at bounding box center [152, 580] width 200 height 58
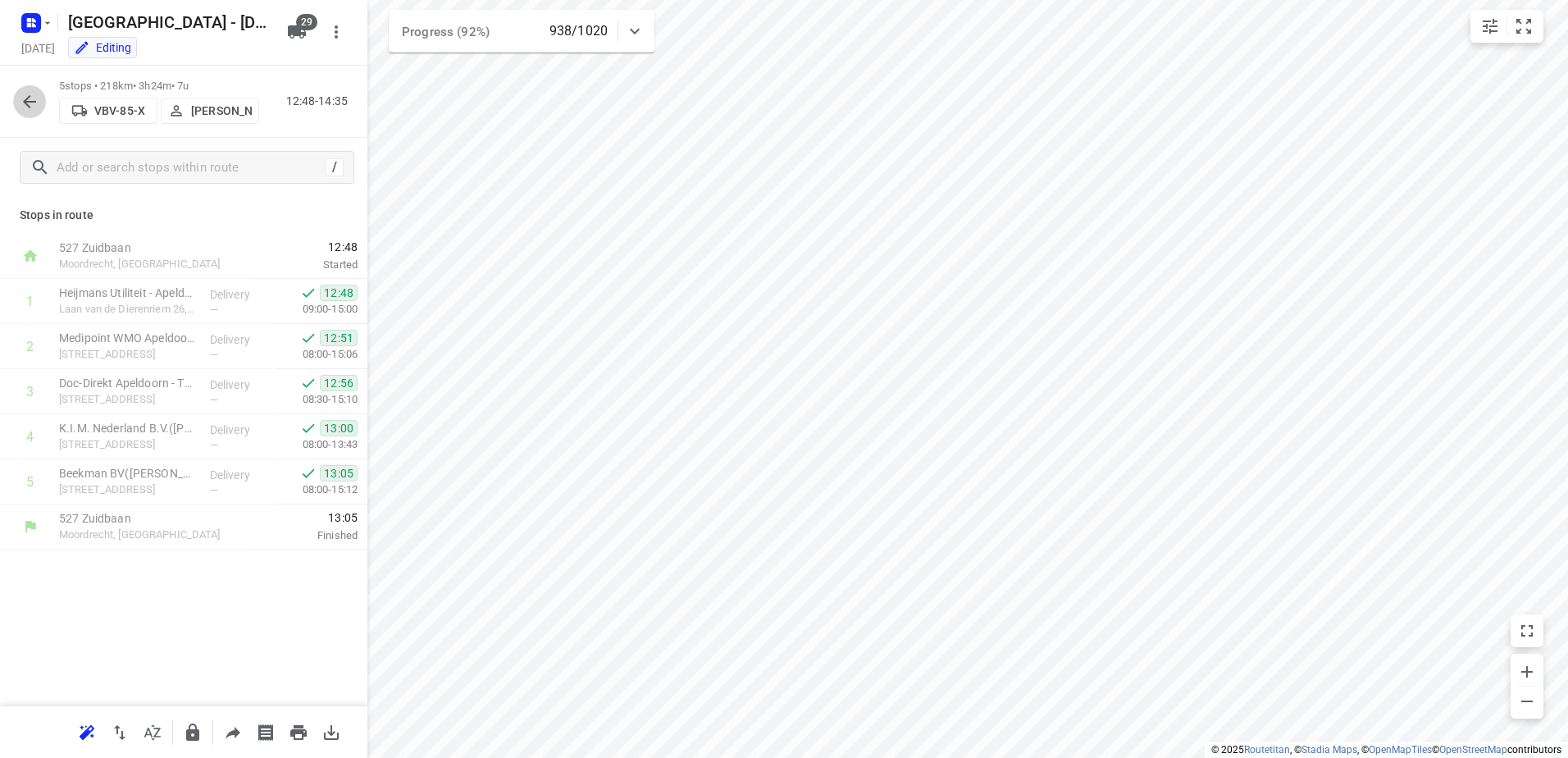
click at [29, 98] on icon "button" at bounding box center [29, 101] width 13 height 13
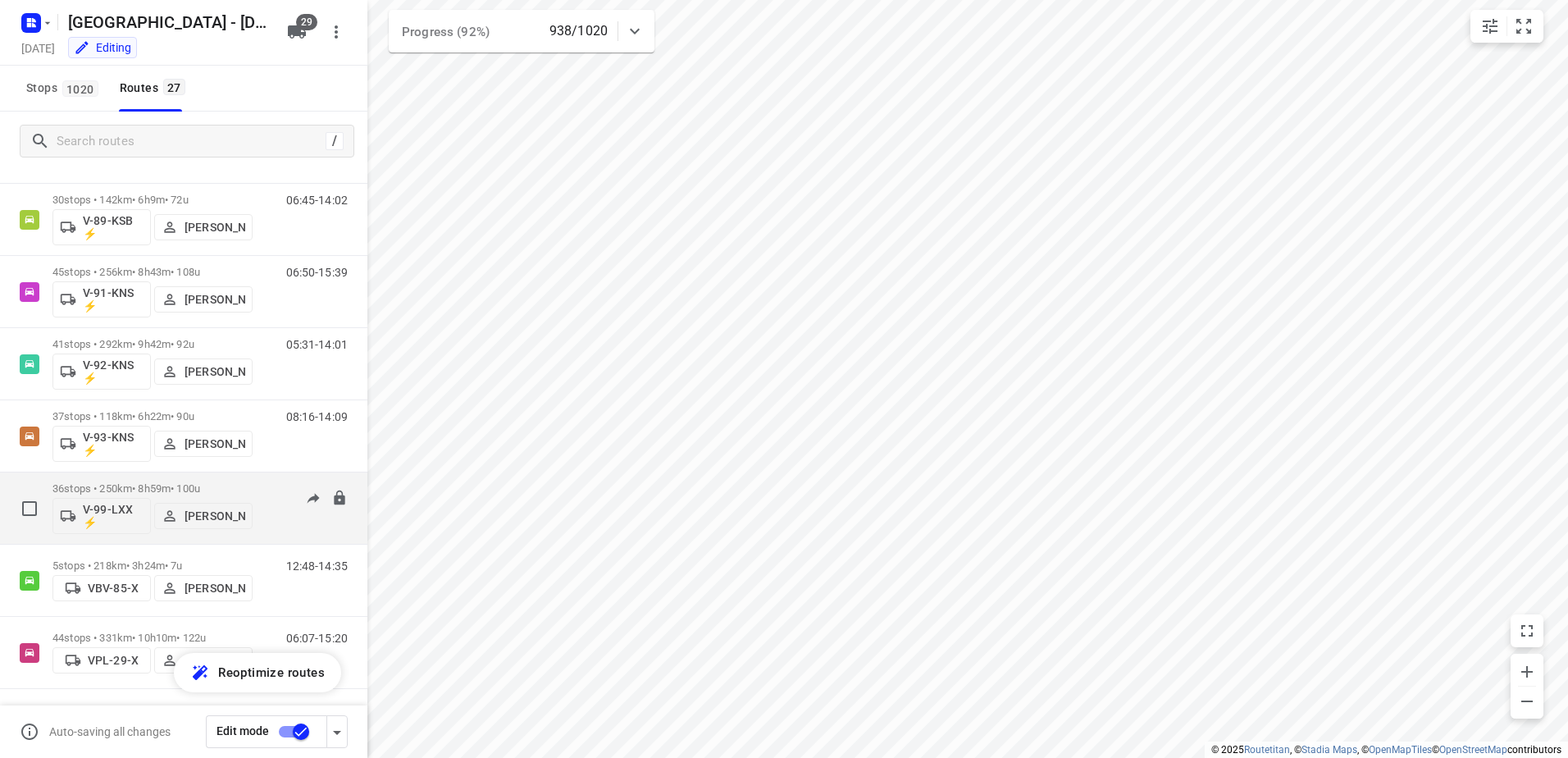
click at [131, 473] on div "36 stops • 250km • 8h59m • 100u V-99-LXX ⚡ Frank Louwdijk 06:28-14:14" at bounding box center [184, 508] width 368 height 72
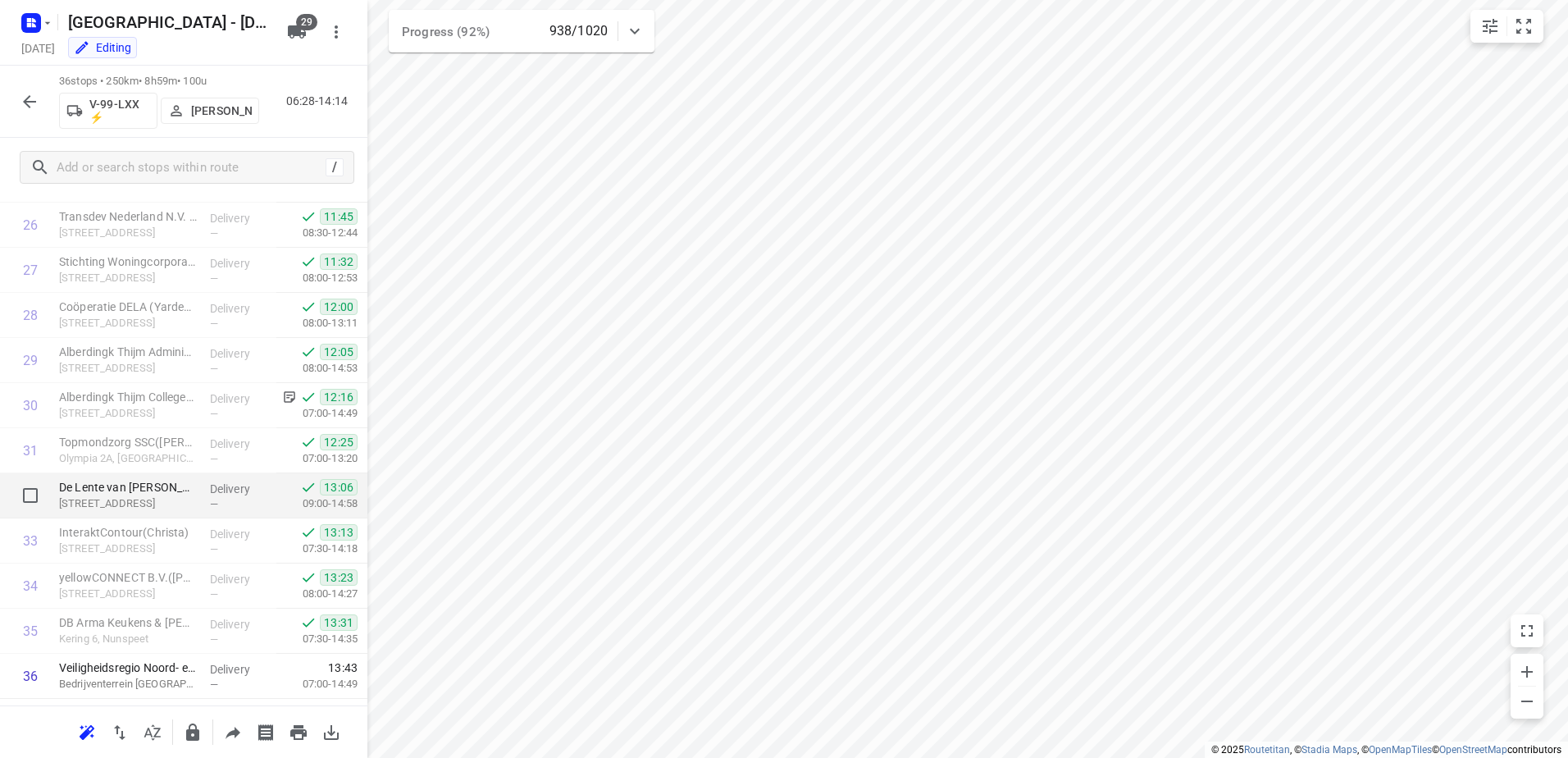
scroll to position [1243, 0]
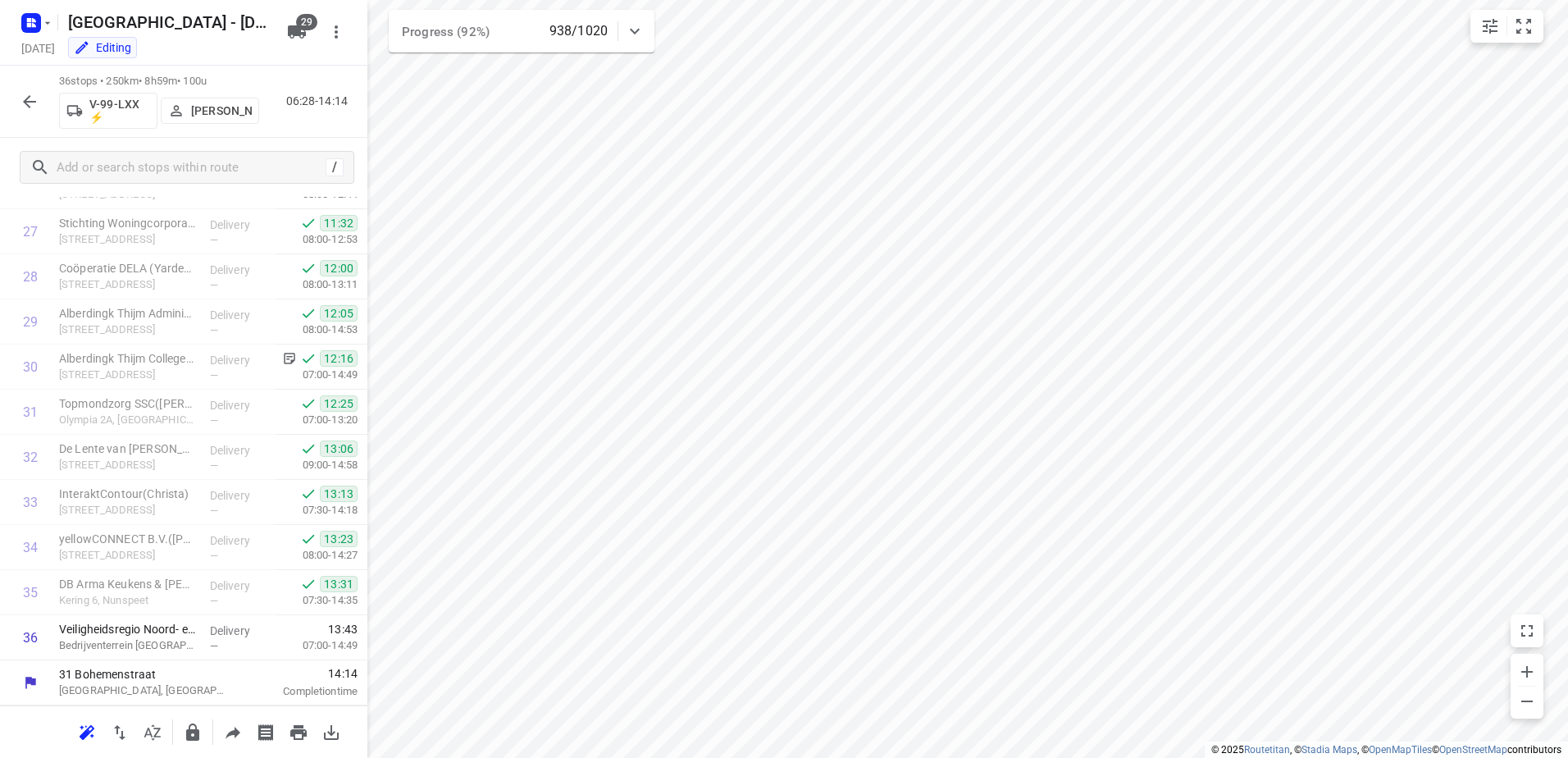
click at [16, 96] on button "button" at bounding box center [29, 101] width 33 height 33
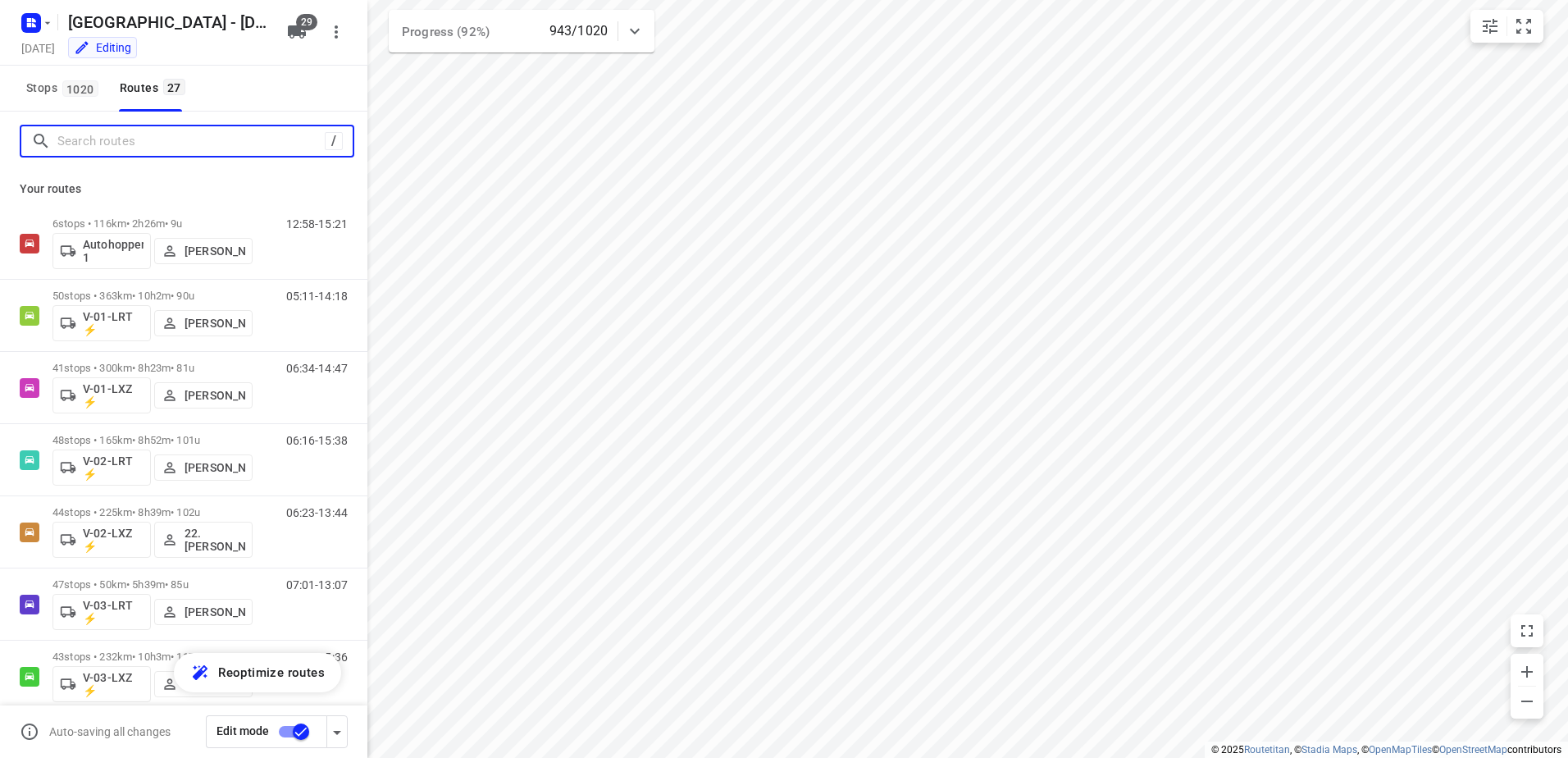
click at [170, 137] on input "Search routes" at bounding box center [191, 141] width 267 height 26
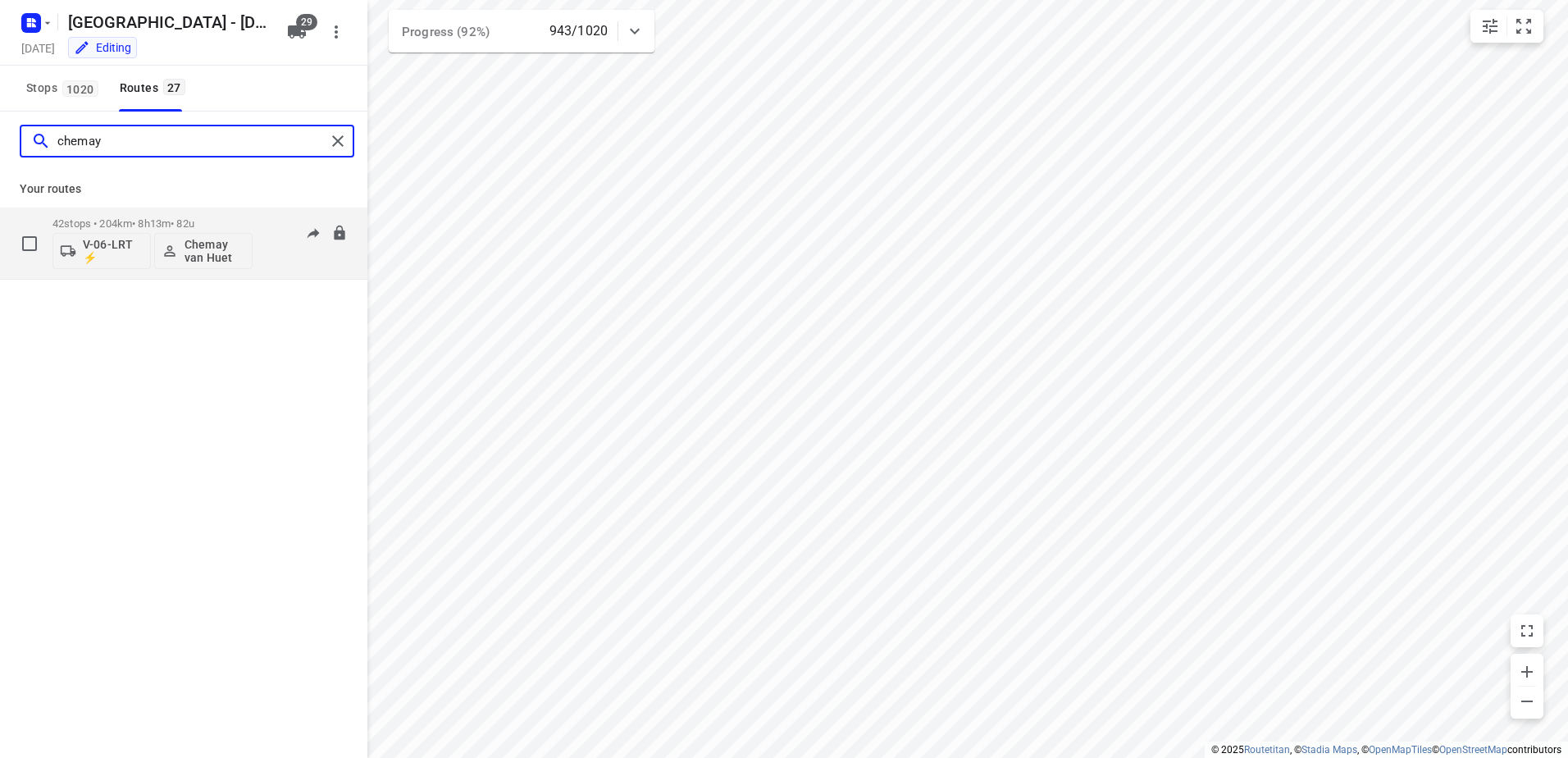
type input "chemay"
click at [154, 218] on p "42 stops • 204km • 8h13m • 82u" at bounding box center [152, 223] width 200 height 12
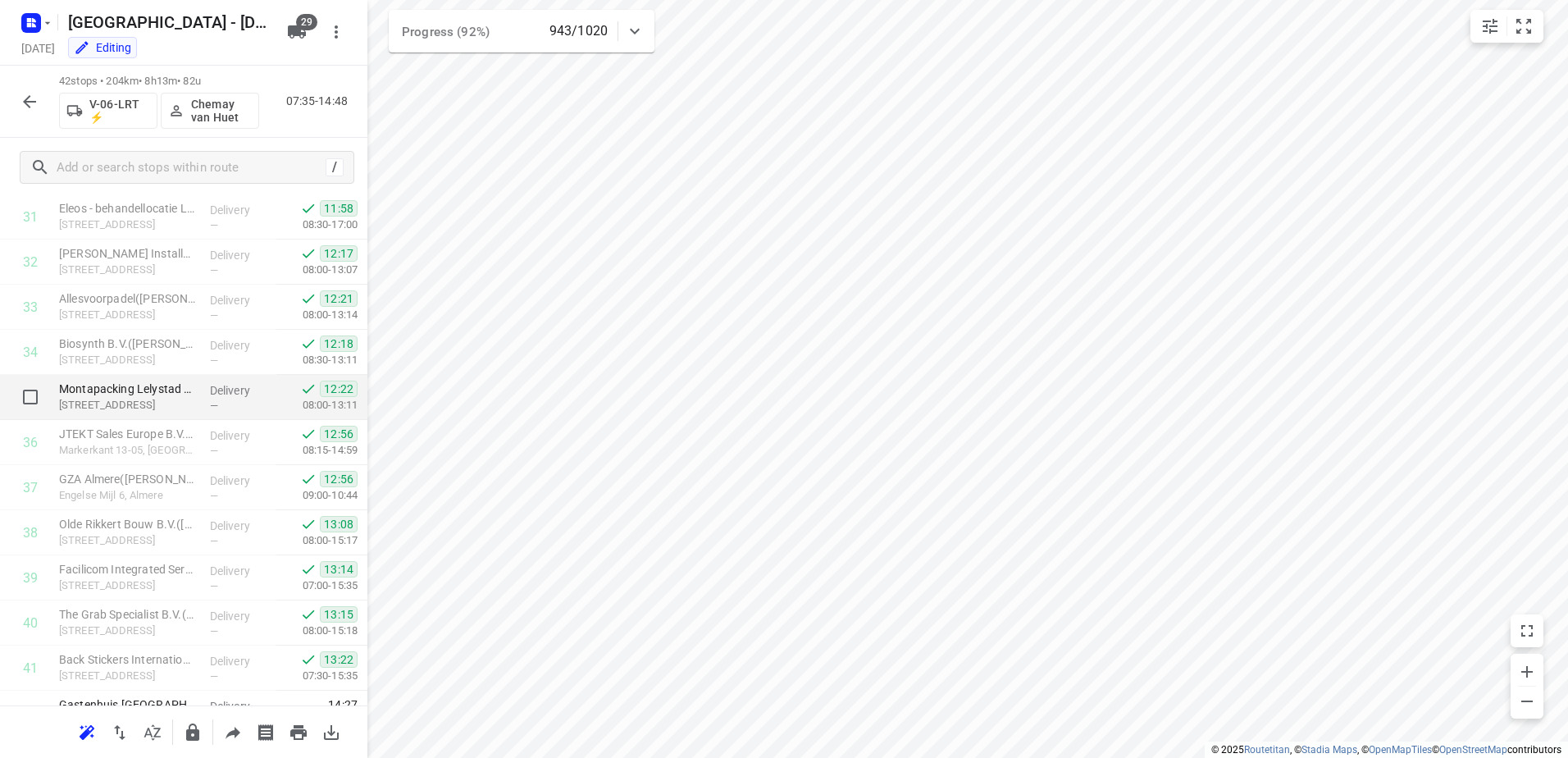
scroll to position [1513, 0]
